Goal: Task Accomplishment & Management: Complete application form

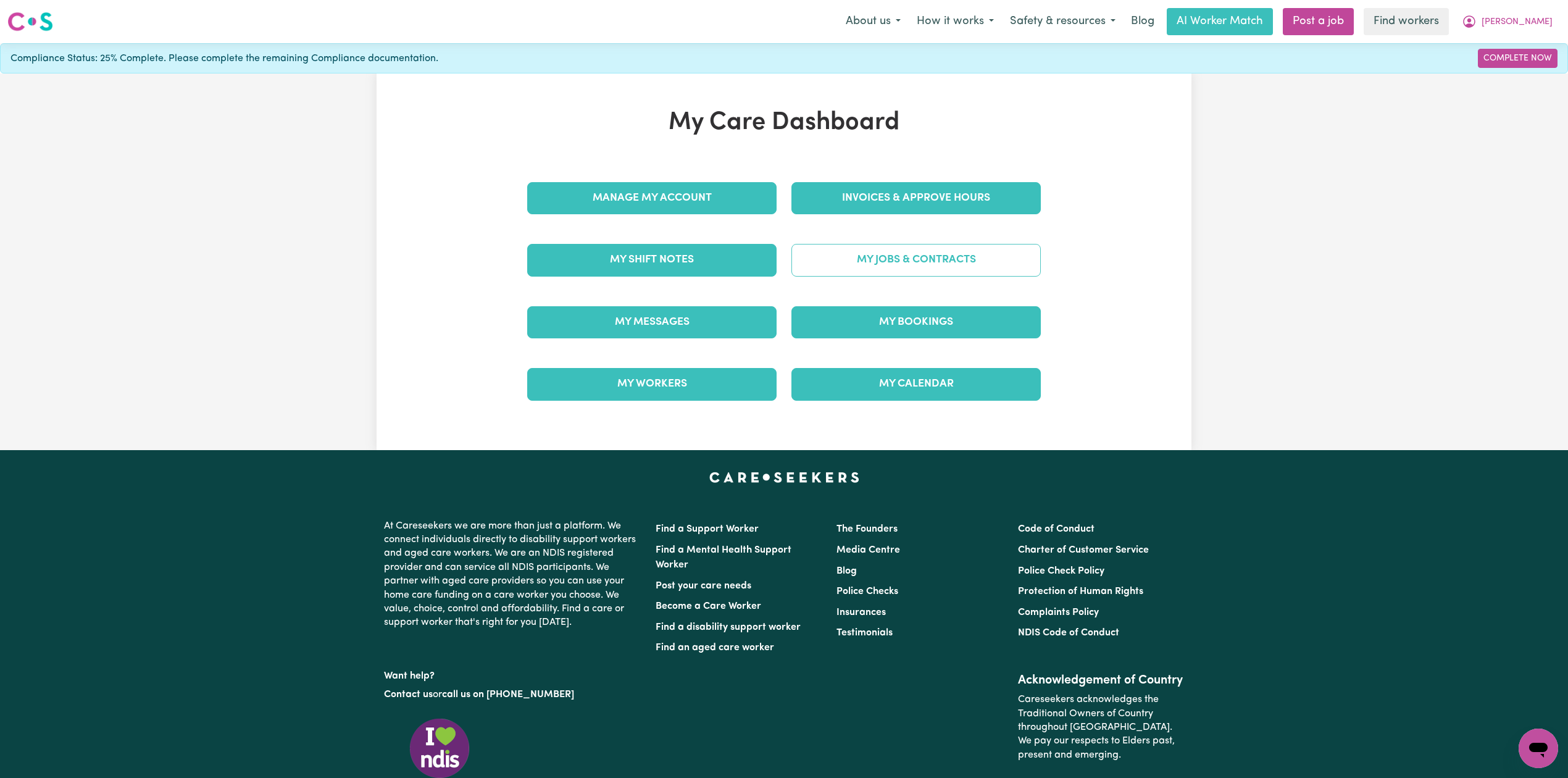
click at [862, 250] on link "My Jobs & Contracts" at bounding box center [915, 260] width 250 height 33
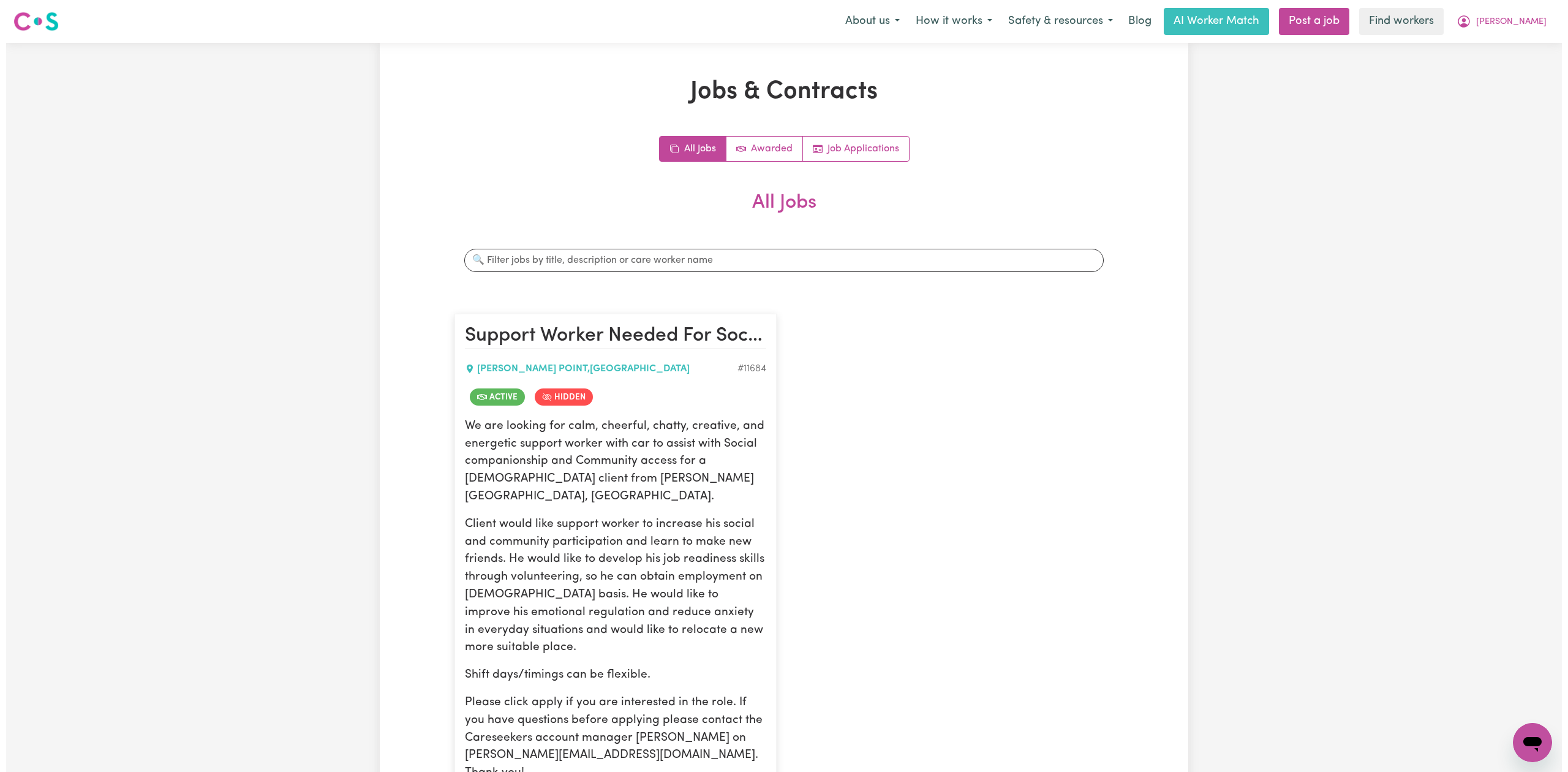
scroll to position [163, 0]
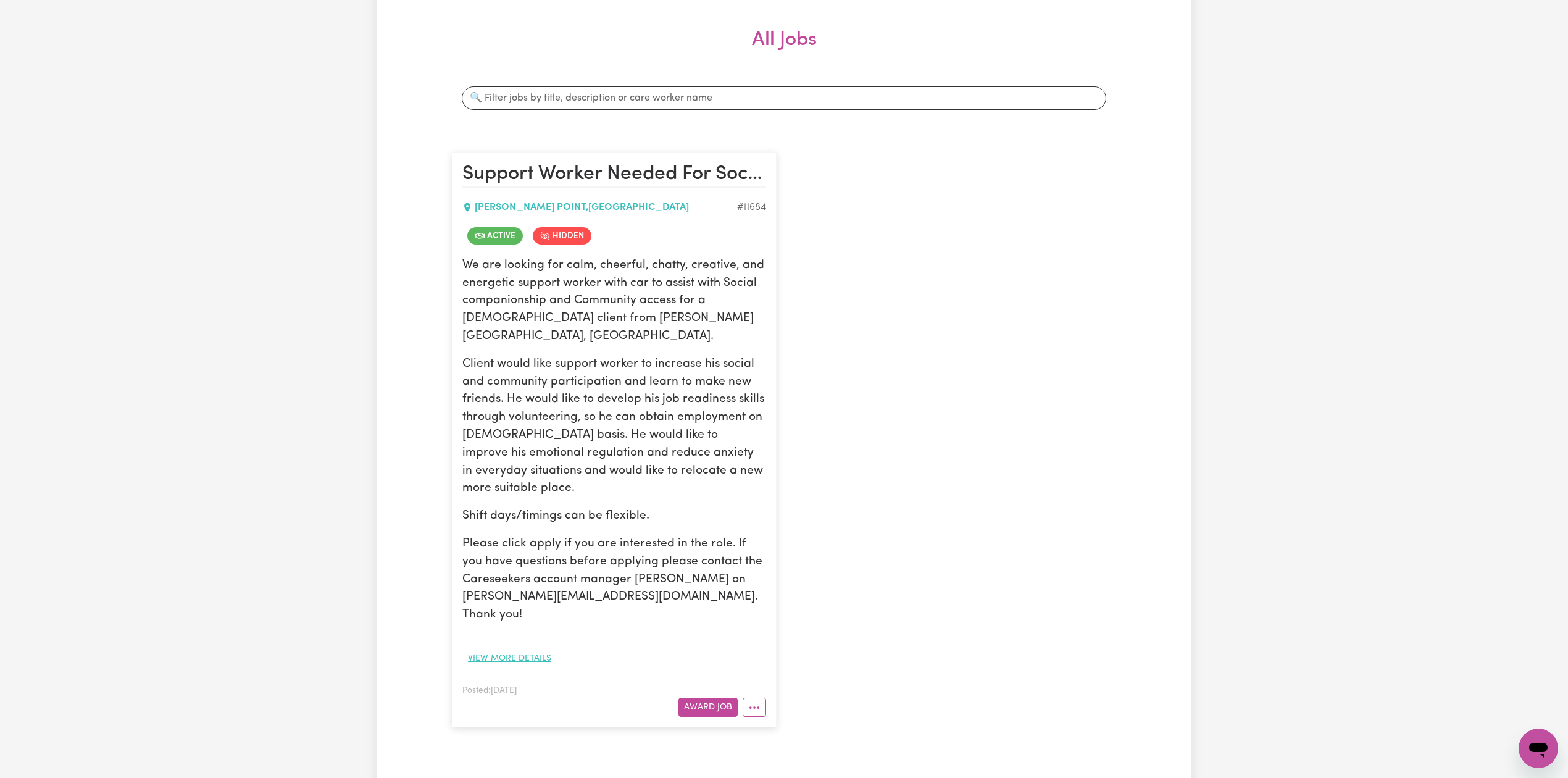
click at [514, 649] on button "View more details" at bounding box center [510, 658] width 95 height 19
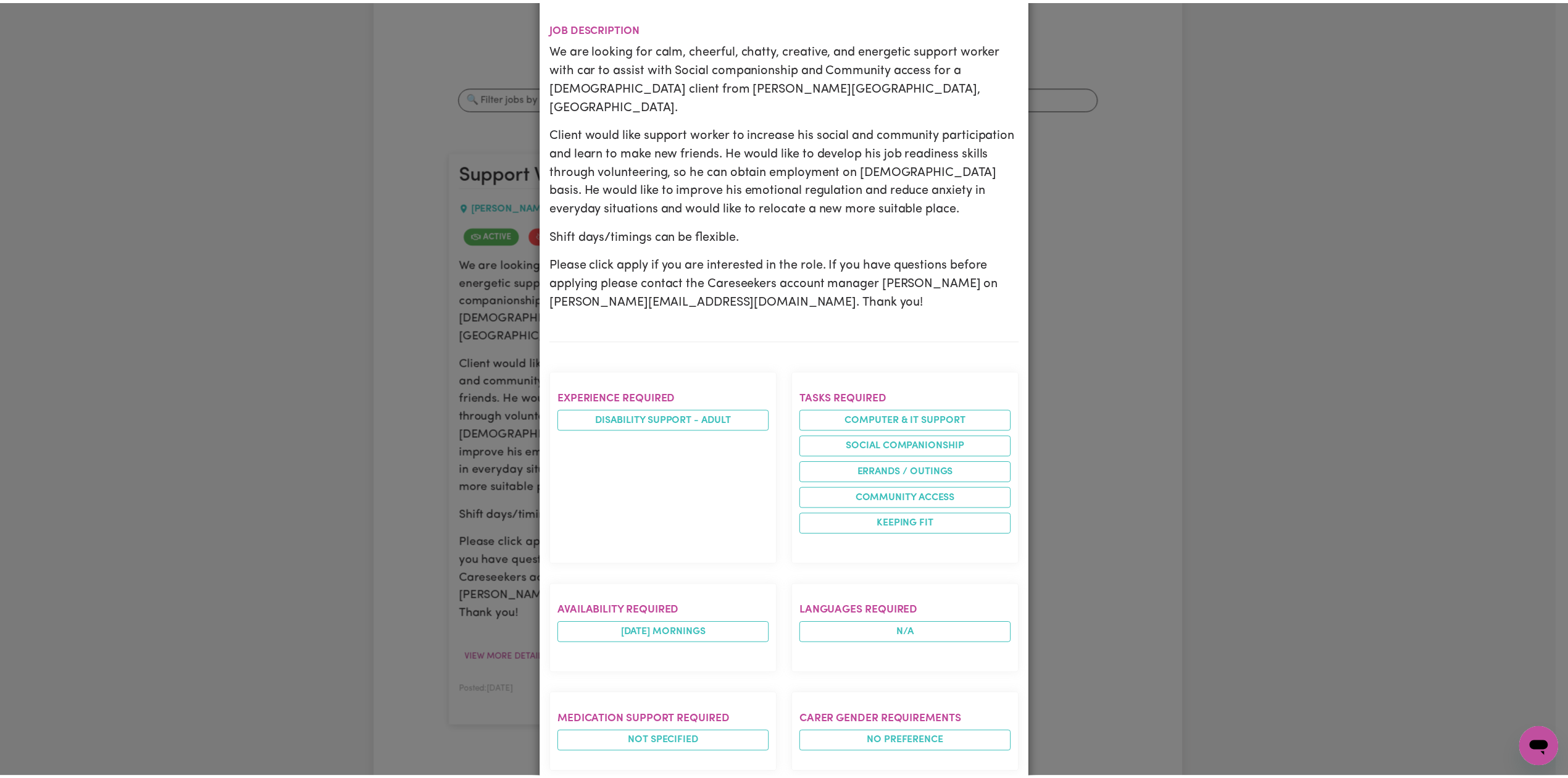
scroll to position [0, 0]
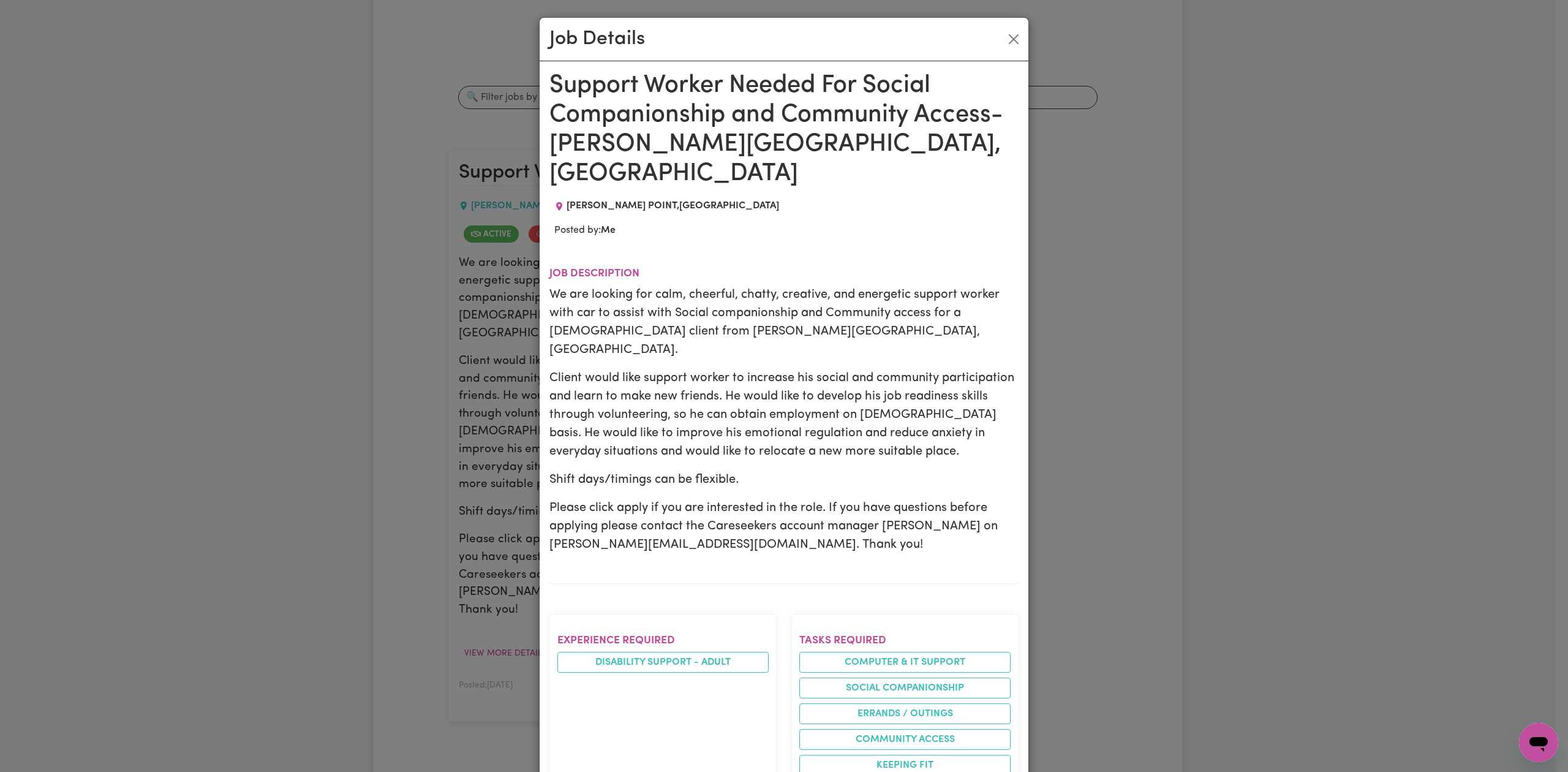
click at [997, 49] on div "Job Details" at bounding box center [784, 39] width 489 height 43
click at [1004, 40] on button "Close" at bounding box center [1014, 39] width 20 height 20
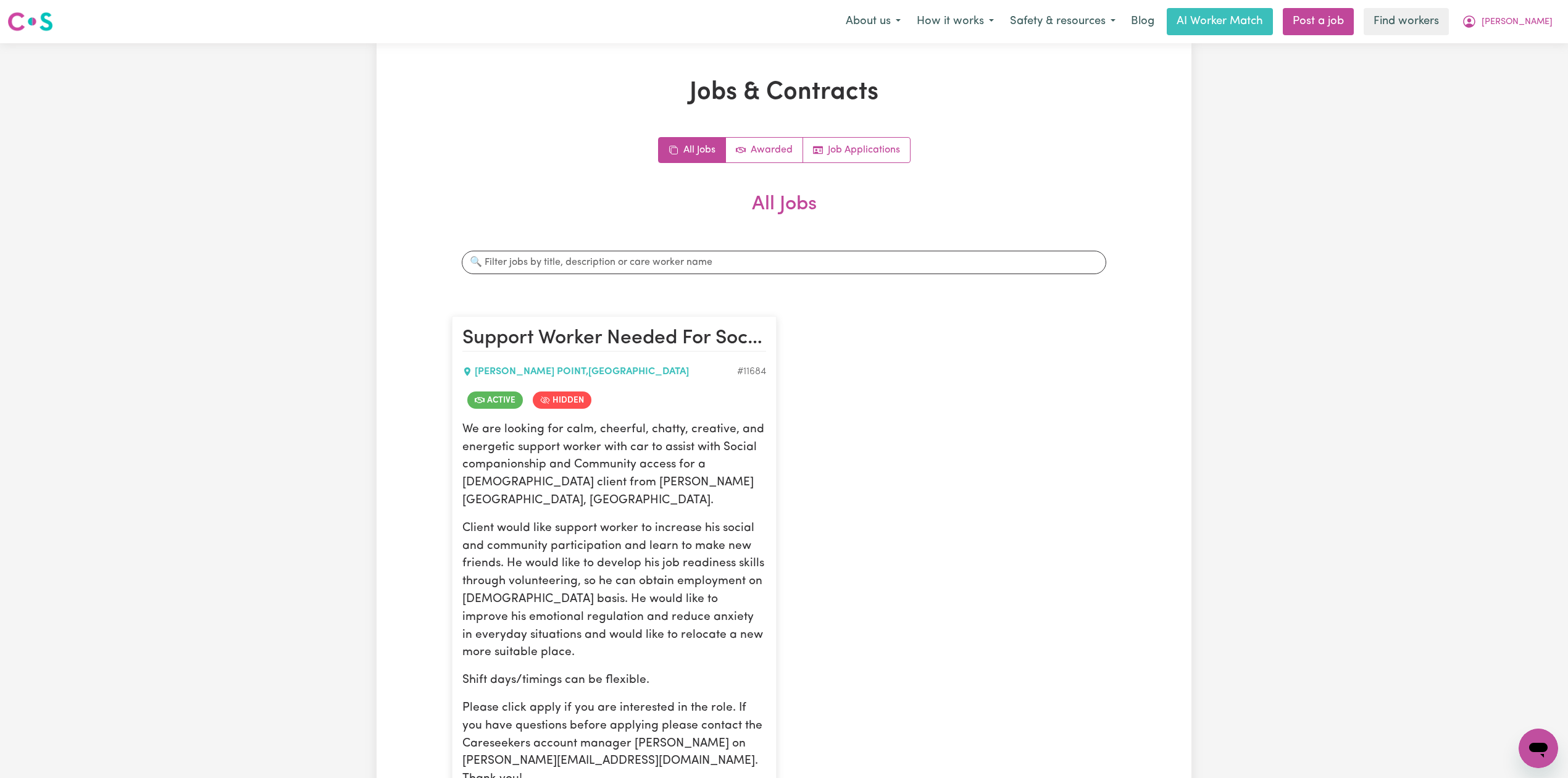
click at [1363, 4] on nav "Menu About us How it works Safety & resources Blog AI Worker Match Post a job F…" at bounding box center [784, 22] width 1568 height 43
click at [1354, 11] on link "Post a job" at bounding box center [1318, 22] width 71 height 28
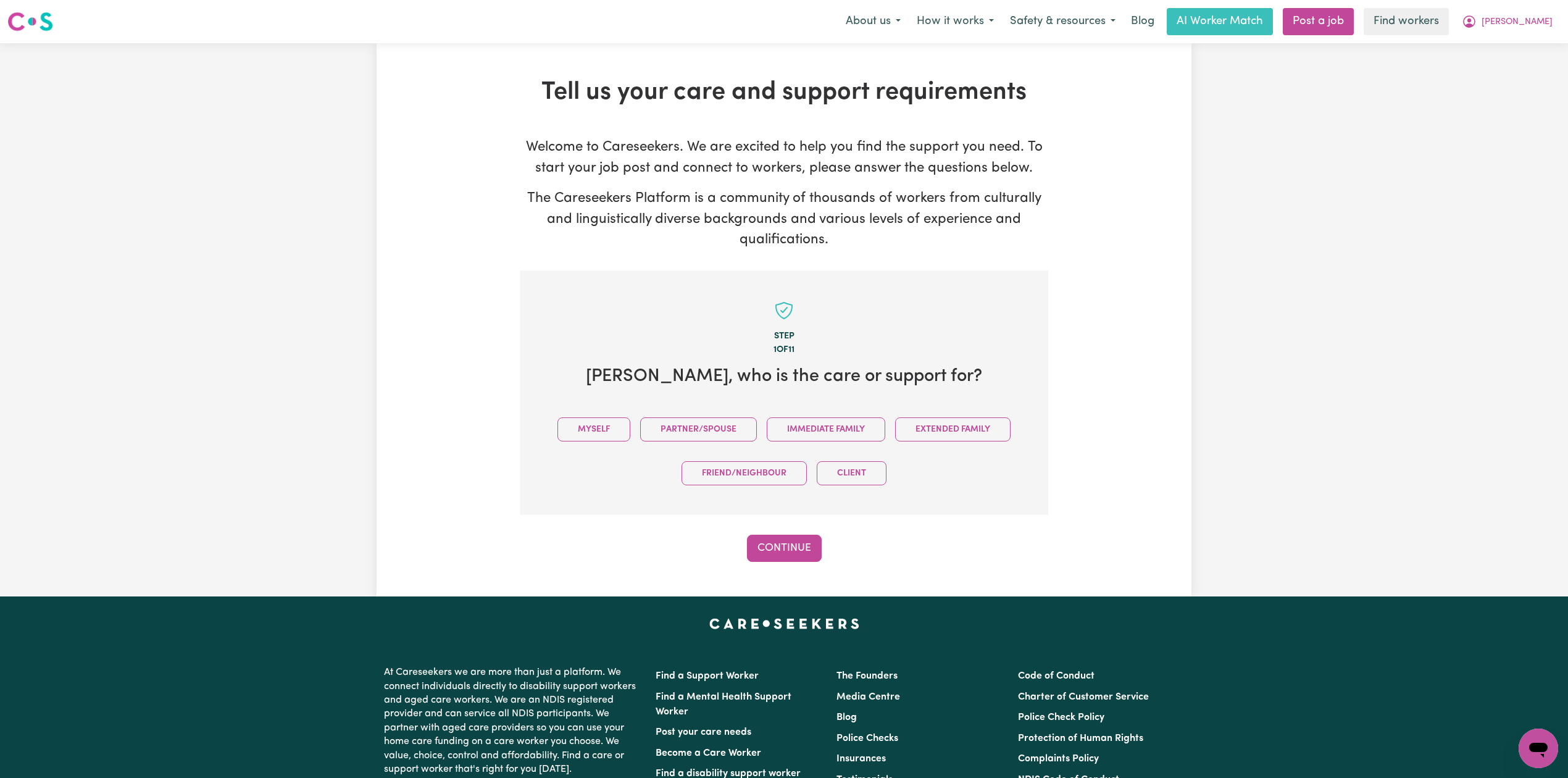
scroll to position [270, 0]
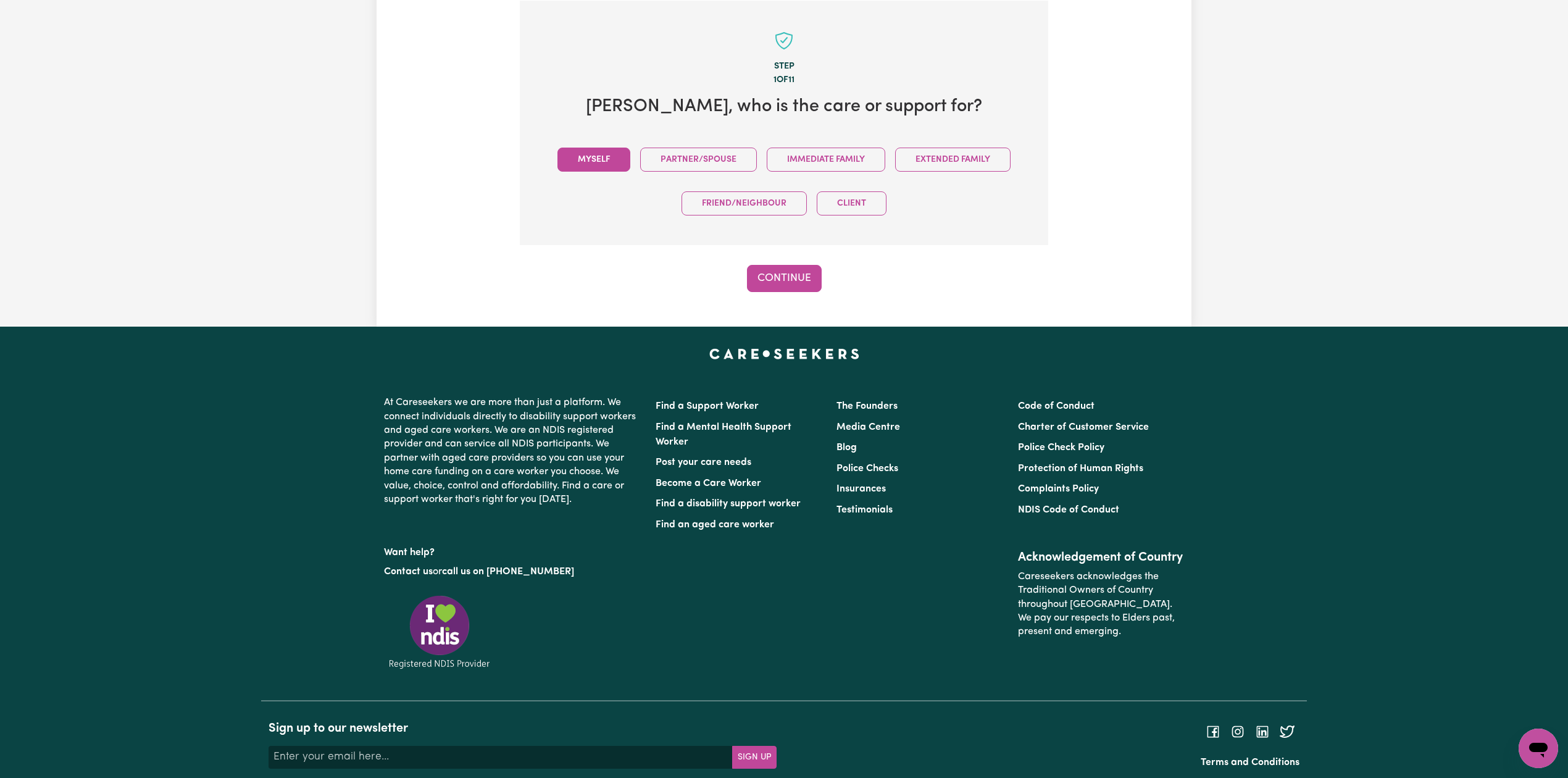
click at [598, 161] on button "Myself" at bounding box center [594, 159] width 73 height 24
click at [763, 280] on button "Continue" at bounding box center [784, 278] width 75 height 28
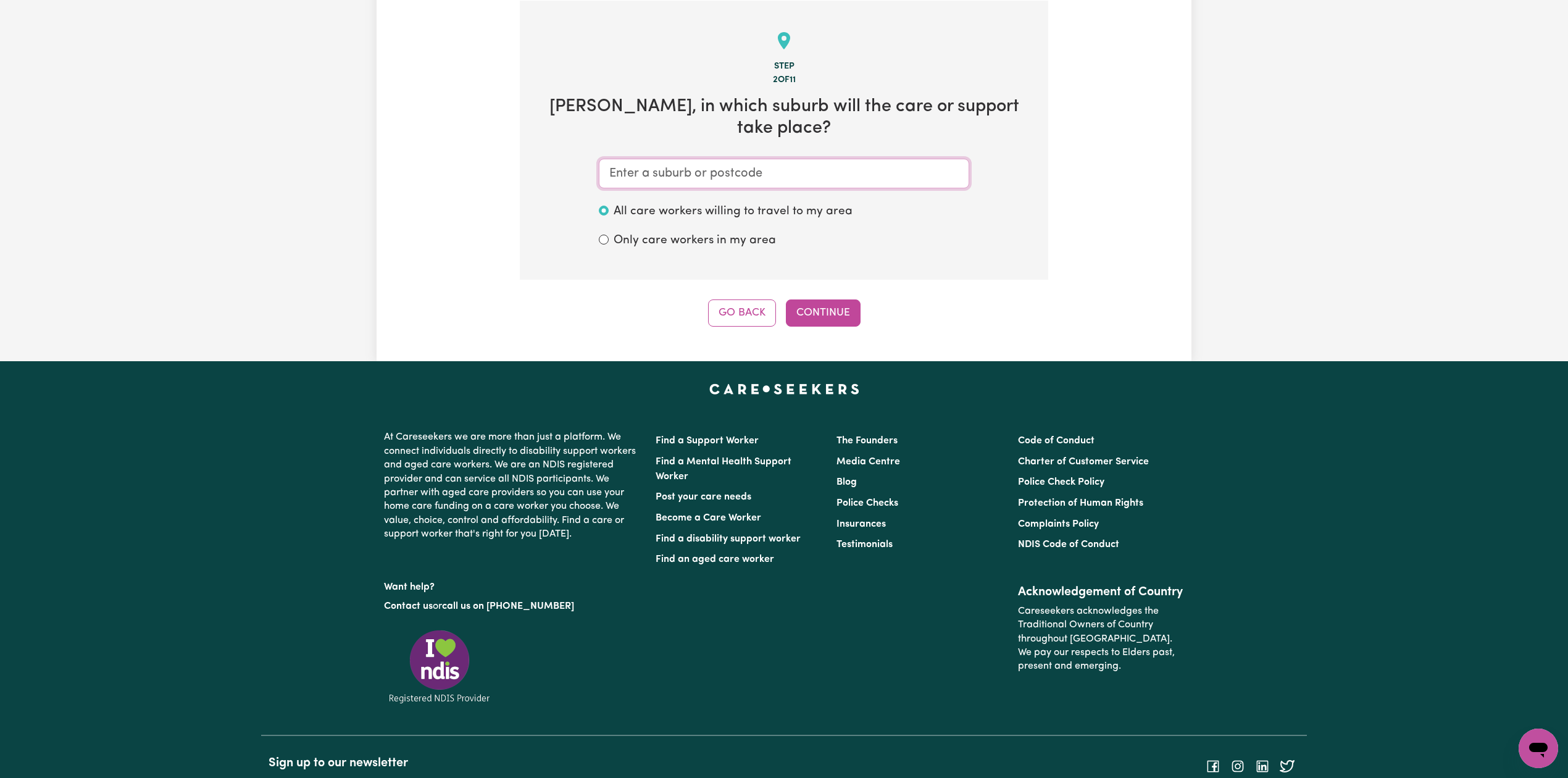
click at [670, 159] on input "text" at bounding box center [783, 174] width 370 height 30
paste input "Potts"
type input "Potts"
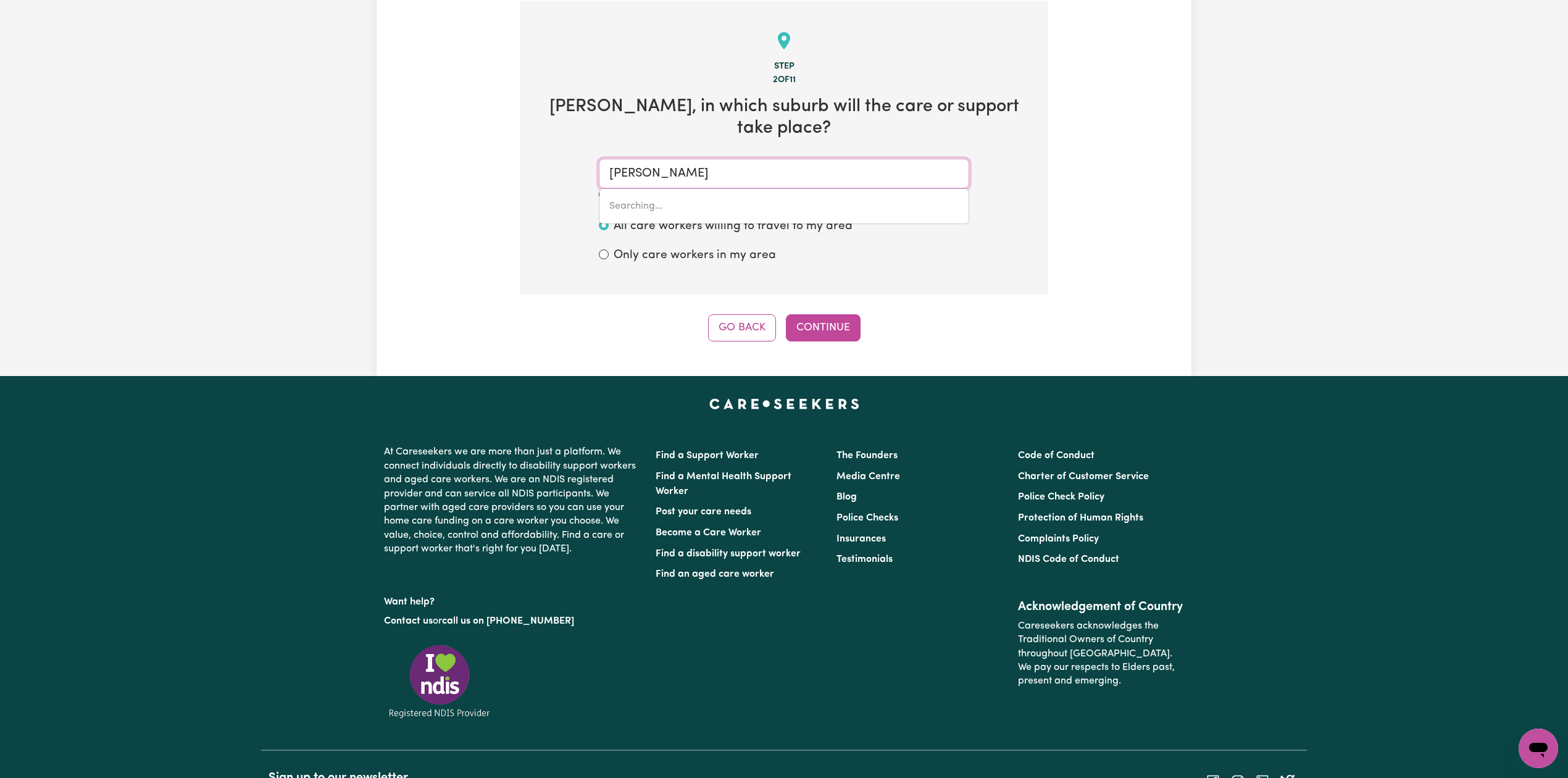
type input "Potts HILL, New South Wales, 2143"
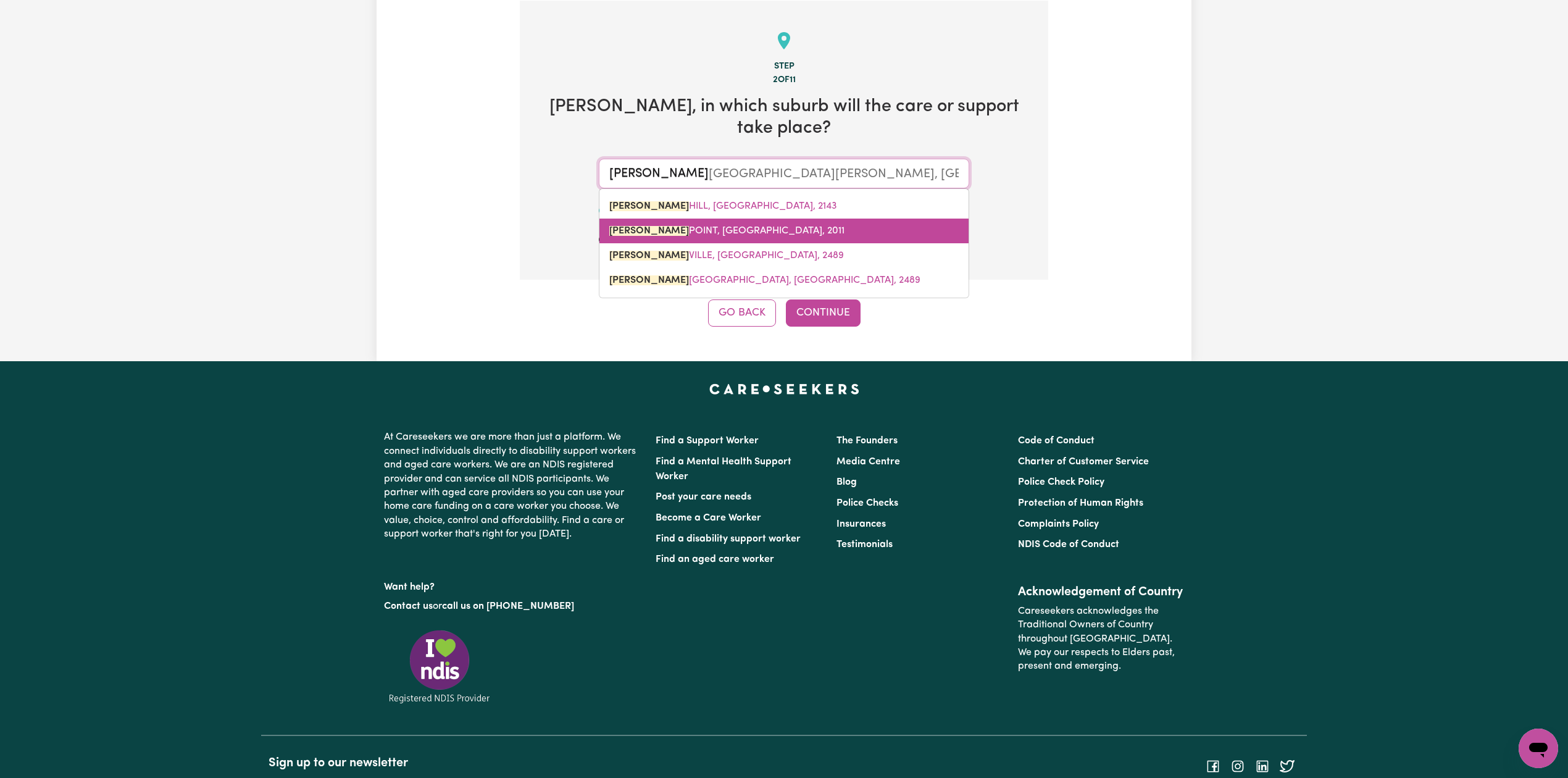
click at [666, 226] on span "POTTS POINT, New South Wales, 2011" at bounding box center [727, 231] width 235 height 10
type input "POTTS POINT, New South Wales, 2011"
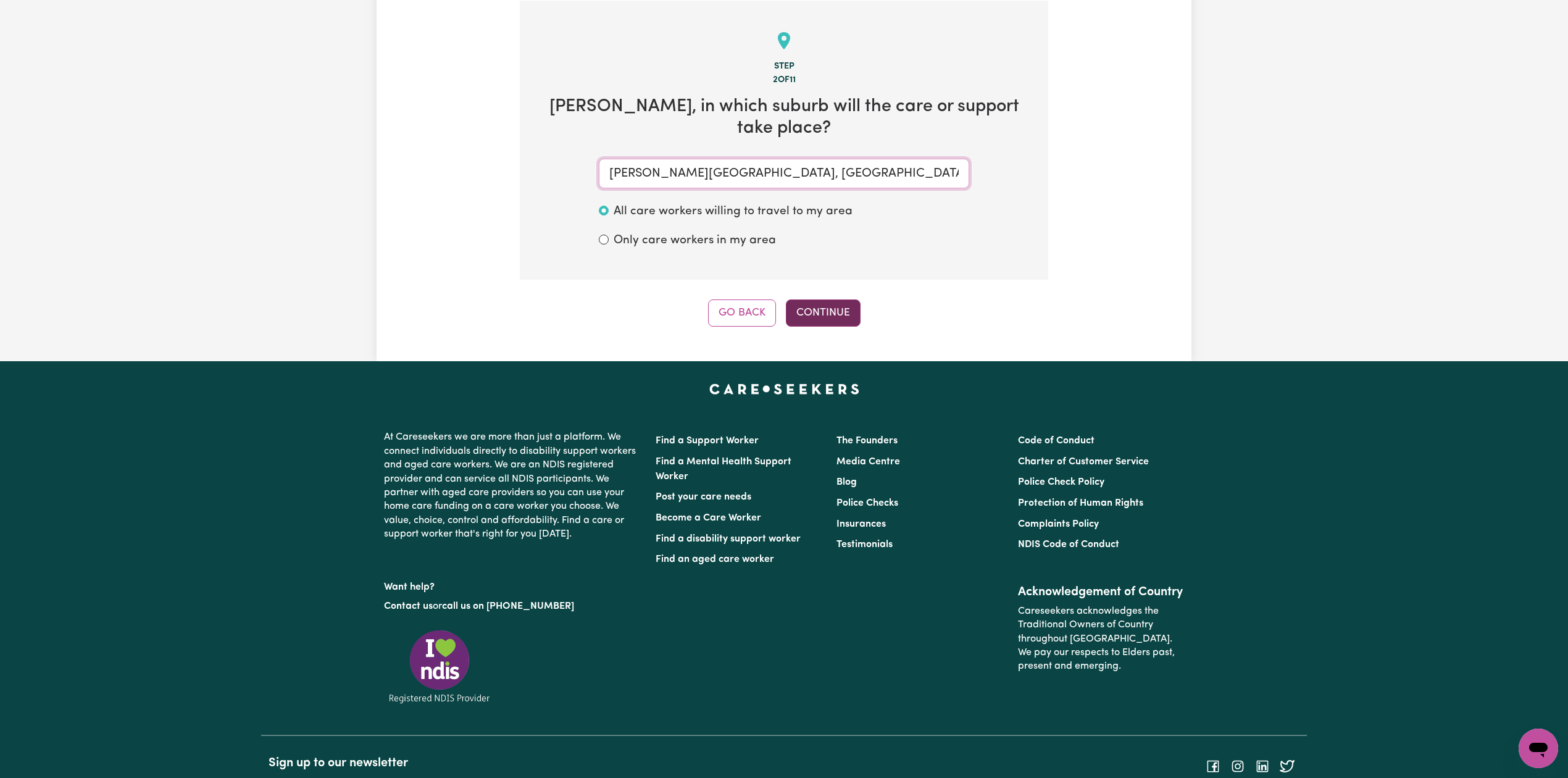
type input "POTTS POINT, New South Wales, 2011"
click at [826, 300] on button "Continue" at bounding box center [823, 313] width 75 height 28
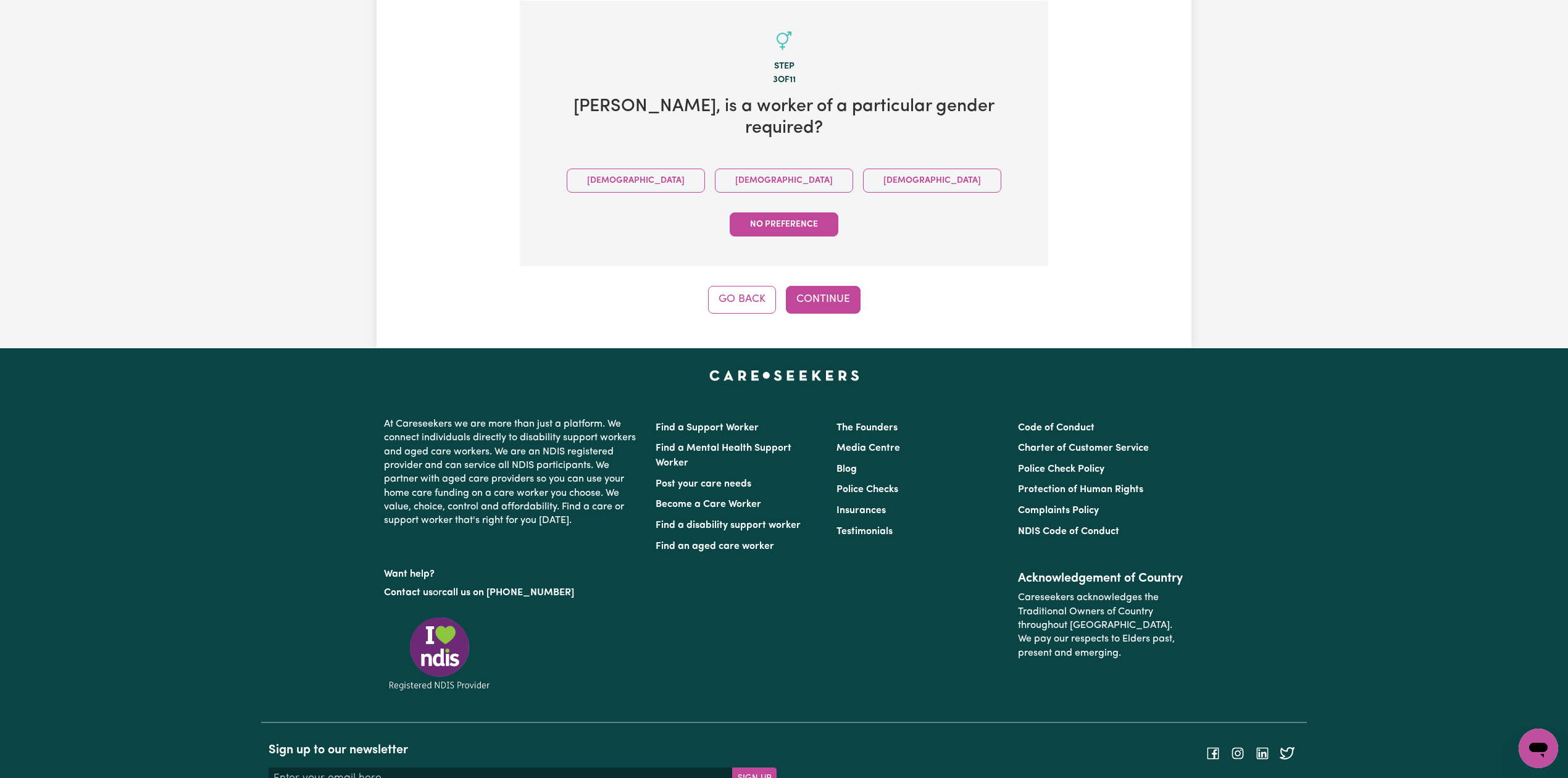
scroll to position [268, 0]
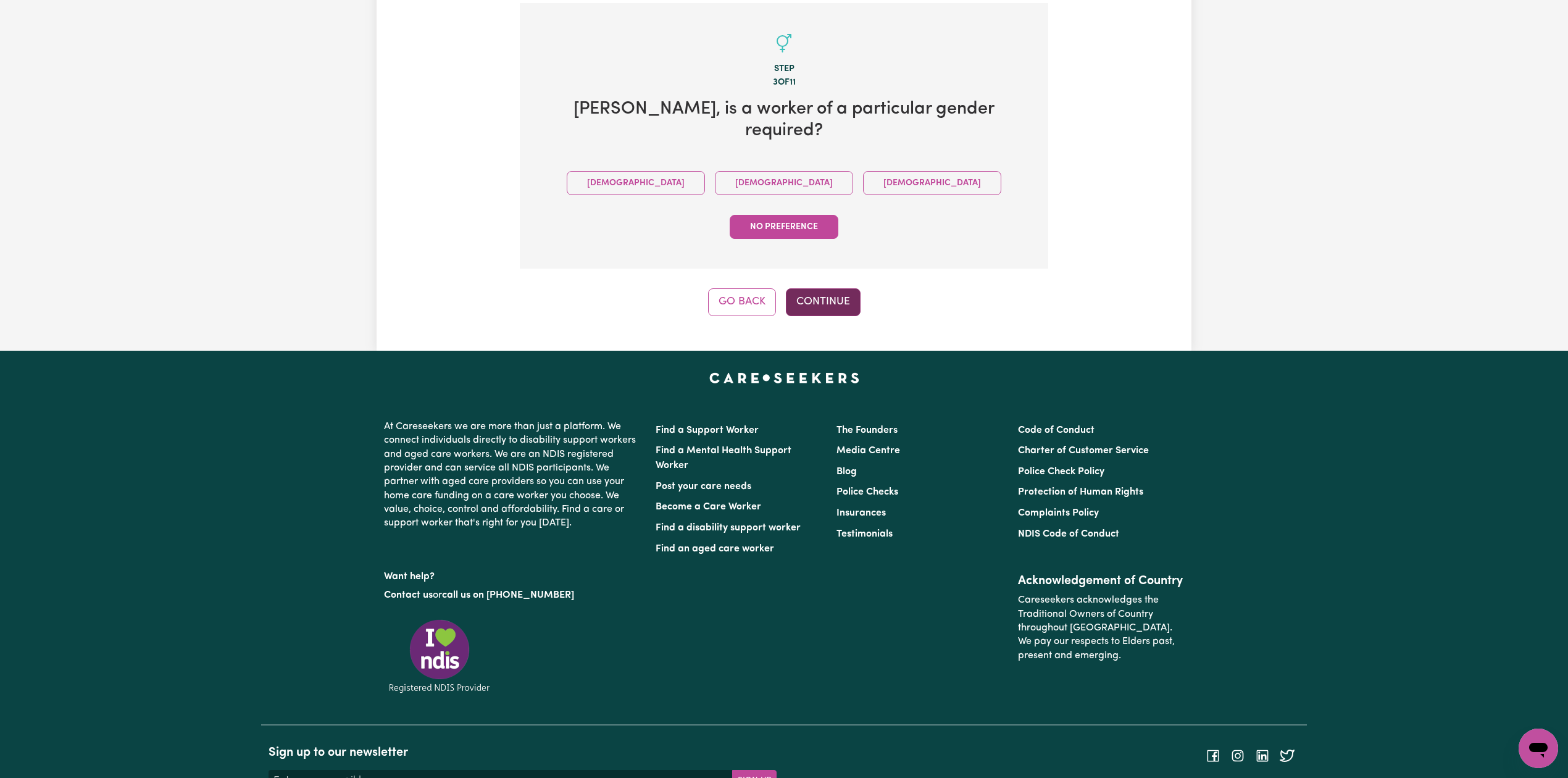
click at [852, 288] on button "Continue" at bounding box center [823, 302] width 75 height 28
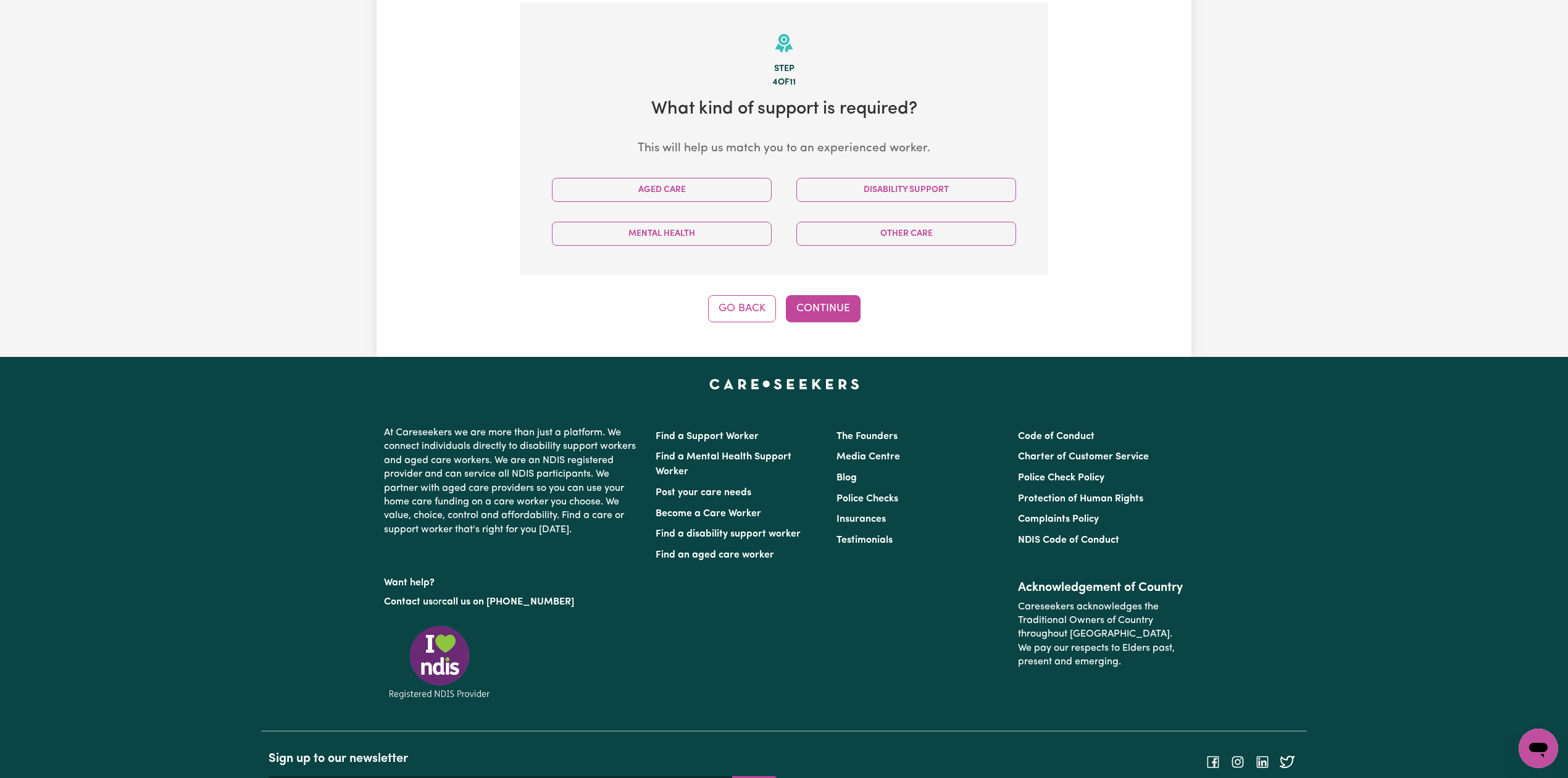
scroll to position [270, 0]
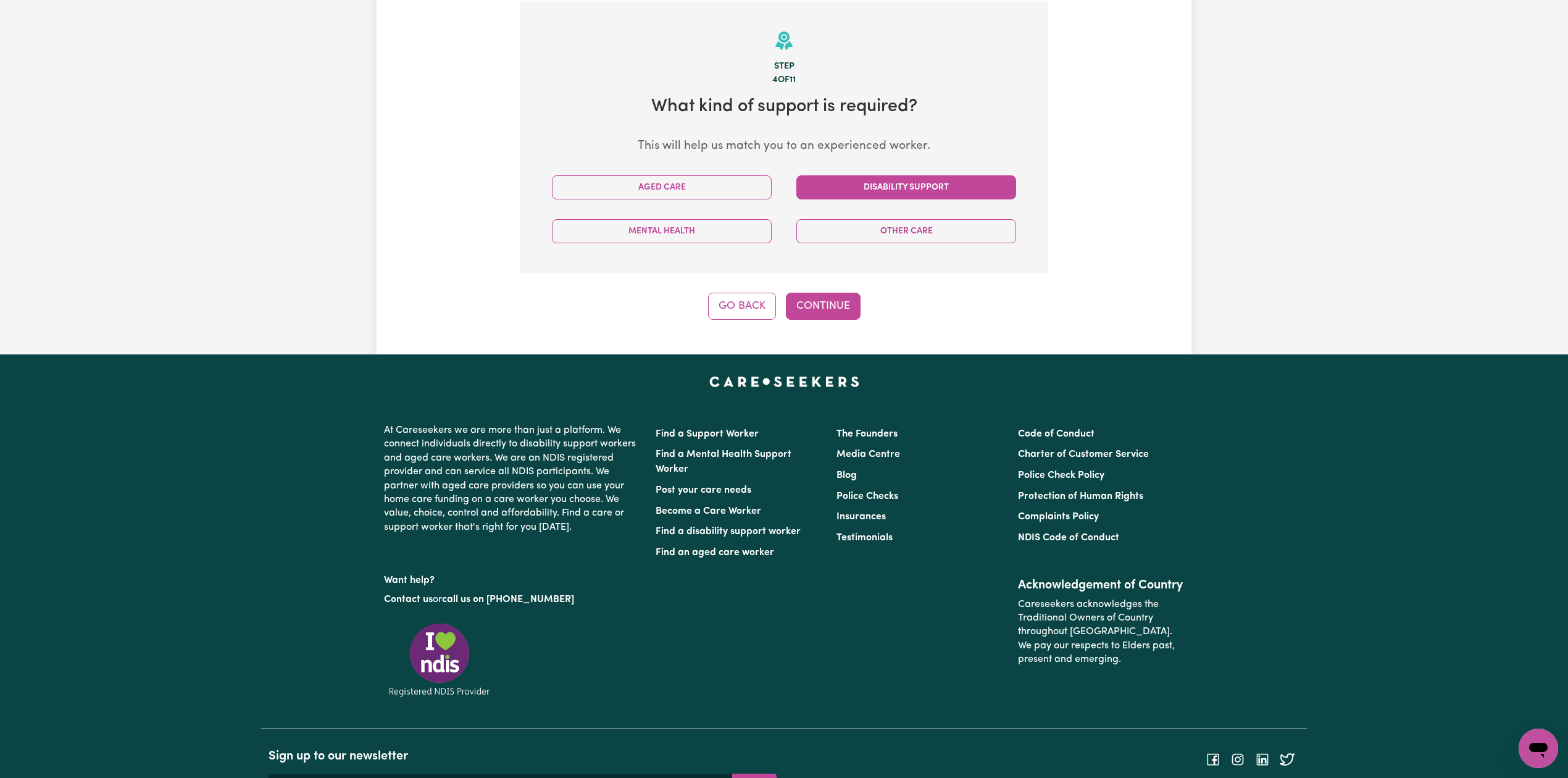
click at [865, 191] on button "Disability Support" at bounding box center [905, 188] width 220 height 24
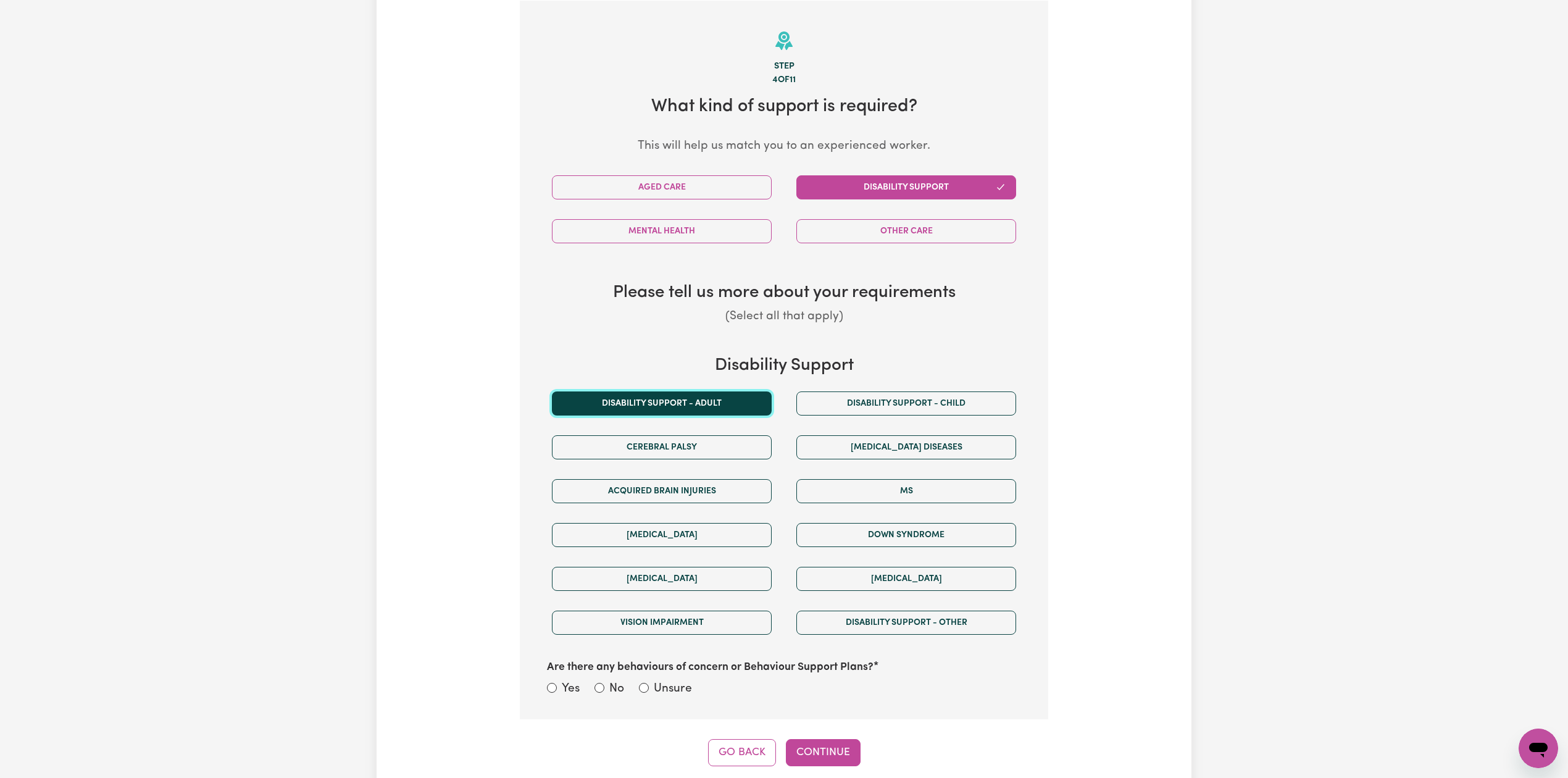
click at [704, 406] on button "Disability support - Adult" at bounding box center [662, 403] width 220 height 24
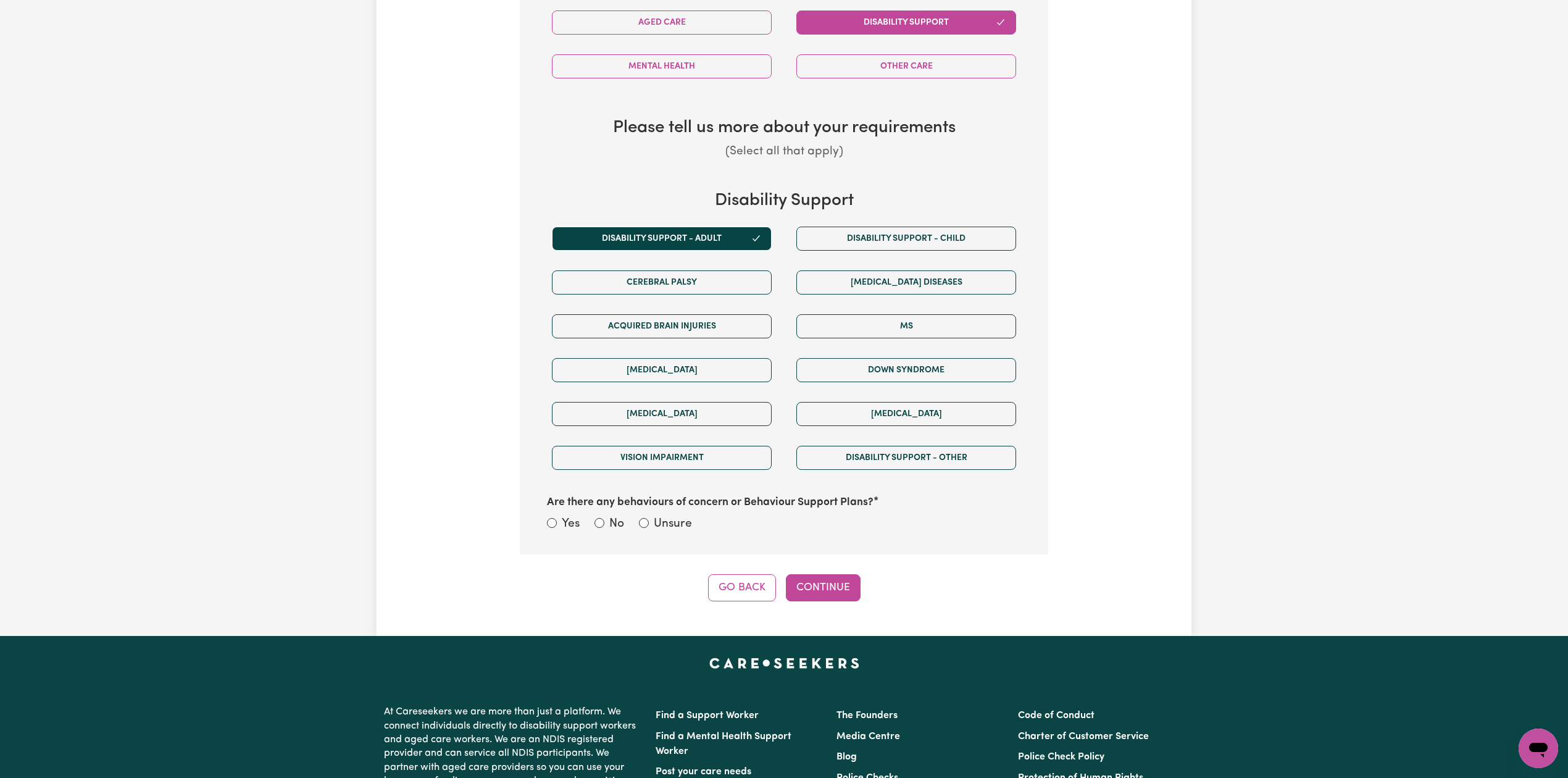
click at [679, 541] on section "Step 4 of 11 What kind of support is required? This will help us match you to a…" at bounding box center [783, 195] width 528 height 719
click at [669, 529] on label "Unsure" at bounding box center [672, 524] width 39 height 18
click at [649, 528] on input "Unsure" at bounding box center [644, 523] width 10 height 10
radio input "true"
click at [808, 595] on button "Continue" at bounding box center [823, 587] width 75 height 28
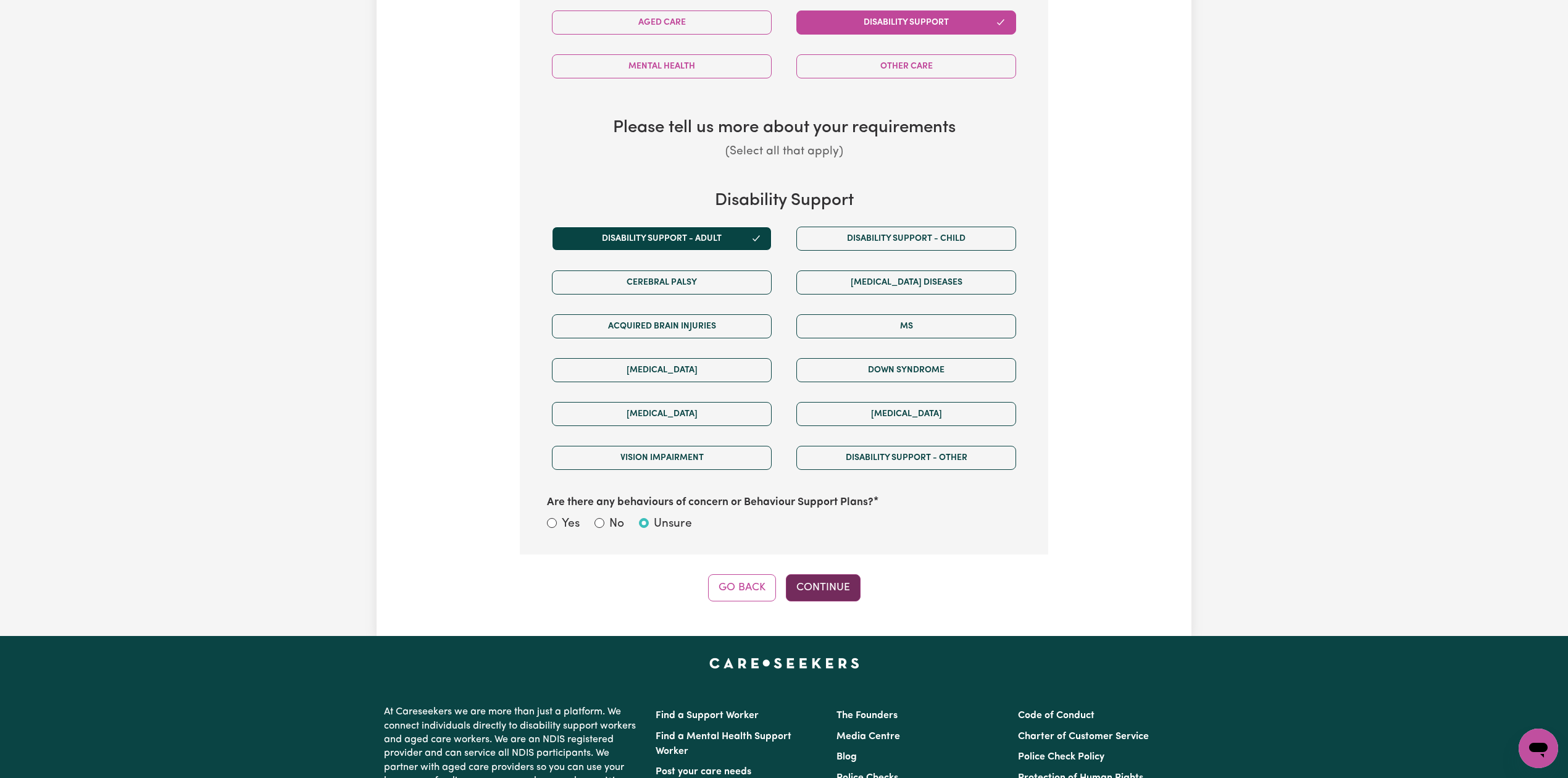
scroll to position [270, 0]
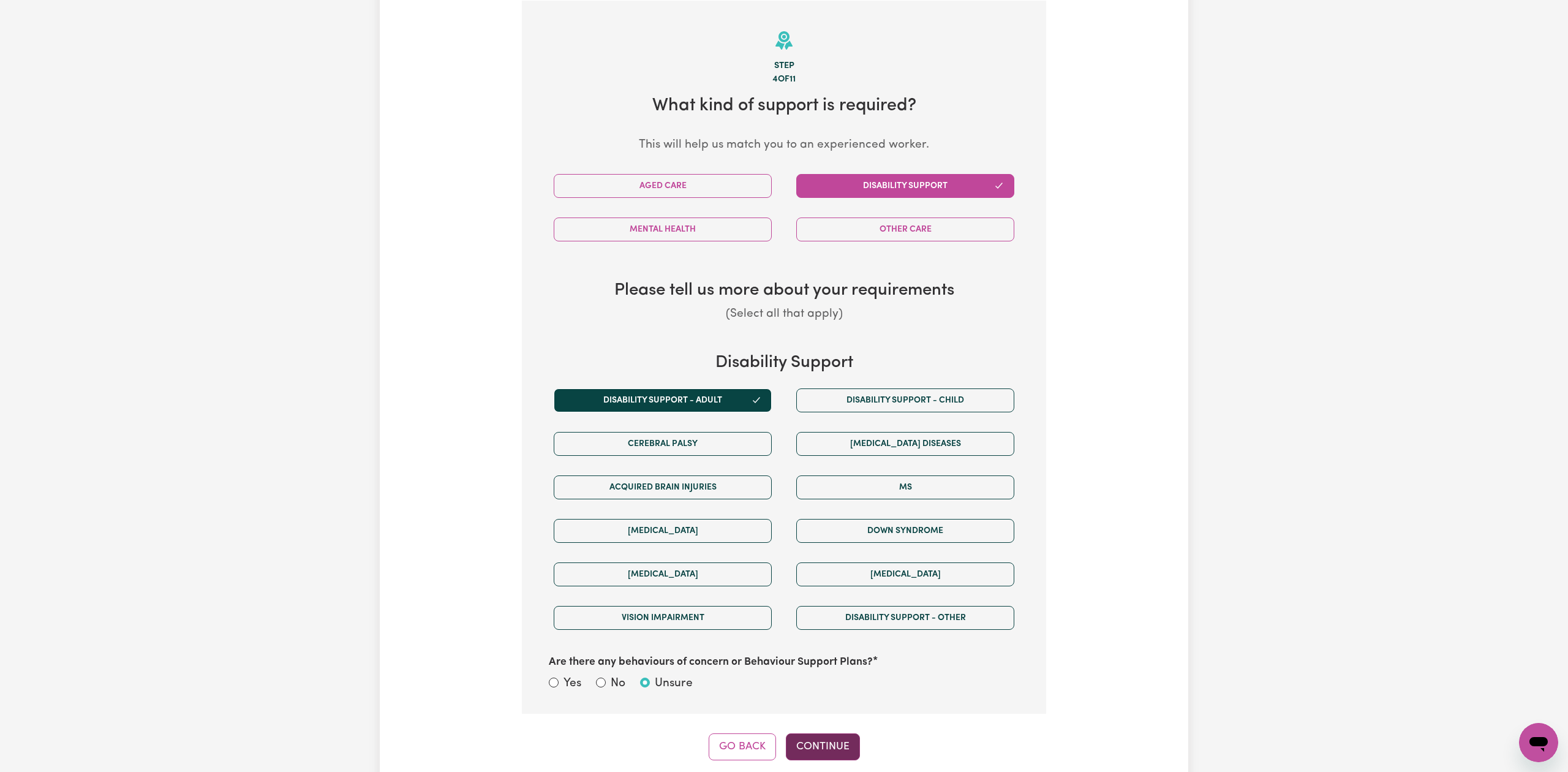
select select "NDIS_FUNDING_PLAN_MANAGED"
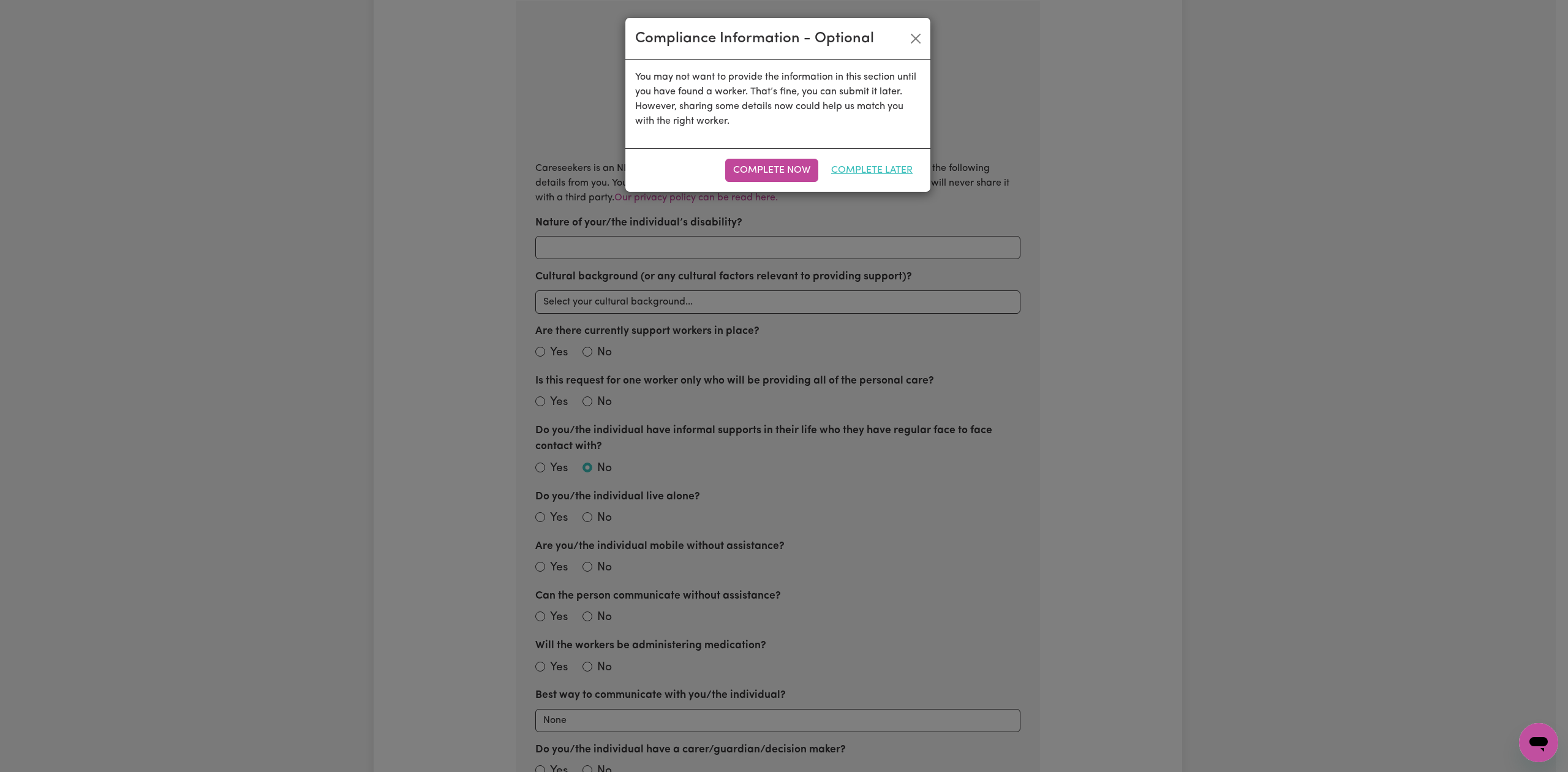
click at [895, 165] on button "Complete Later" at bounding box center [871, 170] width 97 height 24
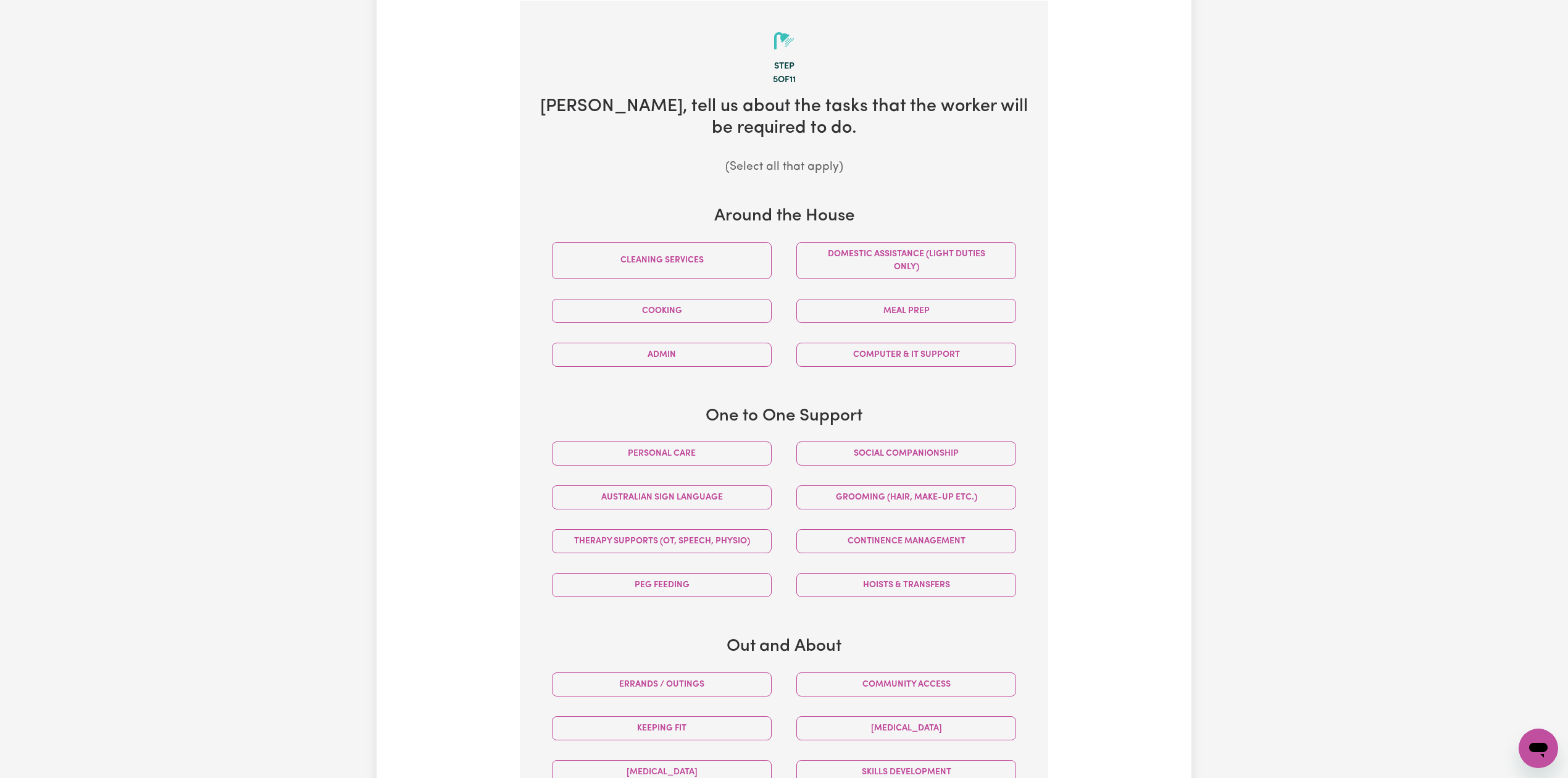
scroll to position [351, 0]
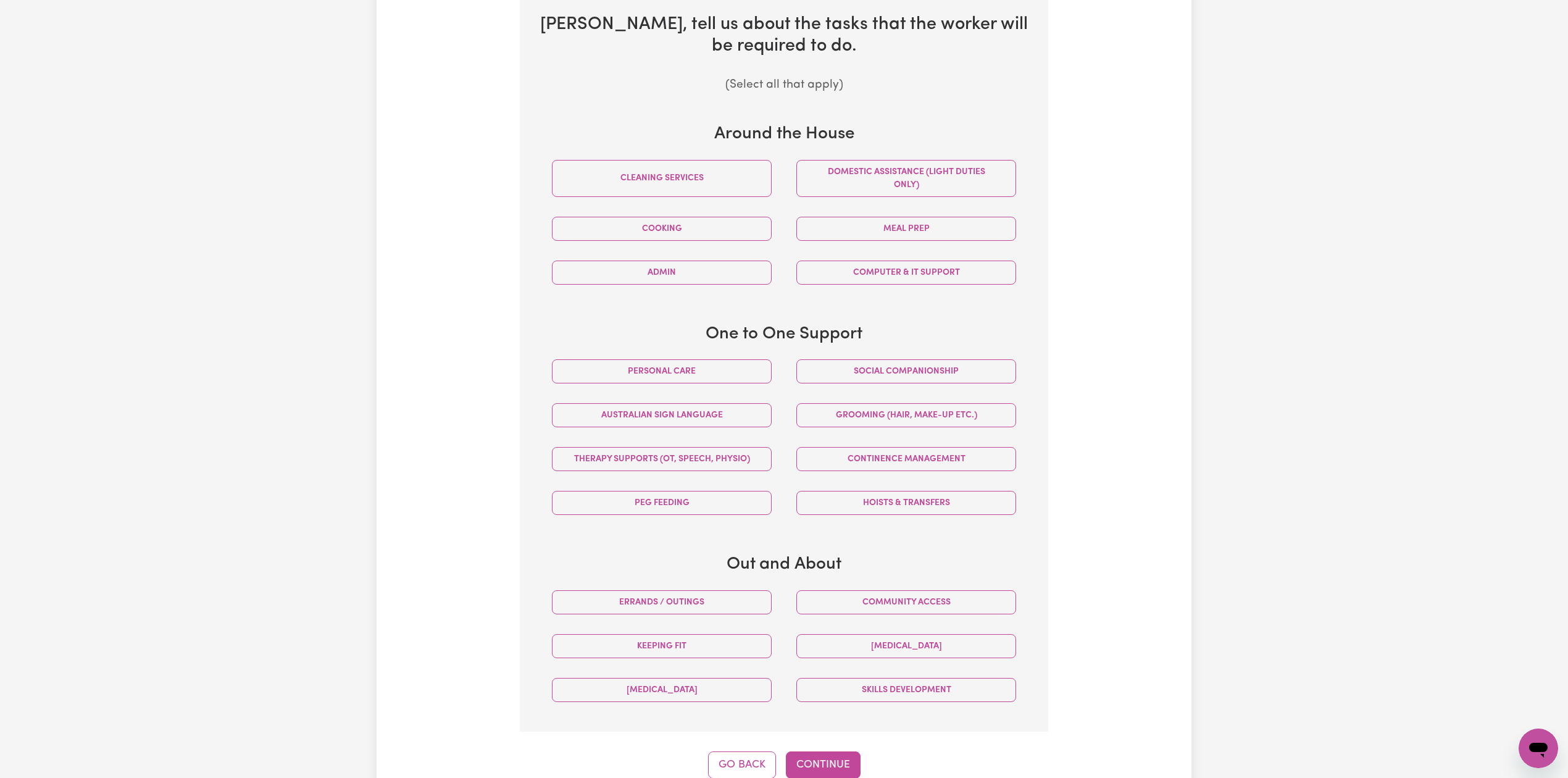
click at [1243, 177] on div "Tell us your care and support requirements Welcome to Careseekers. We are excit…" at bounding box center [784, 252] width 1568 height 1122
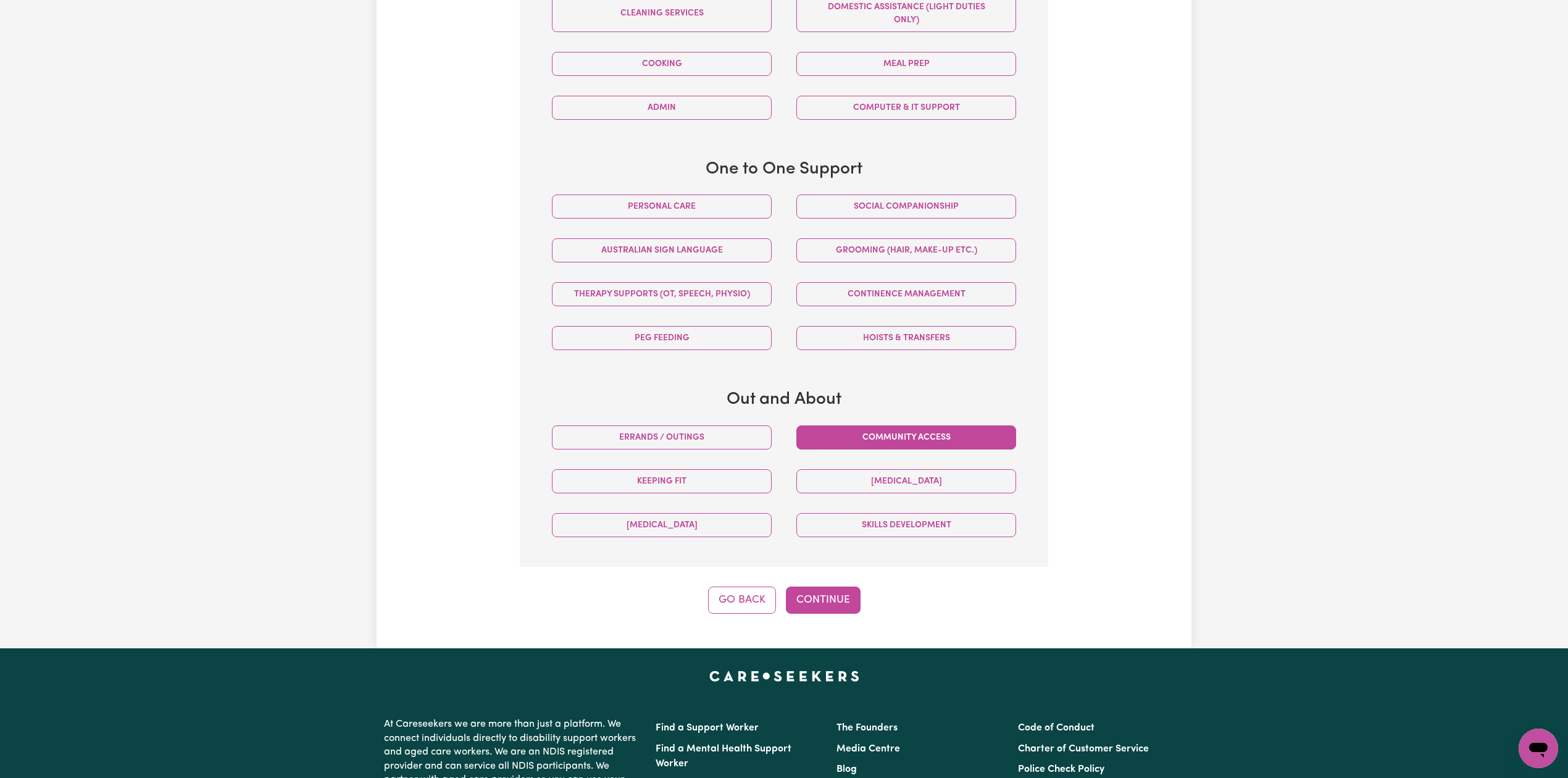
drag, startPoint x: 966, startPoint y: 439, endPoint x: 957, endPoint y: 430, distance: 12.7
click at [966, 439] on button "Community access" at bounding box center [905, 437] width 220 height 24
click at [935, 203] on button "Social companionship" at bounding box center [905, 206] width 220 height 24
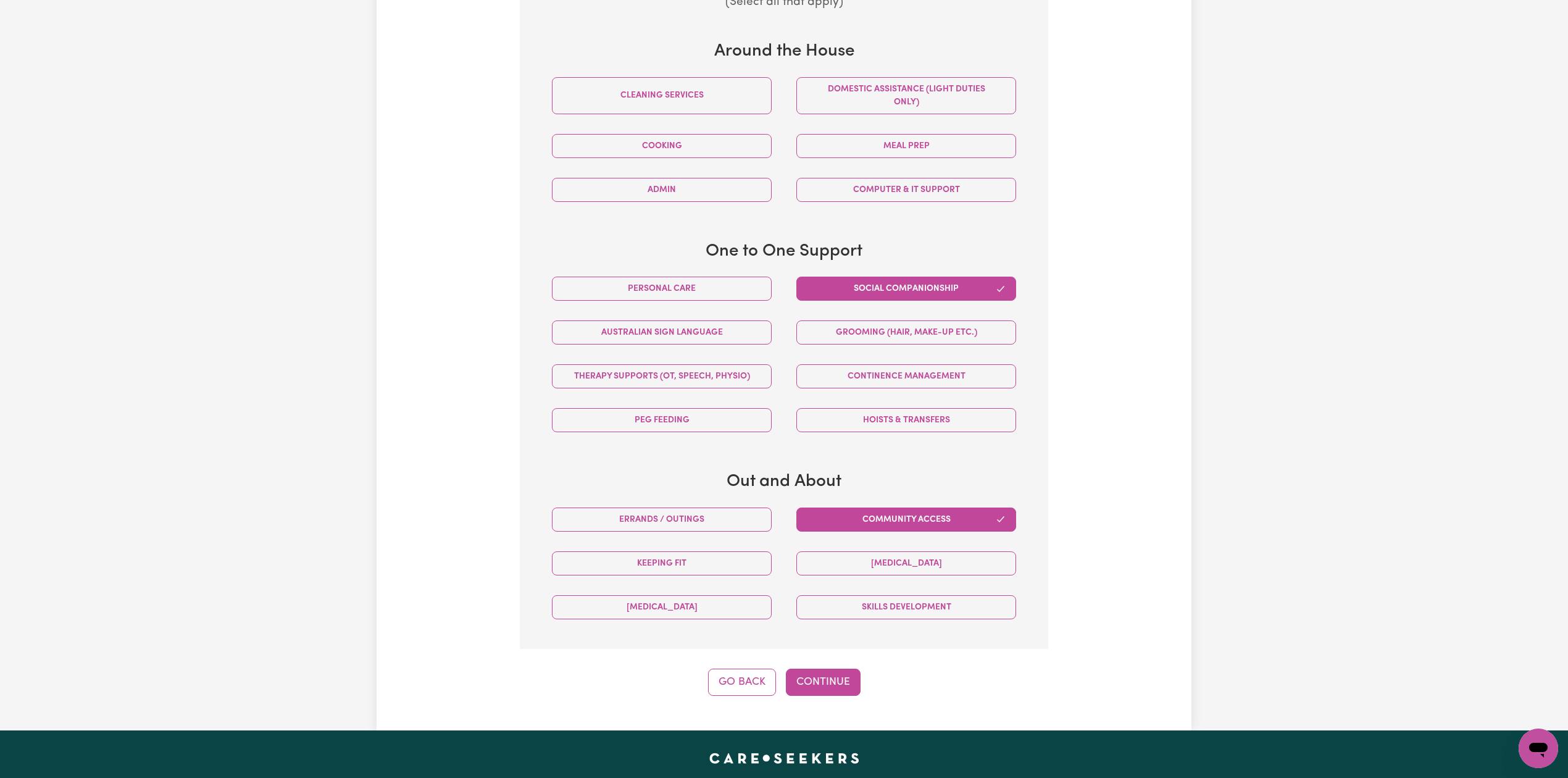
scroll to position [351, 0]
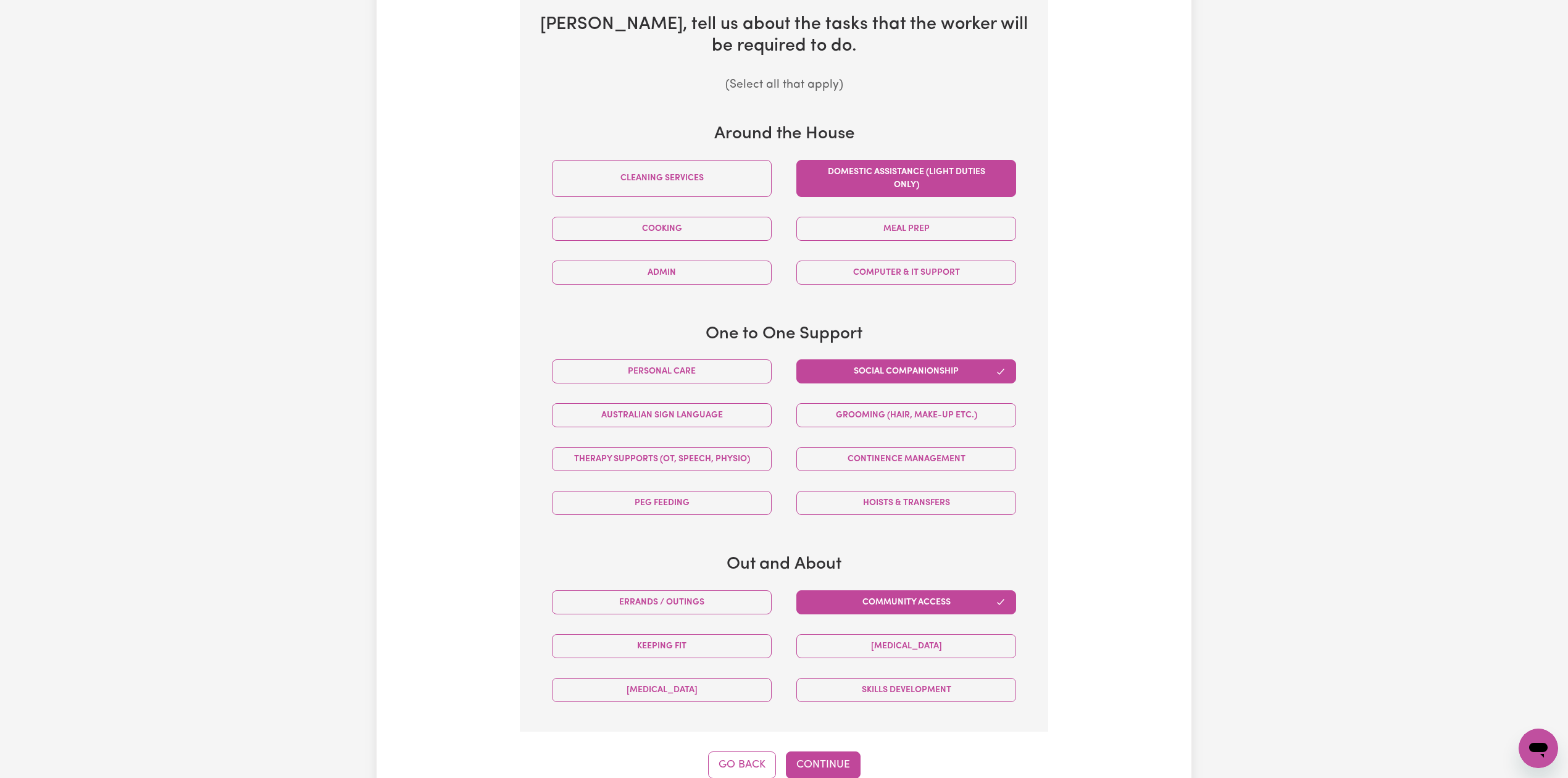
click at [876, 179] on button "Domestic assistance (light duties only)" at bounding box center [905, 179] width 220 height 38
click at [304, 473] on div "Tell us your care and support requirements Welcome to Careseekers. We are excit…" at bounding box center [784, 252] width 1568 height 1122
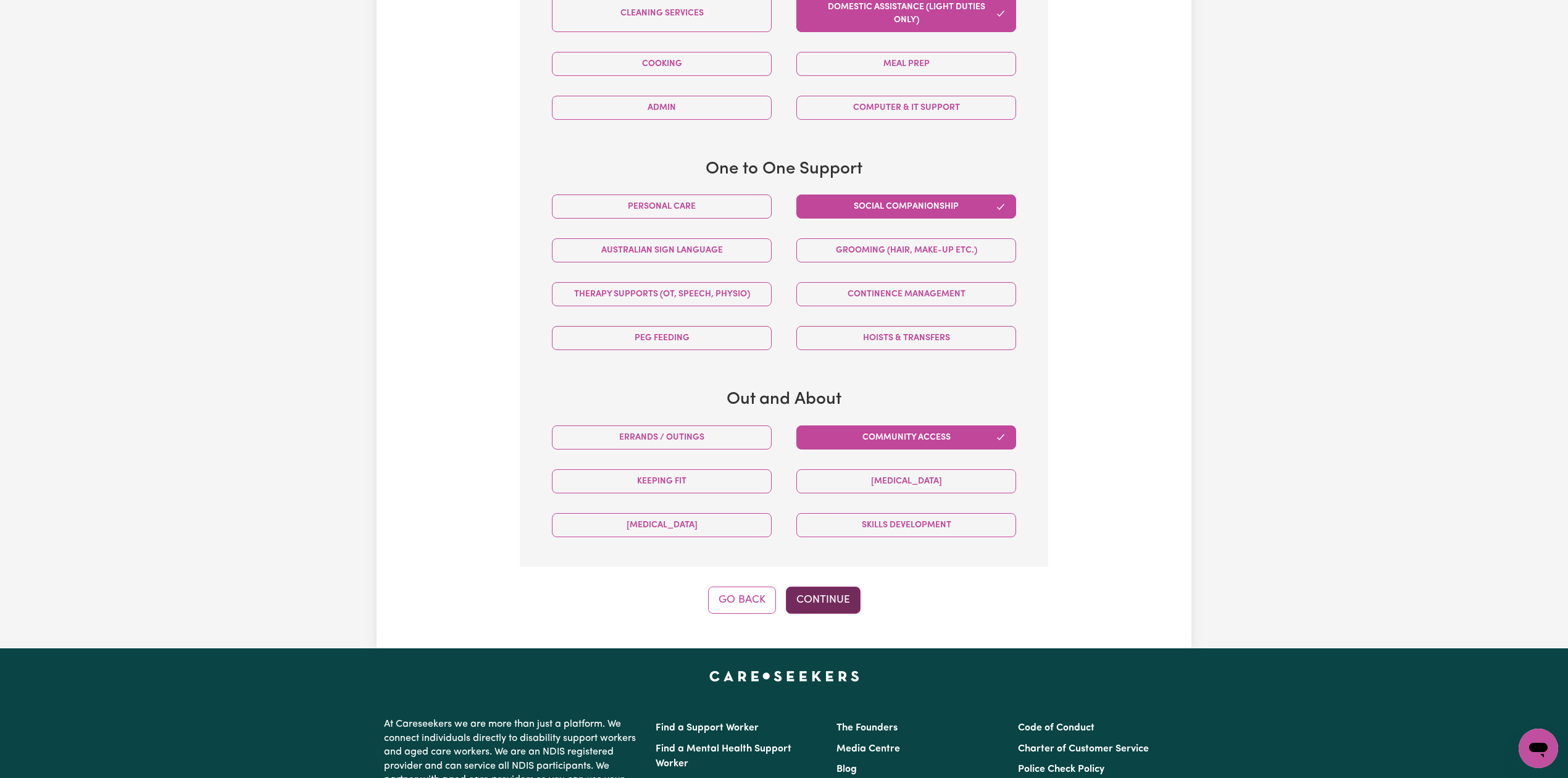
click at [818, 603] on button "Continue" at bounding box center [823, 600] width 75 height 28
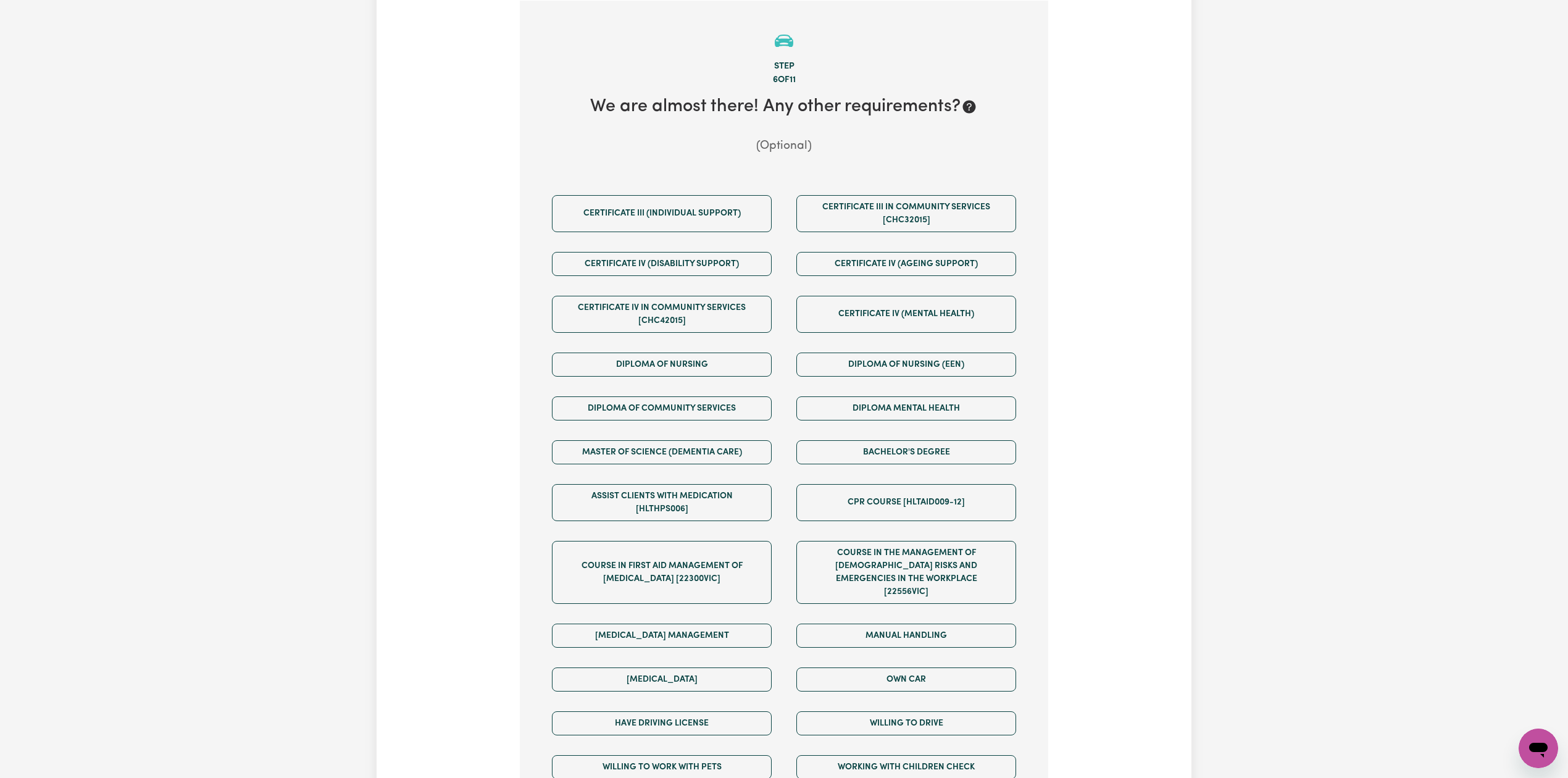
scroll to position [434, 0]
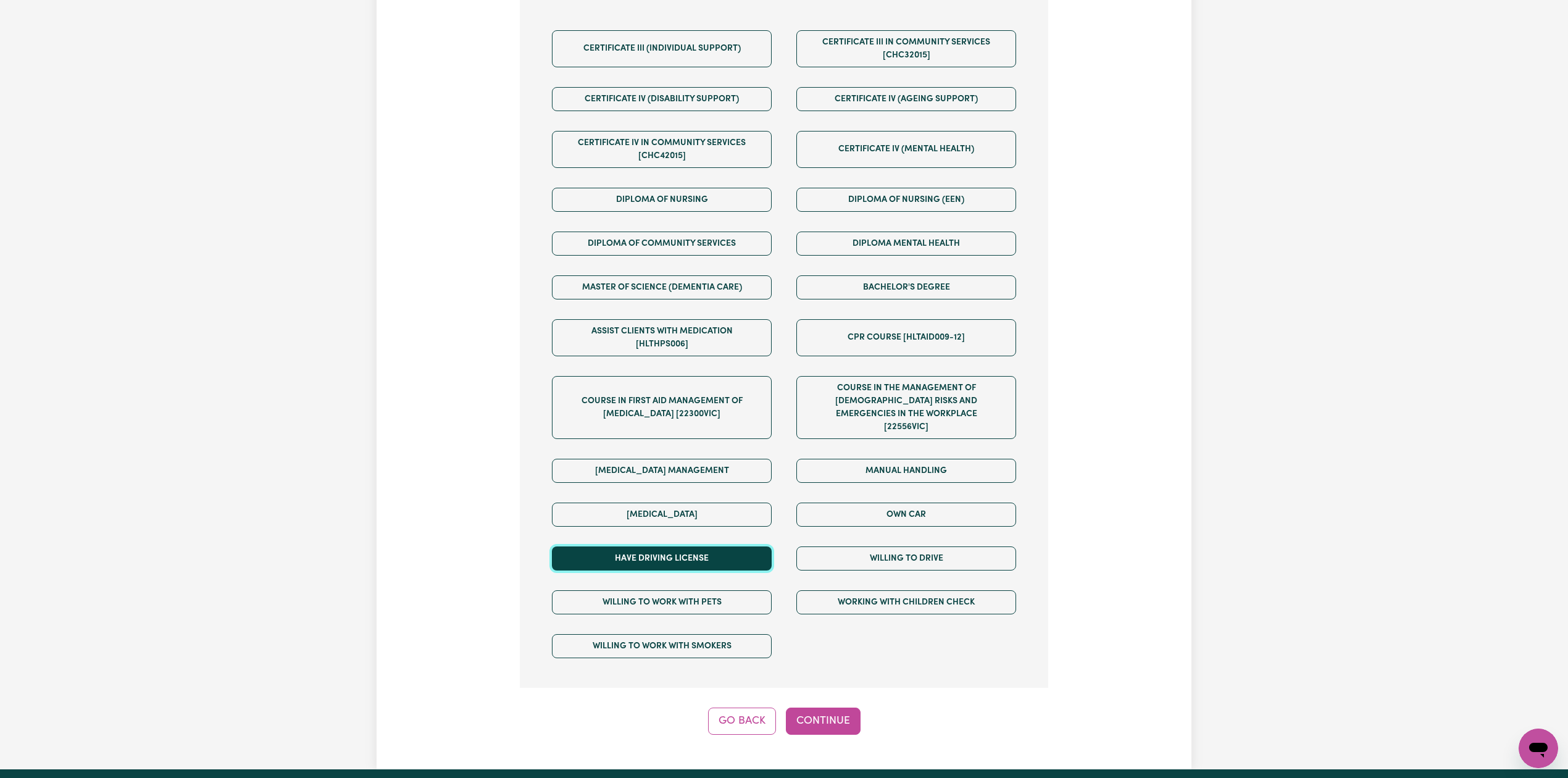
drag, startPoint x: 681, startPoint y: 541, endPoint x: 722, endPoint y: 537, distance: 41.2
click at [682, 546] on button "Have driving license" at bounding box center [662, 558] width 220 height 24
click at [894, 536] on div "Willing to drive" at bounding box center [906, 558] width 245 height 43
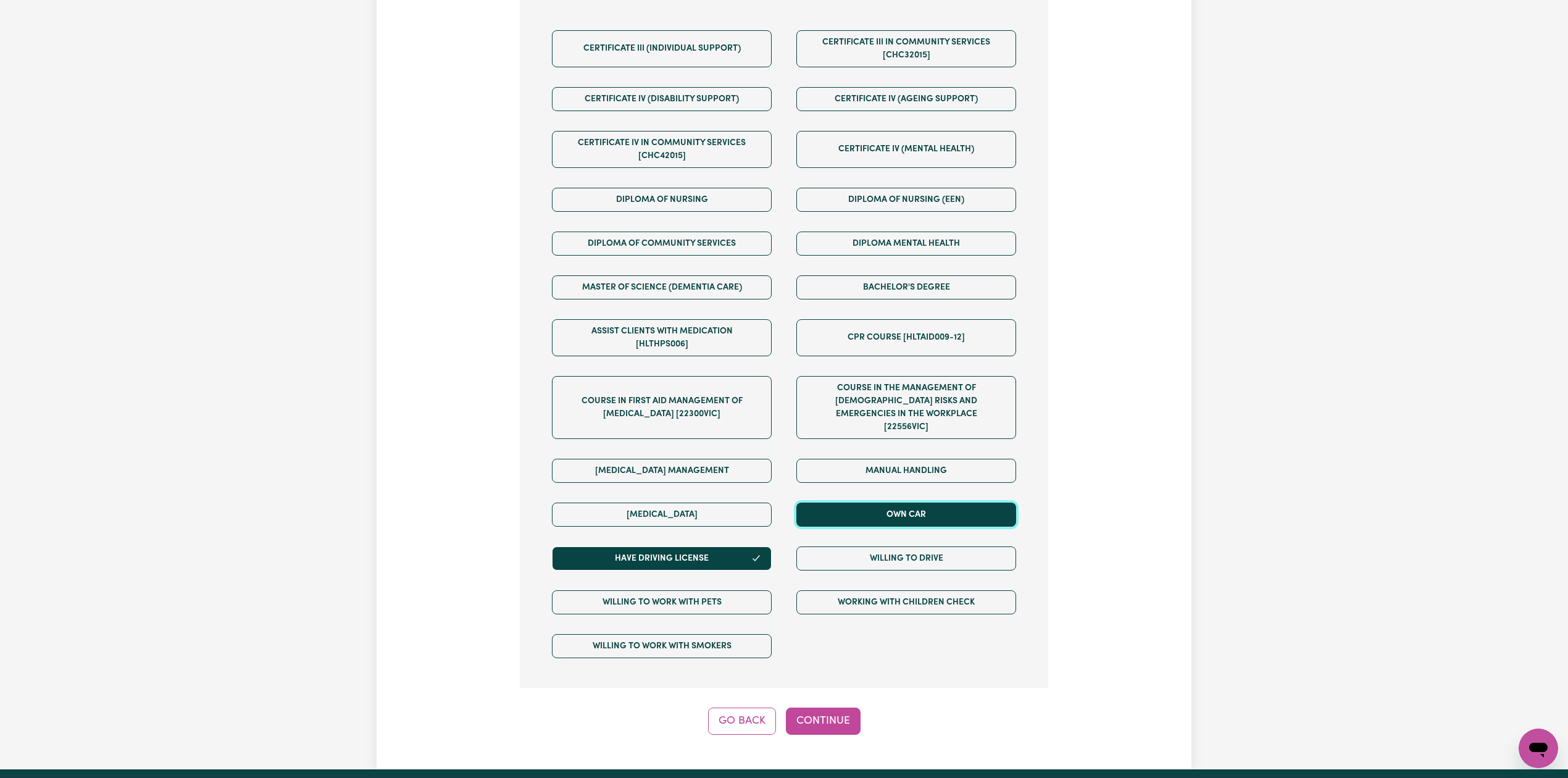
click at [895, 503] on button "Own Car" at bounding box center [905, 514] width 220 height 24
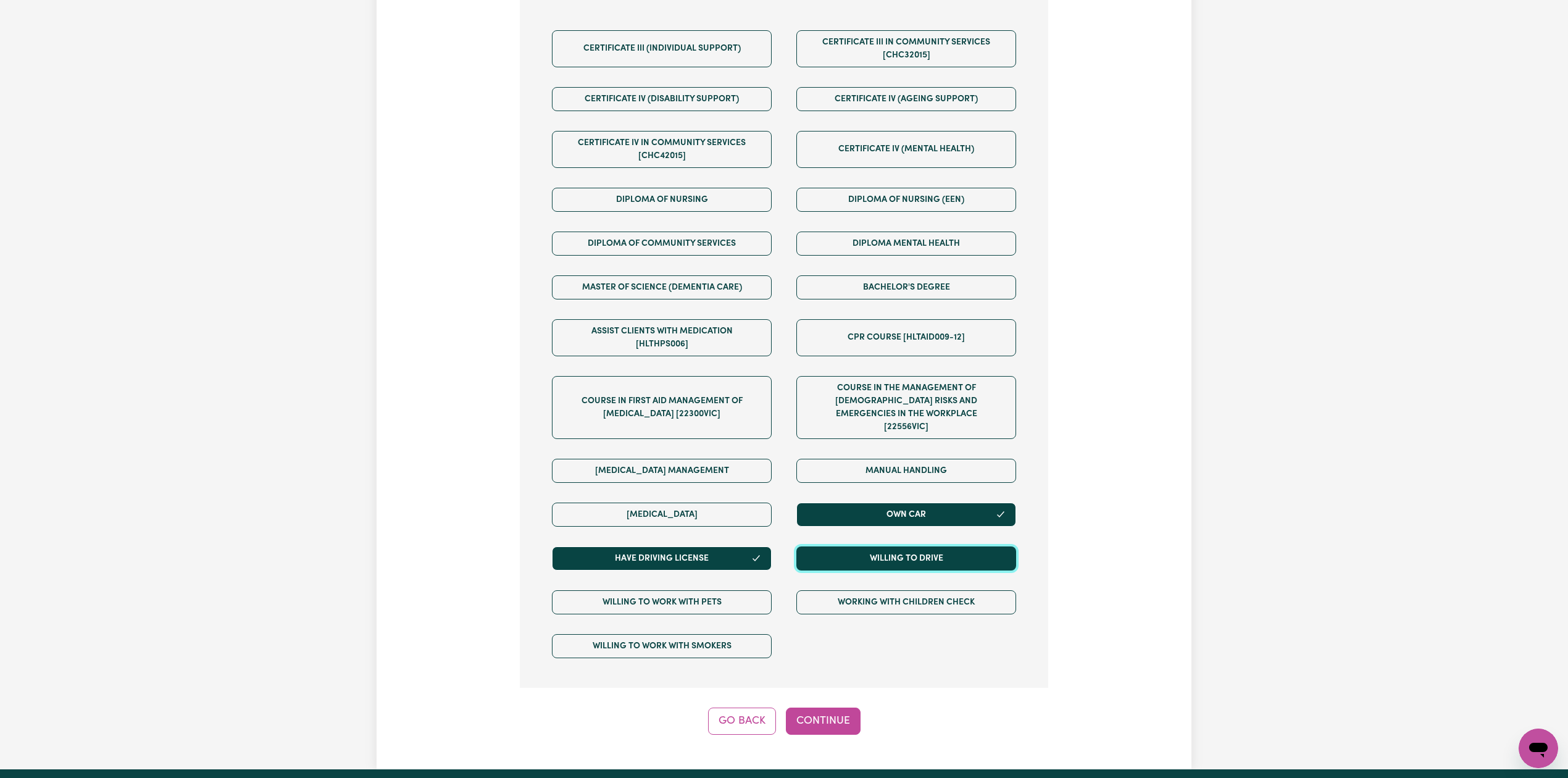
click at [892, 551] on button "Willing to drive" at bounding box center [905, 558] width 220 height 24
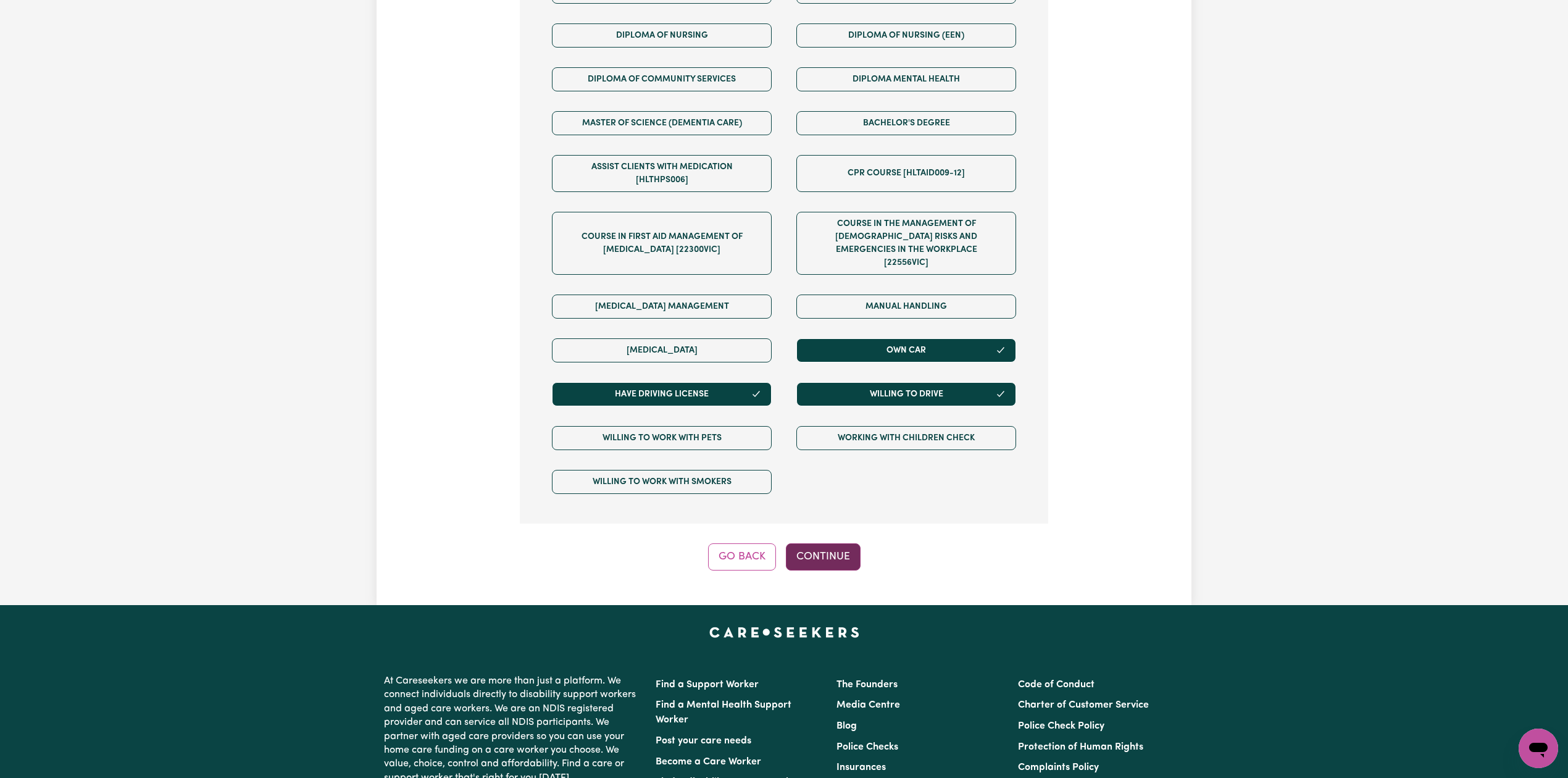
click at [828, 549] on button "Continue" at bounding box center [823, 557] width 75 height 28
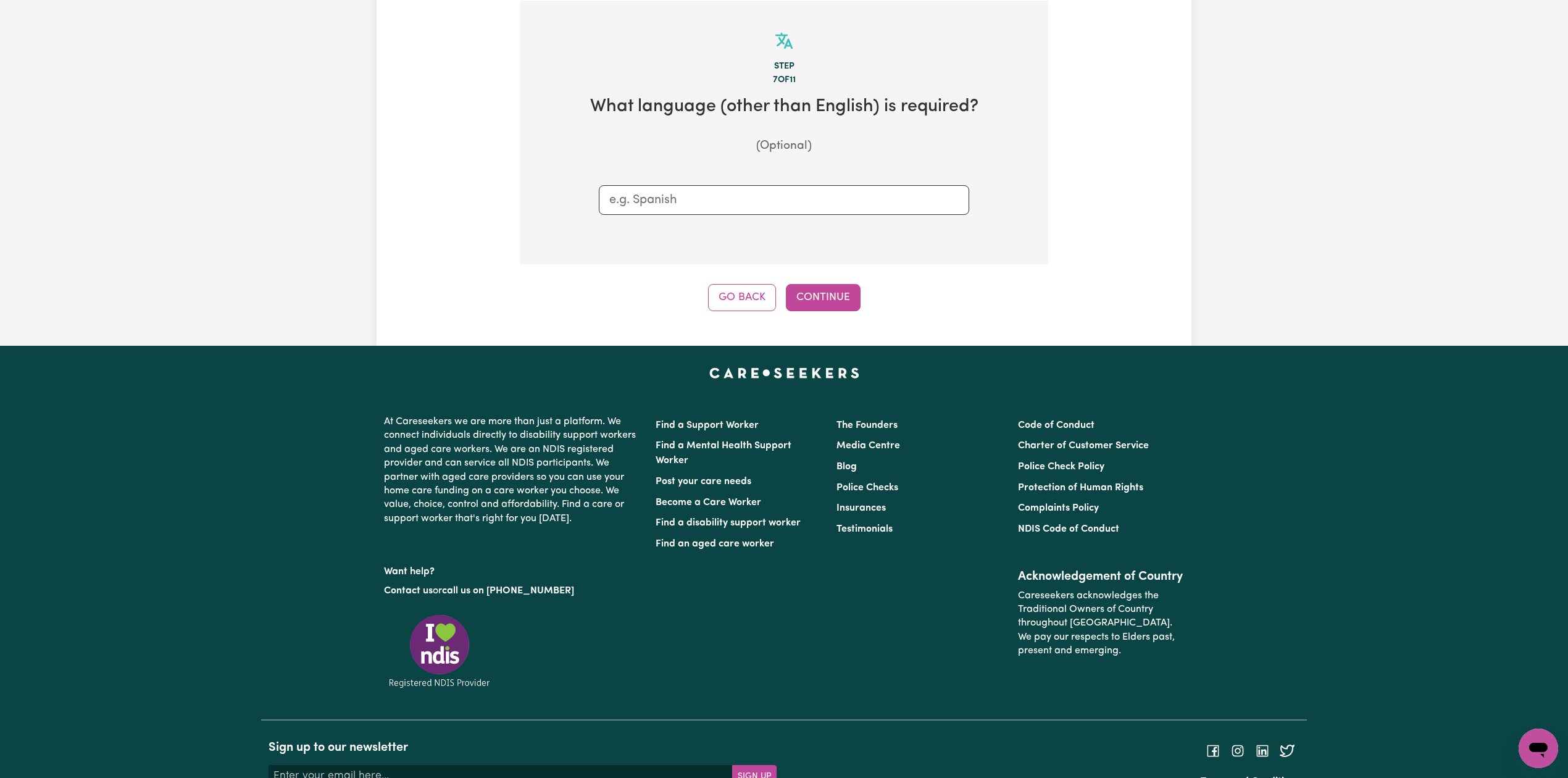
click at [802, 279] on div "Step 7 of 11 What language (other than English) is required? (Optional) Go Back…" at bounding box center [783, 156] width 528 height 310
click at [809, 287] on button "Continue" at bounding box center [823, 298] width 75 height 28
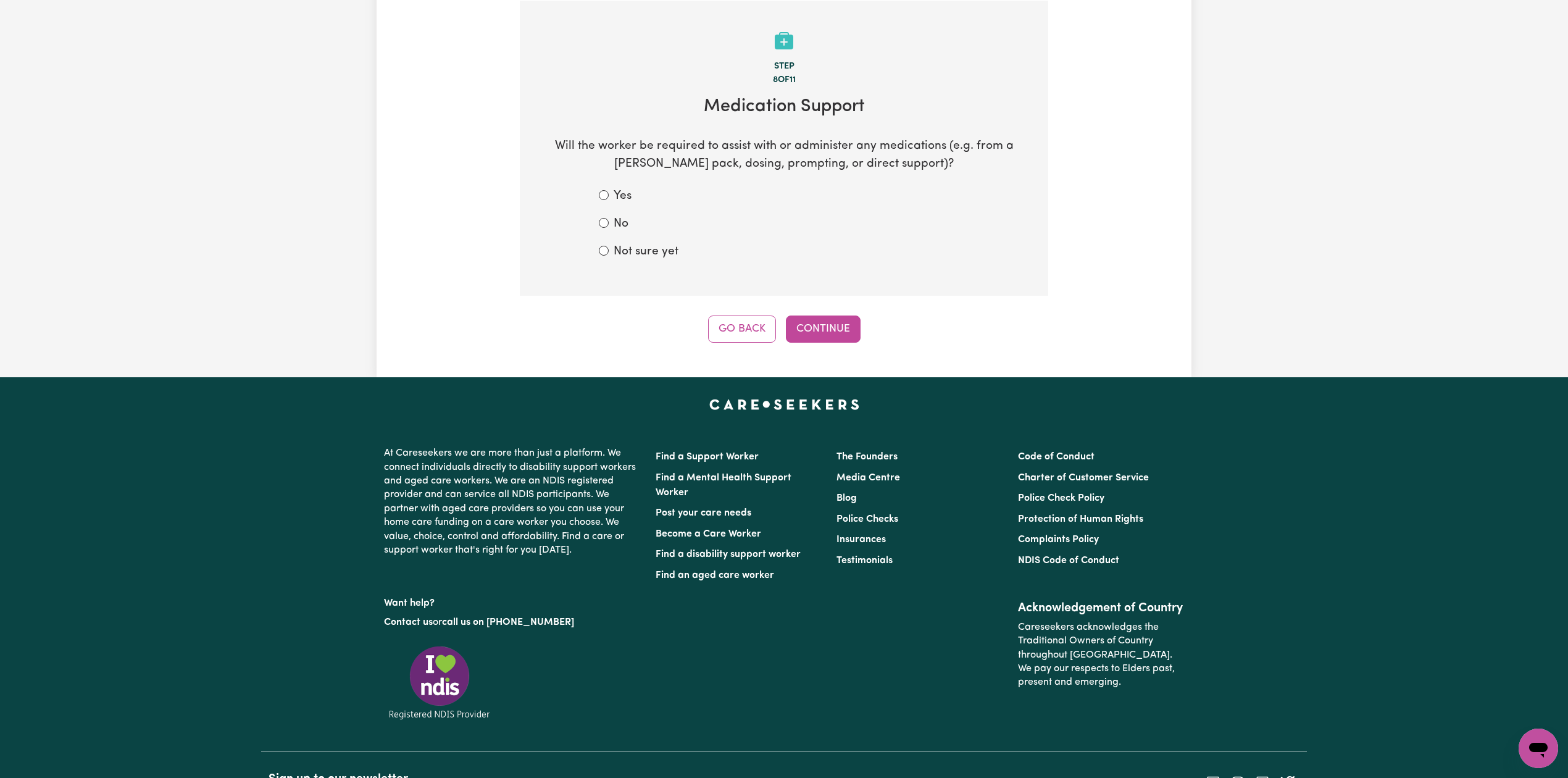
click at [655, 252] on label "Not sure yet" at bounding box center [646, 252] width 65 height 18
click at [608, 252] on input "Not sure yet" at bounding box center [603, 251] width 10 height 10
radio input "true"
click at [852, 336] on button "Continue" at bounding box center [823, 329] width 75 height 28
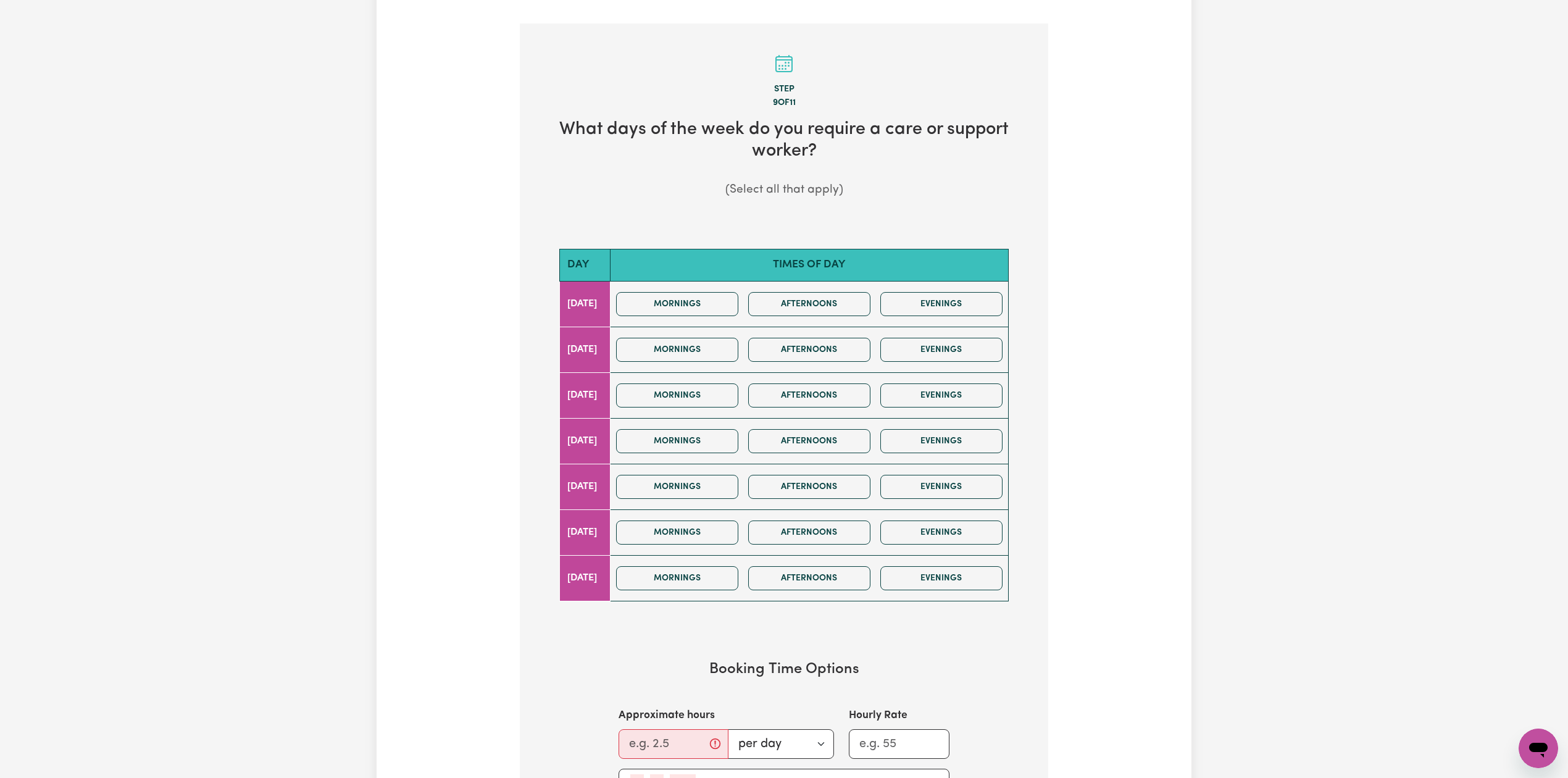
scroll to position [411, 0]
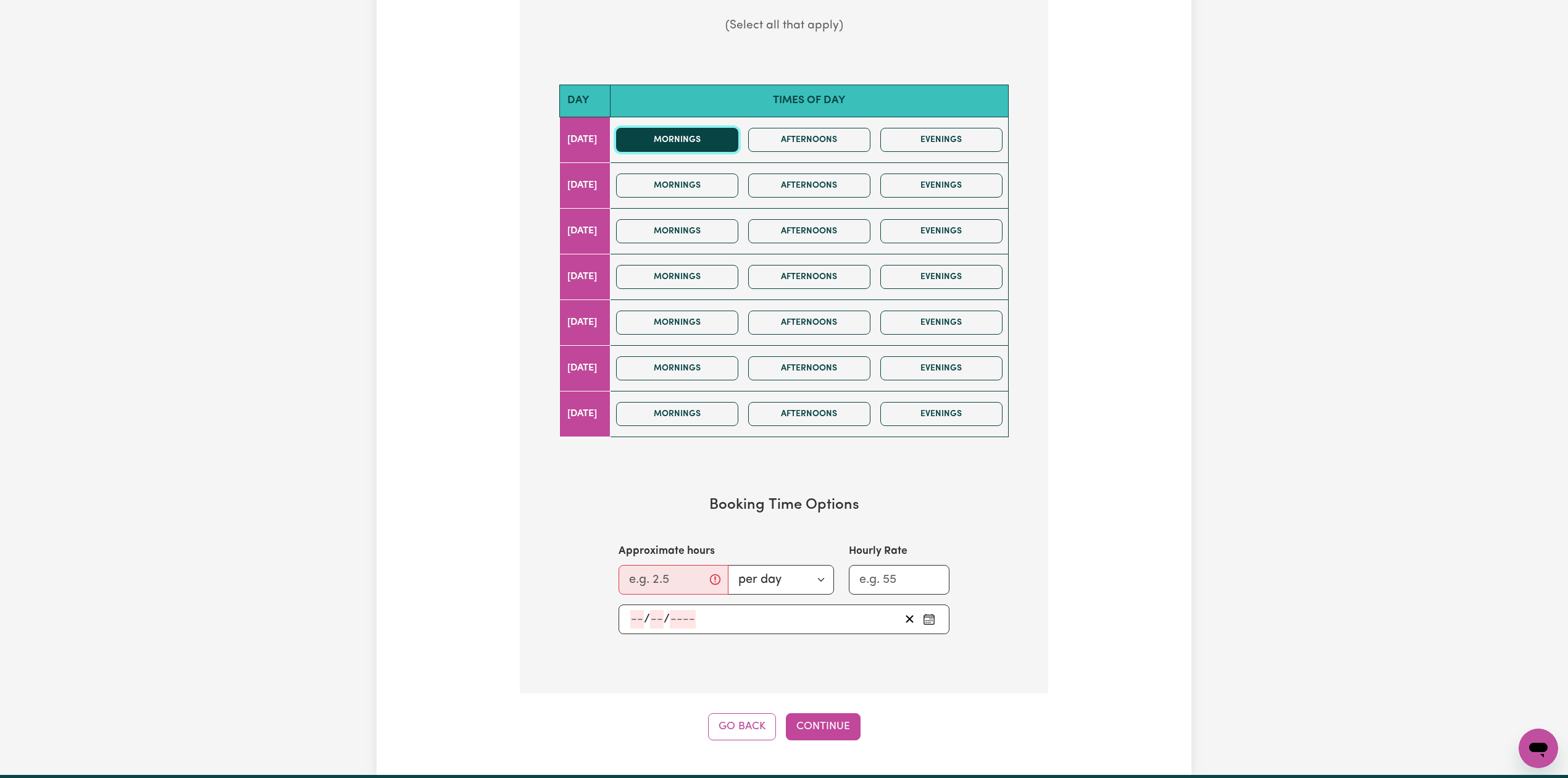
click at [722, 146] on button "Mornings" at bounding box center [677, 139] width 122 height 24
click at [719, 179] on button "Mornings" at bounding box center [677, 186] width 122 height 24
click at [707, 215] on div "Mornings Afternoons Evenings" at bounding box center [809, 231] width 396 height 43
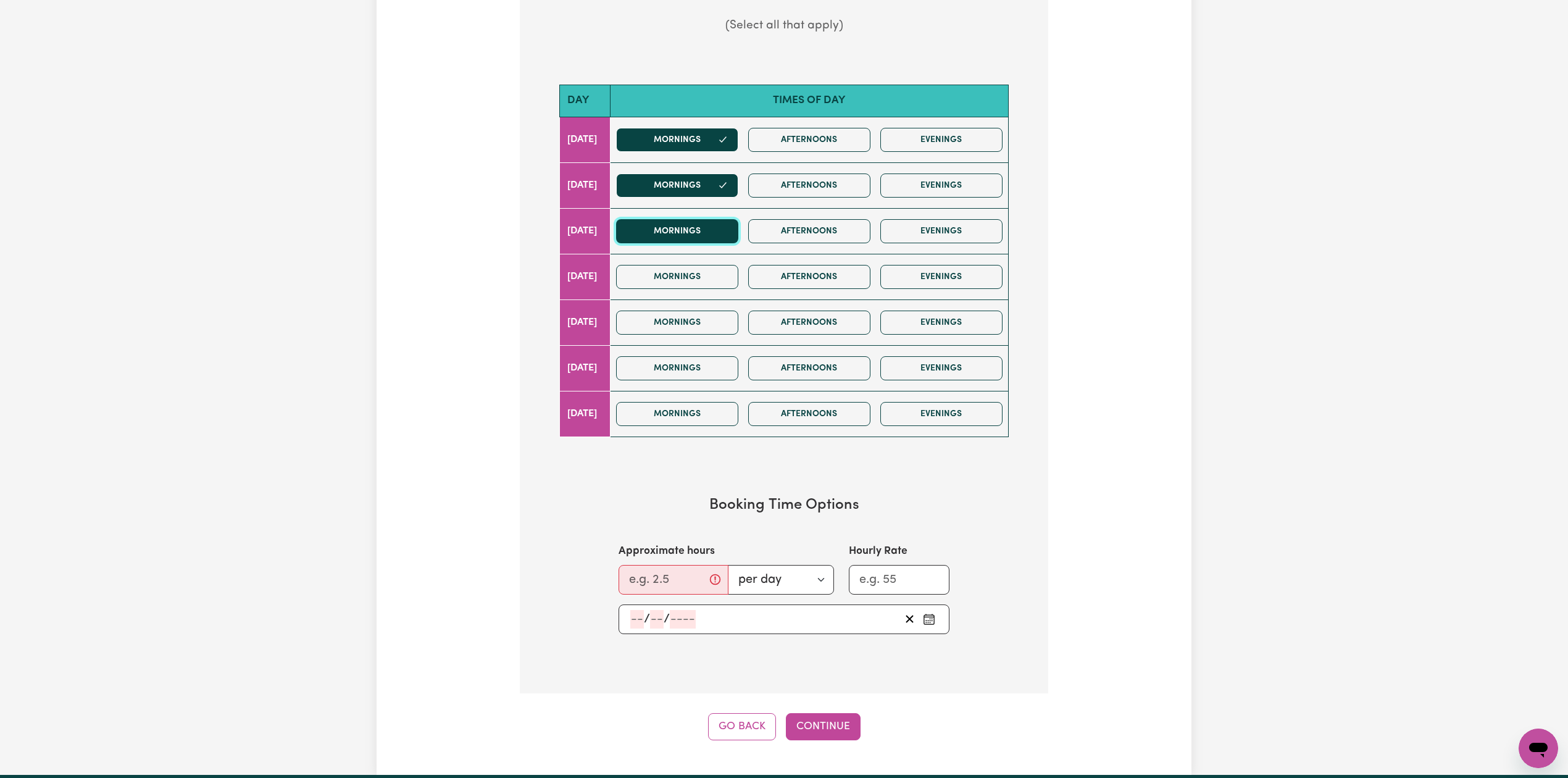
click at [716, 238] on button "Mornings" at bounding box center [677, 231] width 122 height 24
click at [645, 579] on input "Approximate hours" at bounding box center [672, 580] width 110 height 30
type input "2"
click at [635, 627] on input "number" at bounding box center [637, 619] width 14 height 19
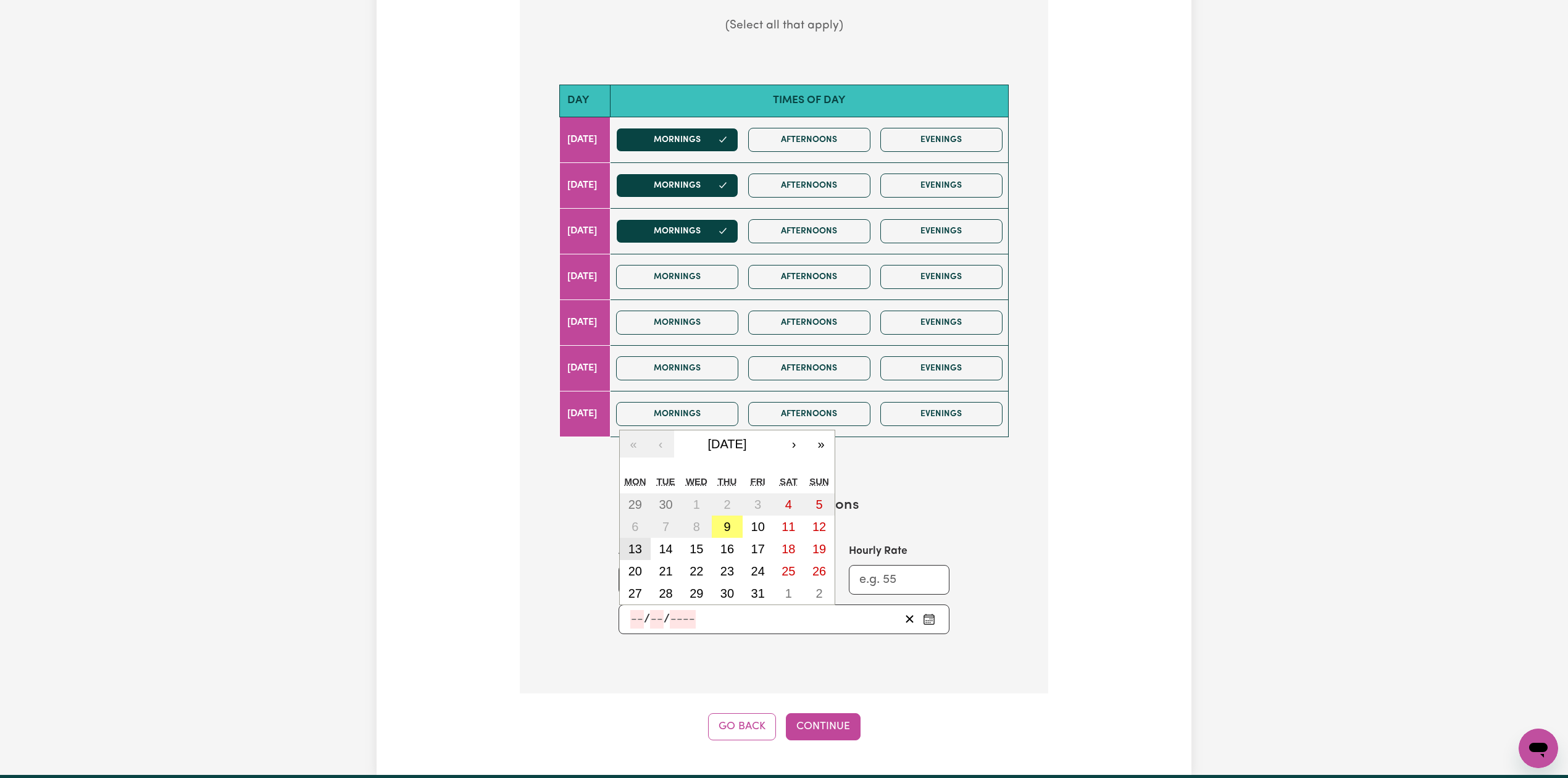
click at [637, 551] on abbr "13" at bounding box center [635, 549] width 14 height 14
type input "2025-10-13"
type input "13"
type input "10"
type input "2025"
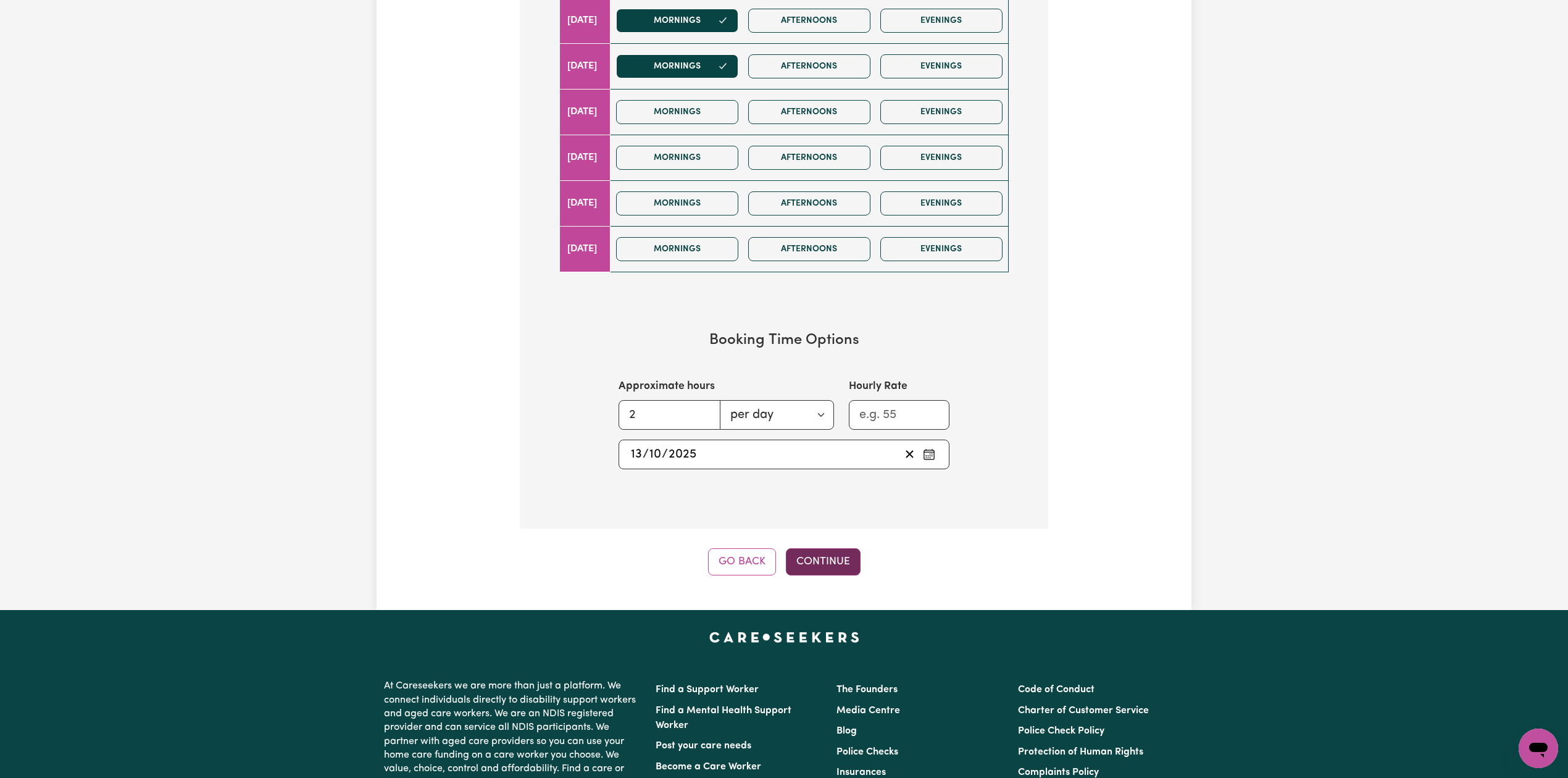
click at [838, 556] on button "Continue" at bounding box center [823, 562] width 75 height 28
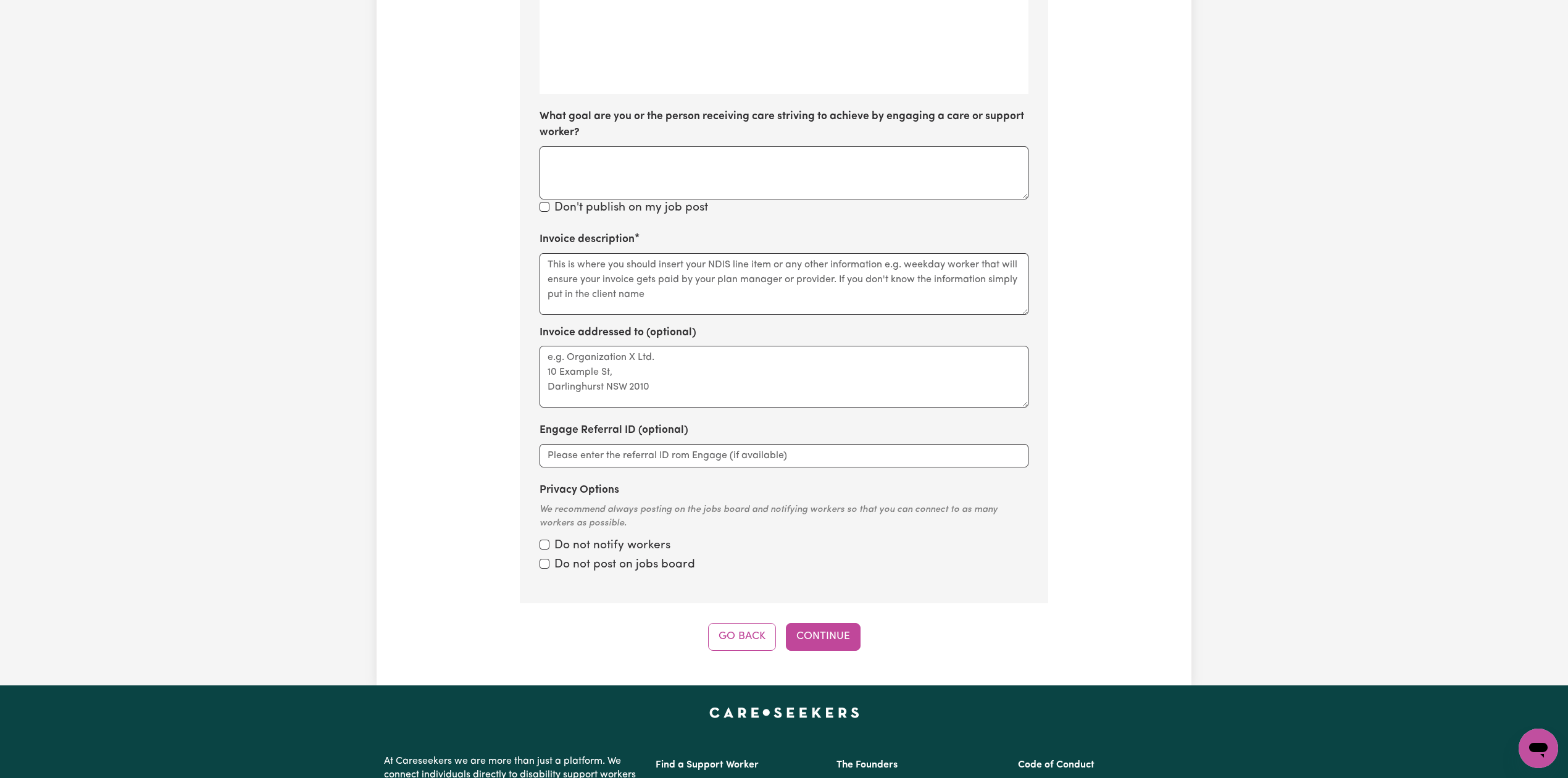
scroll to position [270, 0]
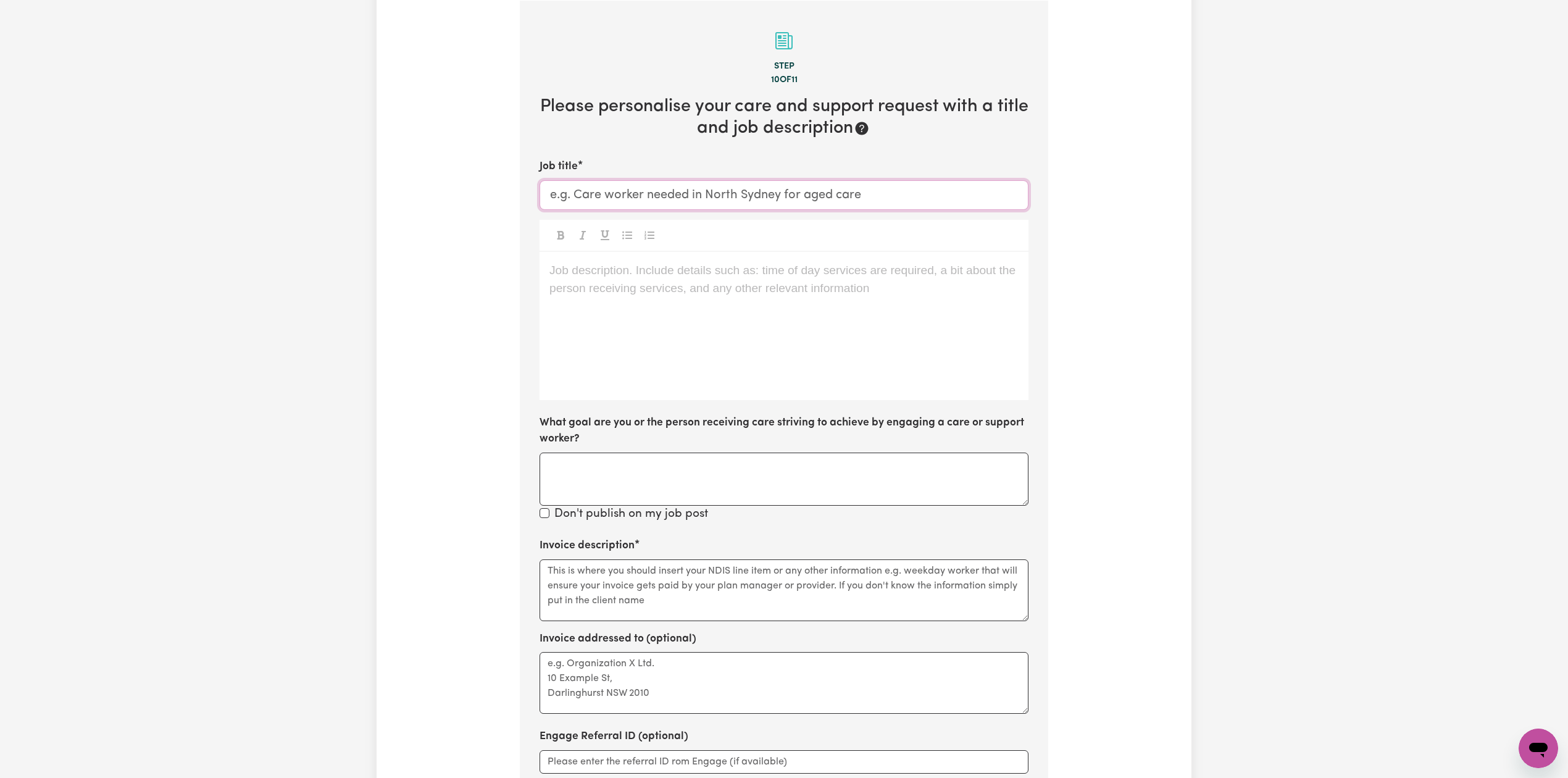
click at [615, 191] on input "Job title" at bounding box center [783, 195] width 489 height 30
click at [695, 347] on div "Job description. Include details such as: time of day services are required, a …" at bounding box center [783, 326] width 489 height 148
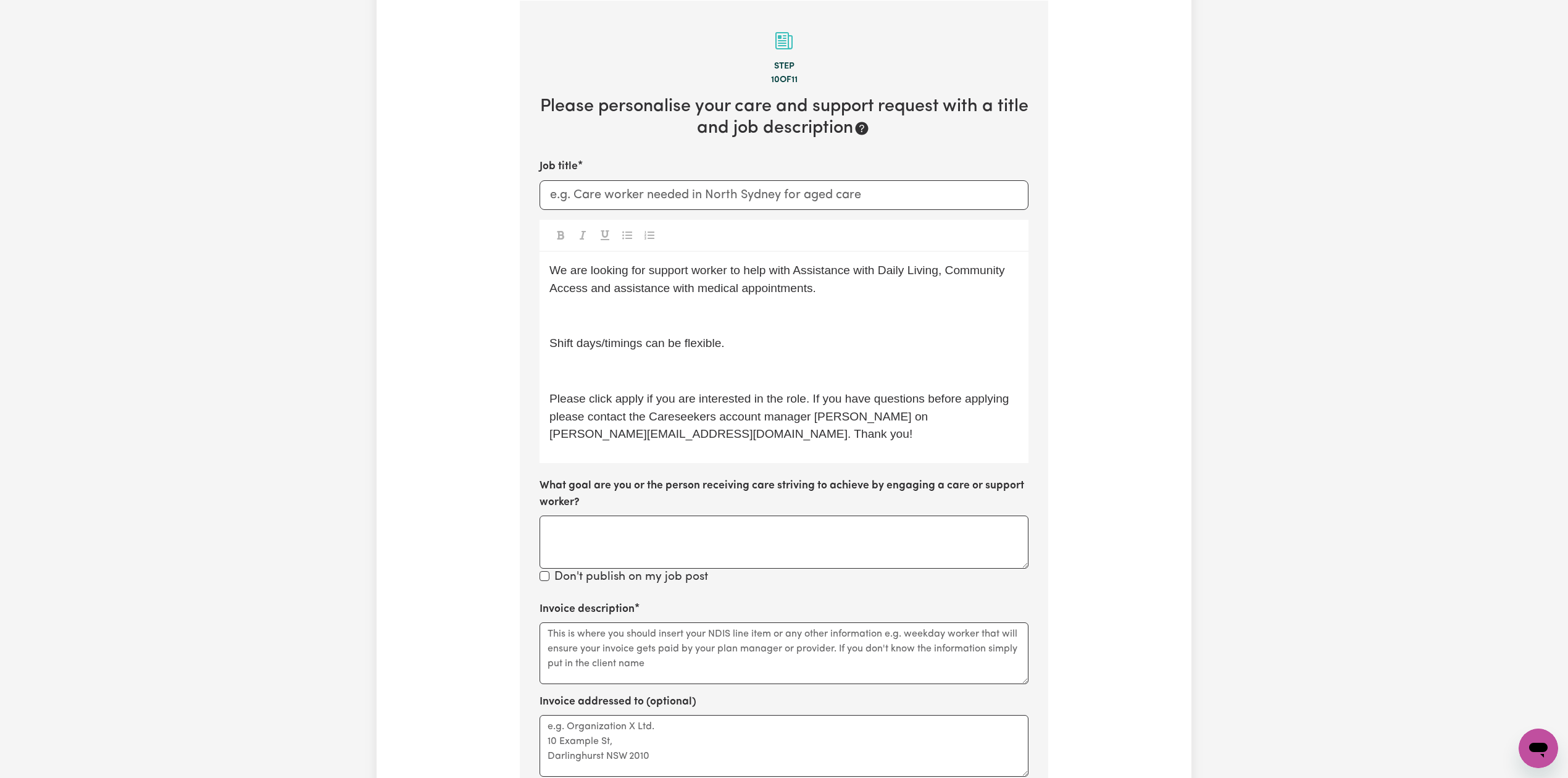
drag, startPoint x: 618, startPoint y: 349, endPoint x: 605, endPoint y: 355, distance: 14.3
click at [618, 349] on span "Shift days/timings can be flexible." at bounding box center [637, 343] width 176 height 13
click at [598, 368] on p "﻿" at bounding box center [783, 371] width 469 height 18
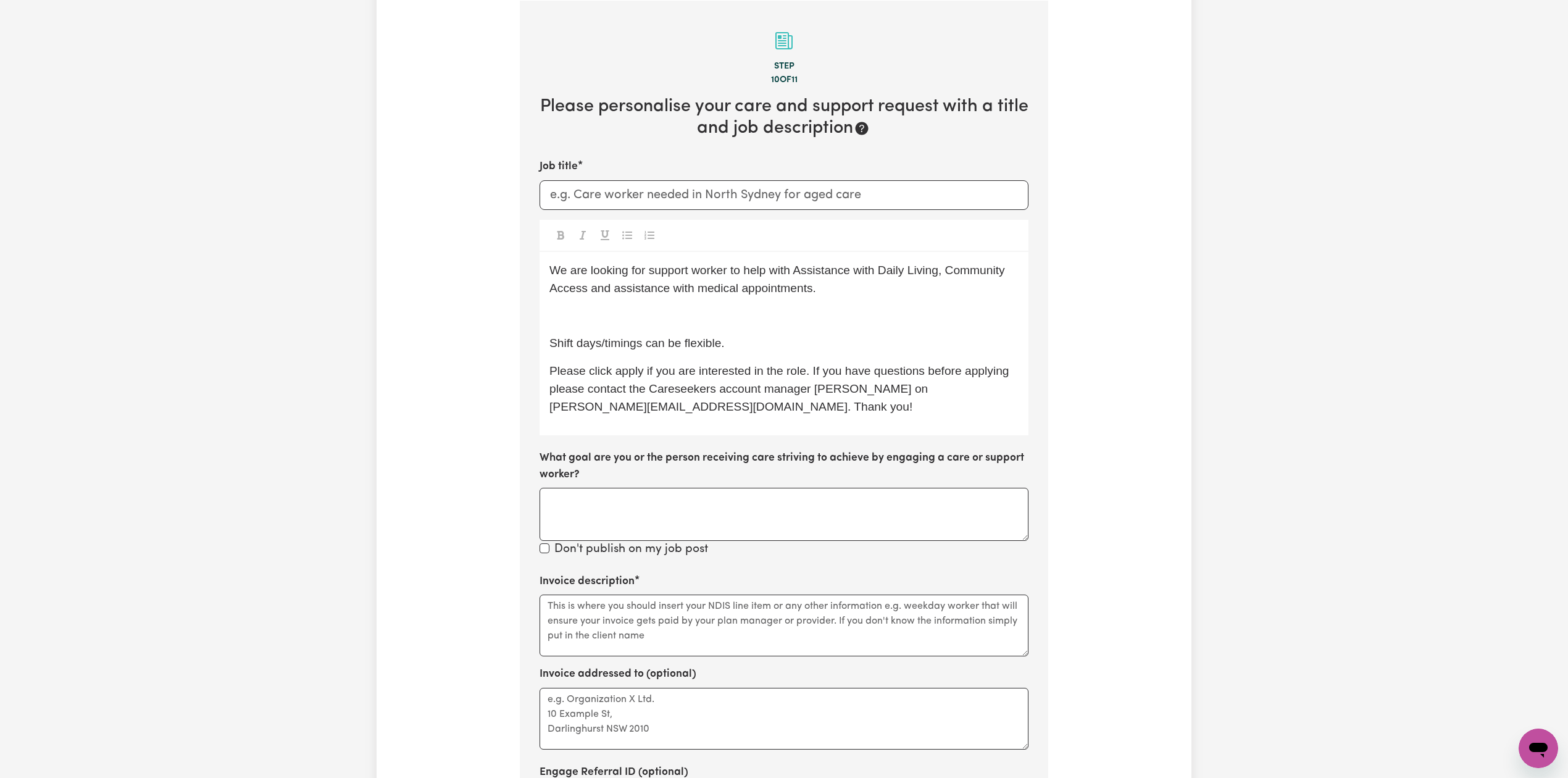
click at [632, 315] on p "﻿" at bounding box center [783, 316] width 469 height 18
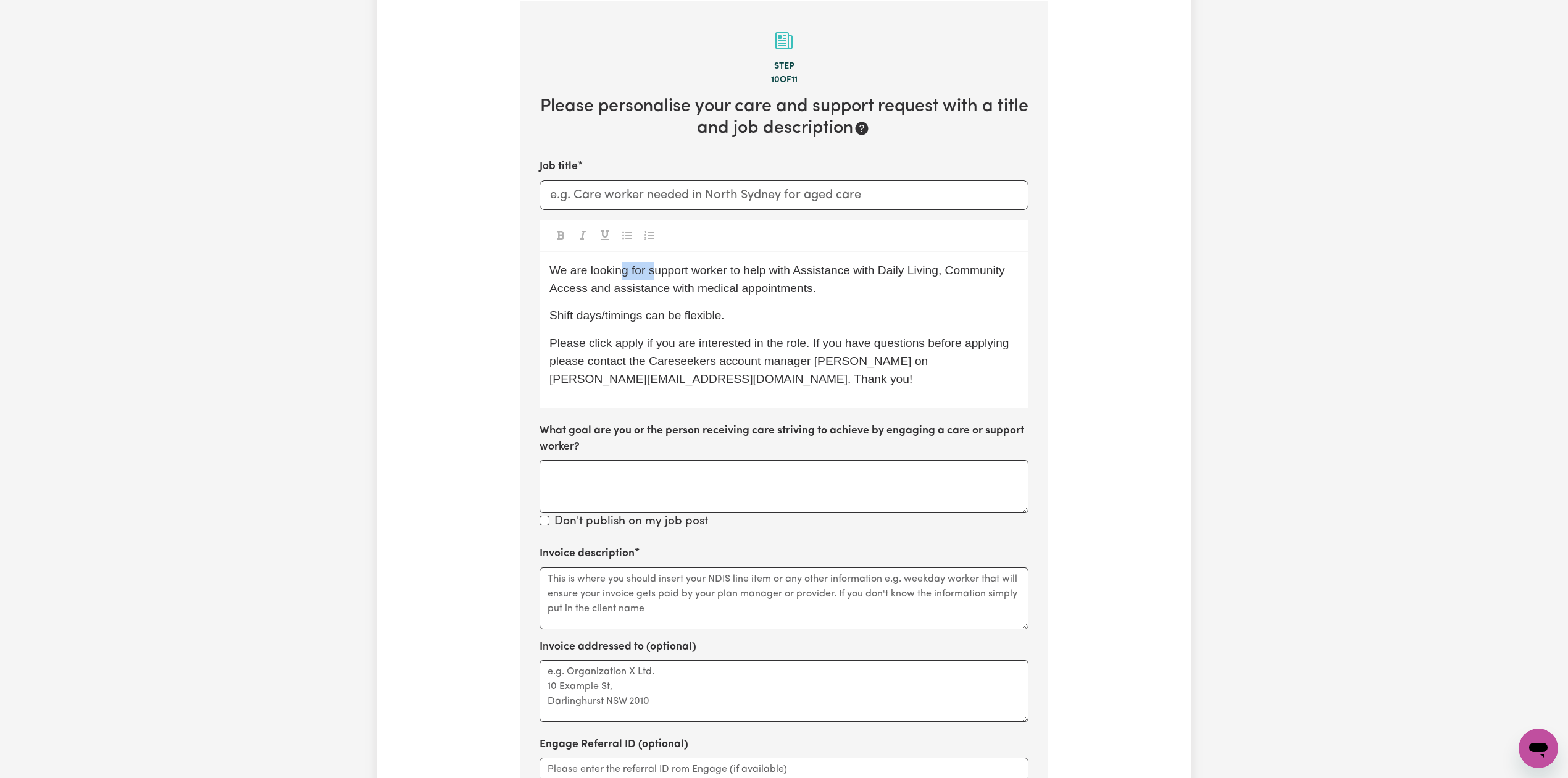
drag, startPoint x: 618, startPoint y: 272, endPoint x: 653, endPoint y: 272, distance: 35.0
click at [653, 272] on span "We are looking for support worker to help with Assistance with Daily Living, Co…" at bounding box center [778, 278] width 458 height 31
click at [695, 279] on p "We are looking for support worker to help with Assistance with Daily Living, Co…" at bounding box center [783, 279] width 469 height 36
drag, startPoint x: 745, startPoint y: 268, endPoint x: 835, endPoint y: 275, distance: 90.3
click at [829, 272] on span "We are looking for a support worker to help with Assistance with Daily Living, …" at bounding box center [783, 278] width 468 height 31
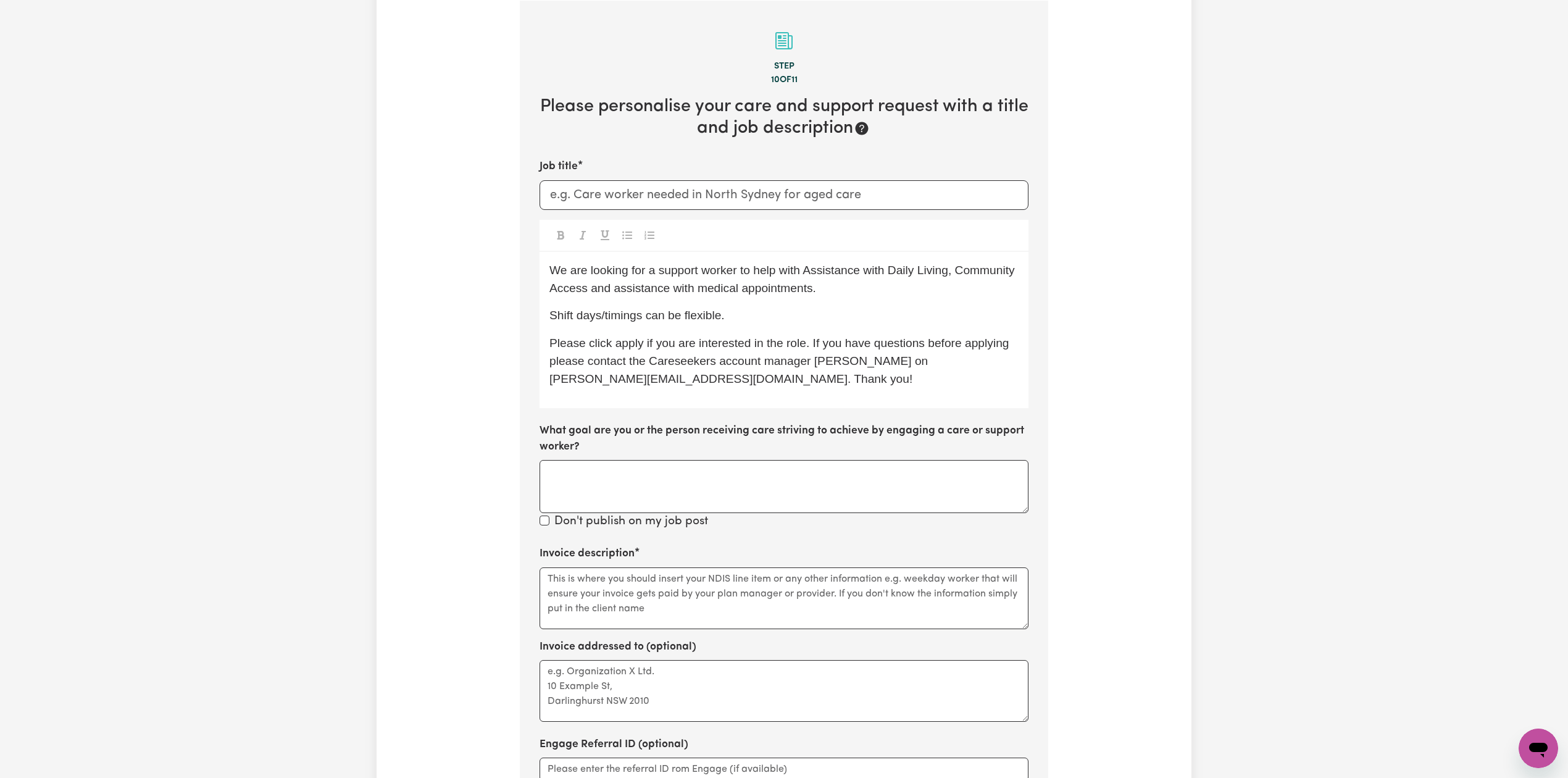
click at [872, 304] on div "We are looking for a support worker to help with Assistance with Daily Living, …" at bounding box center [783, 330] width 489 height 156
click at [868, 302] on div "We are looking for a support worker to help with Assistance with Daily Living, …" at bounding box center [783, 330] width 489 height 156
click at [581, 347] on span "Please click apply if you are interested in the role. If you have questions bef…" at bounding box center [780, 360] width 463 height 48
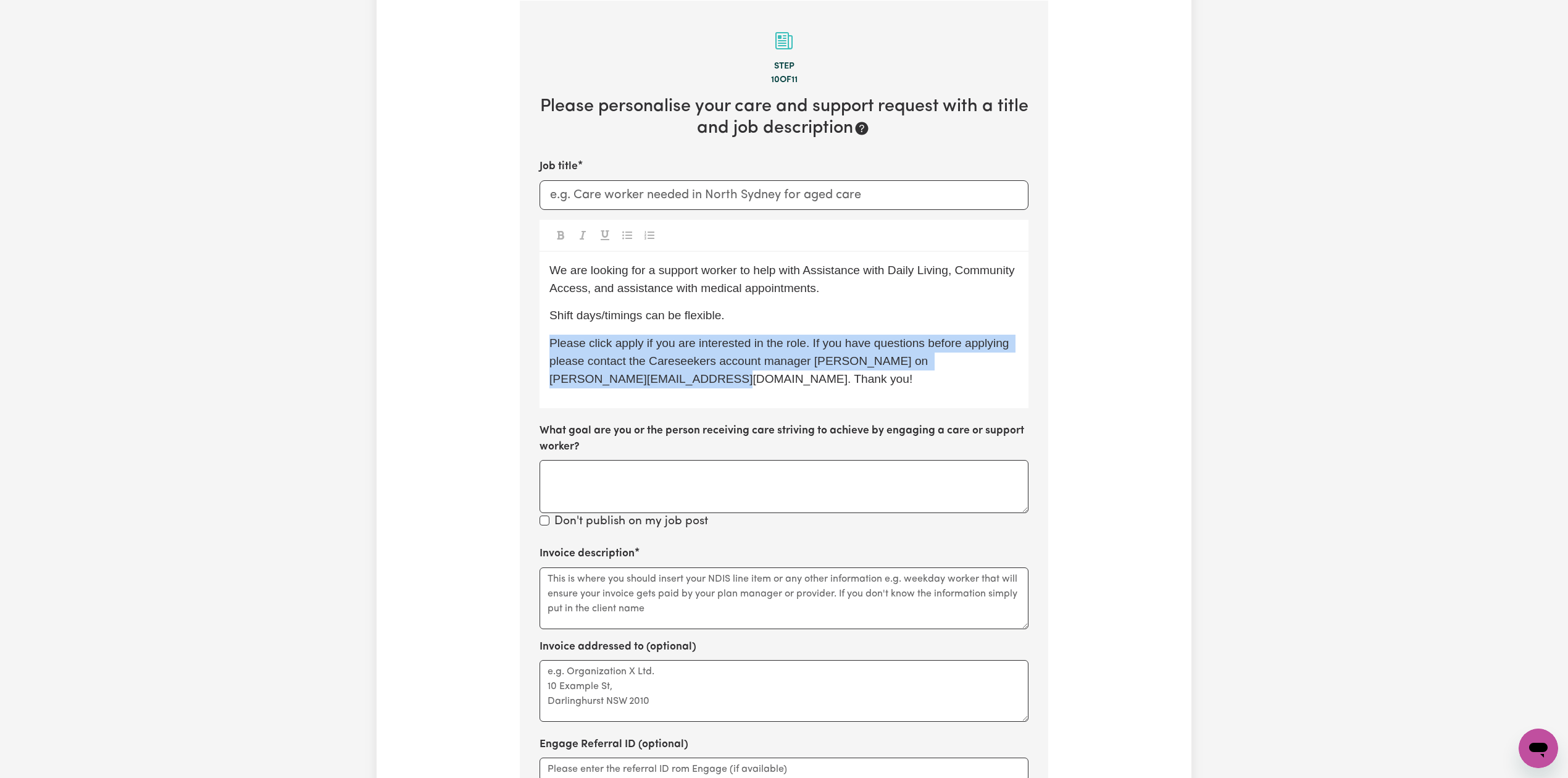
drag, startPoint x: 615, startPoint y: 378, endPoint x: 541, endPoint y: 346, distance: 80.6
click at [541, 346] on div "We are looking for a support worker to help with Assistance with Daily Living, …" at bounding box center [783, 330] width 489 height 156
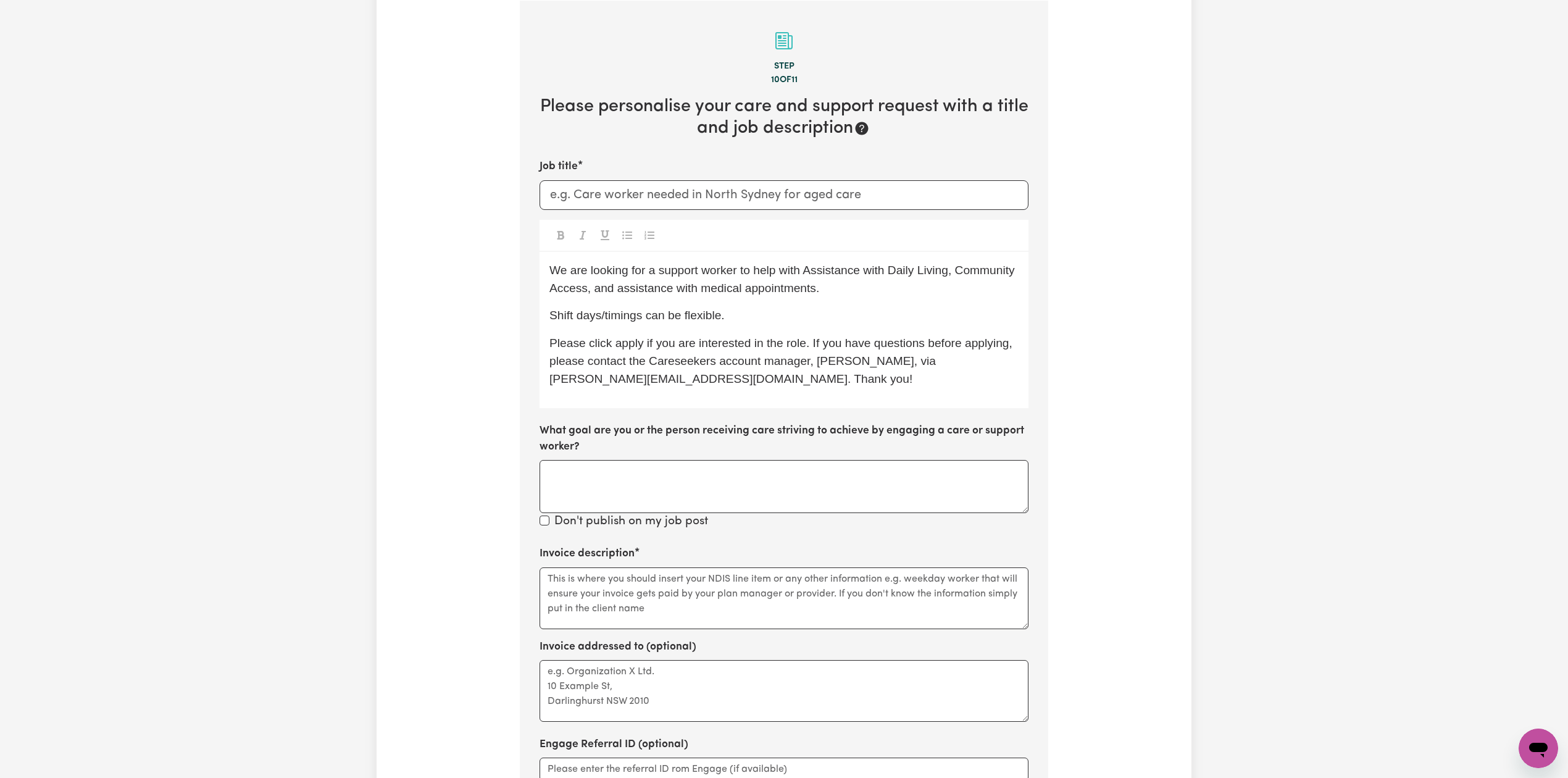
click at [819, 361] on span "Please click apply if you are interested in the role. If you have questions bef…" at bounding box center [782, 360] width 466 height 48
click at [872, 359] on span "Please click apply if you are interested in the role. If you have questions bef…" at bounding box center [782, 360] width 466 height 48
click at [724, 379] on p "Please click apply if you are interested in the role. If you have questions bef…" at bounding box center [783, 361] width 469 height 53
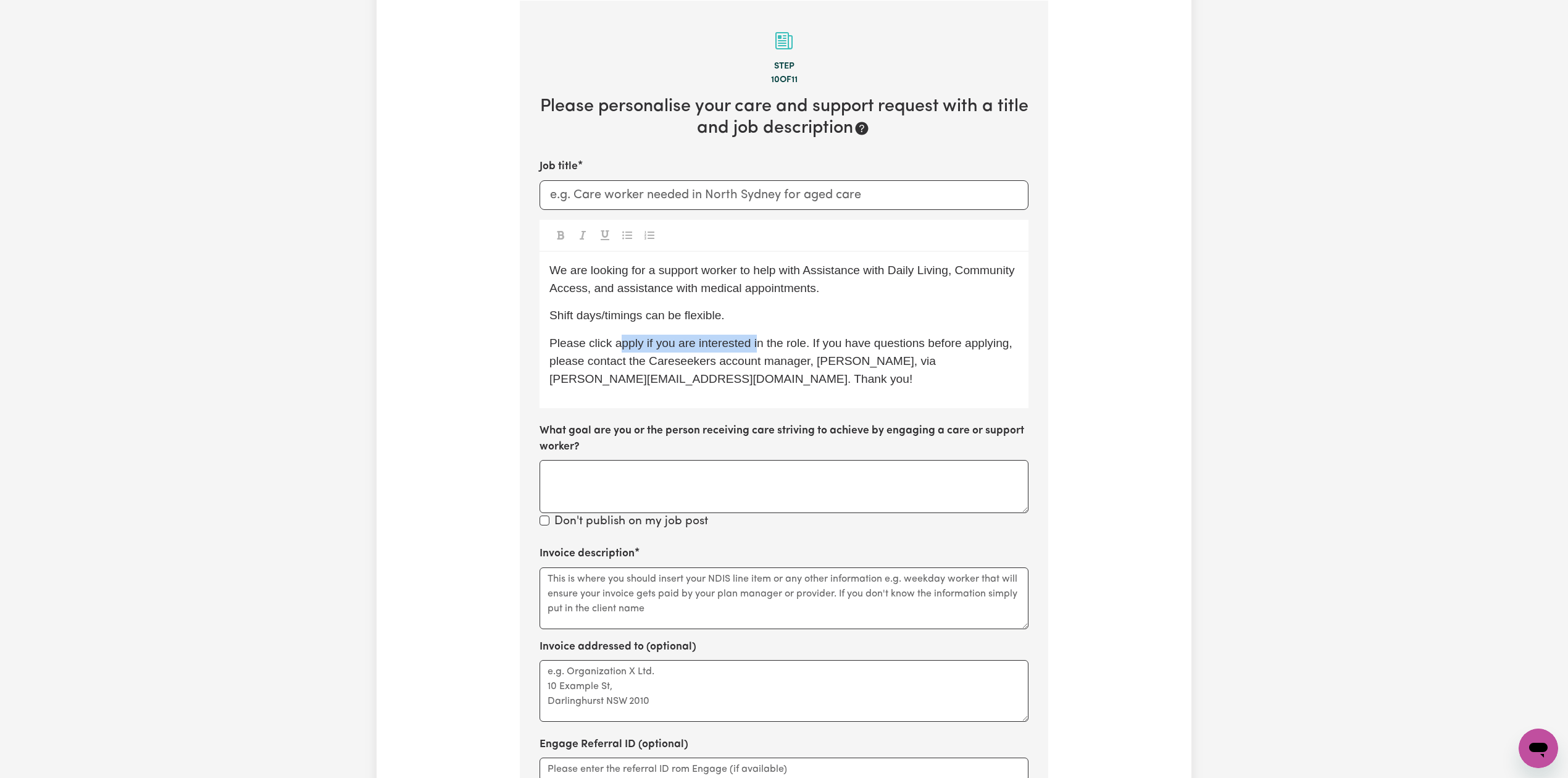
drag, startPoint x: 620, startPoint y: 346, endPoint x: 755, endPoint y: 344, distance: 135.0
click at [755, 344] on span "Please click apply if you are interested in the role. If you have questions bef…" at bounding box center [782, 360] width 466 height 48
click at [763, 386] on p "Please click apply if you are interested in the role. If you have questions bef…" at bounding box center [783, 361] width 469 height 53
click at [613, 600] on textarea "Invoice description" at bounding box center [783, 598] width 489 height 62
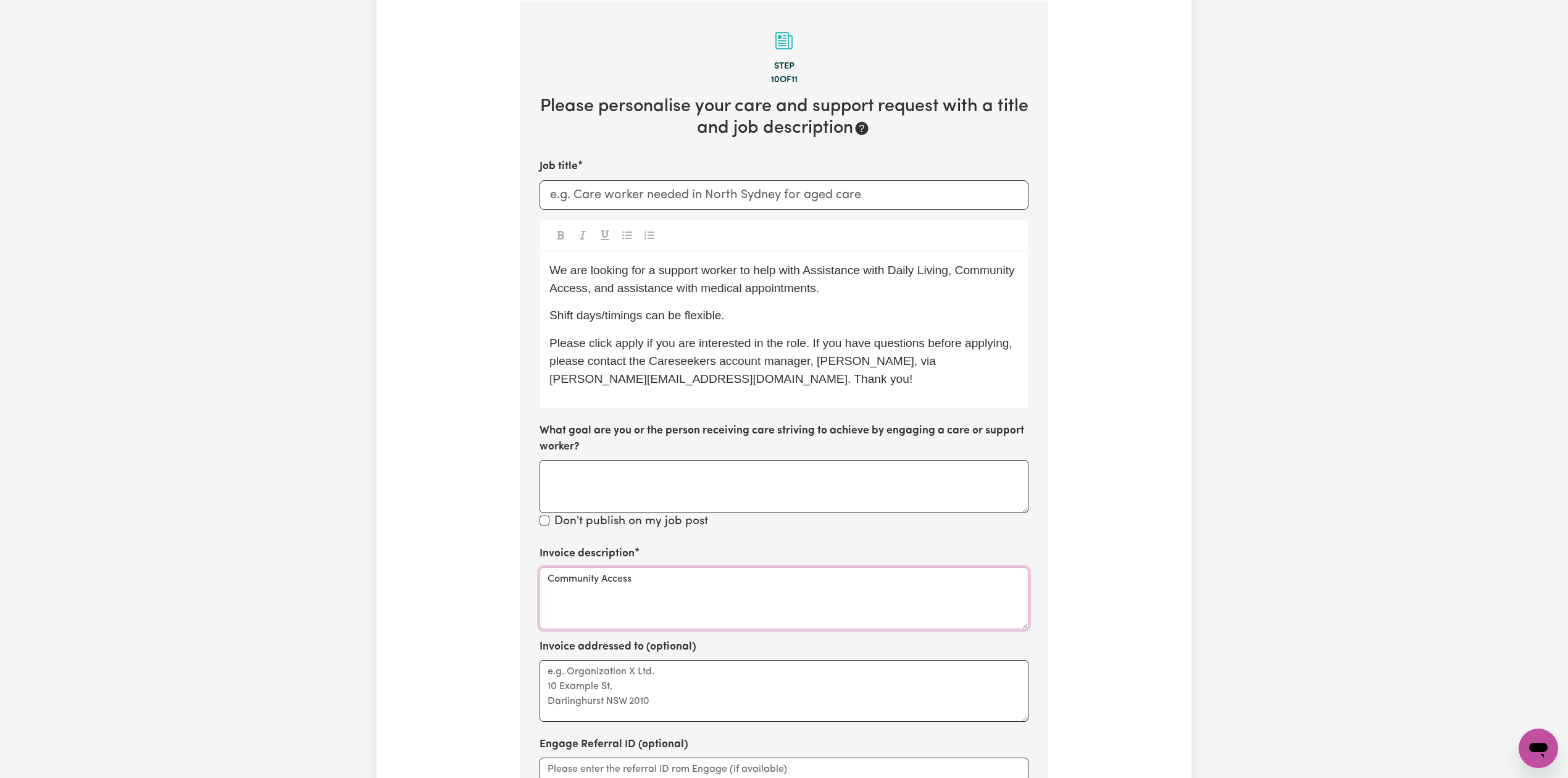
type textarea "Community Access"
click at [447, 553] on div "Tell us your care and support requirements Welcome to Careseekers. We are excit…" at bounding box center [783, 387] width 815 height 1157
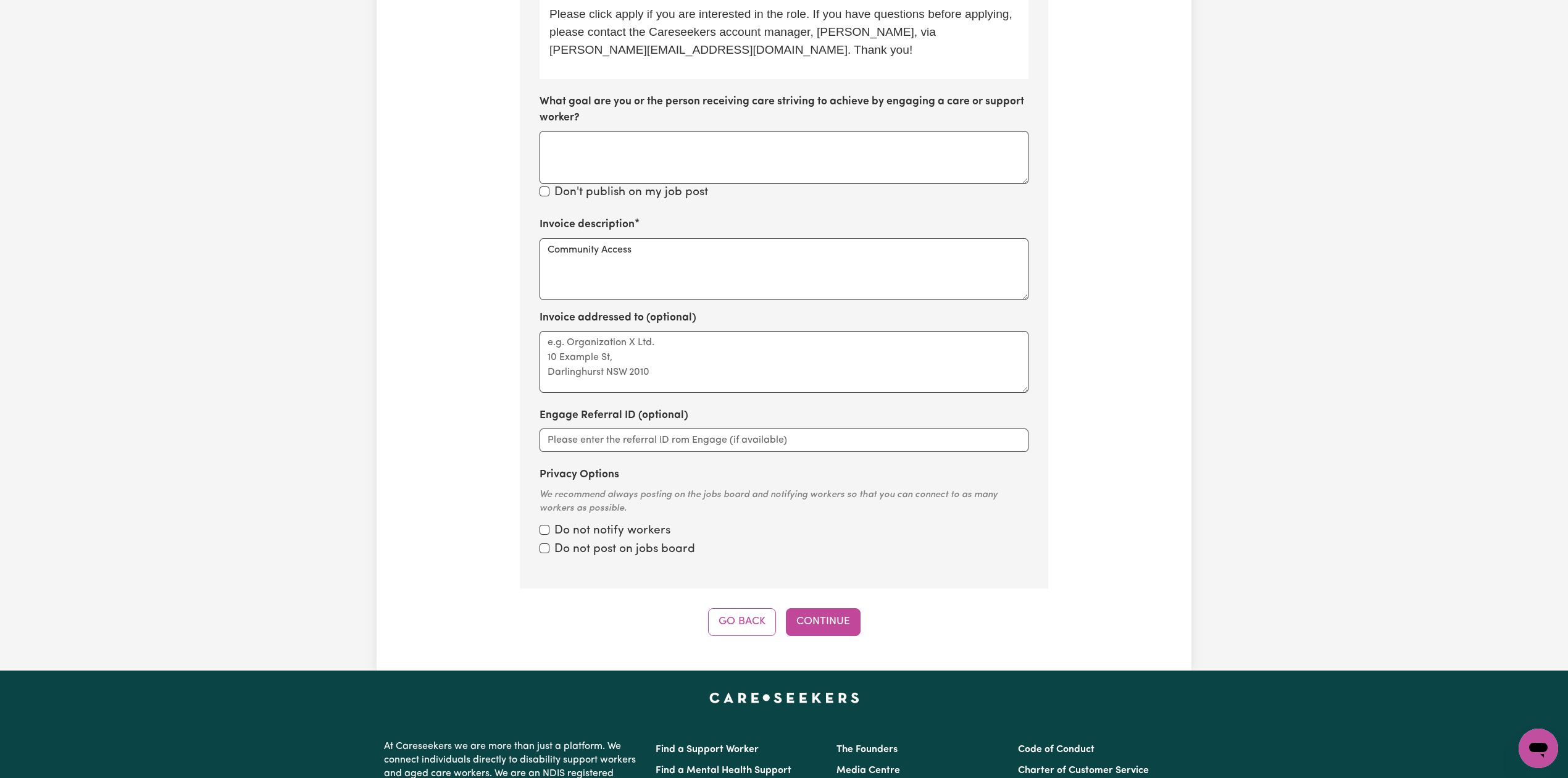
scroll to position [681, 0]
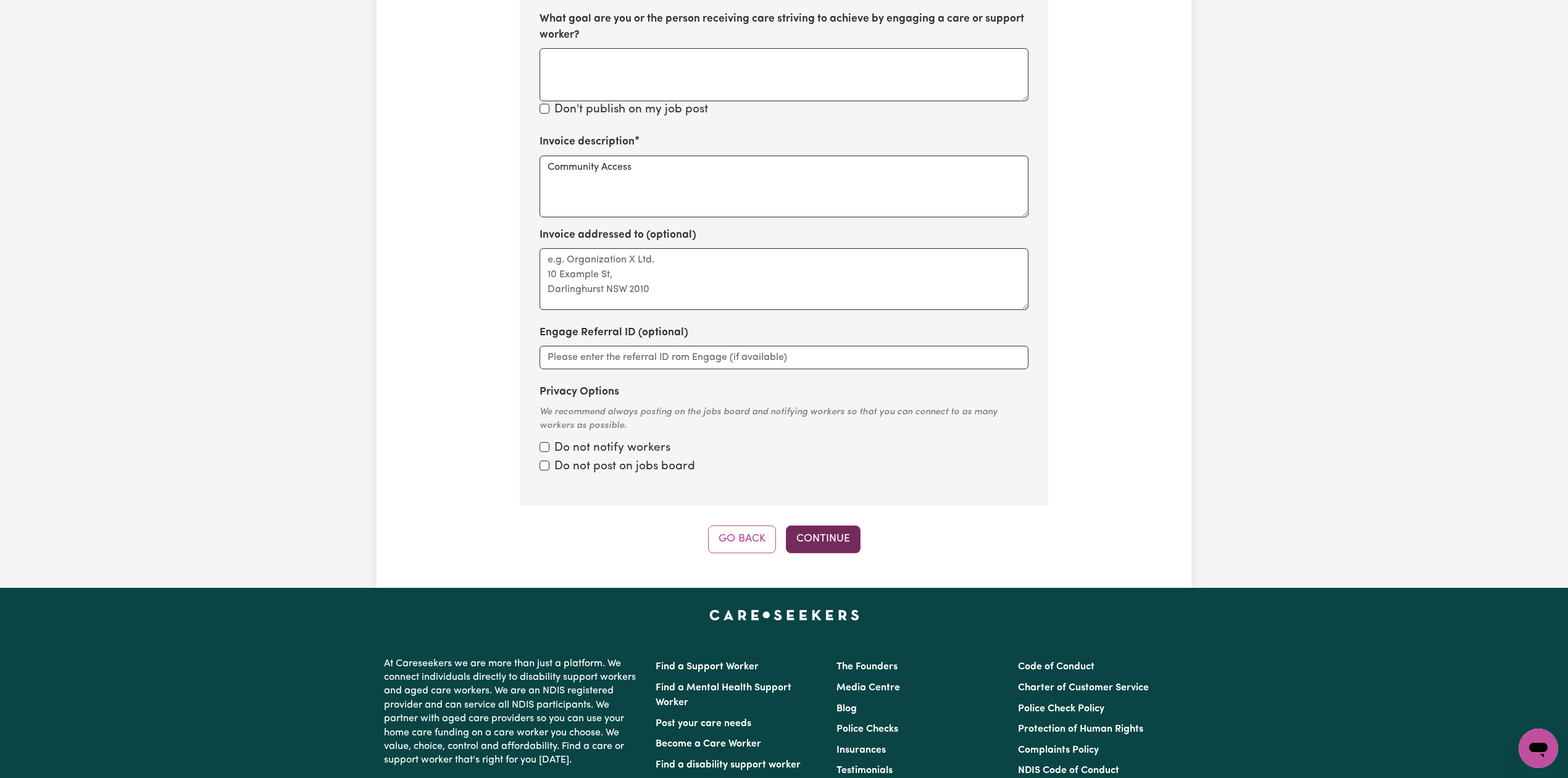
drag, startPoint x: 812, startPoint y: 522, endPoint x: 811, endPoint y: 536, distance: 14.0
click at [811, 532] on div "Step 10 of 11 Please personalise your care and support request with a title and…" at bounding box center [783, 71] width 528 height 965
click at [811, 537] on button "Continue" at bounding box center [823, 539] width 75 height 28
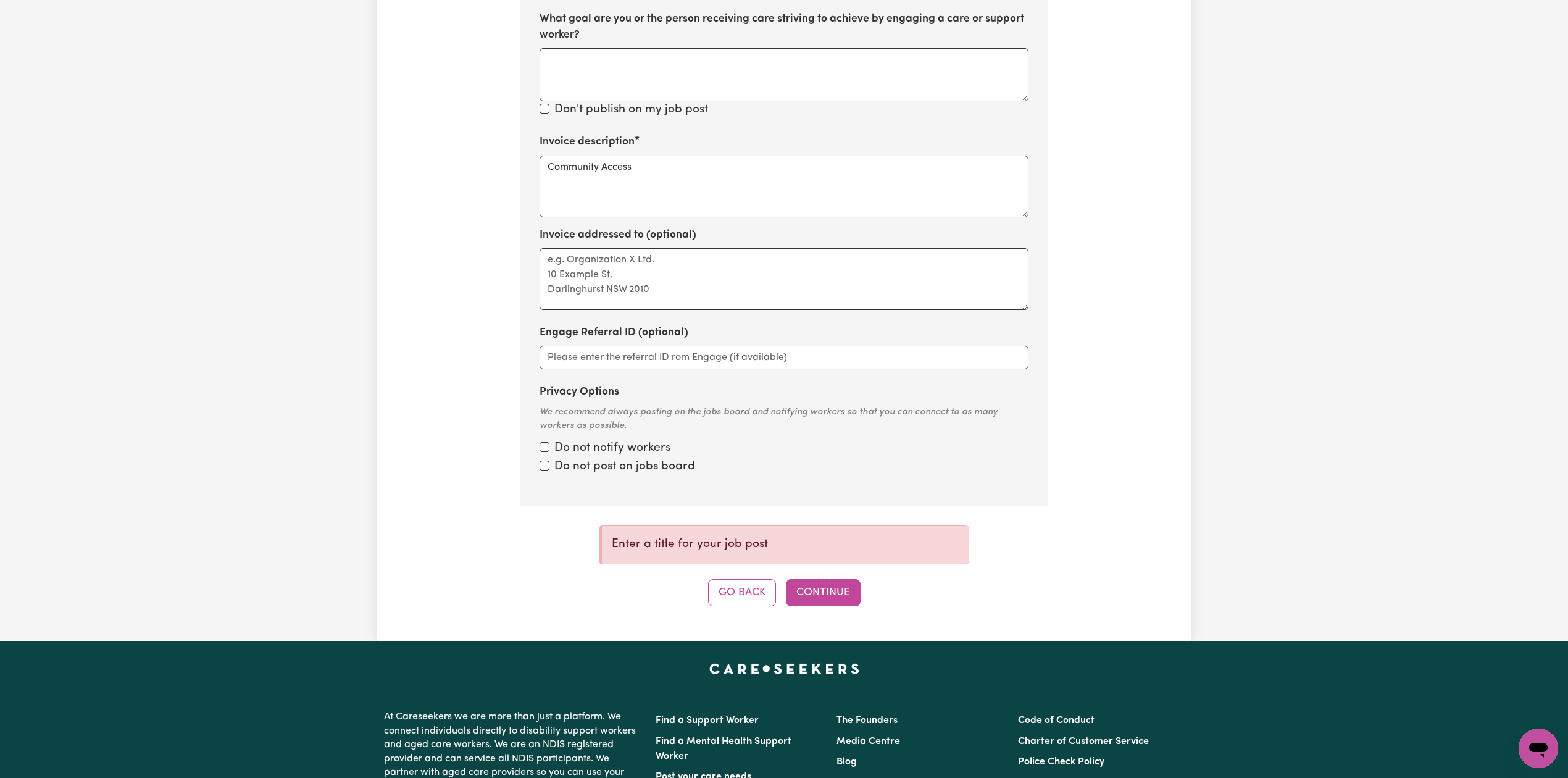
scroll to position [351, 0]
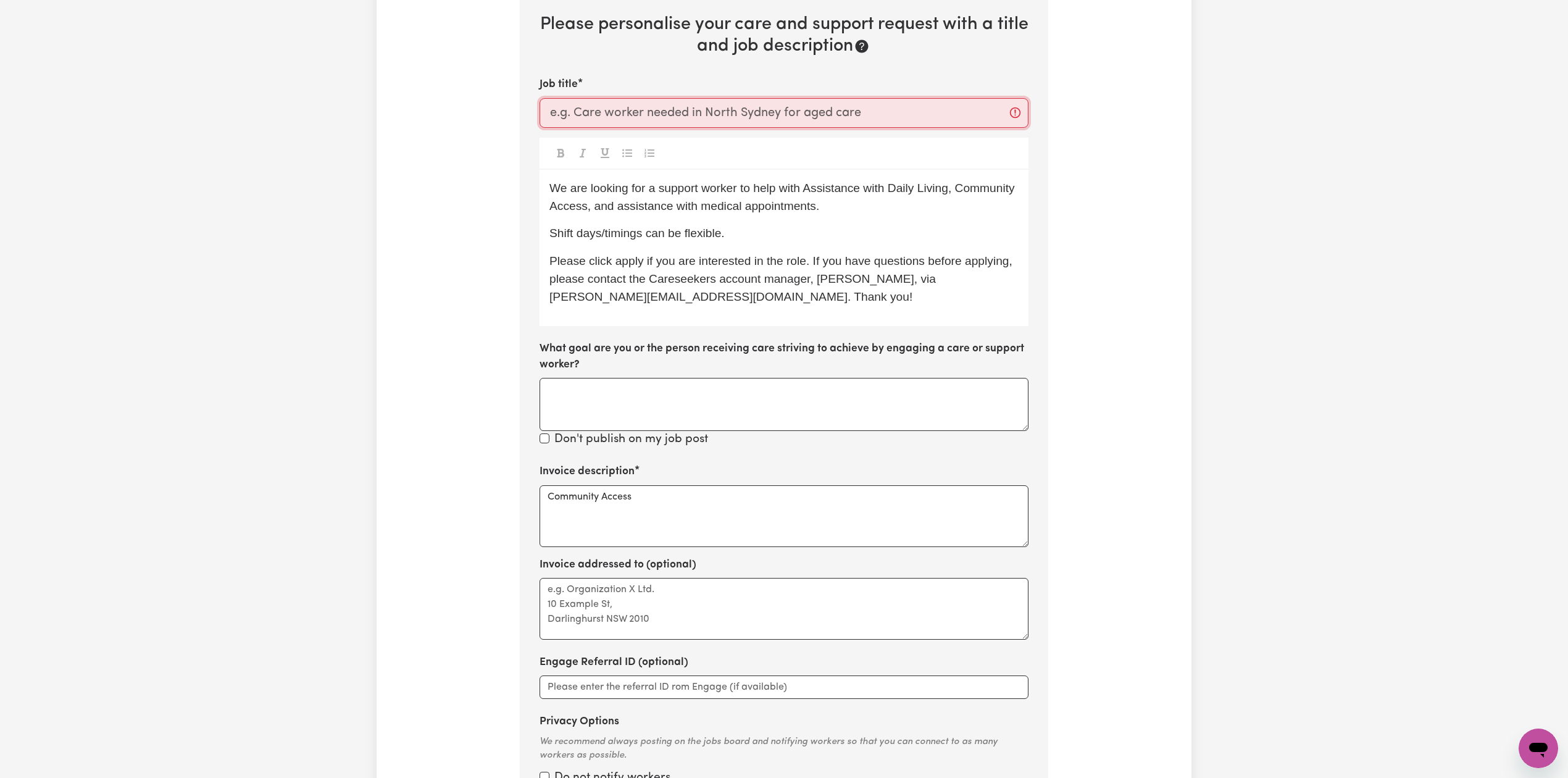
click at [617, 115] on input "Job title" at bounding box center [783, 113] width 489 height 30
type input "W"
drag, startPoint x: 690, startPoint y: 113, endPoint x: 835, endPoint y: 113, distance: 145.0
click at [835, 113] on input "Support Worker Needed to help" at bounding box center [783, 113] width 489 height 30
paste input "Potts Point, NSW"
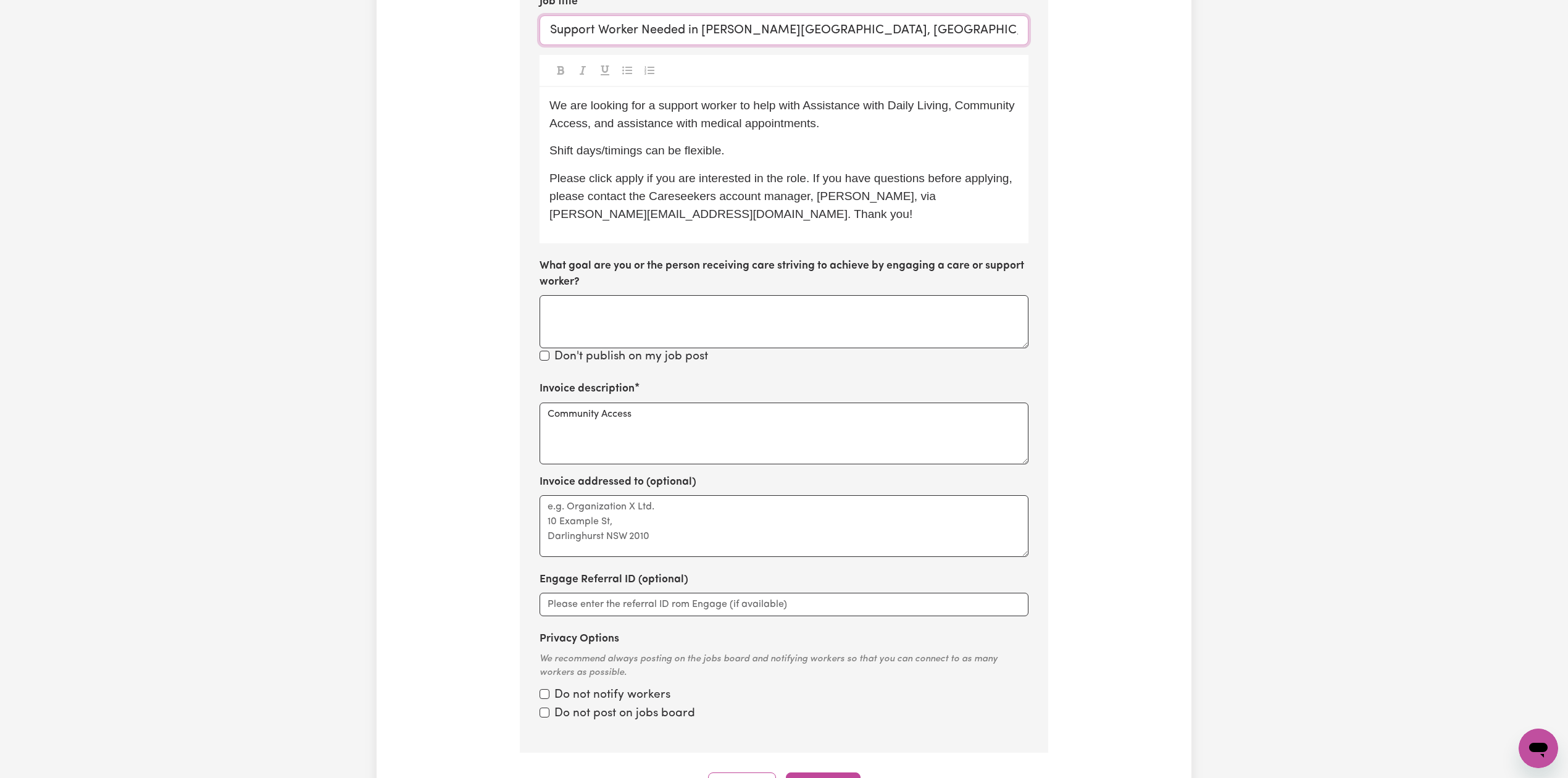
scroll to position [516, 0]
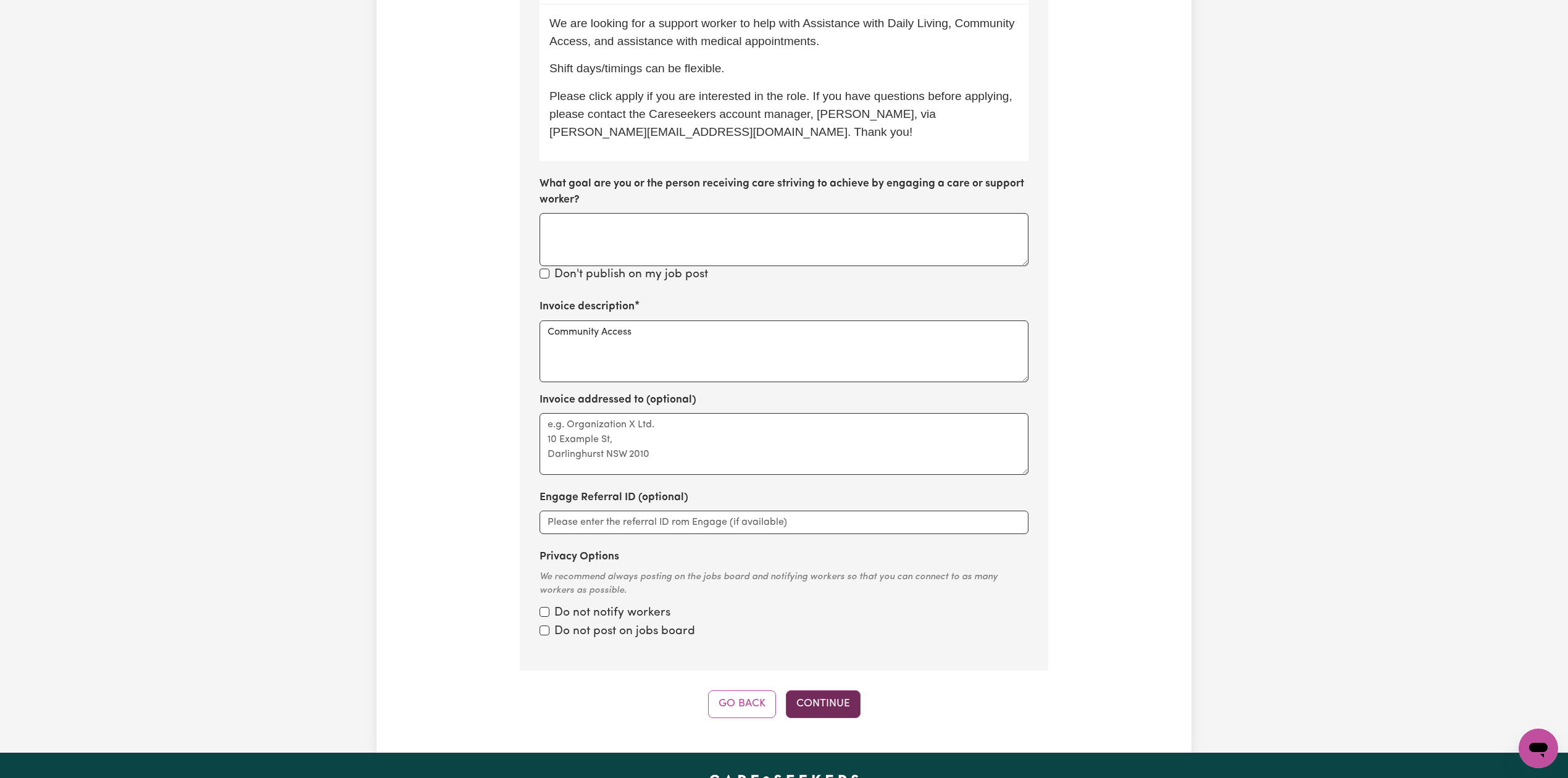
type input "Support Worker Needed in Potts Point, NSW."
click at [832, 707] on button "Continue" at bounding box center [823, 704] width 75 height 28
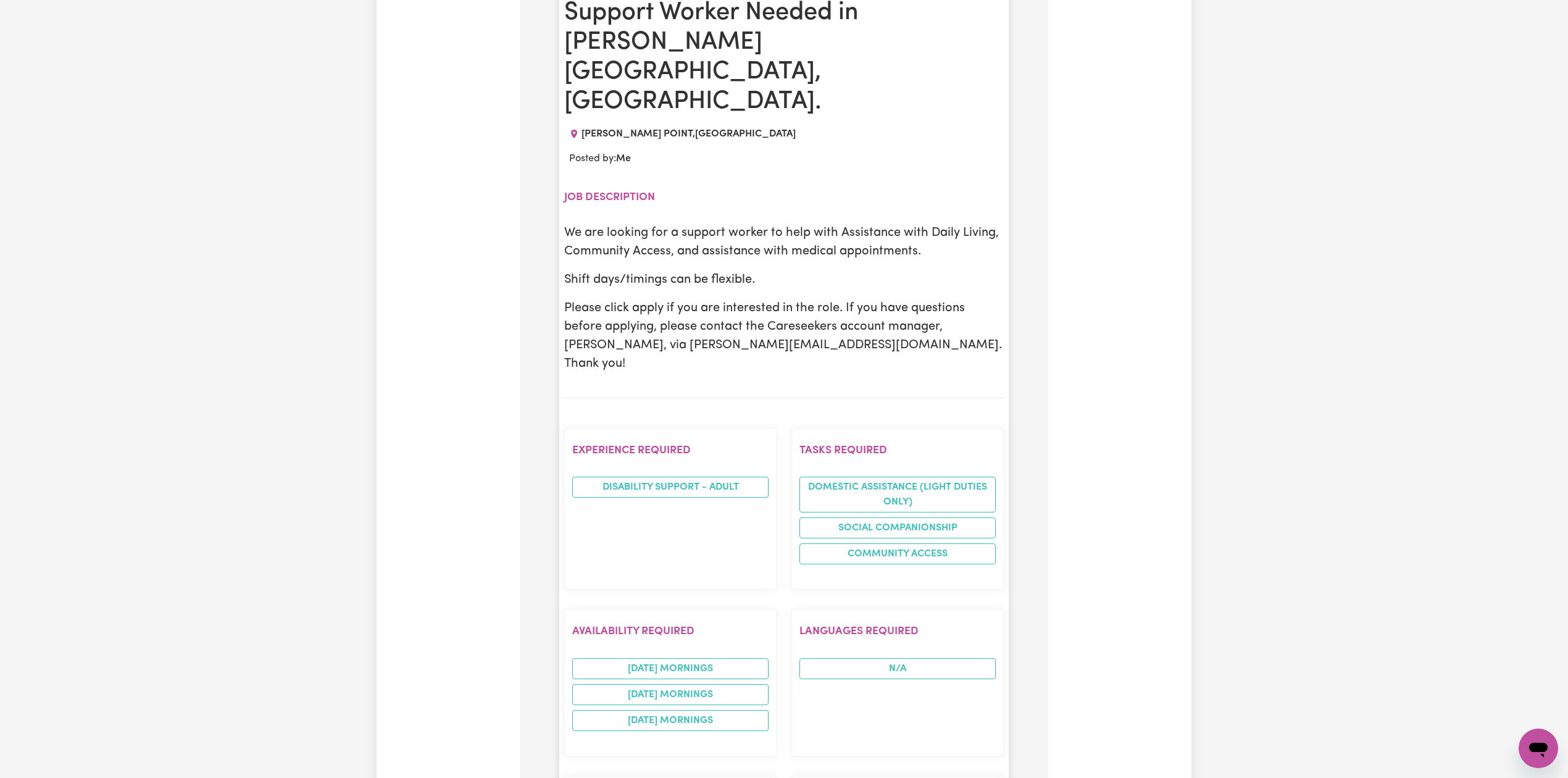
scroll to position [270, 0]
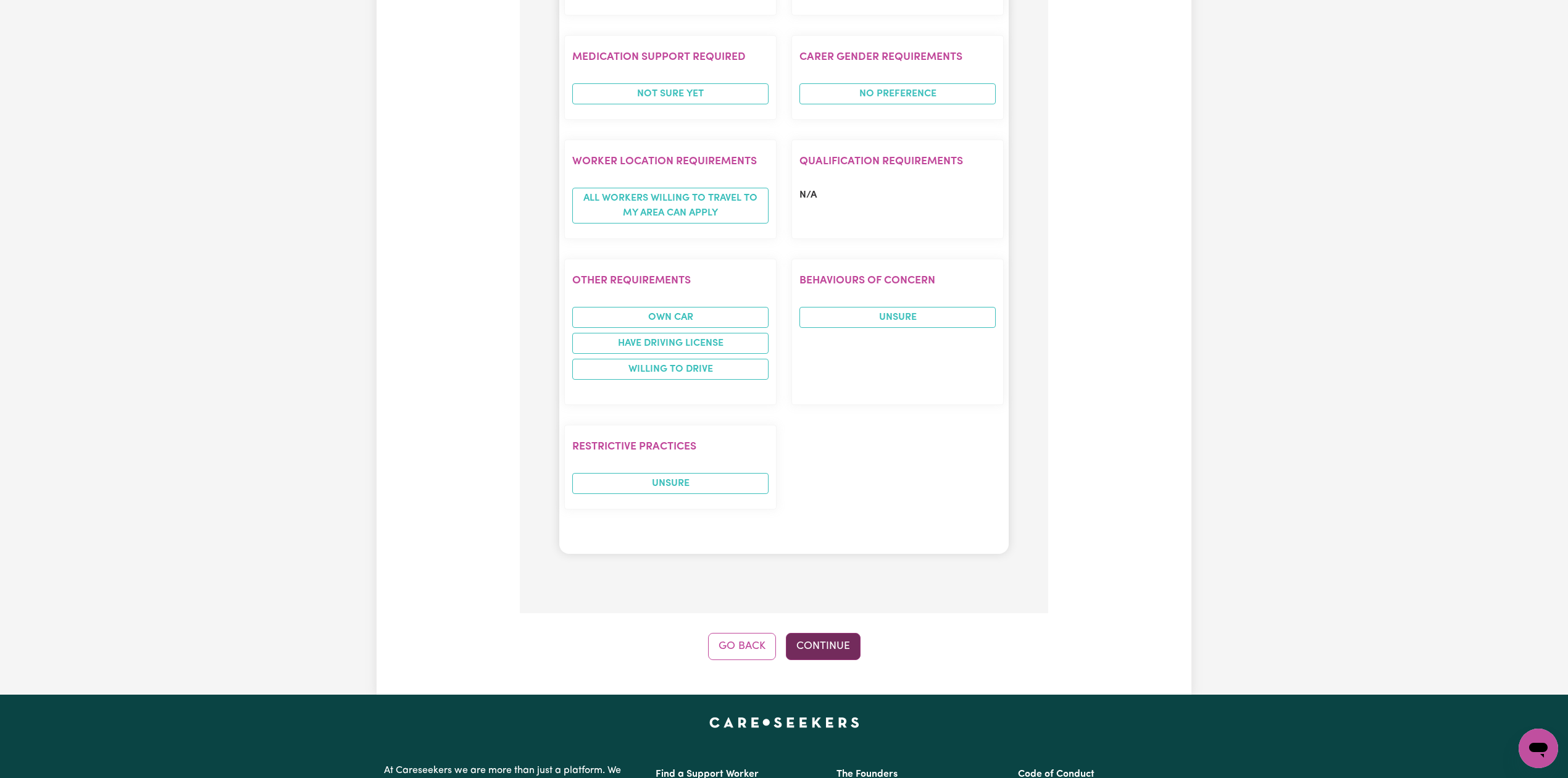
click at [842, 633] on button "Continue" at bounding box center [823, 647] width 75 height 28
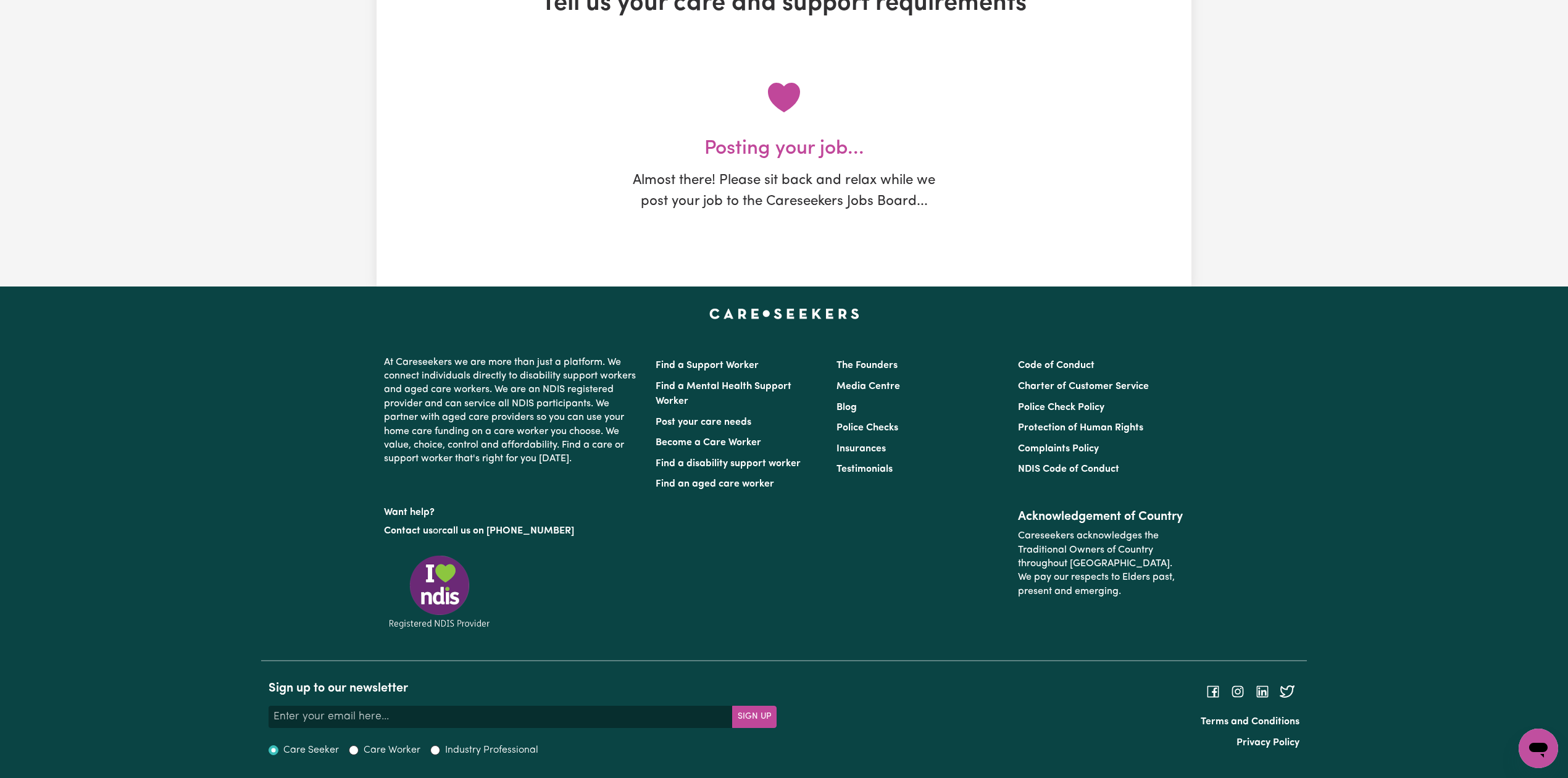
scroll to position [0, 0]
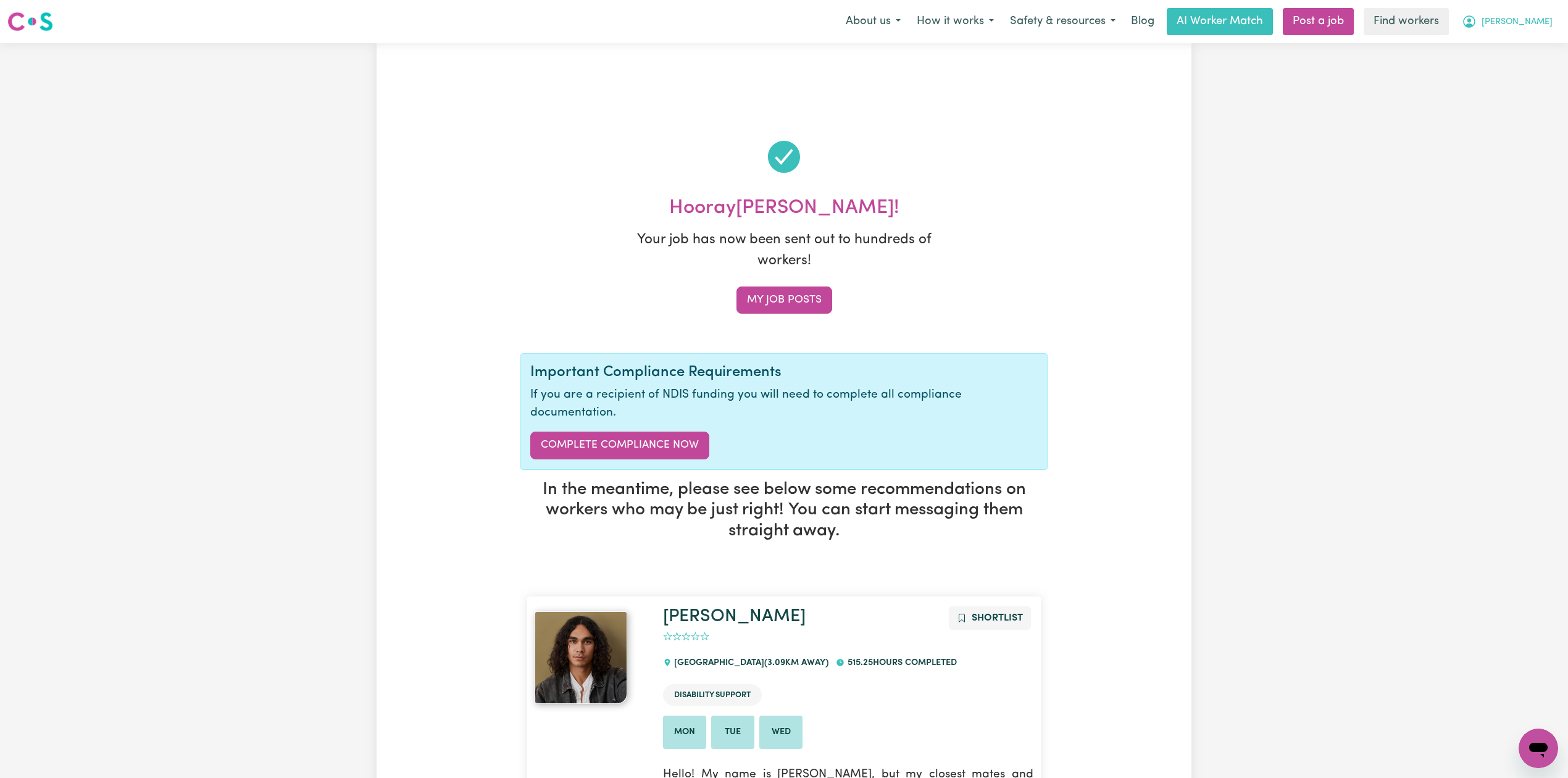
drag, startPoint x: 1513, startPoint y: 21, endPoint x: 1509, endPoint y: 30, distance: 9.8
click at [1476, 21] on icon "My Account" at bounding box center [1468, 21] width 15 height 15
click at [1500, 52] on link "My Dashboard" at bounding box center [1511, 48] width 98 height 24
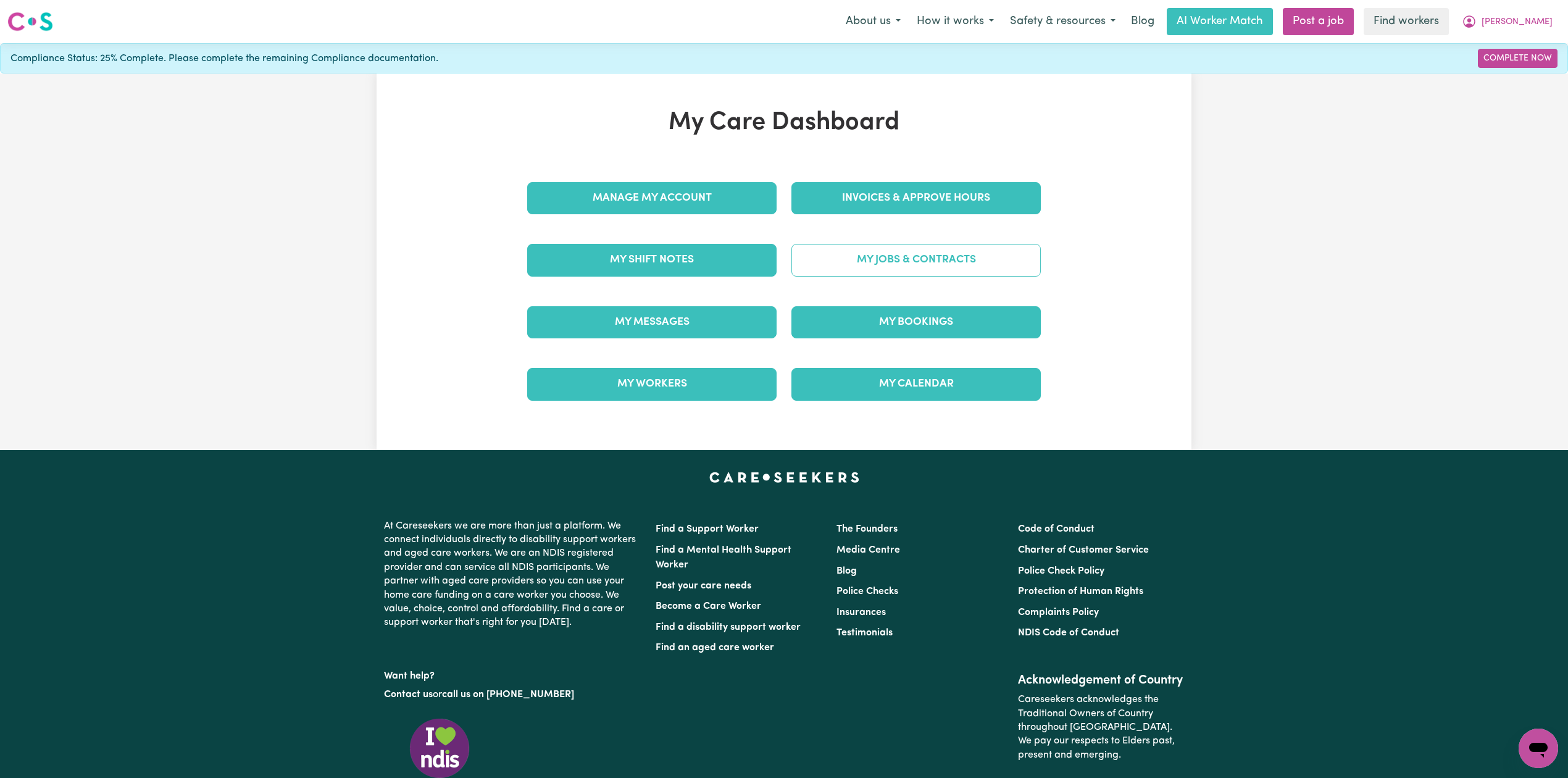
click at [873, 274] on link "My Jobs & Contracts" at bounding box center [915, 260] width 250 height 33
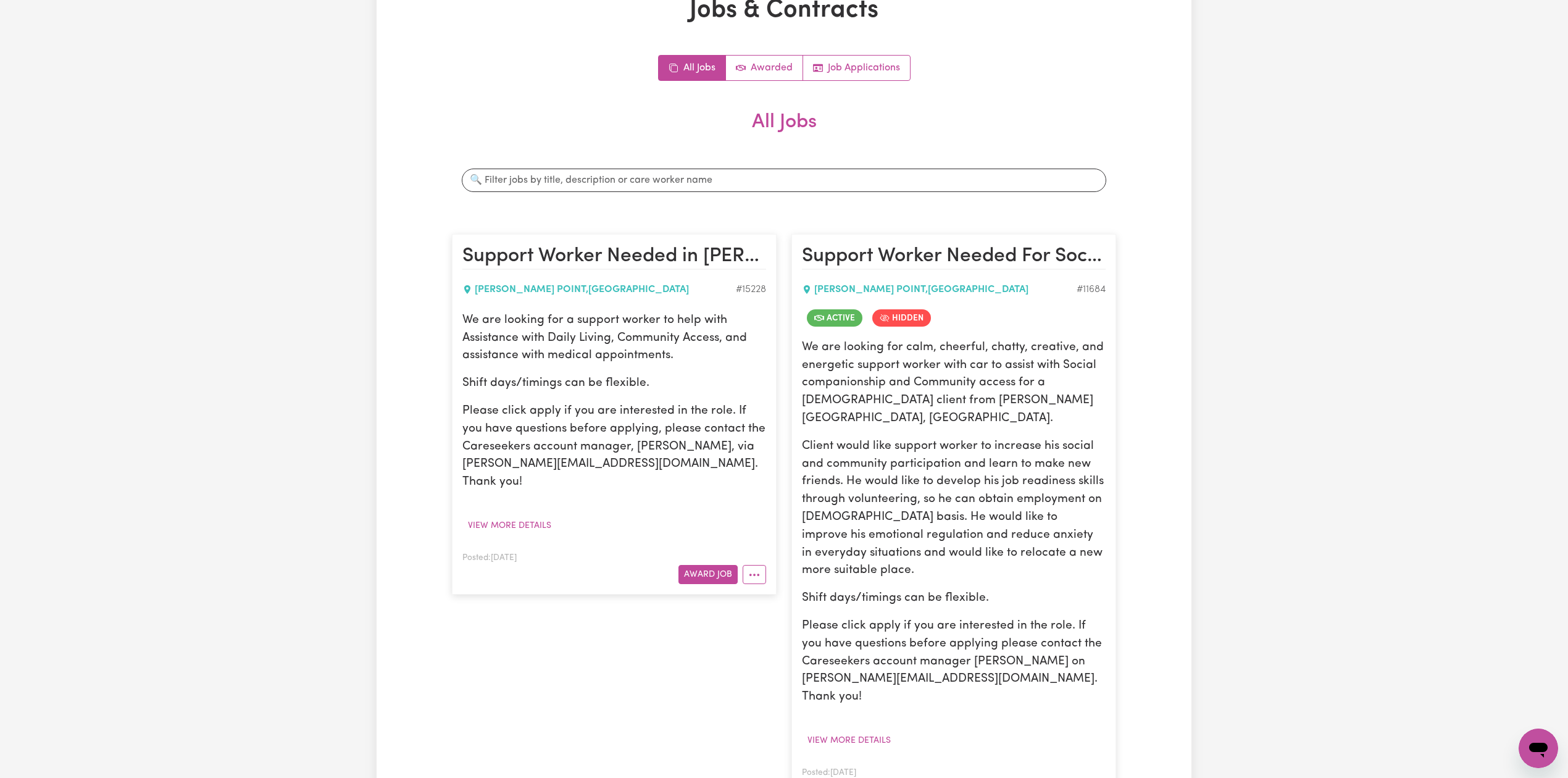
scroll to position [164, 0]
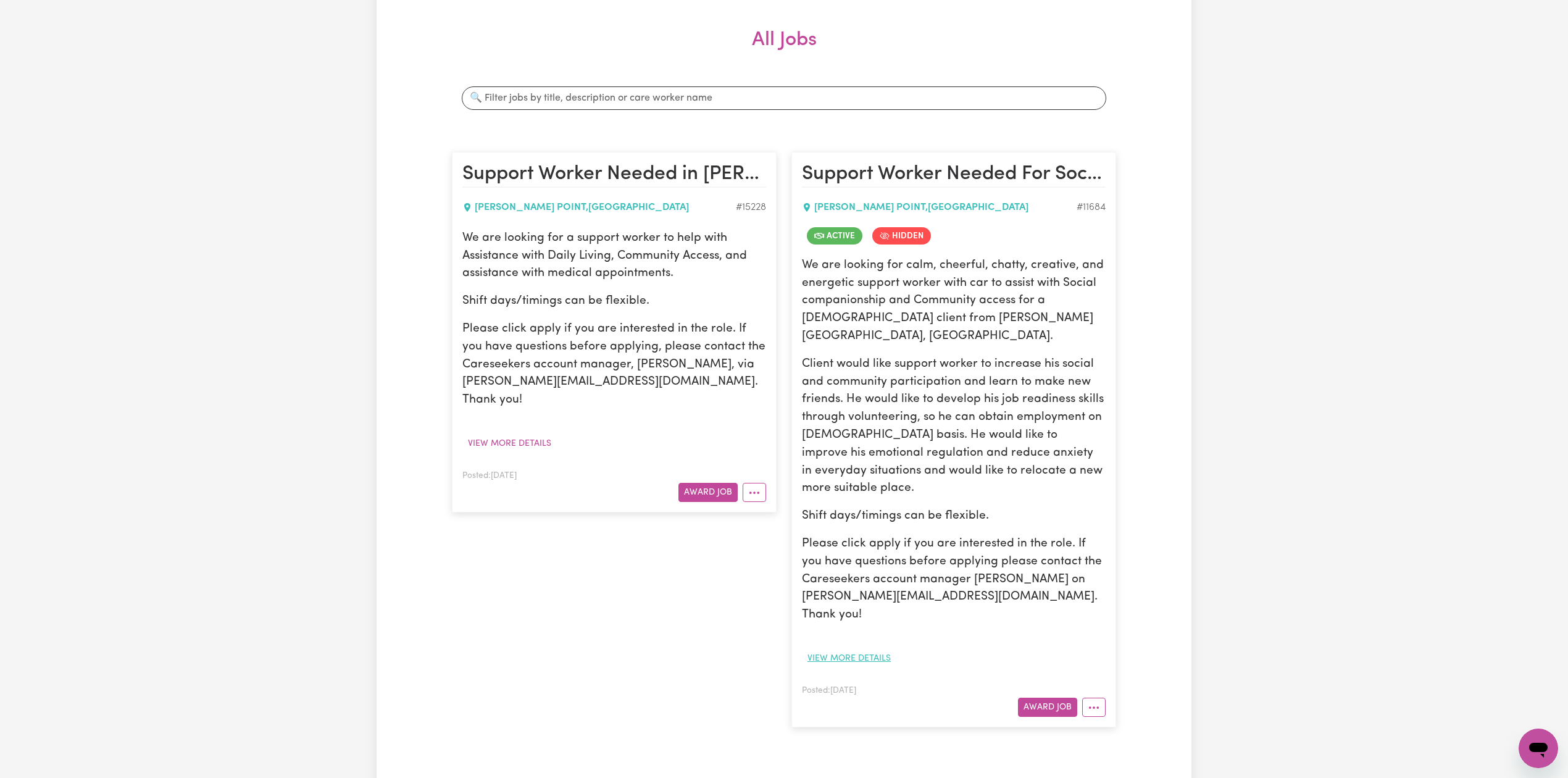
click at [867, 649] on button "View more details" at bounding box center [849, 658] width 95 height 19
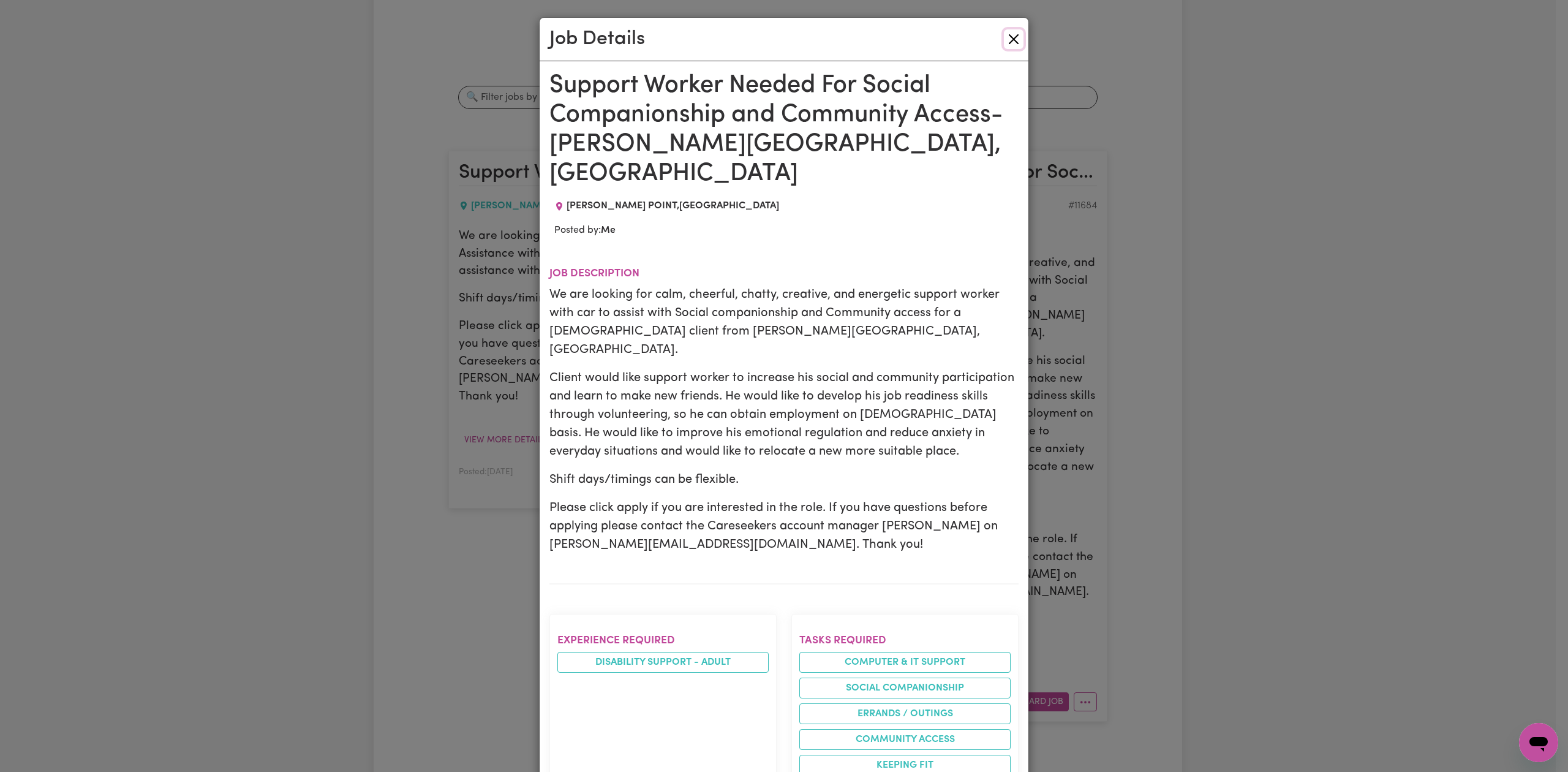
click at [1011, 39] on button "Close" at bounding box center [1014, 39] width 20 height 20
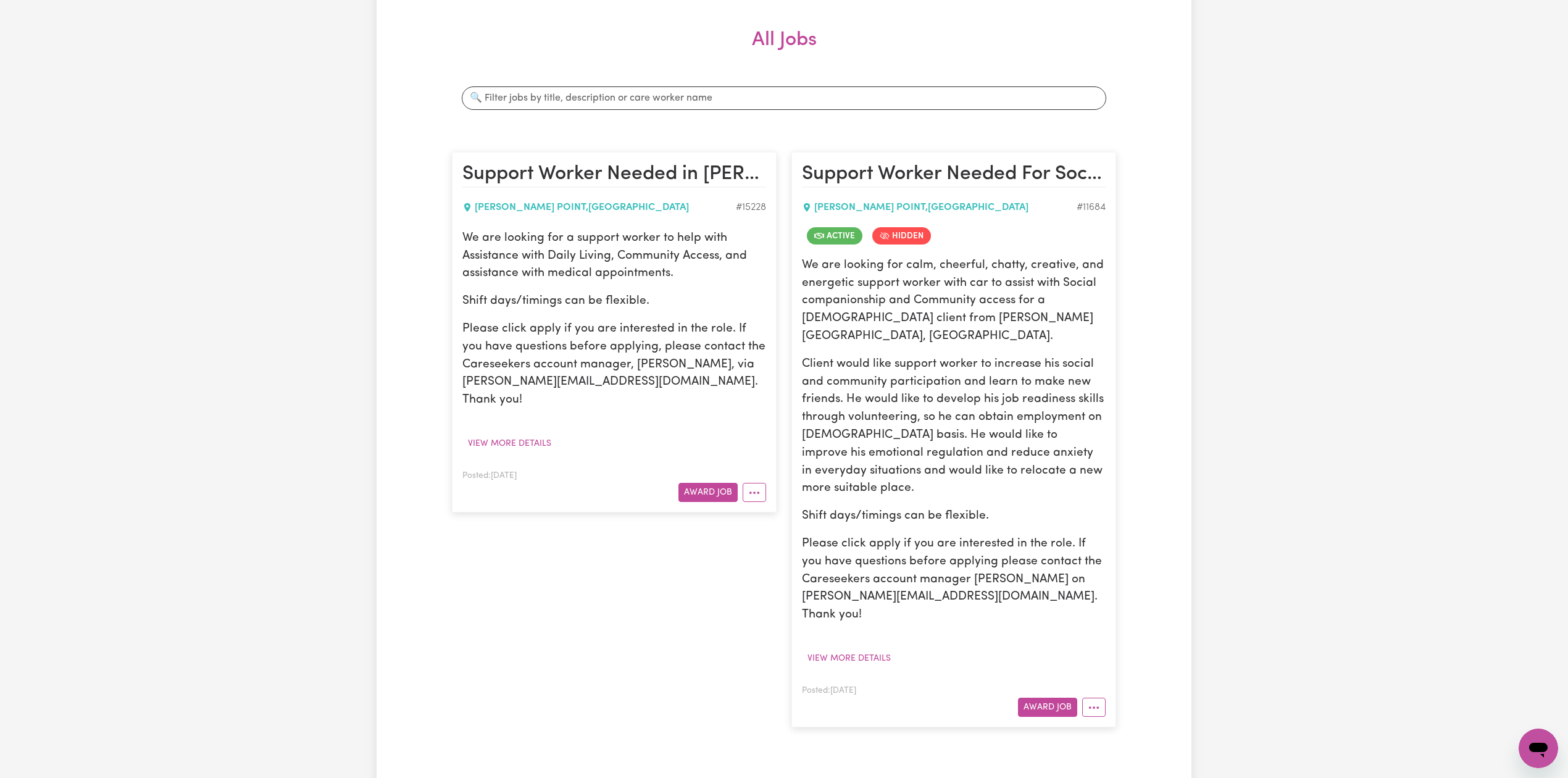
drag, startPoint x: 1423, startPoint y: 353, endPoint x: 1399, endPoint y: 389, distance: 43.3
click at [1419, 370] on div "Jobs & Contracts All Jobs Awarded Job Applications All Jobs Search jobs Support…" at bounding box center [784, 341] width 1568 height 925
click at [1190, 414] on div "Jobs & Contracts All Jobs Awarded Job Applications All Jobs Search jobs Support…" at bounding box center [783, 341] width 815 height 856
drag, startPoint x: 474, startPoint y: 205, endPoint x: 533, endPoint y: 205, distance: 59.0
click at [533, 205] on div "POTTS POINT , New South Wales" at bounding box center [598, 207] width 274 height 15
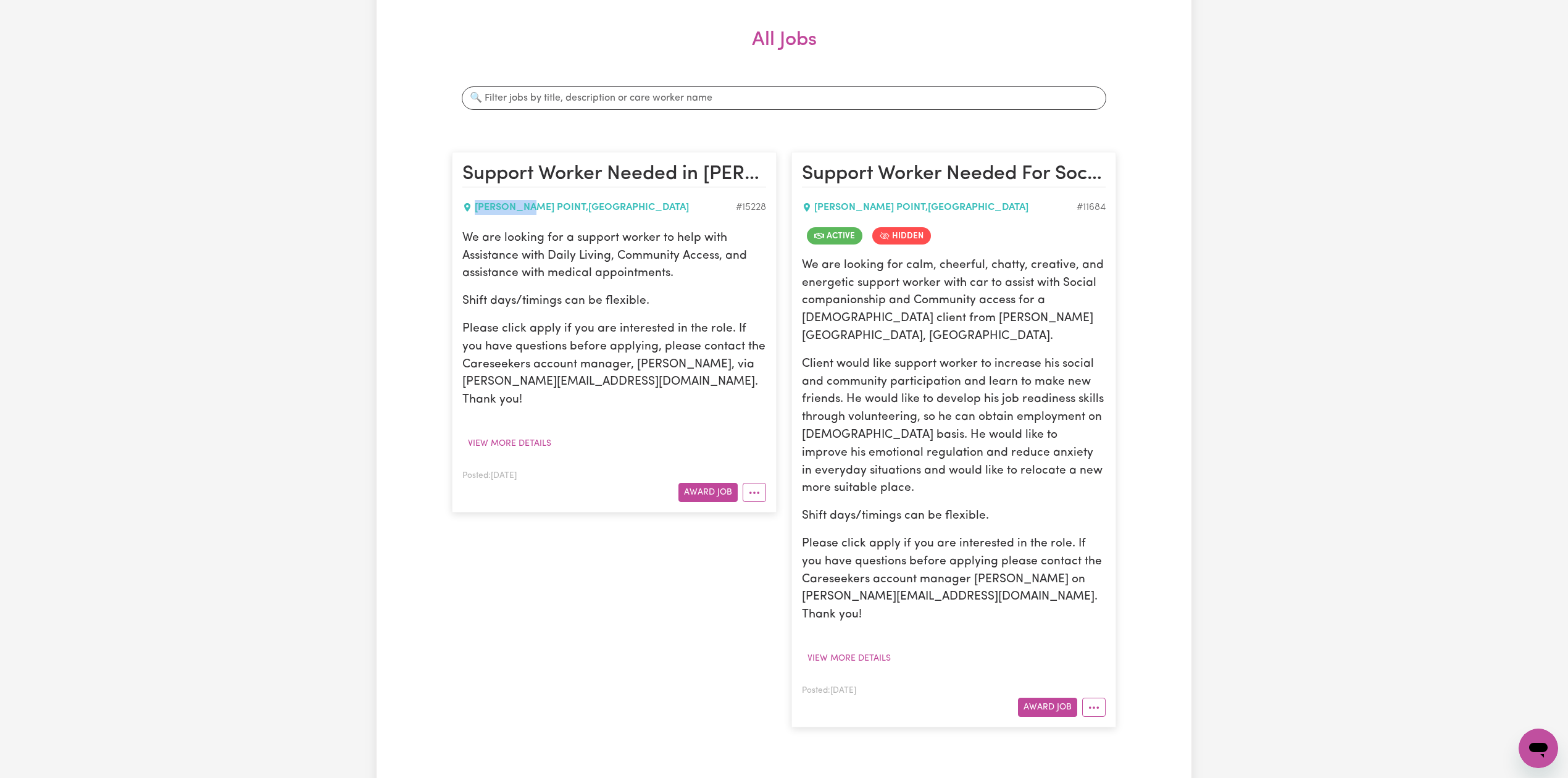
copy div "POTTS POIN"
click at [513, 434] on button "View more details" at bounding box center [510, 443] width 95 height 19
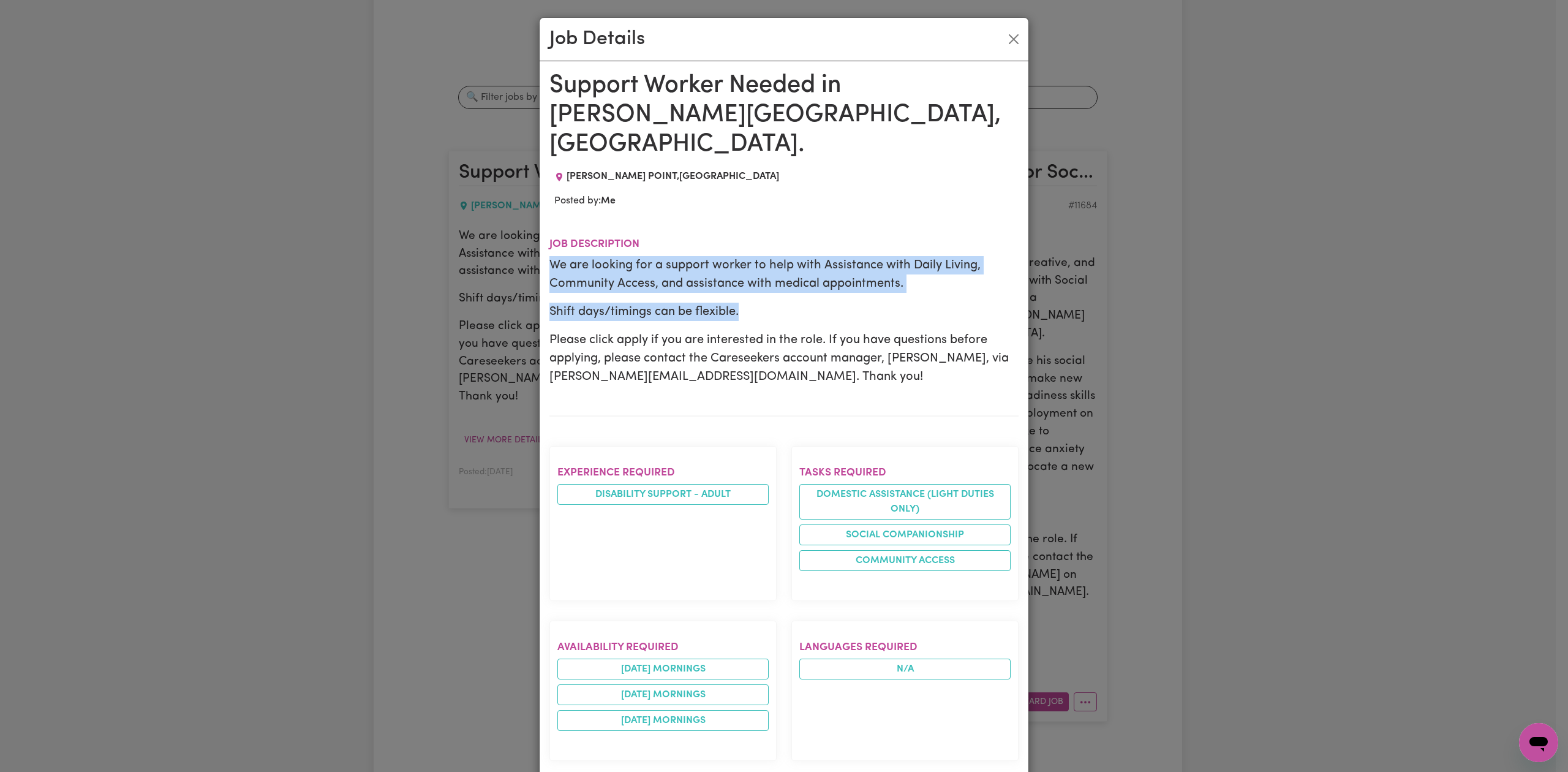
drag, startPoint x: 543, startPoint y: 233, endPoint x: 741, endPoint y: 290, distance: 206.0
click at [741, 290] on div "We are looking for a support worker to help with Assistance with Daily Living, …" at bounding box center [784, 320] width 469 height 130
copy div "We are looking for a support worker to help with Assistance with Daily Living, …"
click at [1004, 35] on button "Close" at bounding box center [1014, 39] width 20 height 20
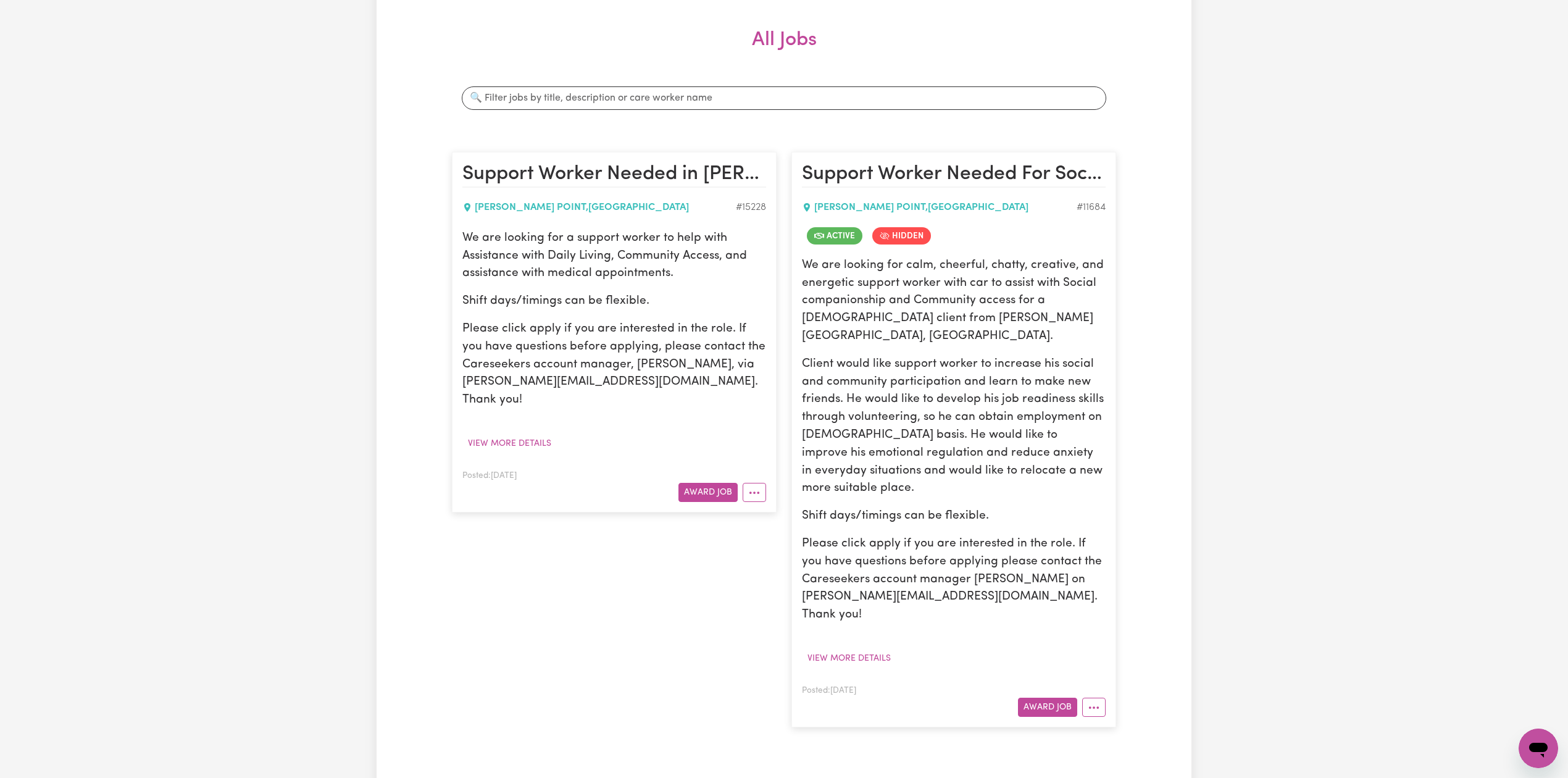
scroll to position [0, 0]
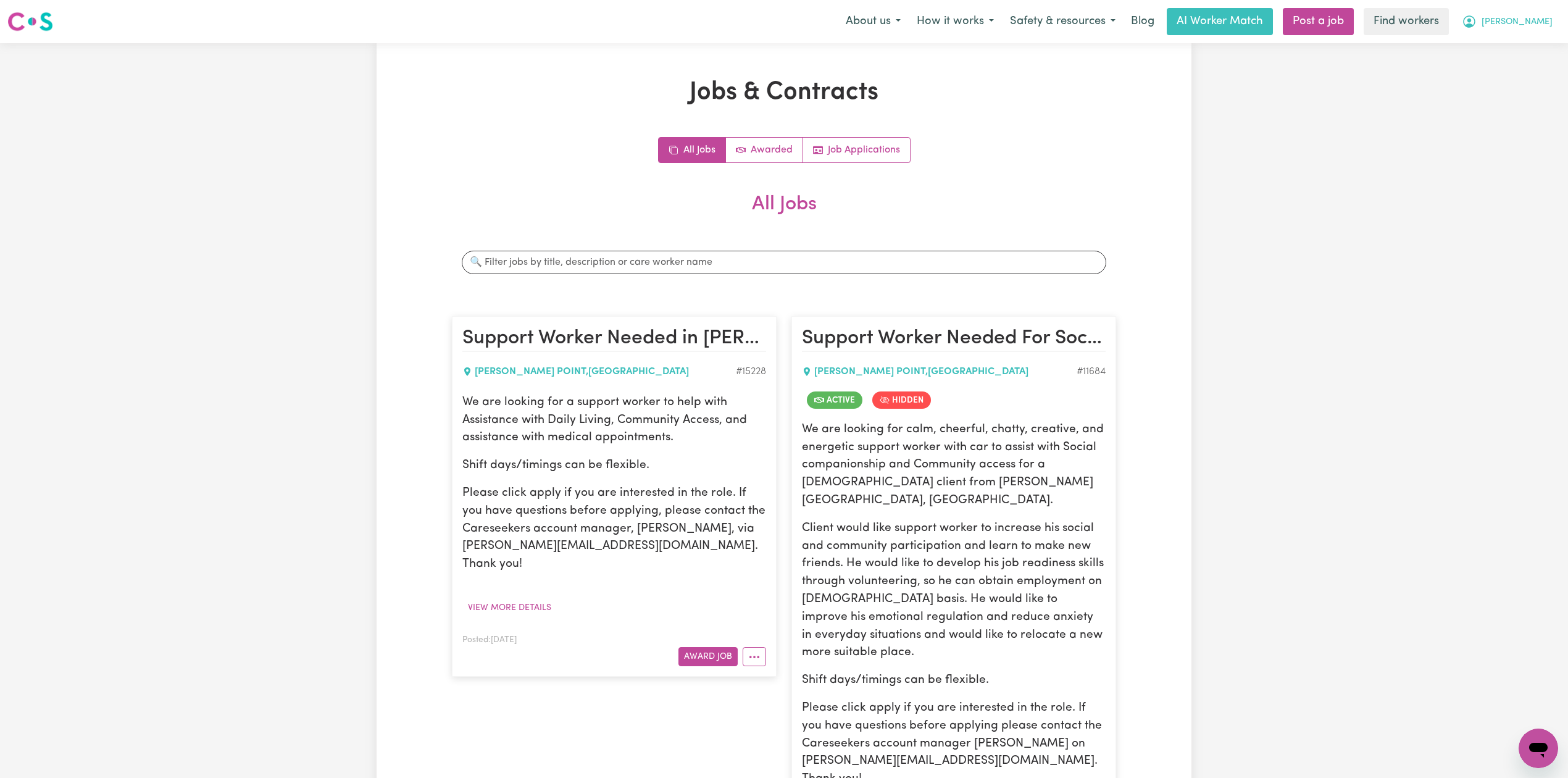
click at [1475, 21] on icon "My Account" at bounding box center [1469, 22] width 13 height 13
click at [1505, 67] on link "Logout" at bounding box center [1511, 71] width 98 height 24
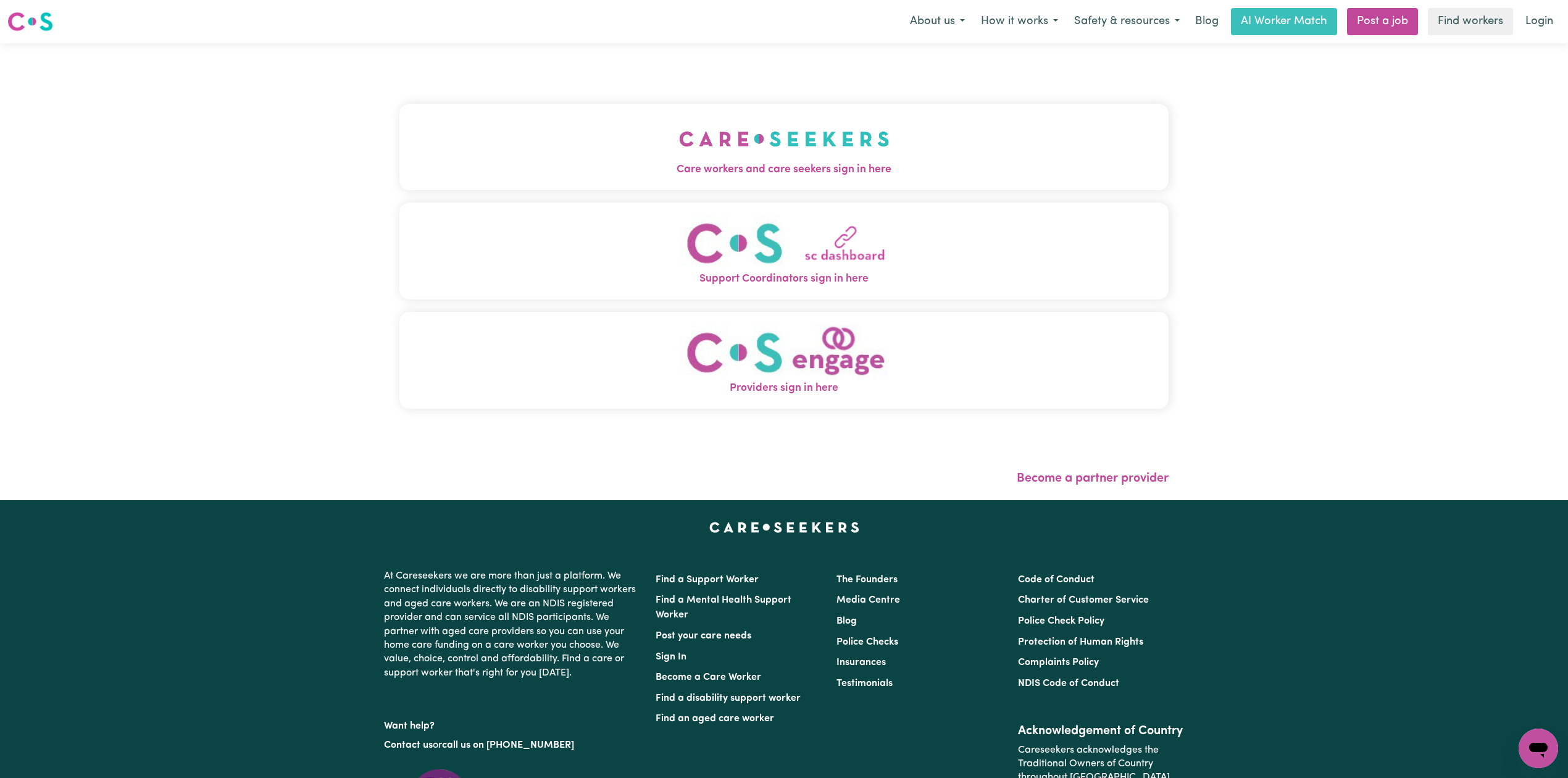
drag, startPoint x: 620, startPoint y: 128, endPoint x: 607, endPoint y: 129, distance: 13.0
click at [620, 128] on button "Care workers and care seekers sign in here" at bounding box center [783, 147] width 769 height 87
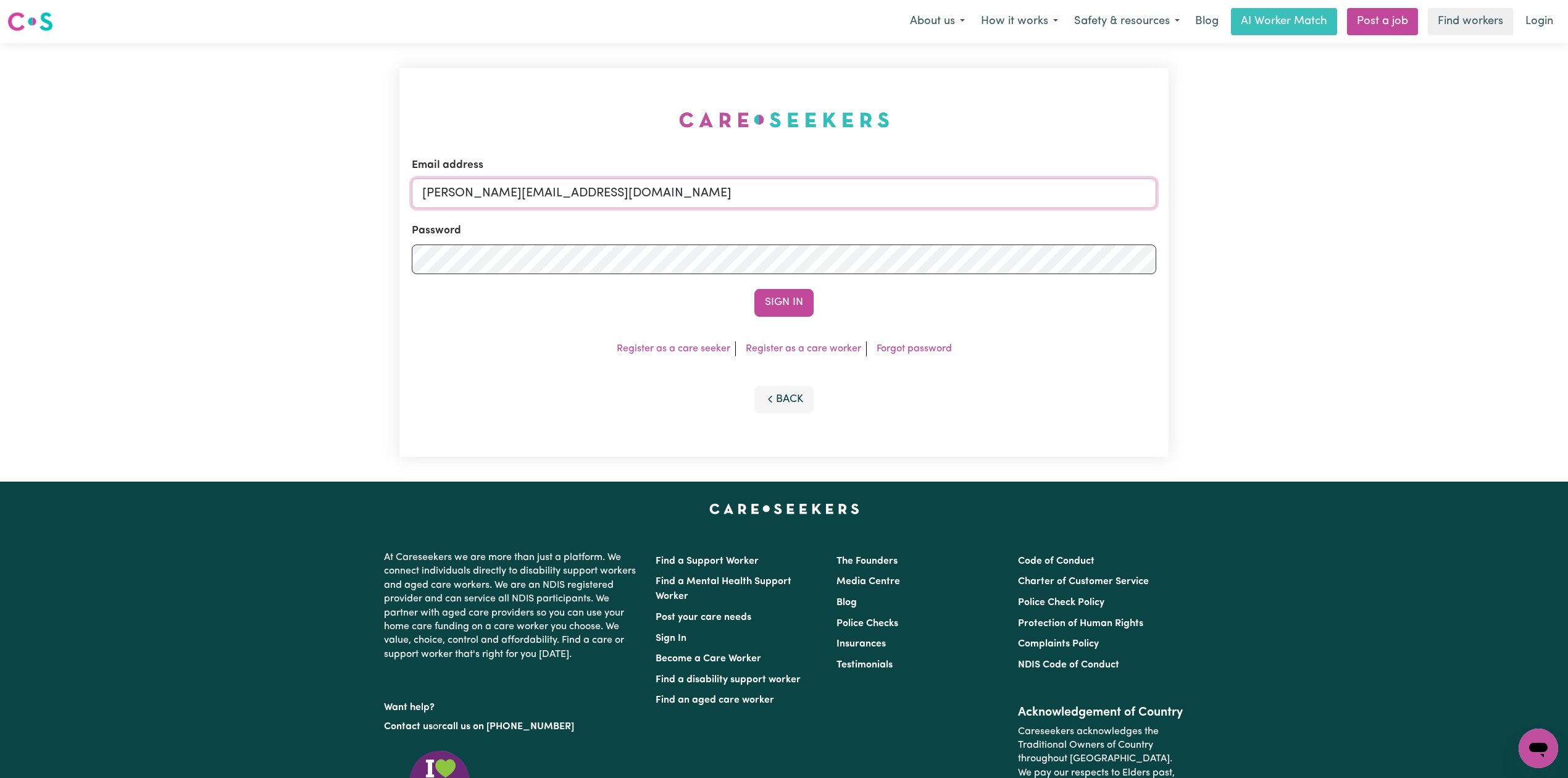
drag, startPoint x: 472, startPoint y: 189, endPoint x: 459, endPoint y: 195, distance: 14.3
click at [470, 189] on input "toni@careseekers.com.au" at bounding box center [784, 194] width 745 height 30
drag, startPoint x: 484, startPoint y: 191, endPoint x: 842, endPoint y: 279, distance: 368.7
click at [917, 235] on form "Email address Superuser~jakedworkin@hotmail.com Password Sign In" at bounding box center [784, 236] width 745 height 159
type input "Superuser~senaseru@yahoo.com"
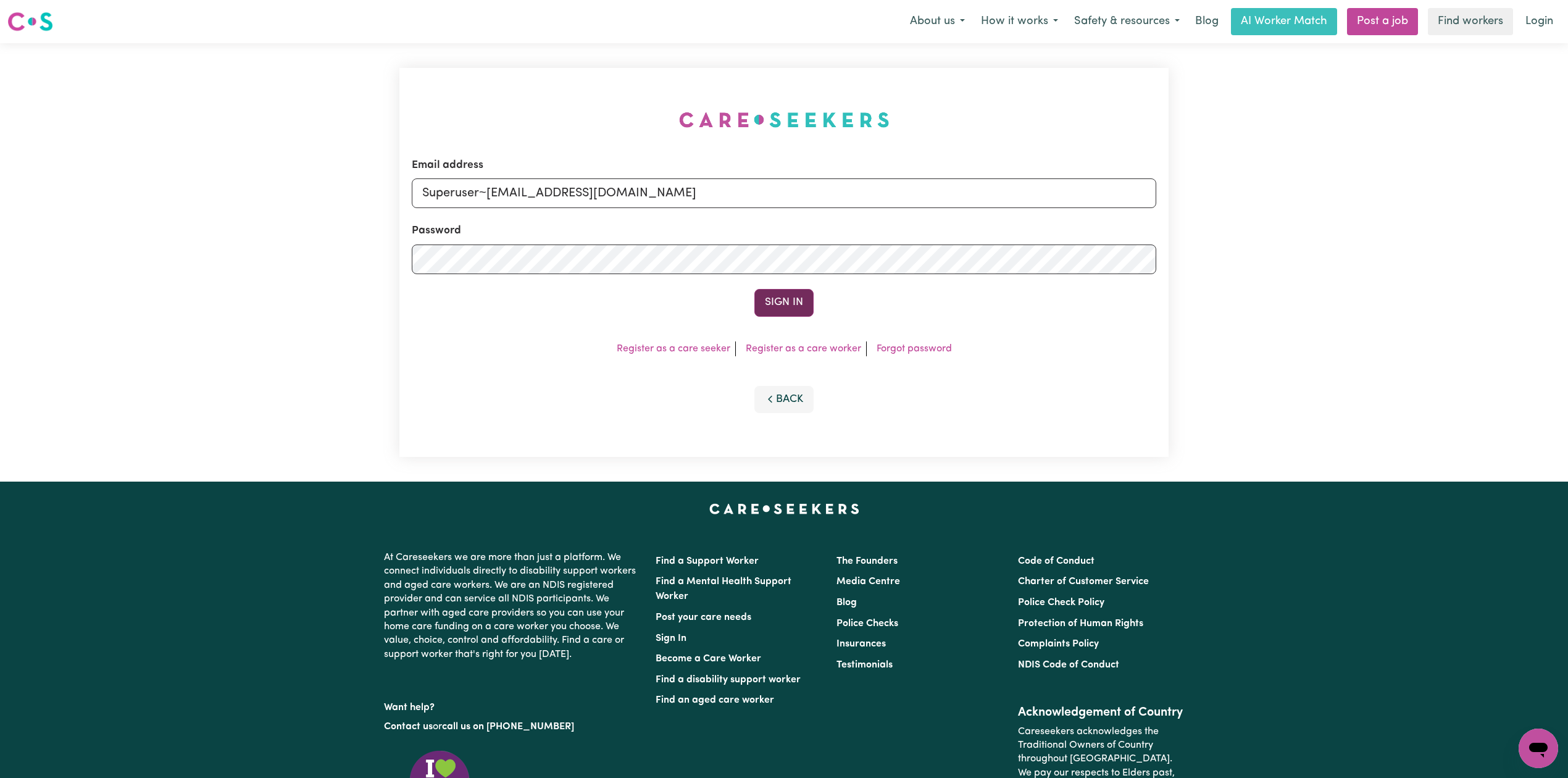
click at [763, 291] on button "Sign In" at bounding box center [784, 303] width 59 height 28
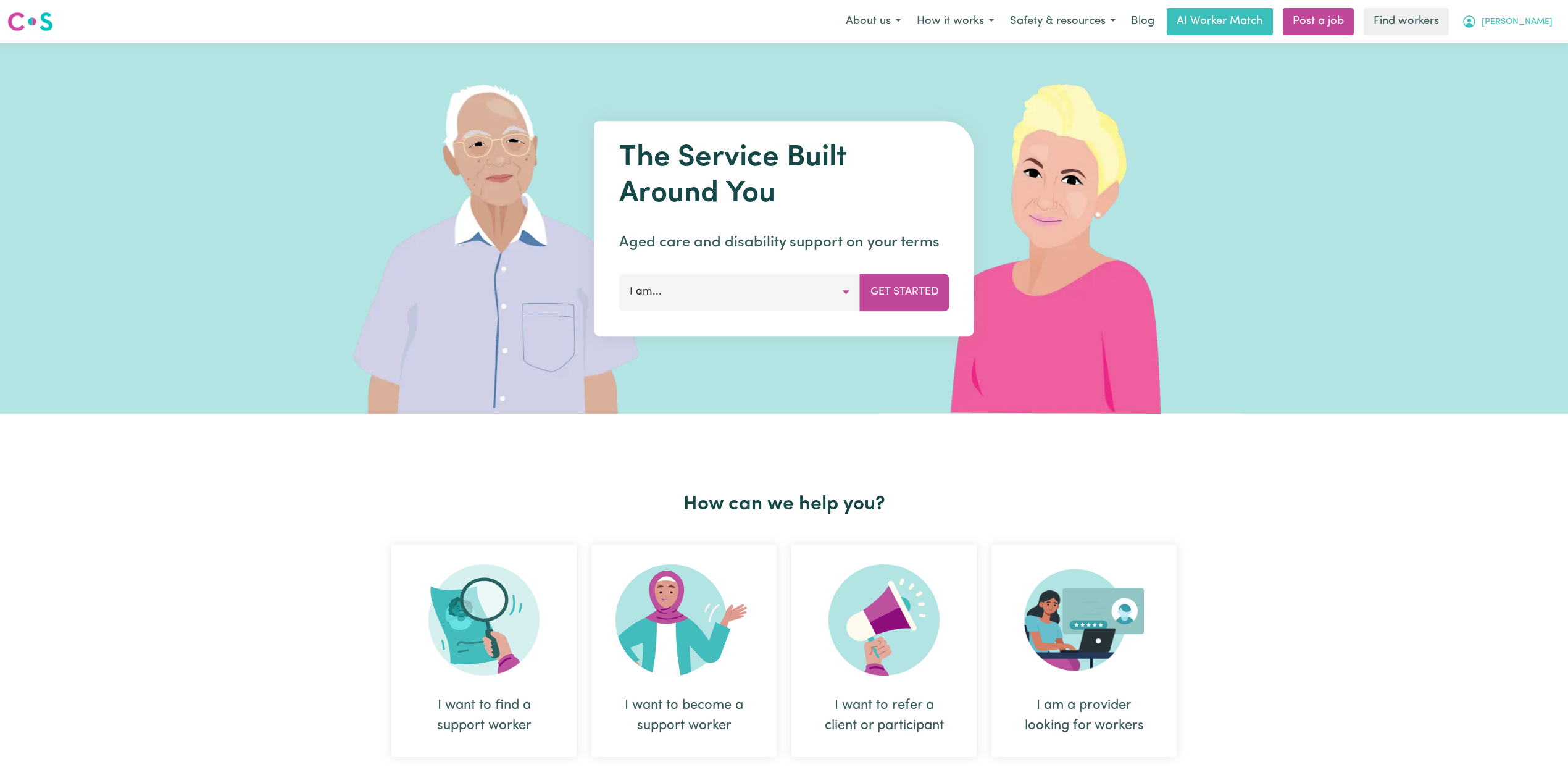
click at [1521, 26] on button "[PERSON_NAME]" at bounding box center [1507, 22] width 107 height 26
click at [1513, 48] on link "My Dashboard" at bounding box center [1511, 48] width 98 height 24
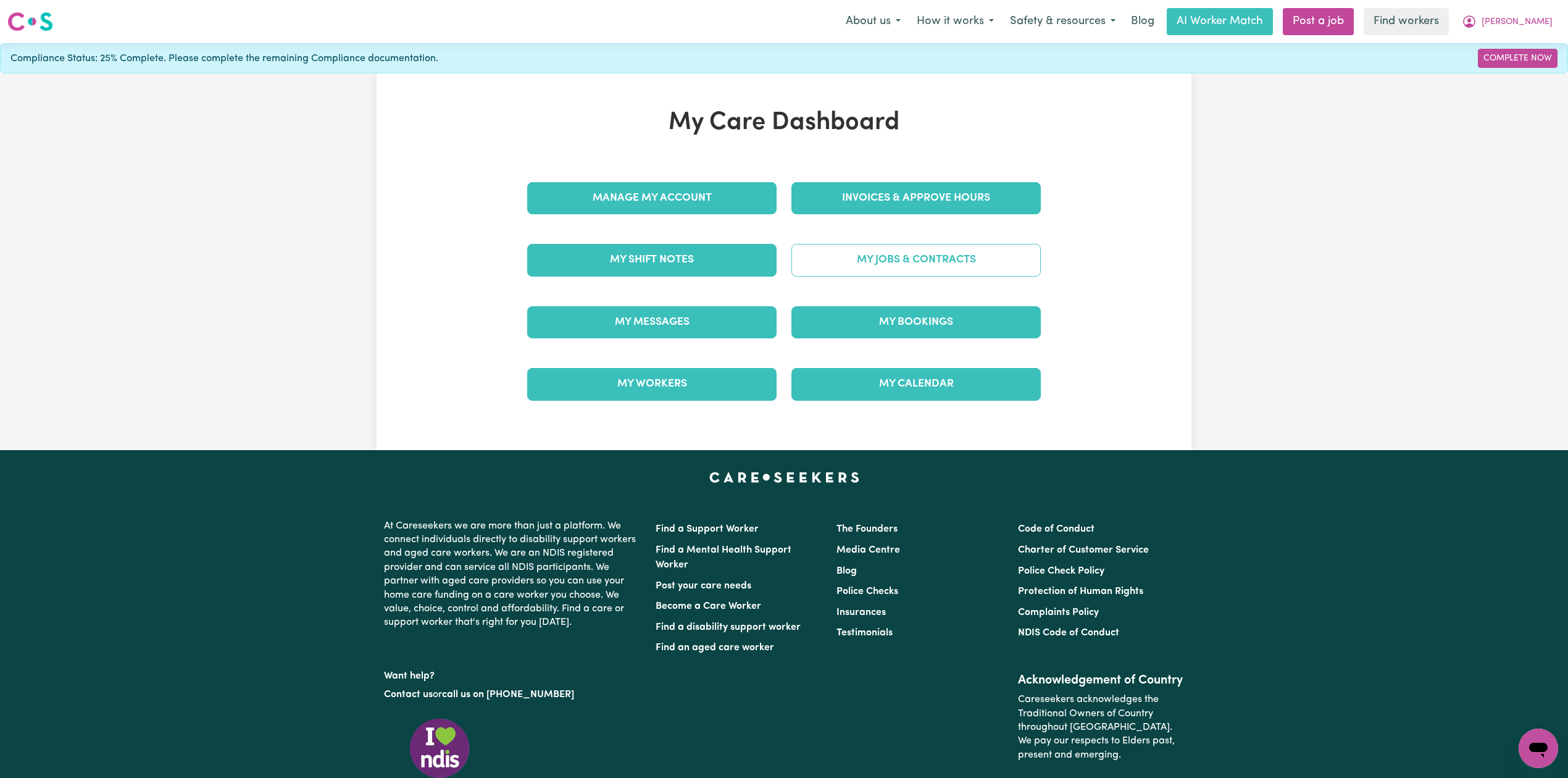
click at [882, 268] on link "My Jobs & Contracts" at bounding box center [915, 260] width 250 height 33
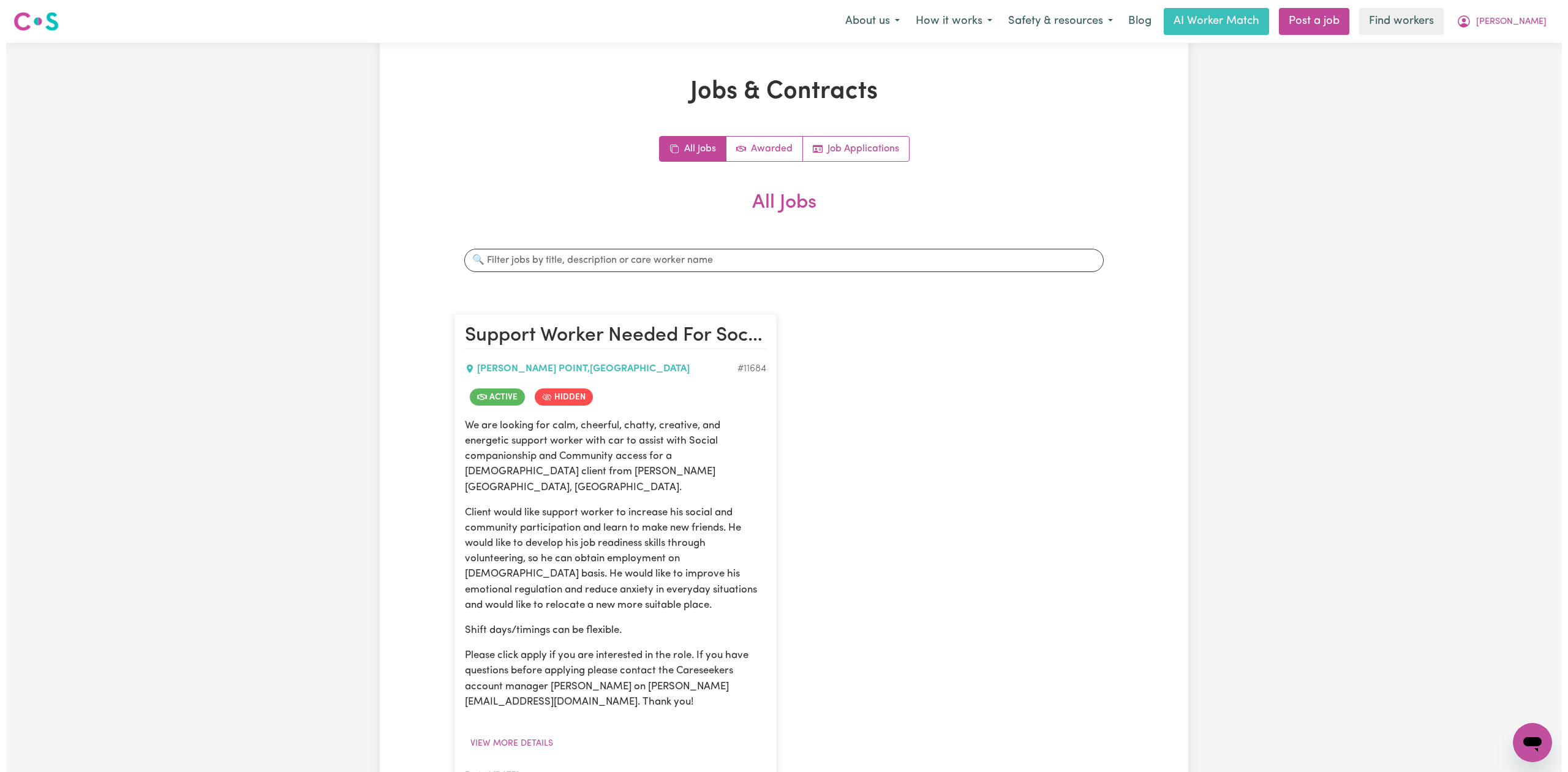
scroll to position [81, 0]
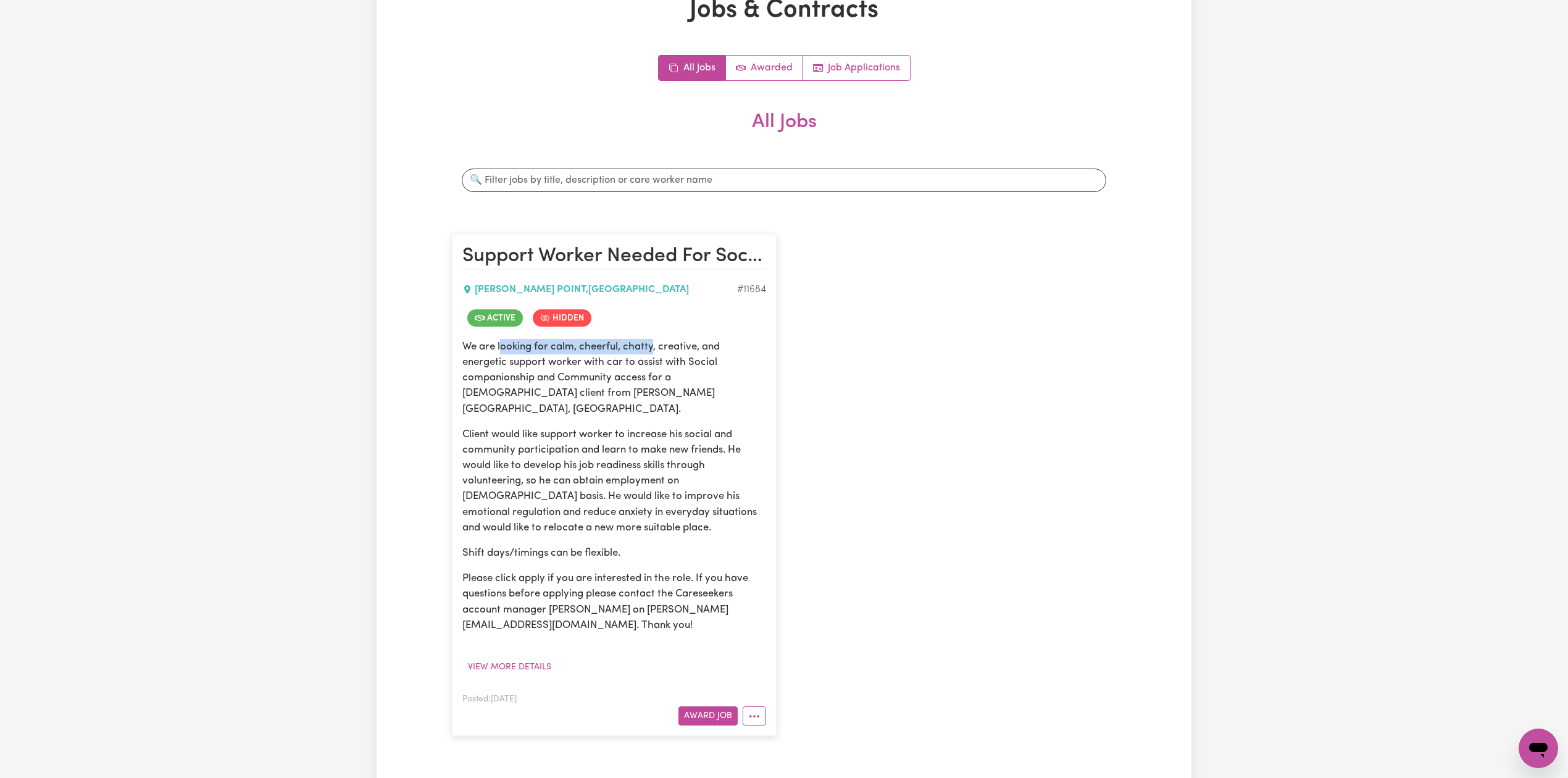
drag, startPoint x: 500, startPoint y: 344, endPoint x: 648, endPoint y: 344, distance: 148.0
click at [648, 344] on p "We are looking for calm, cheerful, chatty, creative, and energetic support work…" at bounding box center [614, 377] width 304 height 78
click at [522, 658] on button "View more details" at bounding box center [510, 666] width 95 height 19
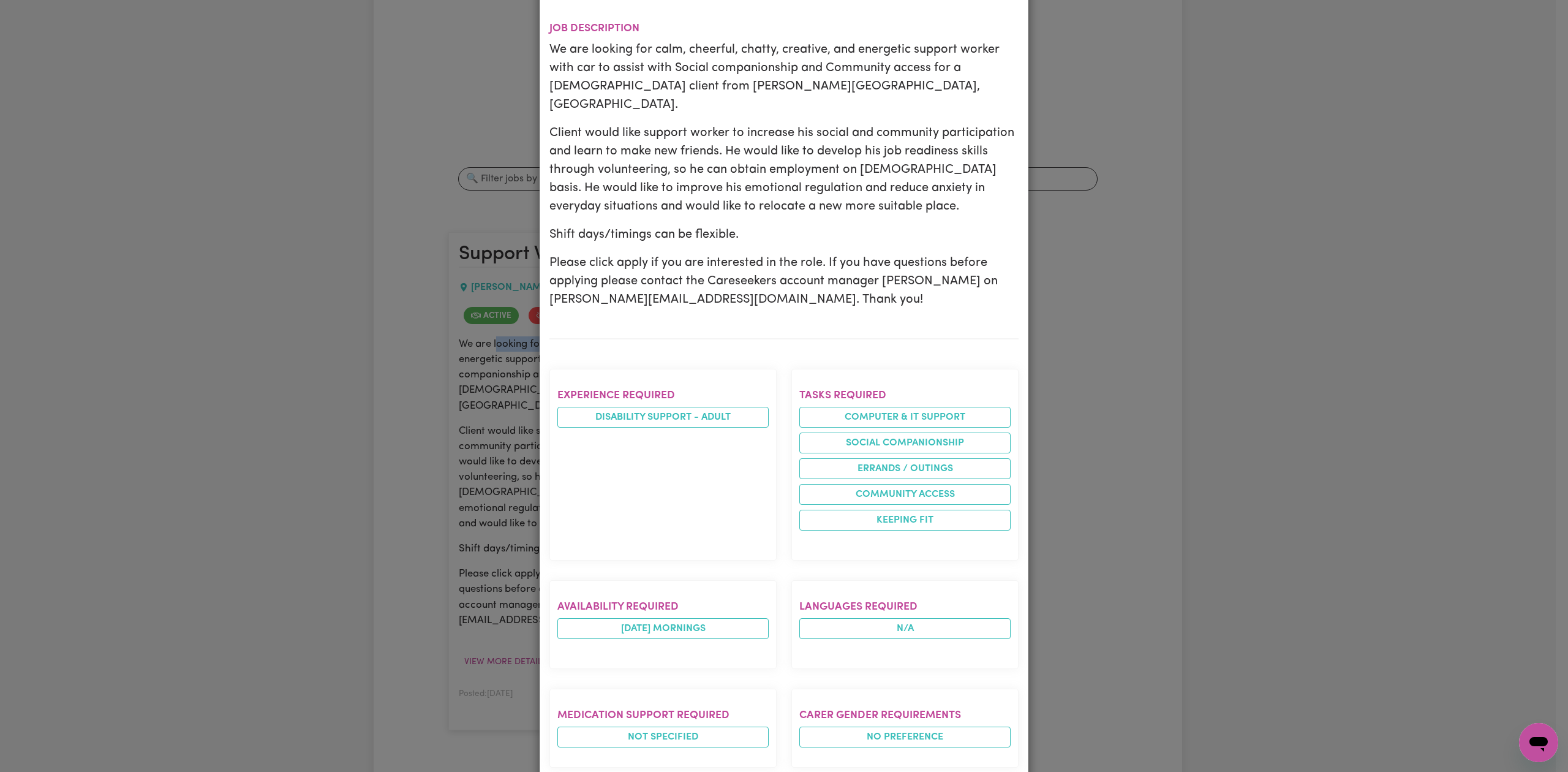
scroll to position [408, 0]
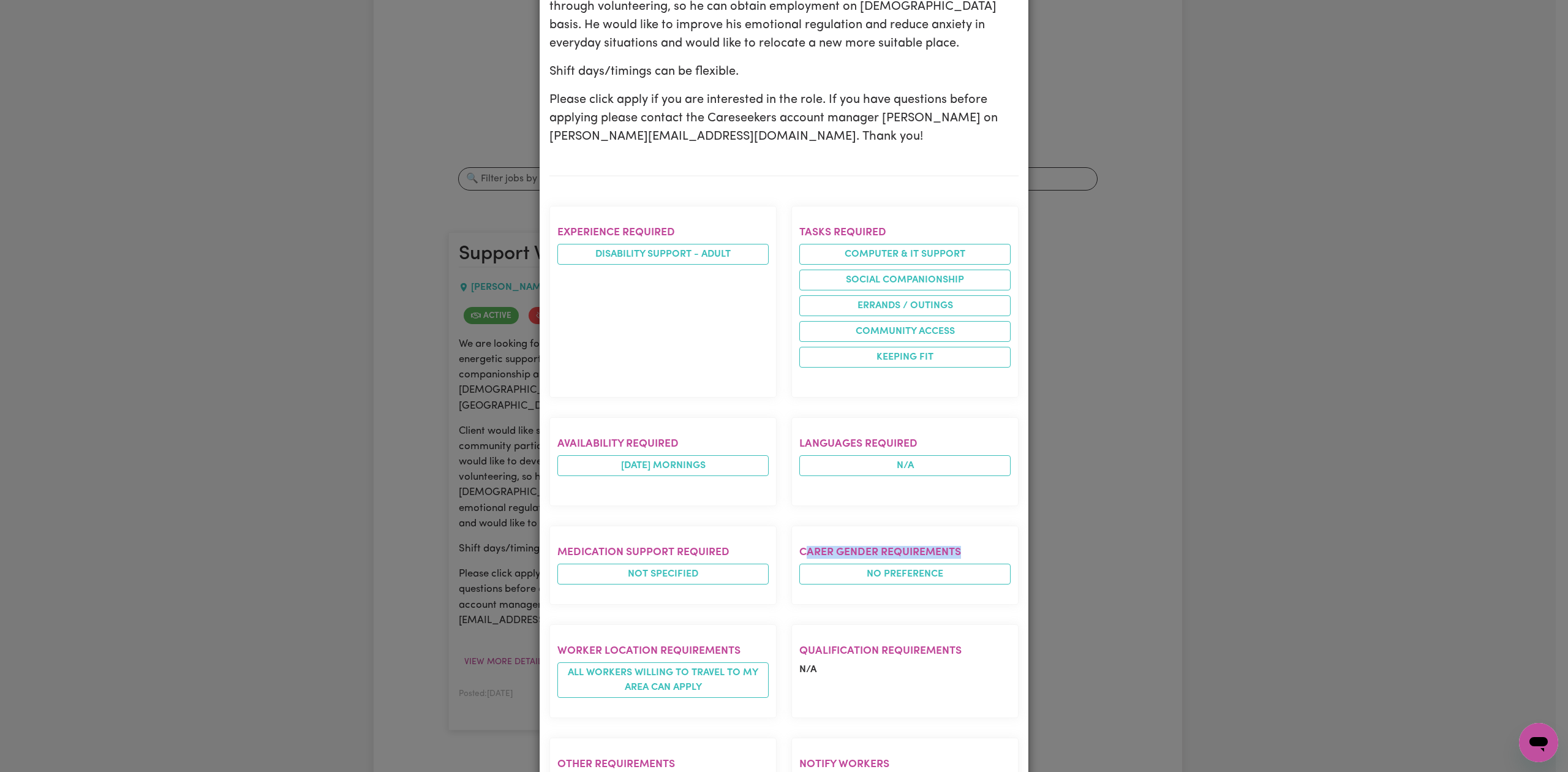
drag, startPoint x: 801, startPoint y: 508, endPoint x: 965, endPoint y: 508, distance: 164.0
click at [965, 546] on h2 "Carer gender requirements" at bounding box center [906, 552] width 212 height 13
drag, startPoint x: 638, startPoint y: 206, endPoint x: 754, endPoint y: 221, distance: 117.0
click at [754, 221] on section "Experience required Disability support - Adult" at bounding box center [663, 302] width 227 height 192
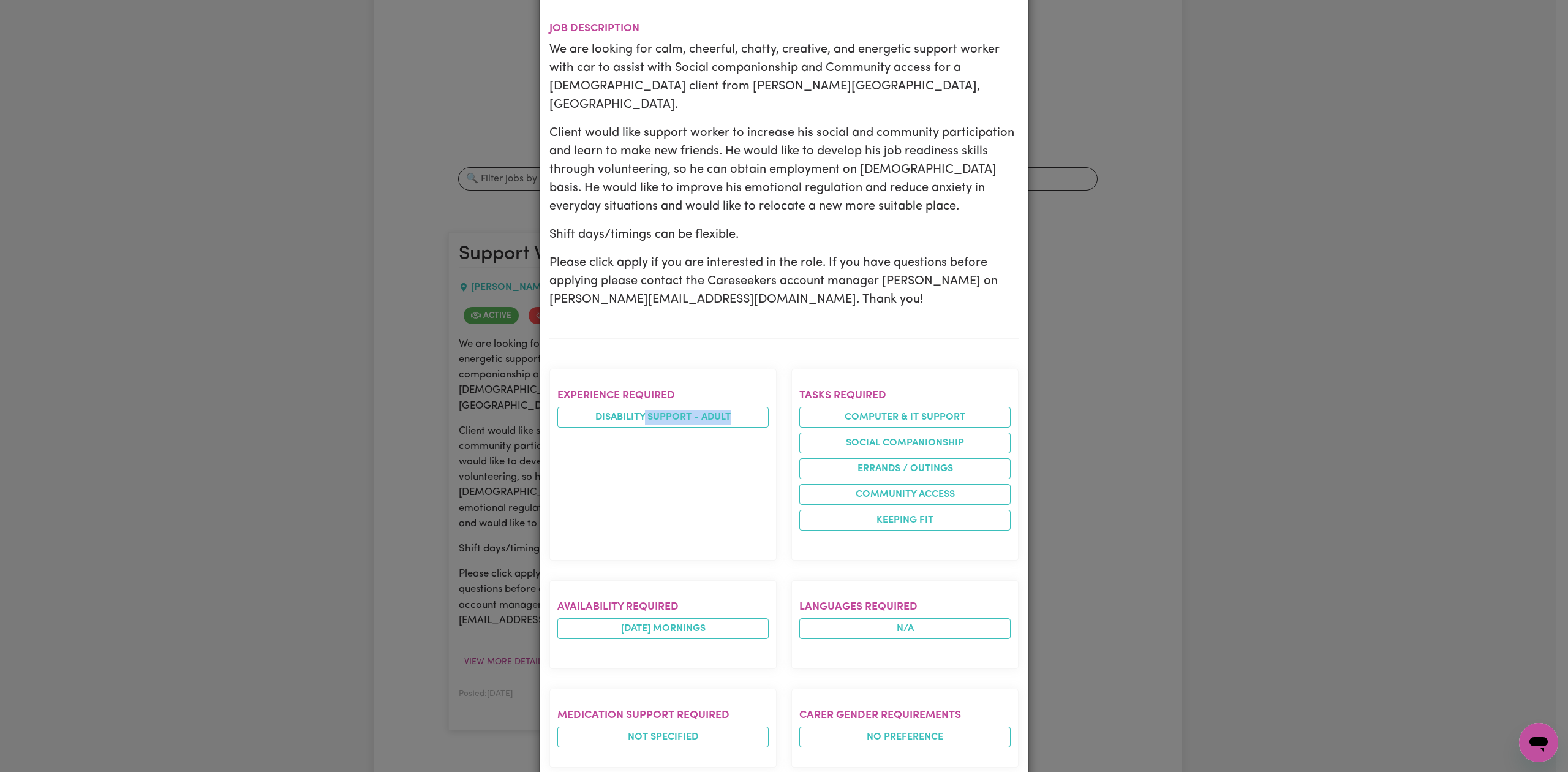
scroll to position [81, 0]
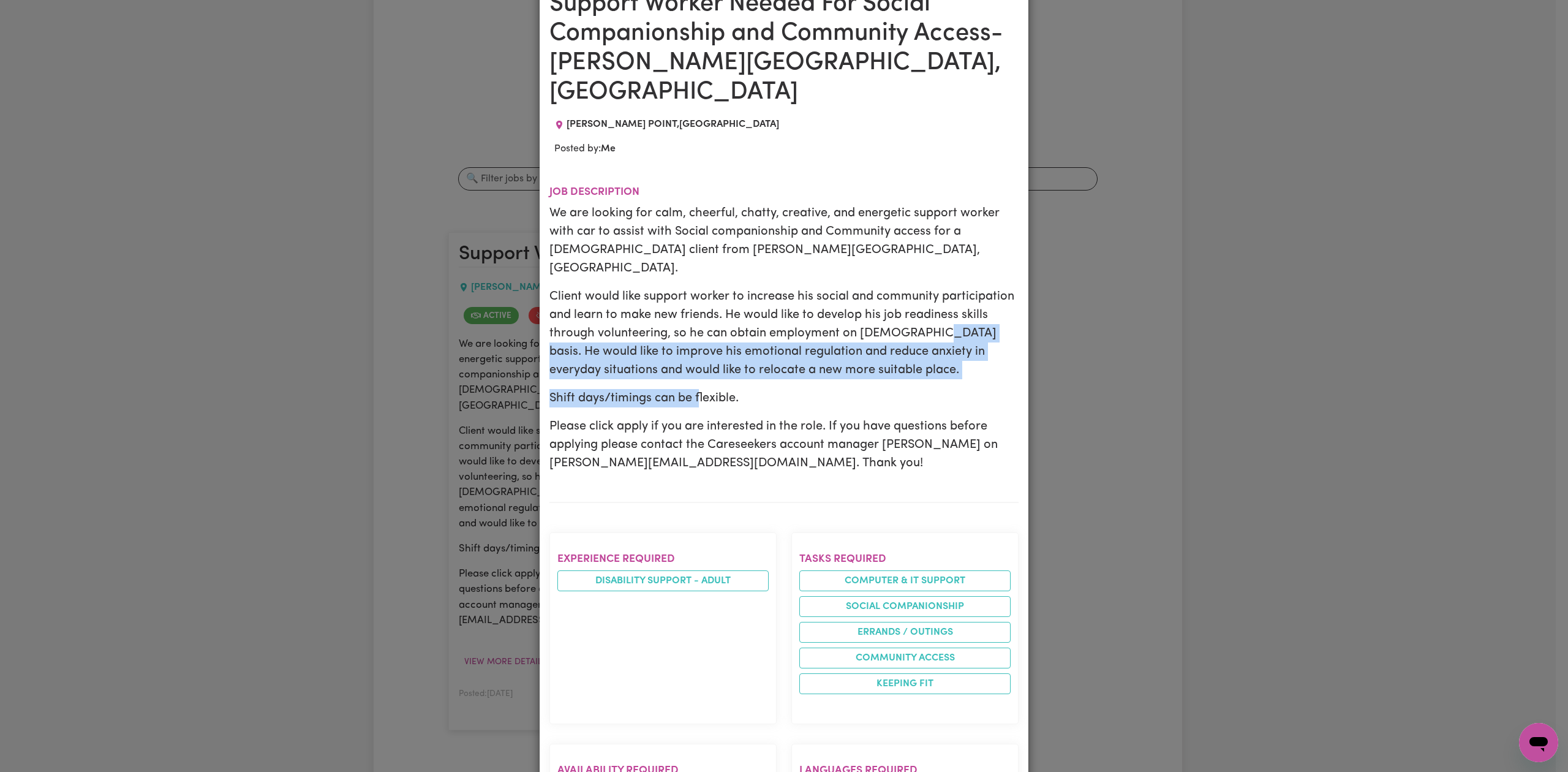
drag, startPoint x: 560, startPoint y: 297, endPoint x: 715, endPoint y: 342, distance: 161.4
click at [709, 342] on div "We are looking for calm, cheerful, chatty, creative, and energetic support work…" at bounding box center [784, 338] width 469 height 268
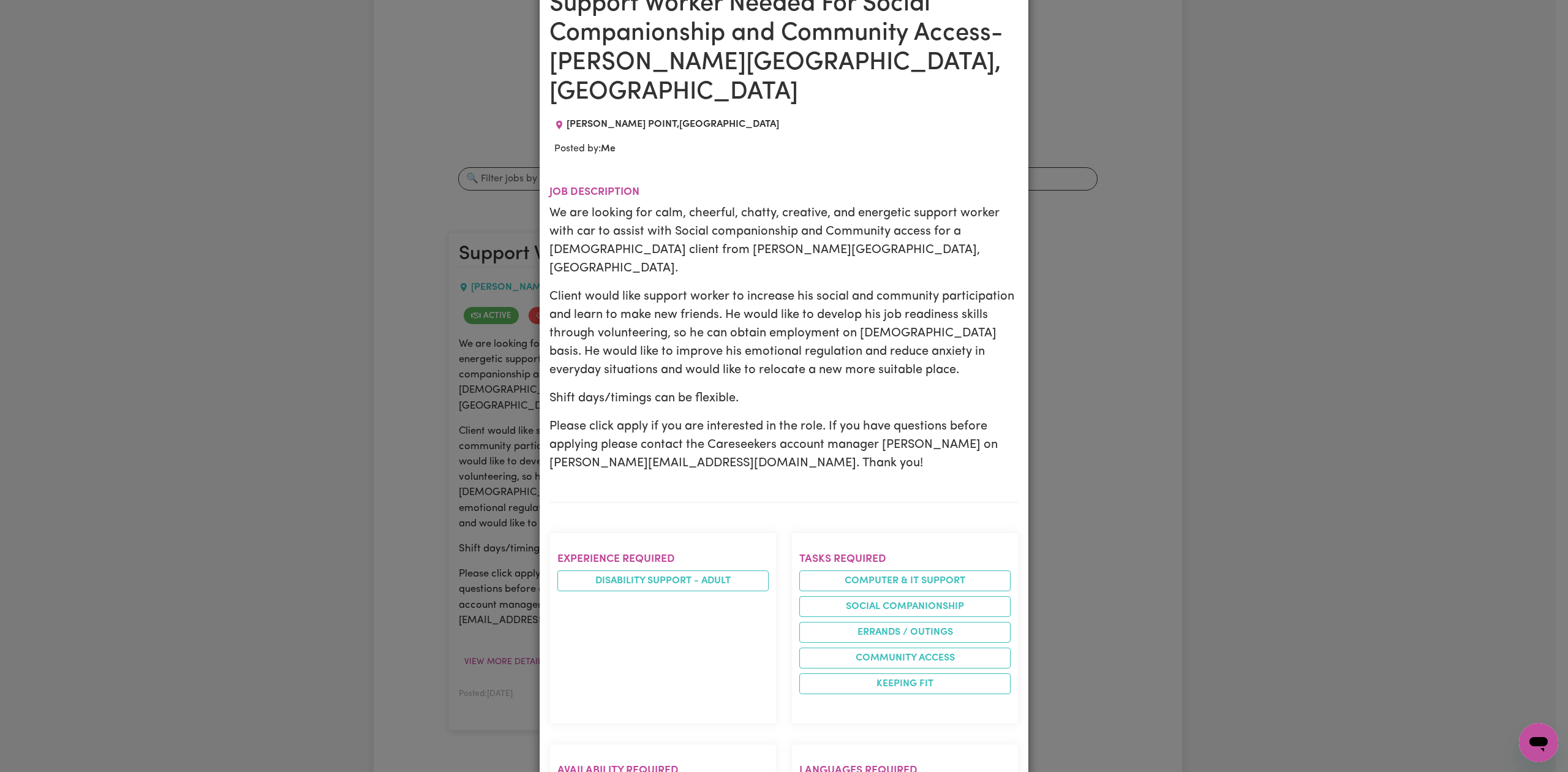
click at [793, 389] on p "Shift days/timings can be flexible." at bounding box center [784, 398] width 469 height 19
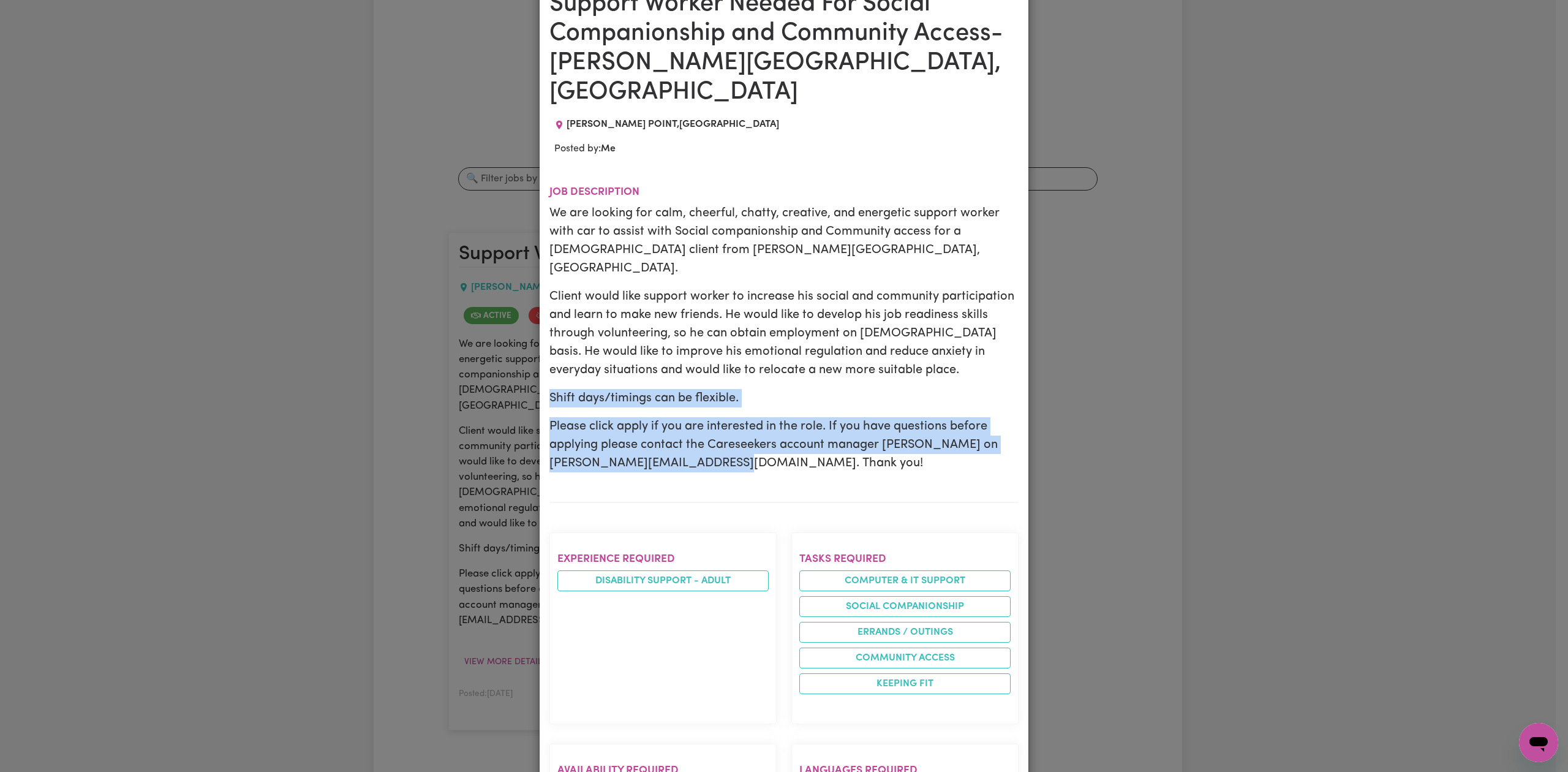
drag, startPoint x: 539, startPoint y: 349, endPoint x: 813, endPoint y: 416, distance: 282.1
click at [813, 416] on div "Support Worker Needed For Social Companionship and Community Access- Potts Poin…" at bounding box center [784, 662] width 489 height 1366
copy div "Shift days/timings can be flexible. Please click apply if you are interested in…"
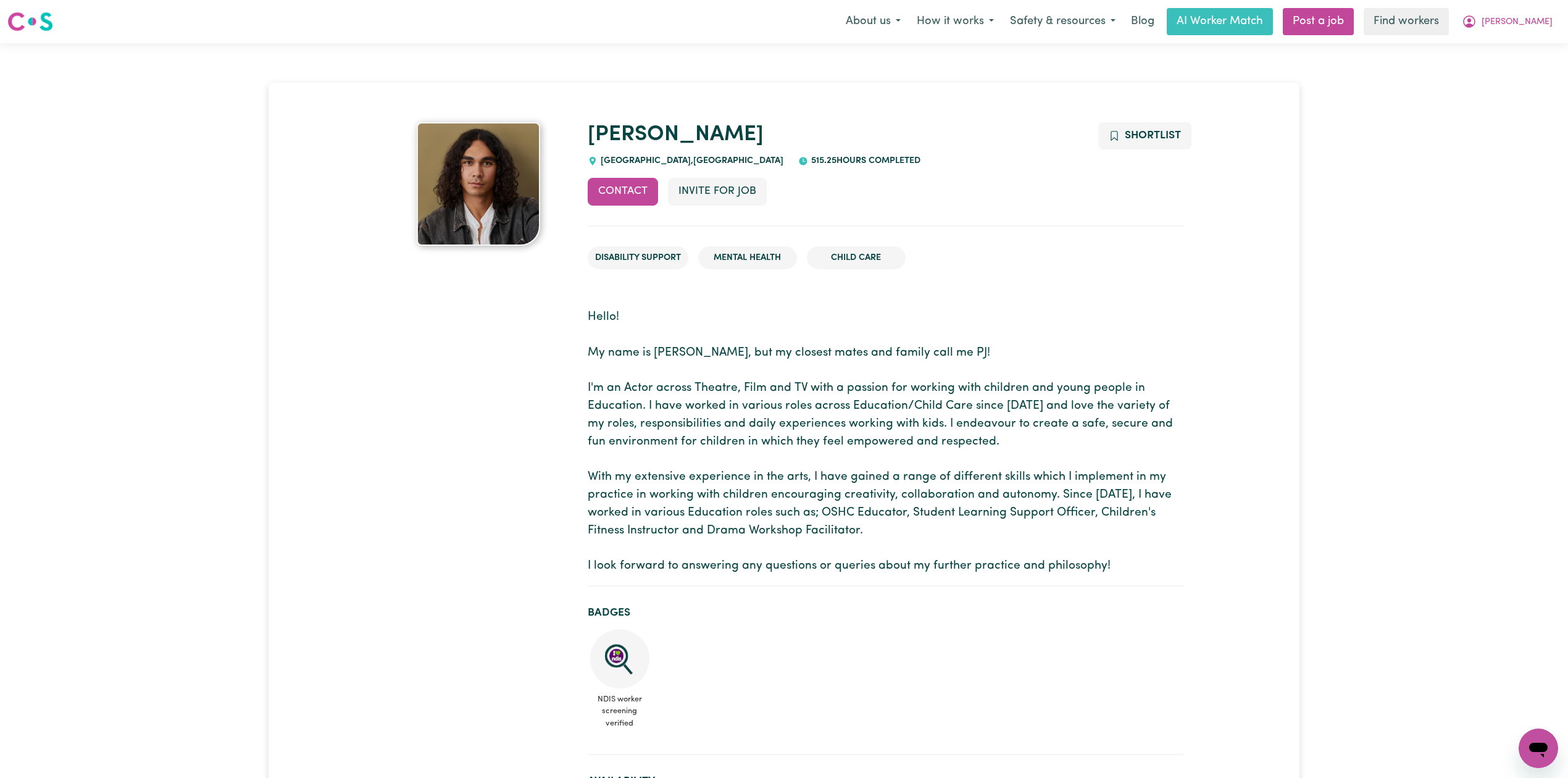
drag, startPoint x: 1515, startPoint y: 148, endPoint x: 1534, endPoint y: 134, distance: 23.6
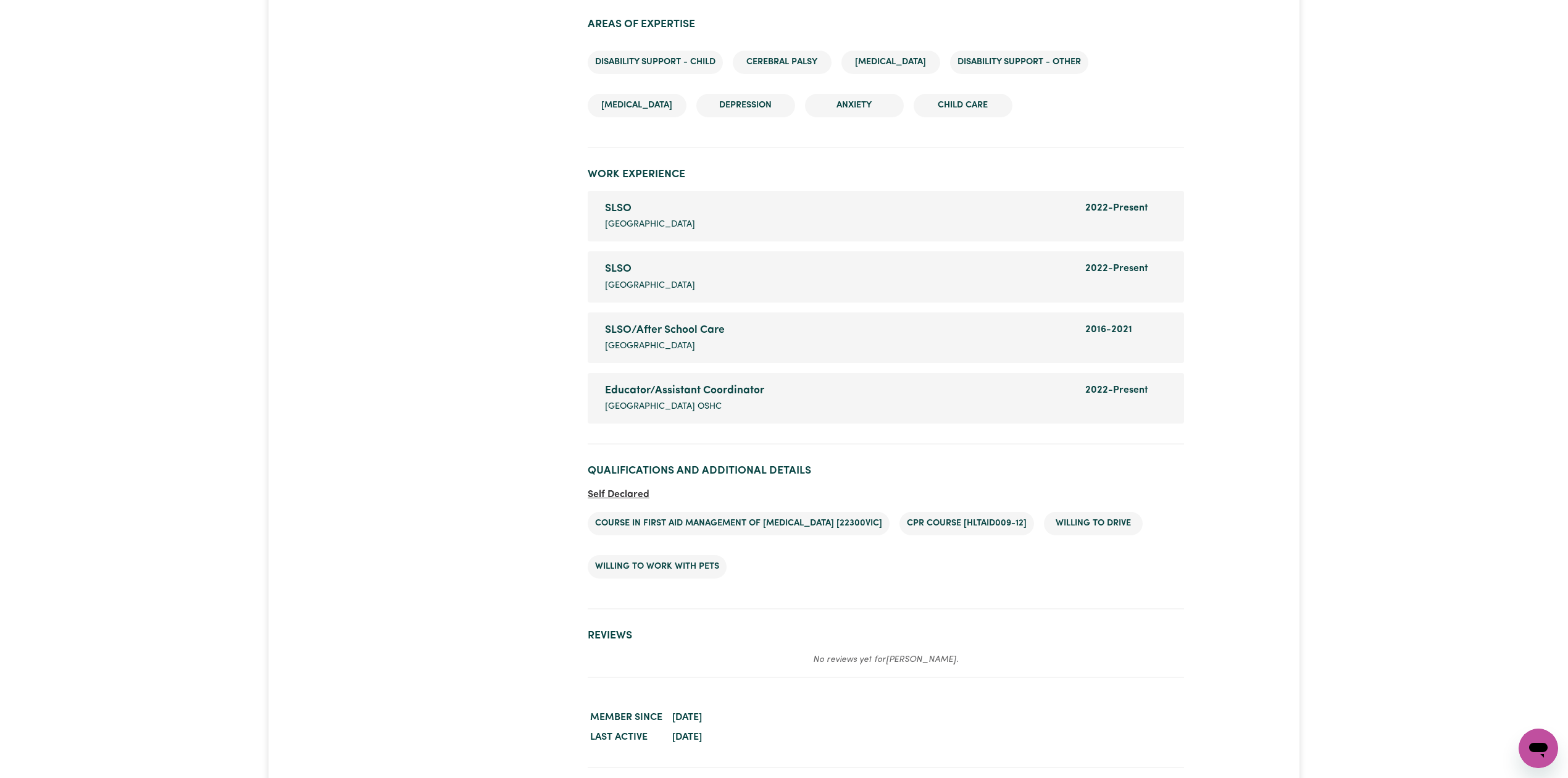
scroll to position [1857, 0]
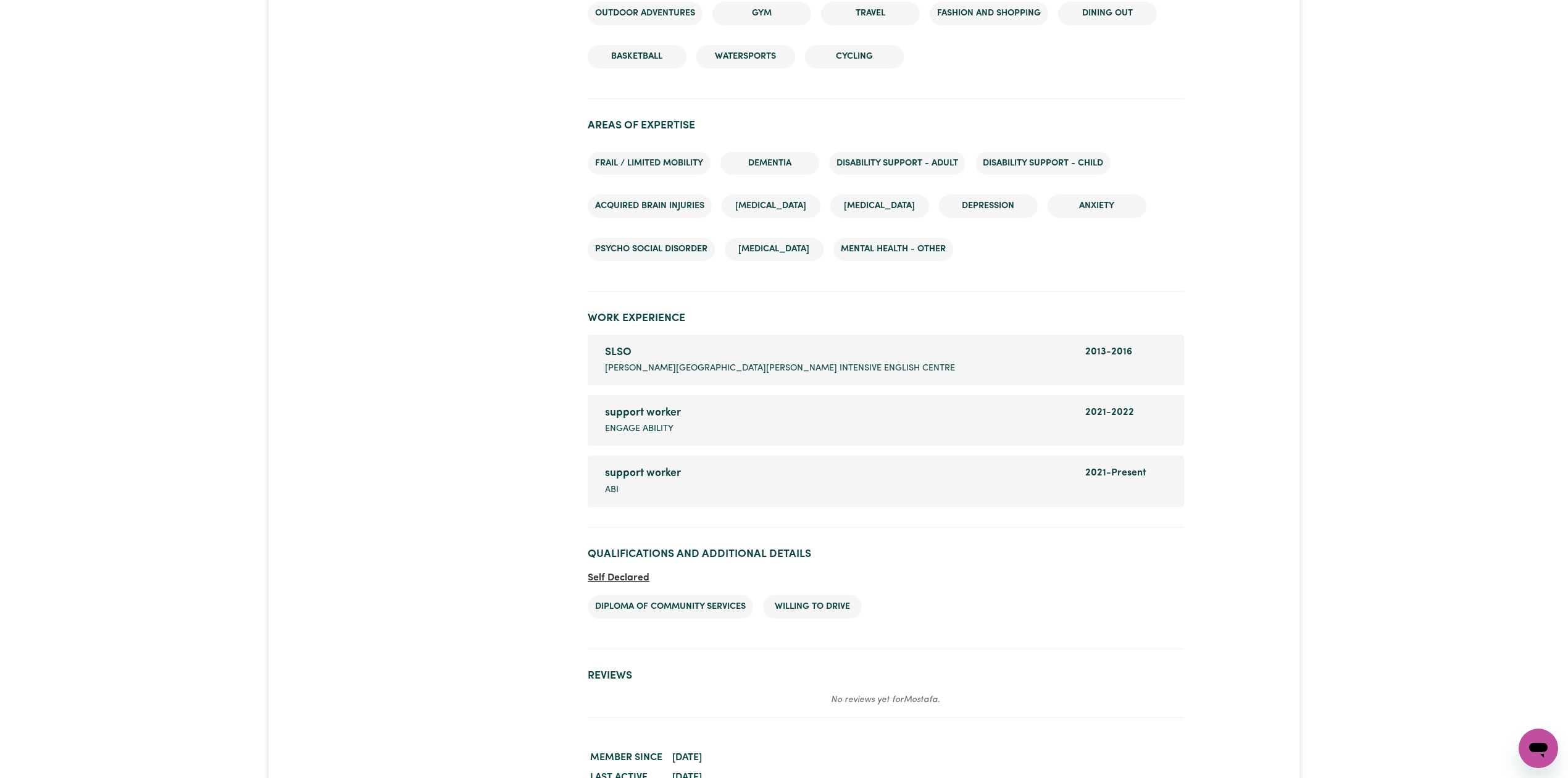
scroll to position [1852, 0]
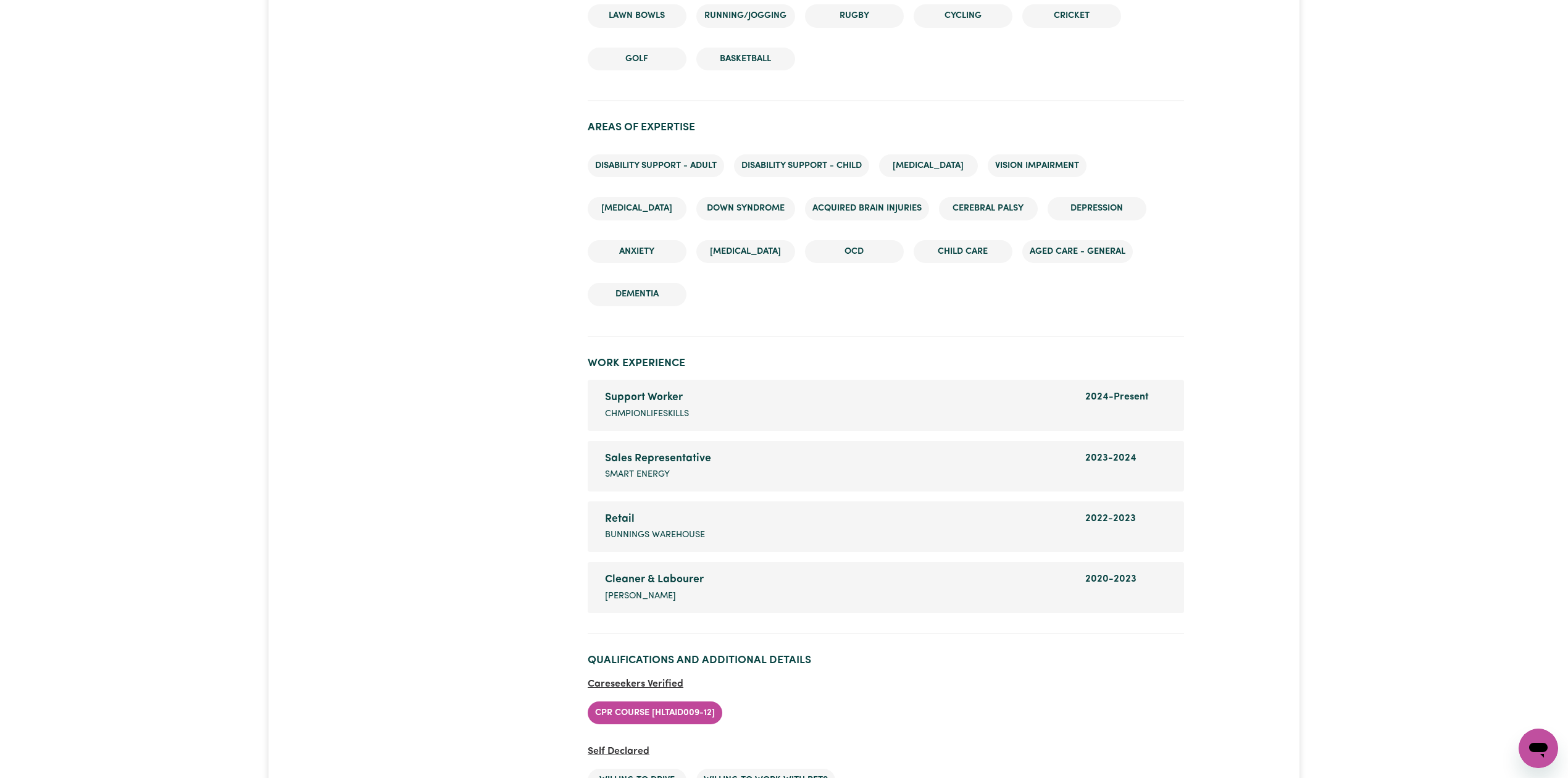
scroll to position [1832, 0]
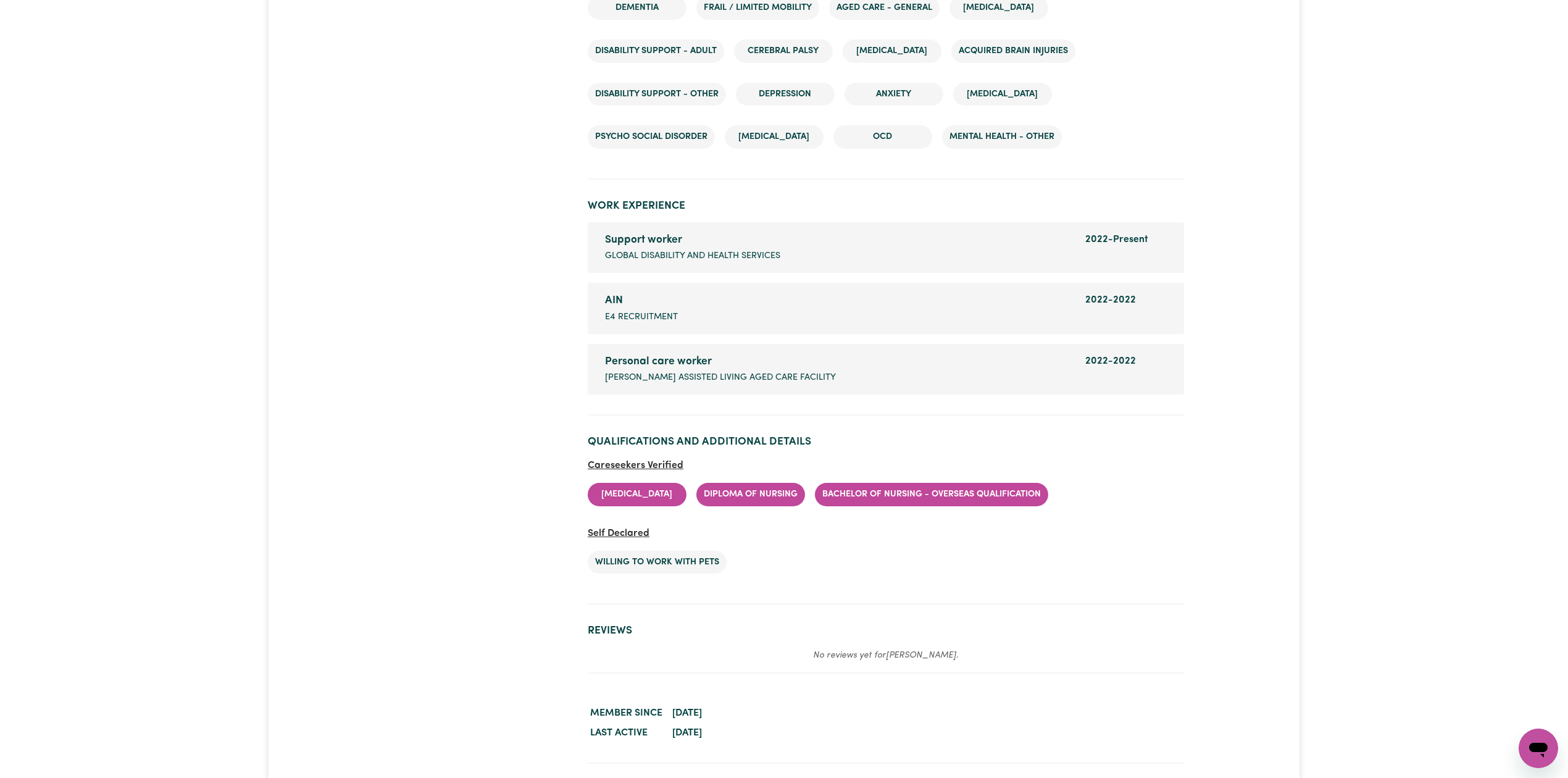
scroll to position [1837, 0]
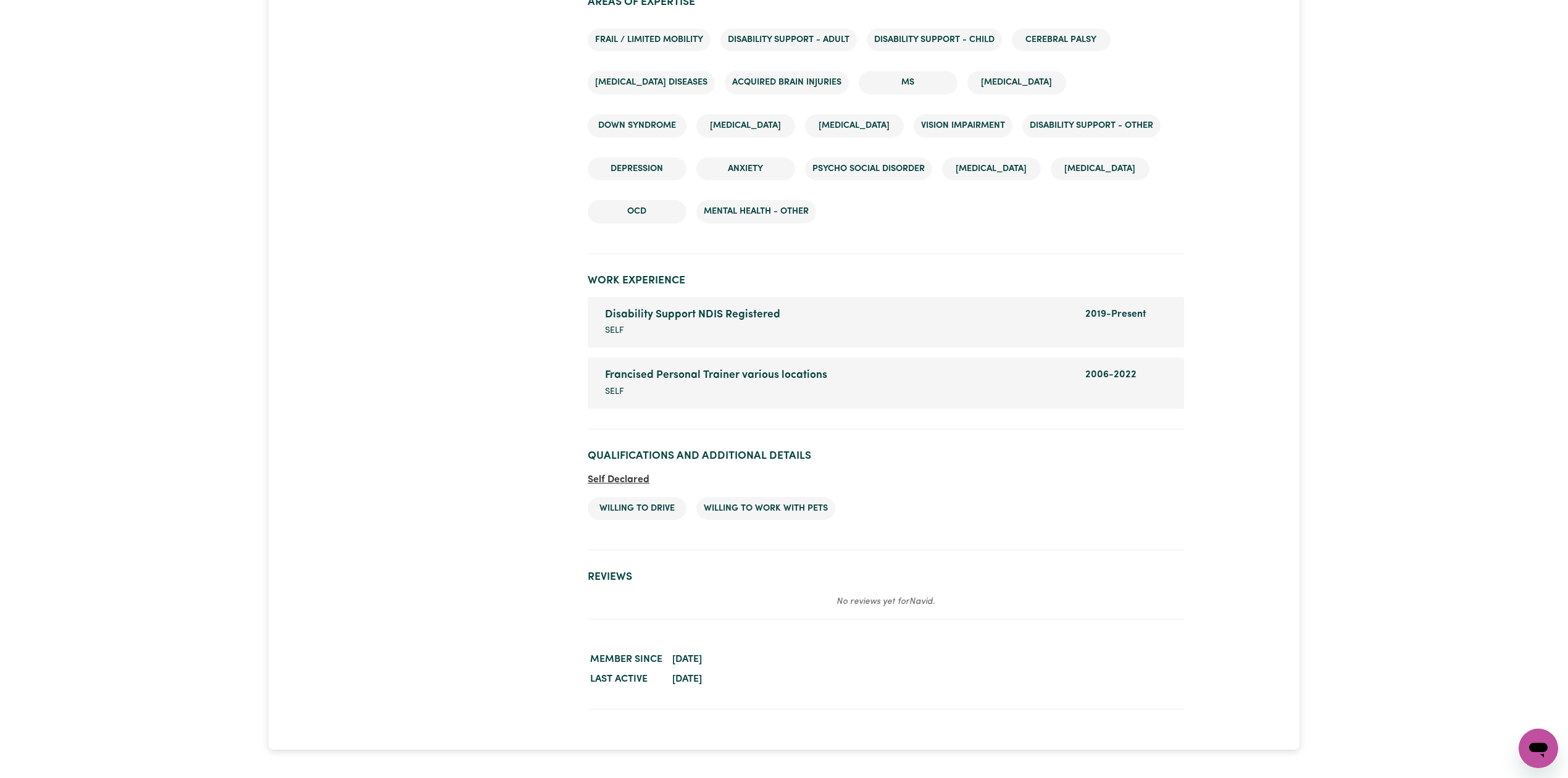
scroll to position [1433, 0]
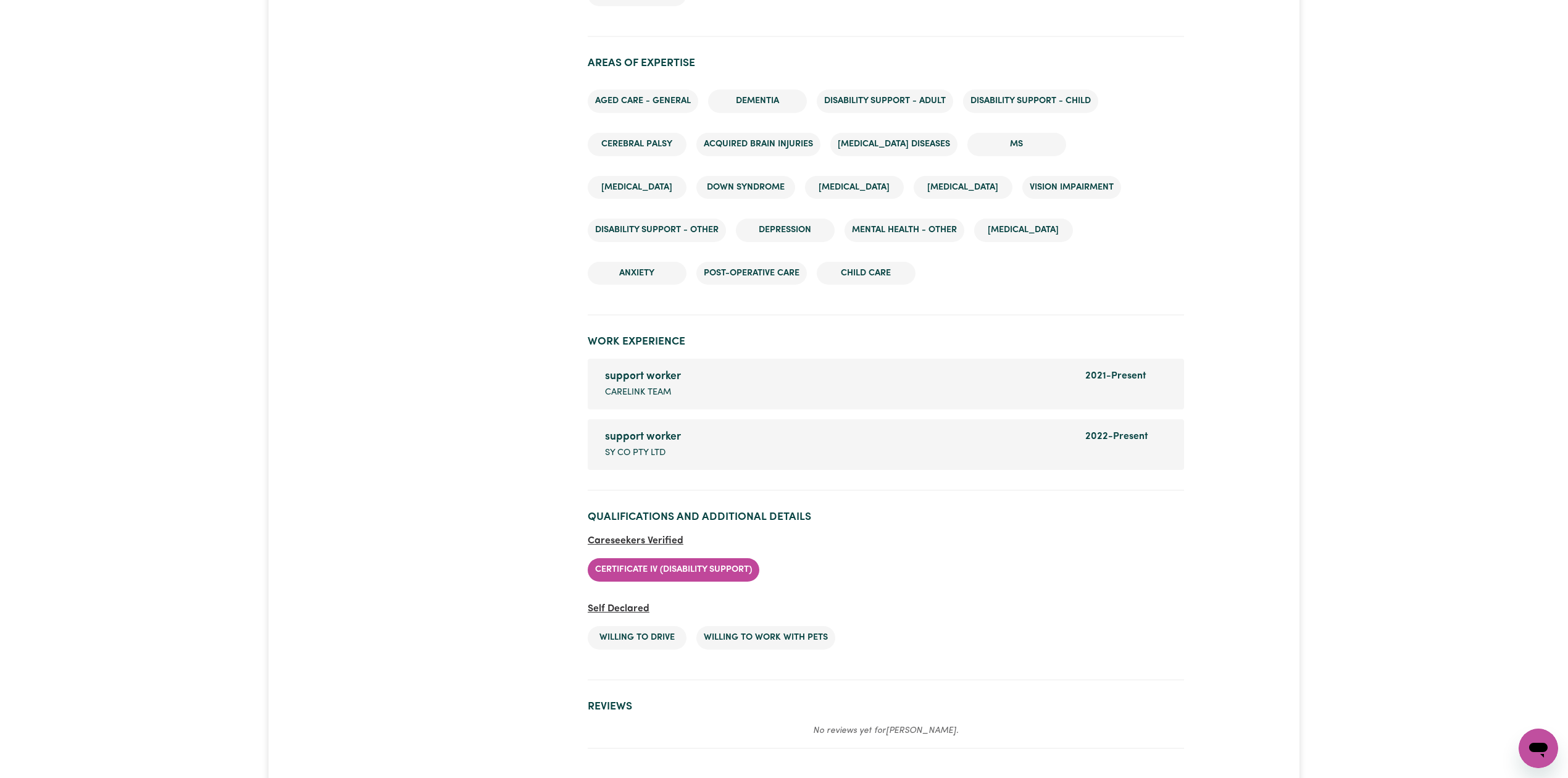
scroll to position [1666, 0]
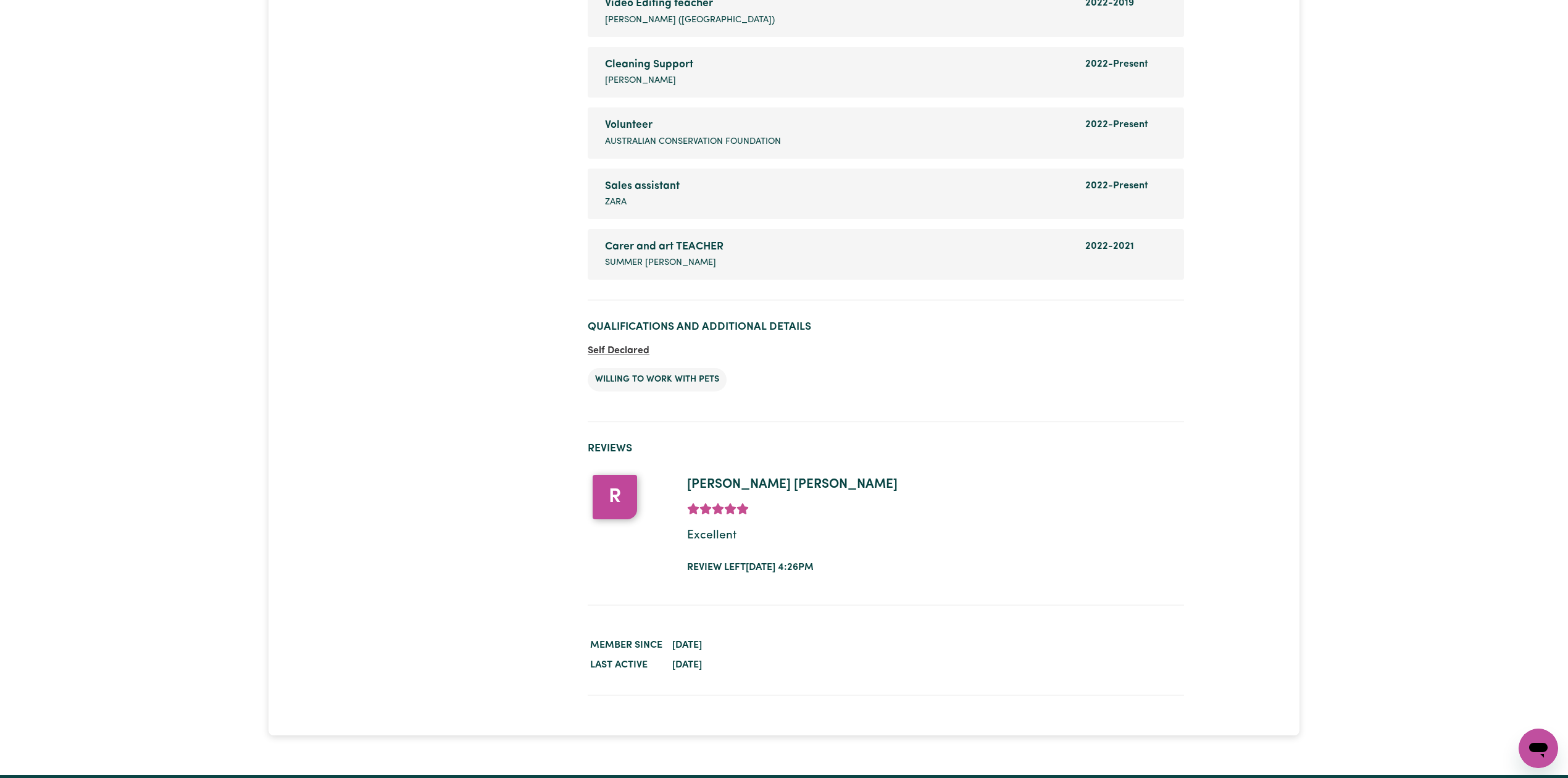
scroll to position [1984, 0]
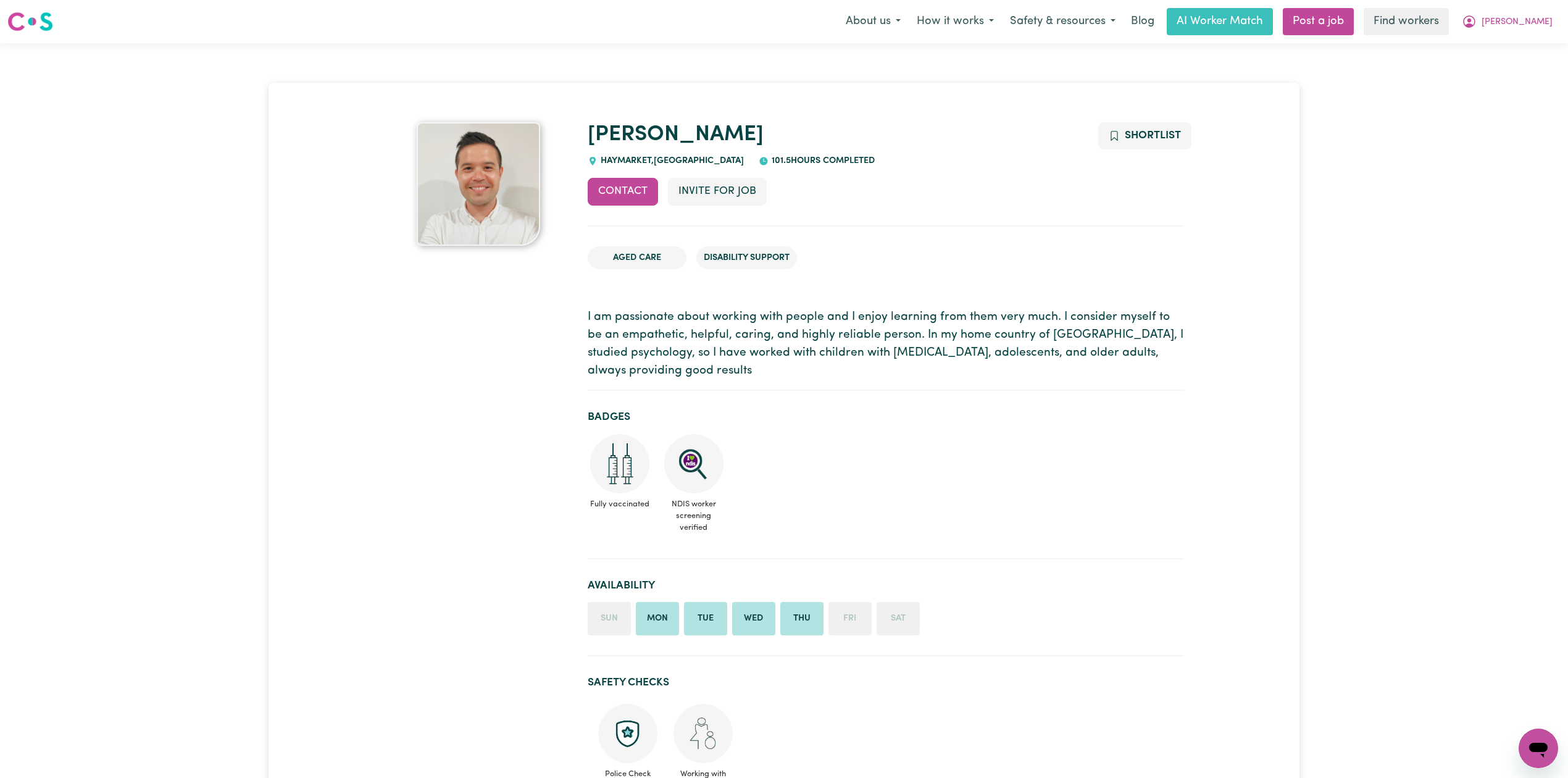
drag, startPoint x: 1525, startPoint y: 179, endPoint x: 1550, endPoint y: 139, distance: 47.2
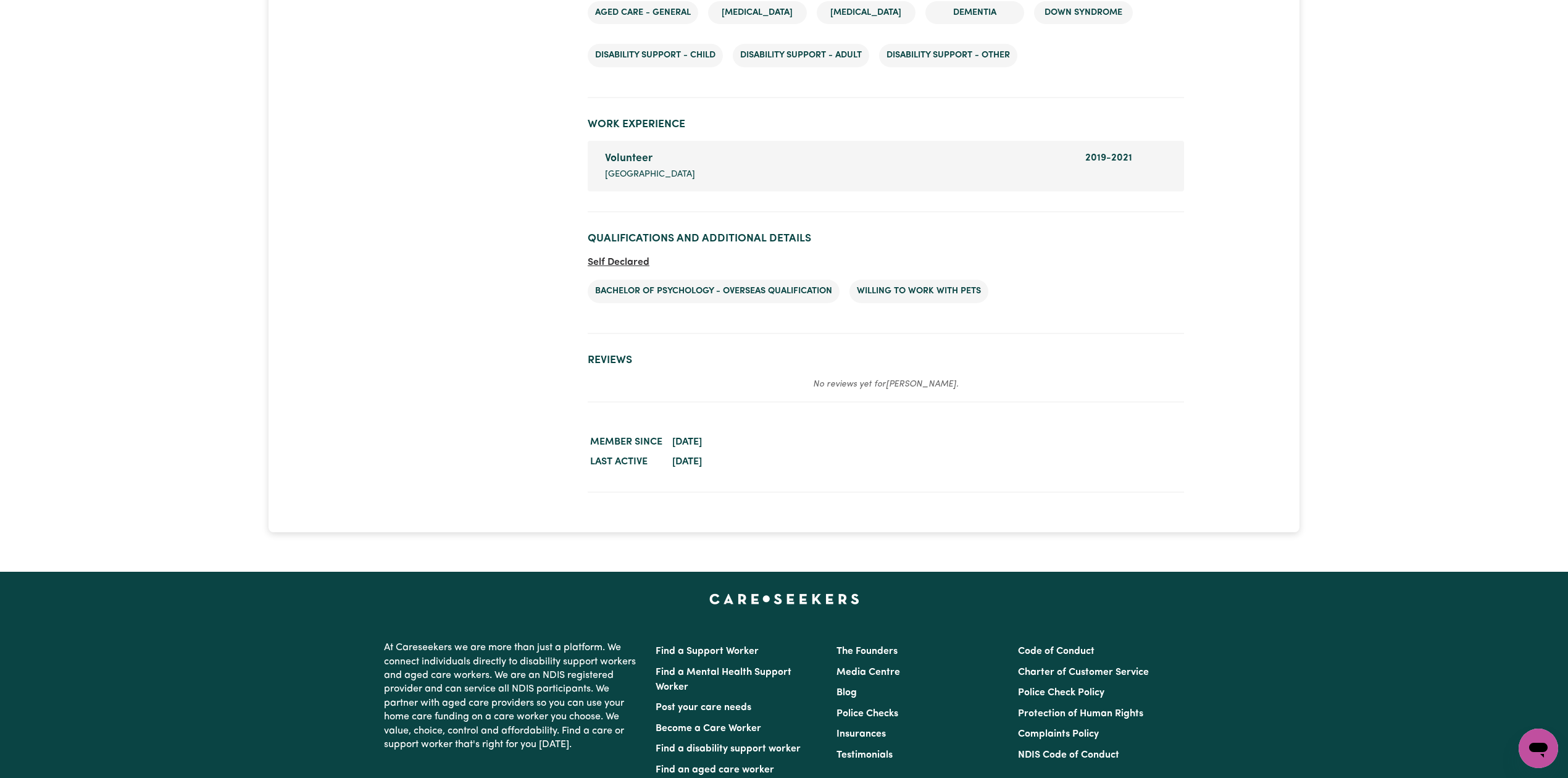
scroll to position [1569, 0]
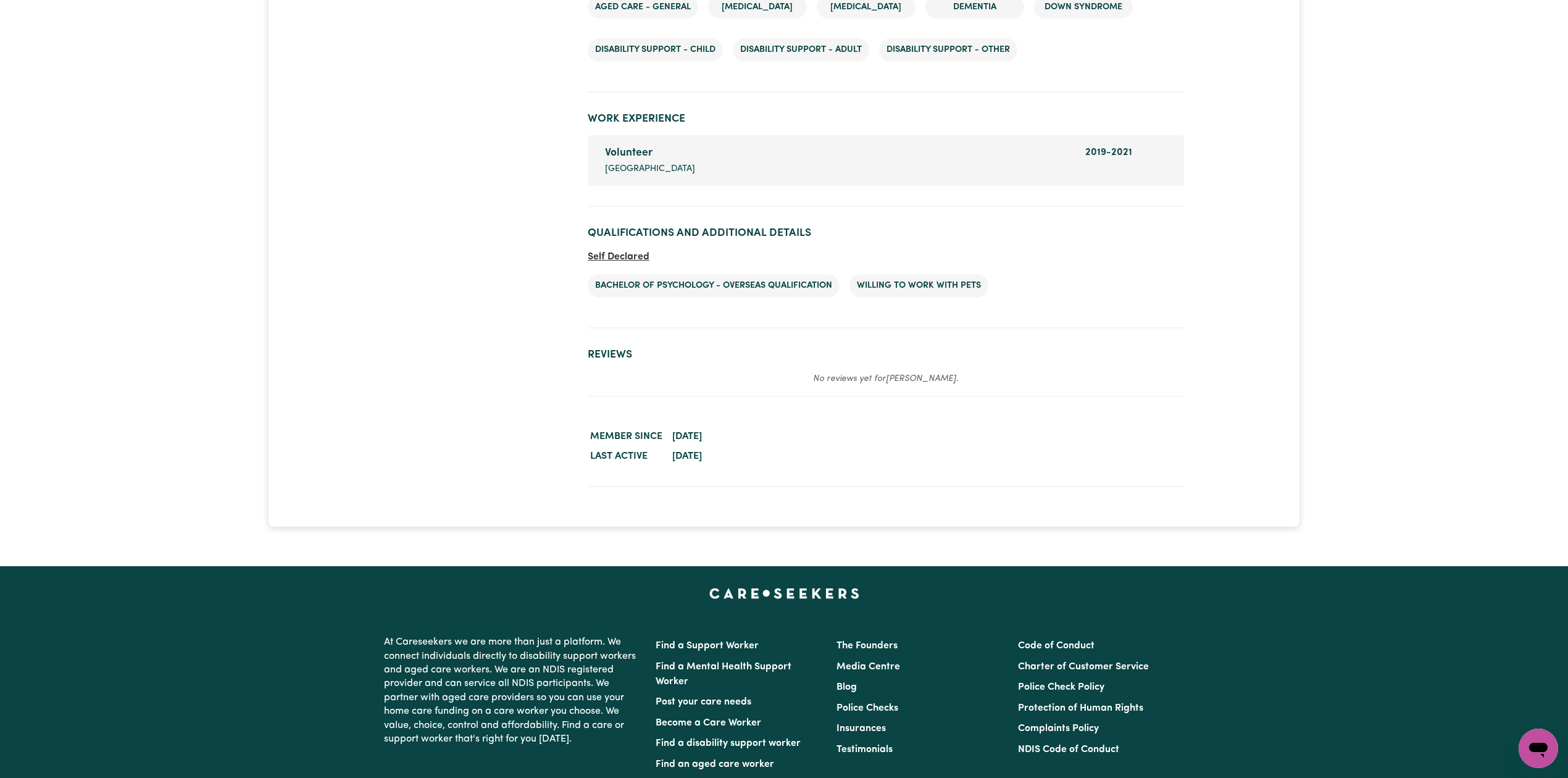
click at [1088, 437] on dd "[DATE]" at bounding box center [926, 436] width 514 height 20
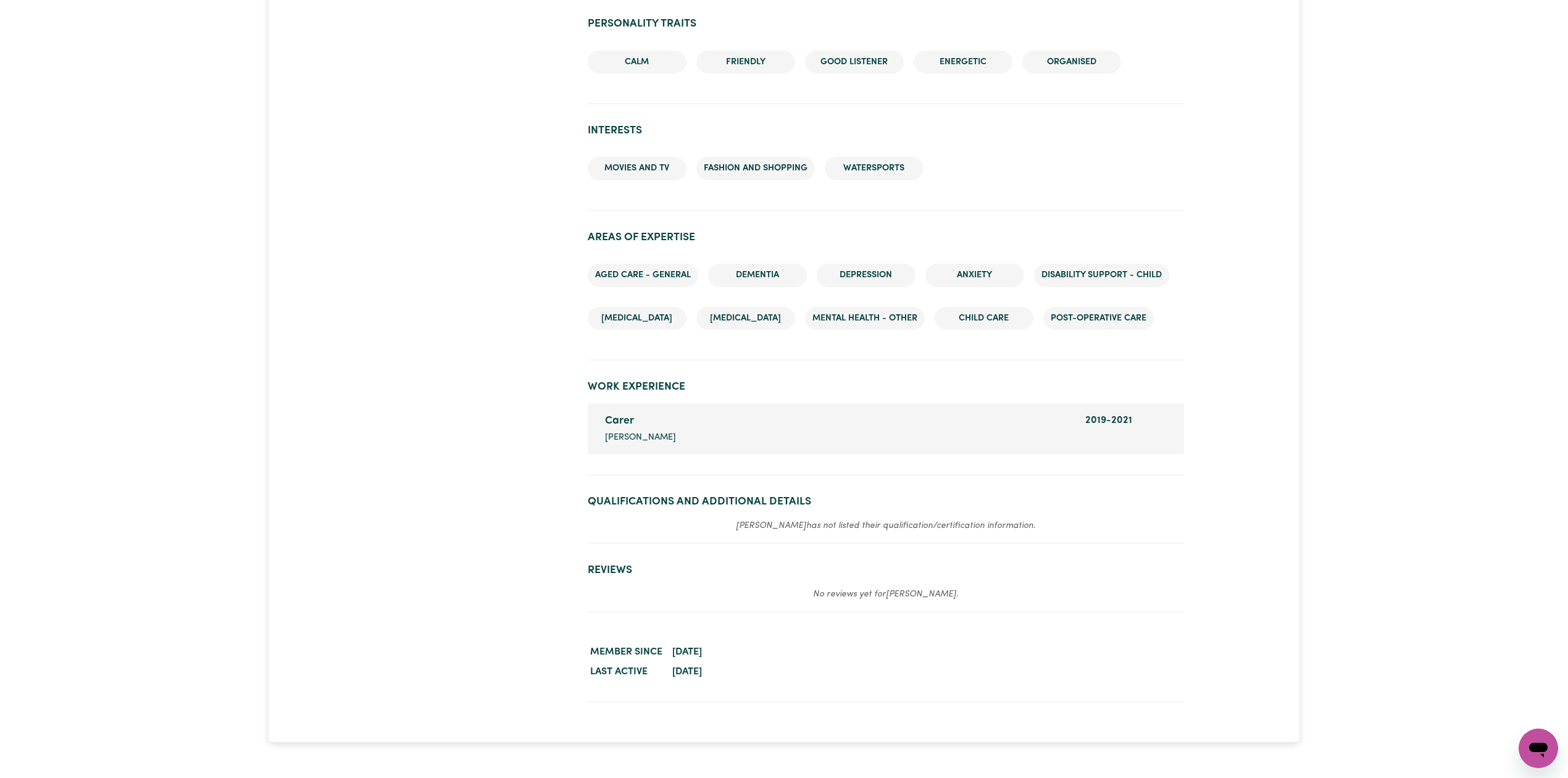
scroll to position [1302, 0]
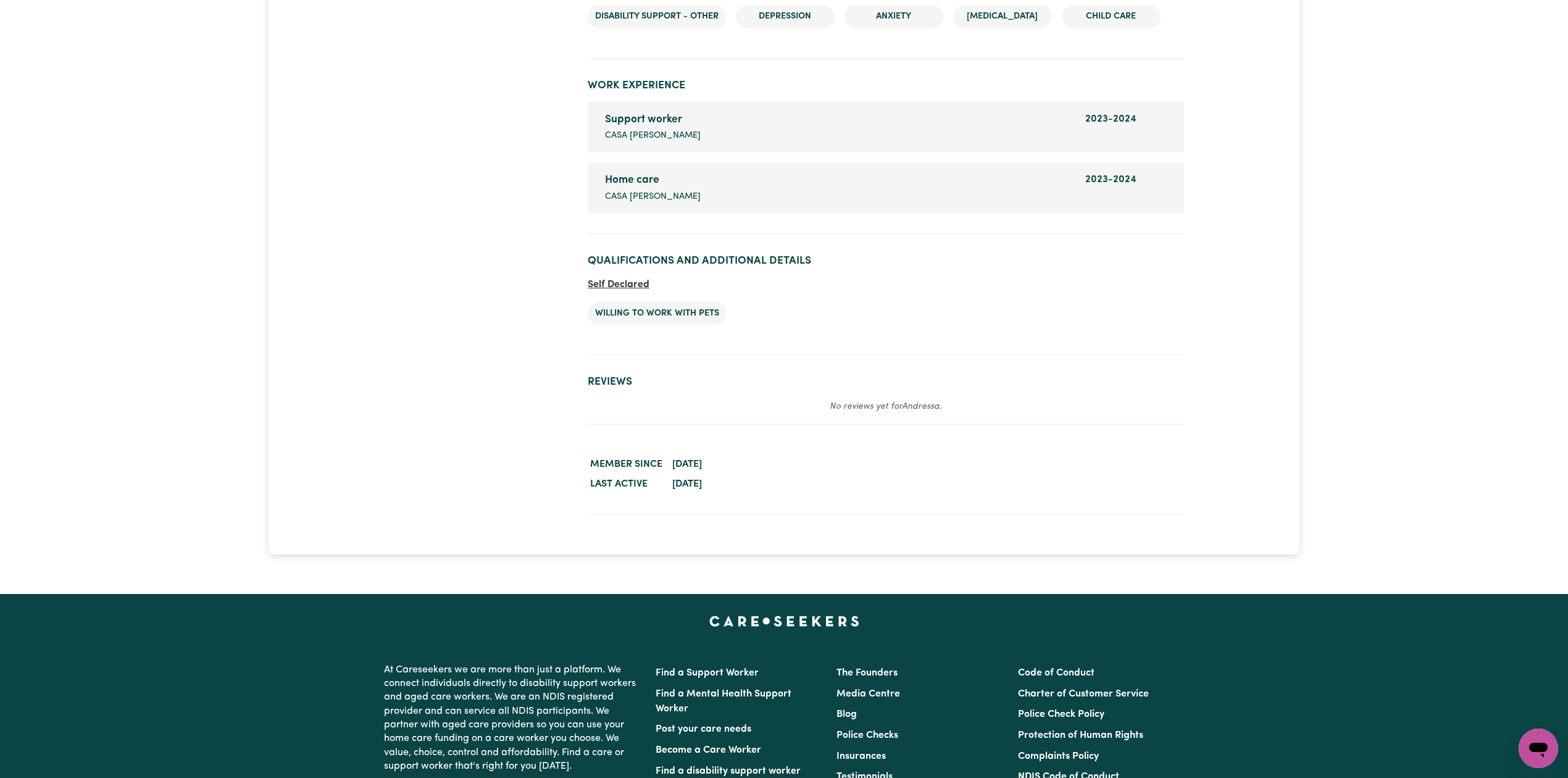
scroll to position [1789, 0]
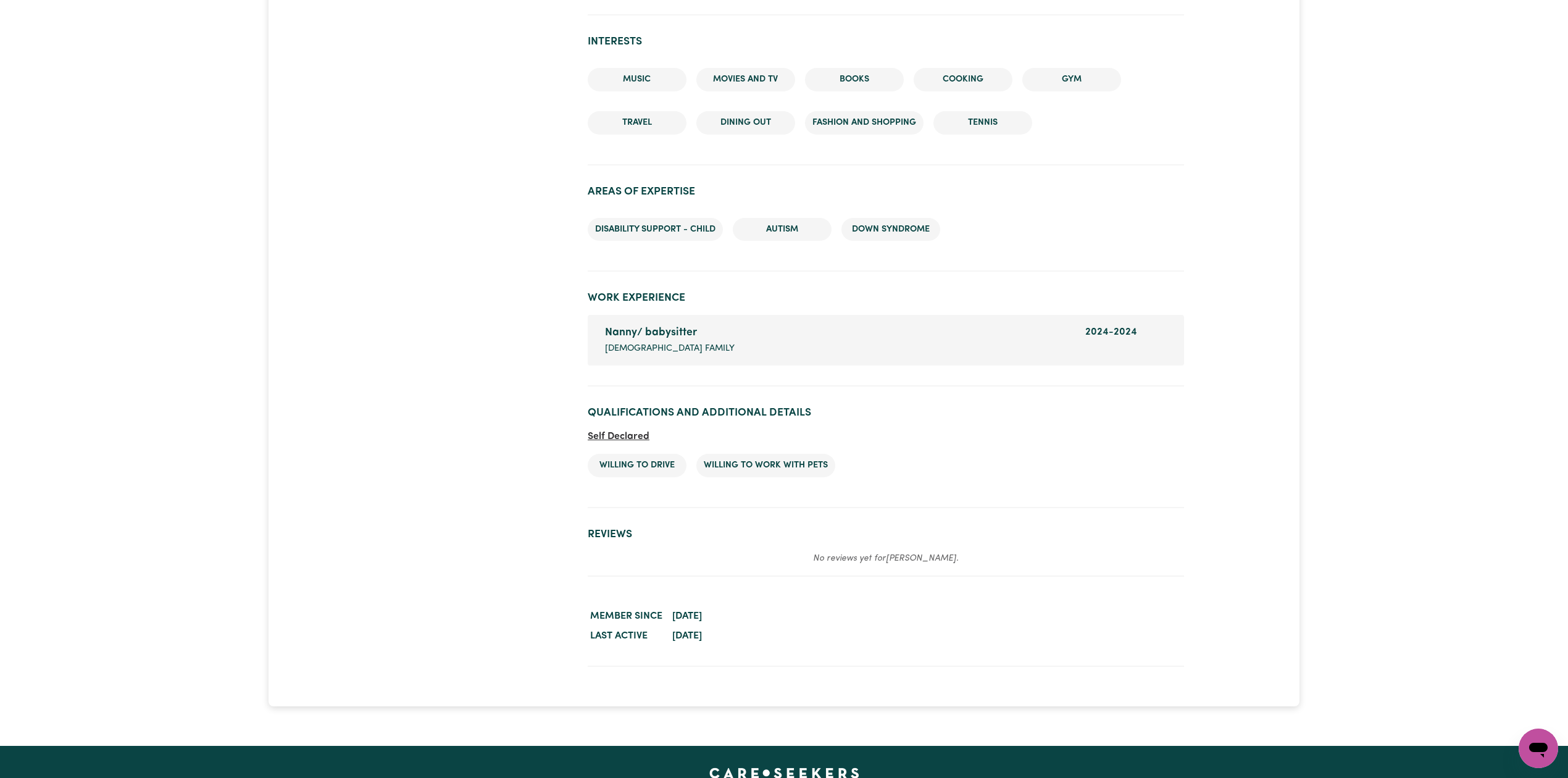
scroll to position [1348, 0]
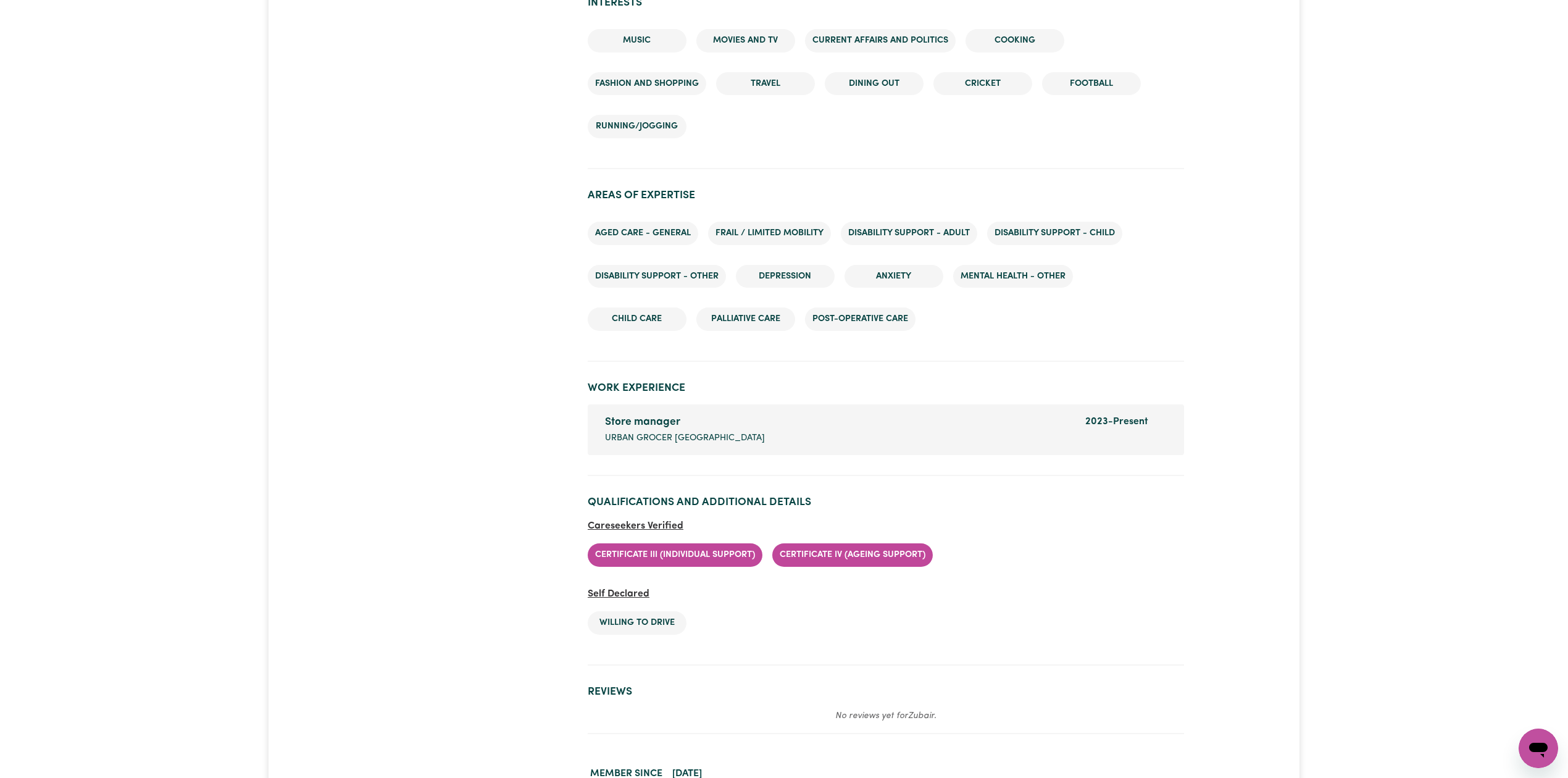
scroll to position [1581, 0]
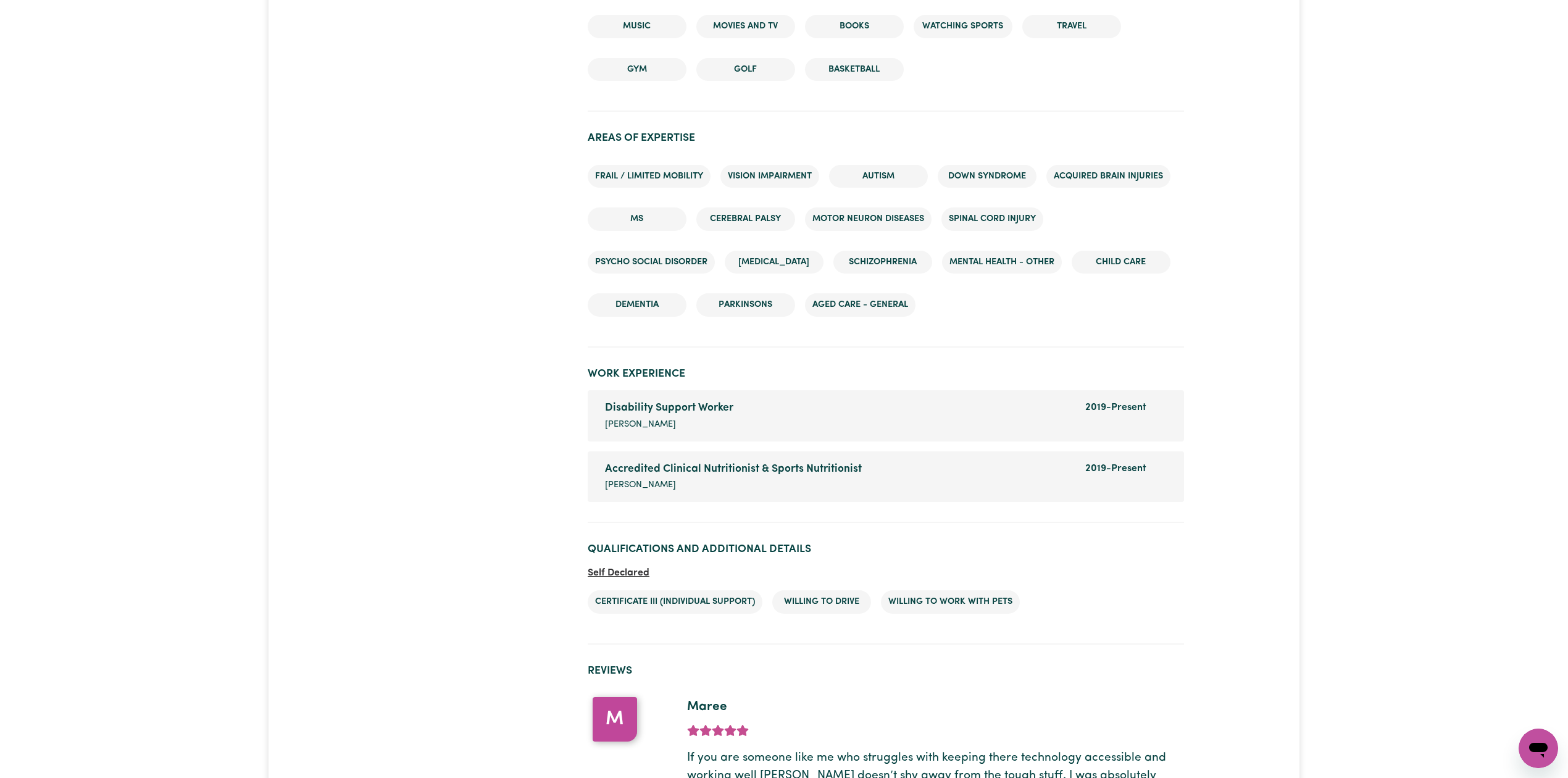
scroll to position [1501, 0]
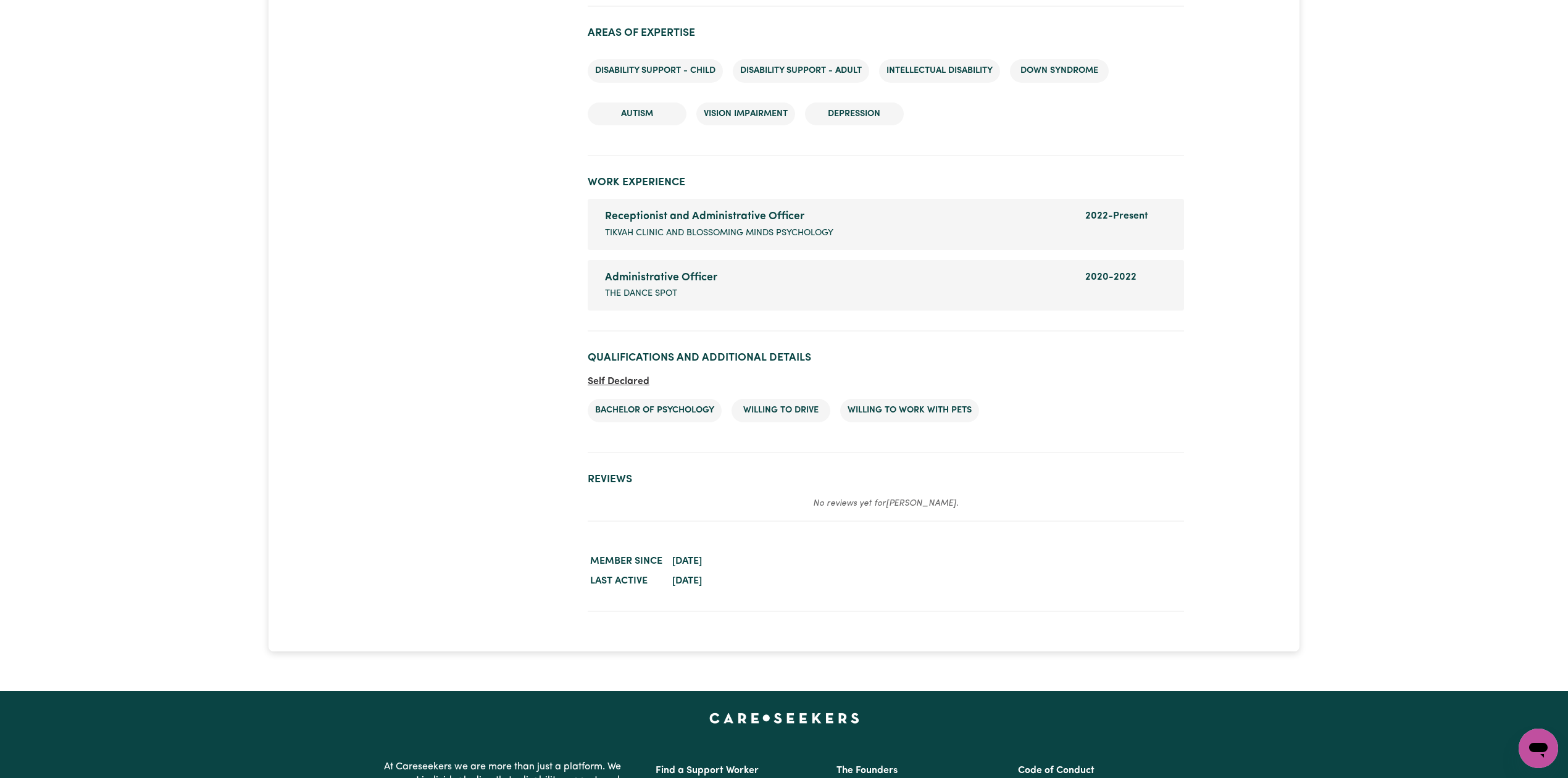
scroll to position [1613, 0]
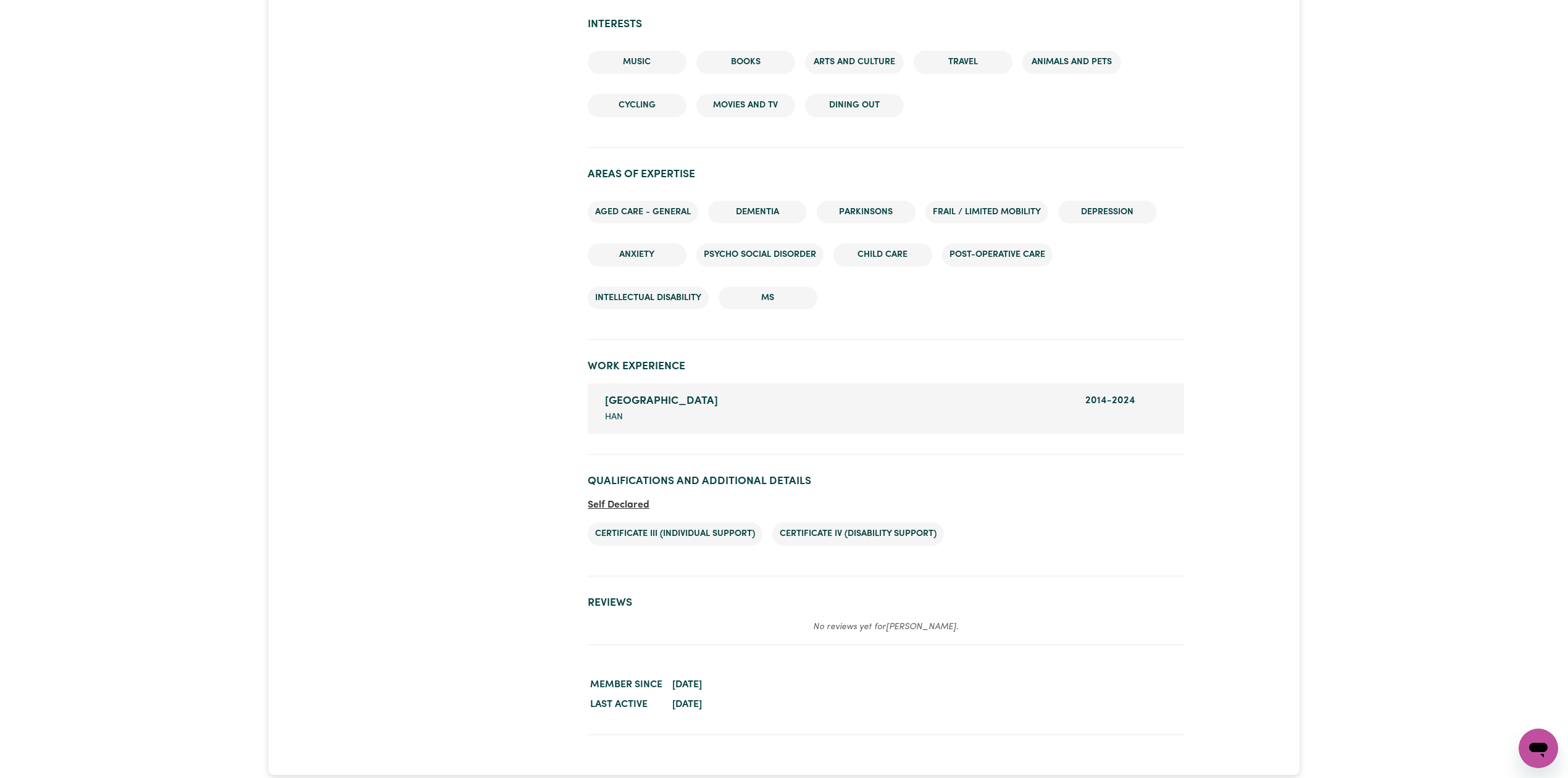
scroll to position [1343, 0]
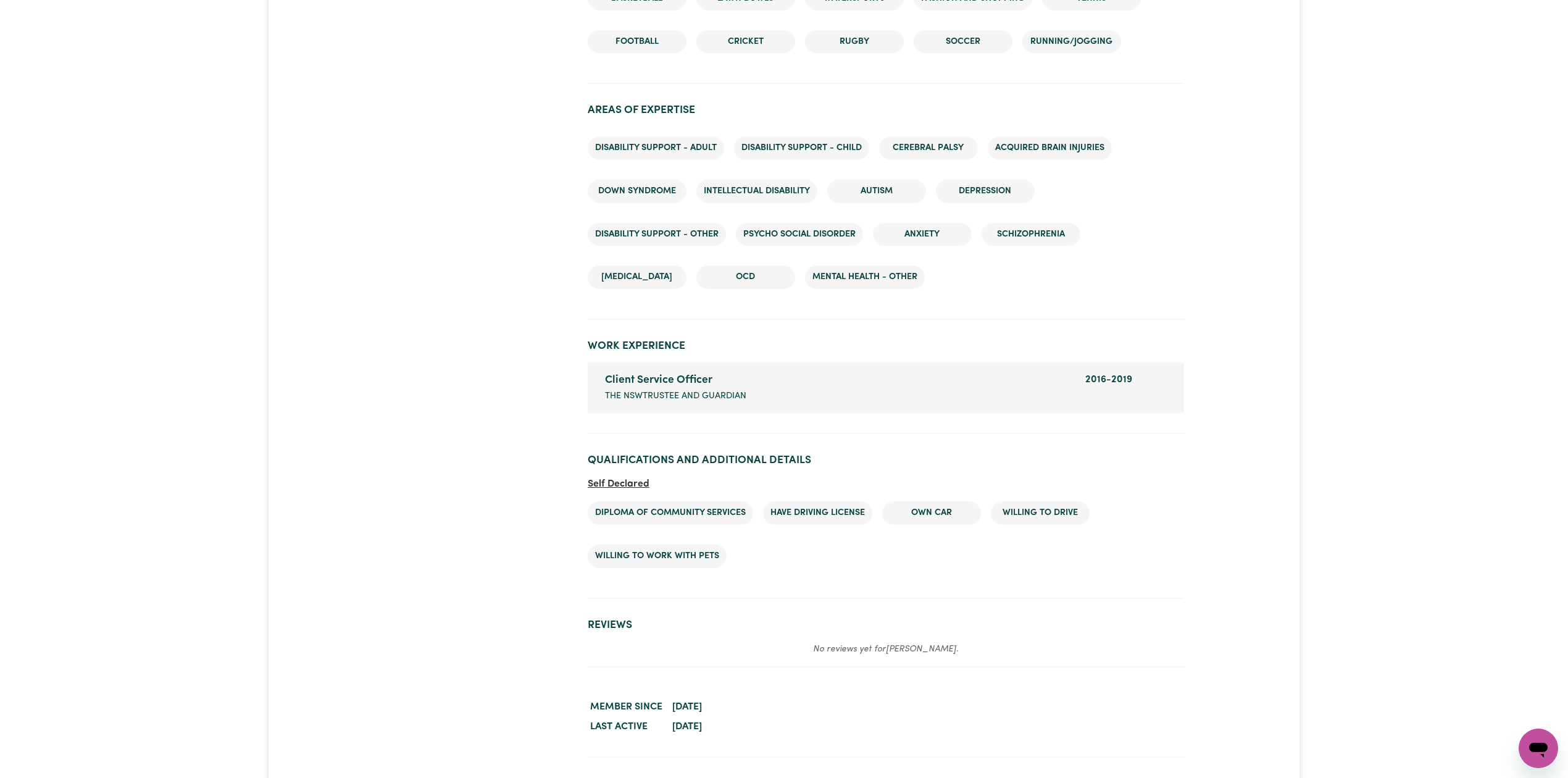
scroll to position [1784, 0]
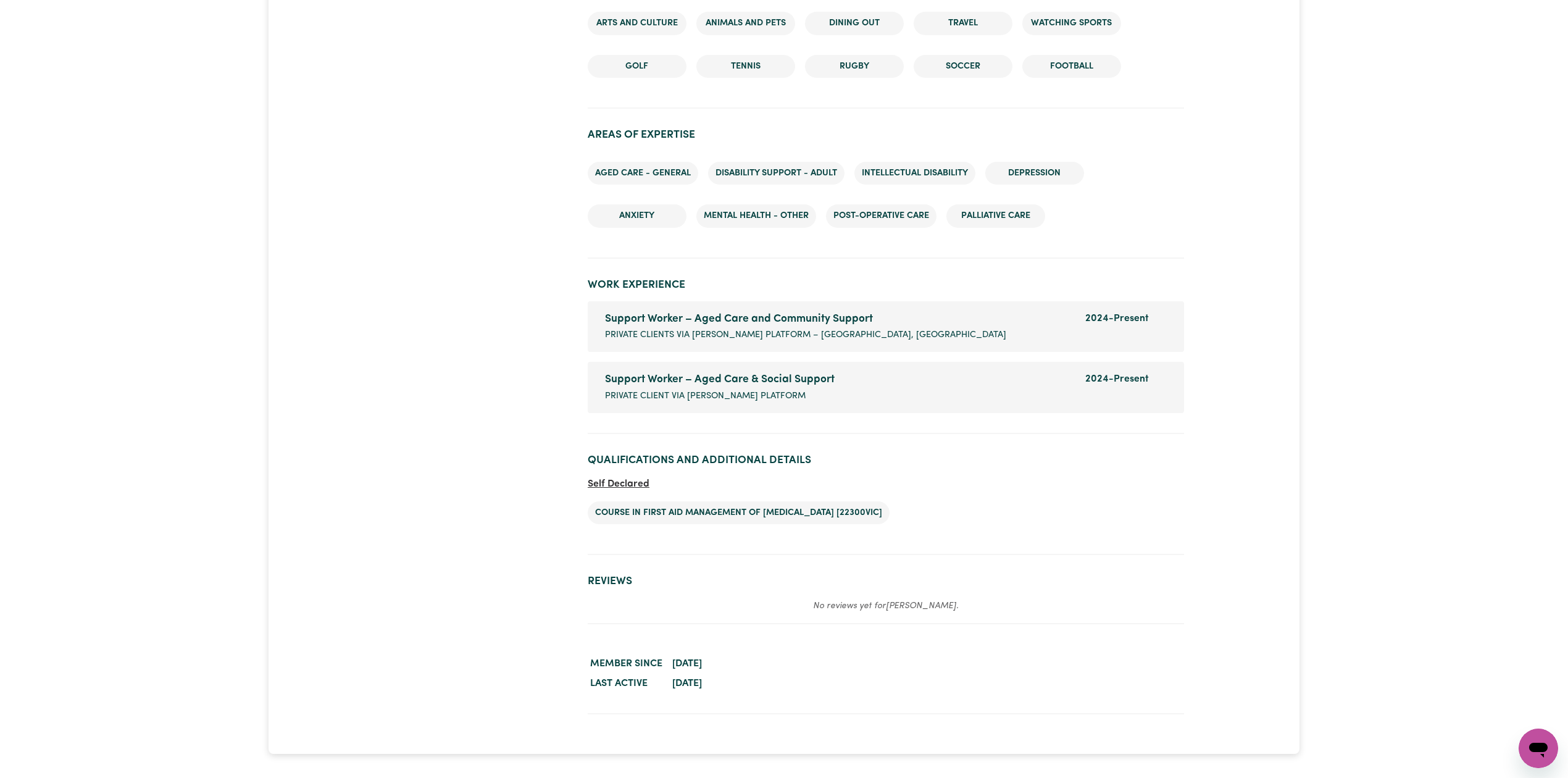
scroll to position [1611, 0]
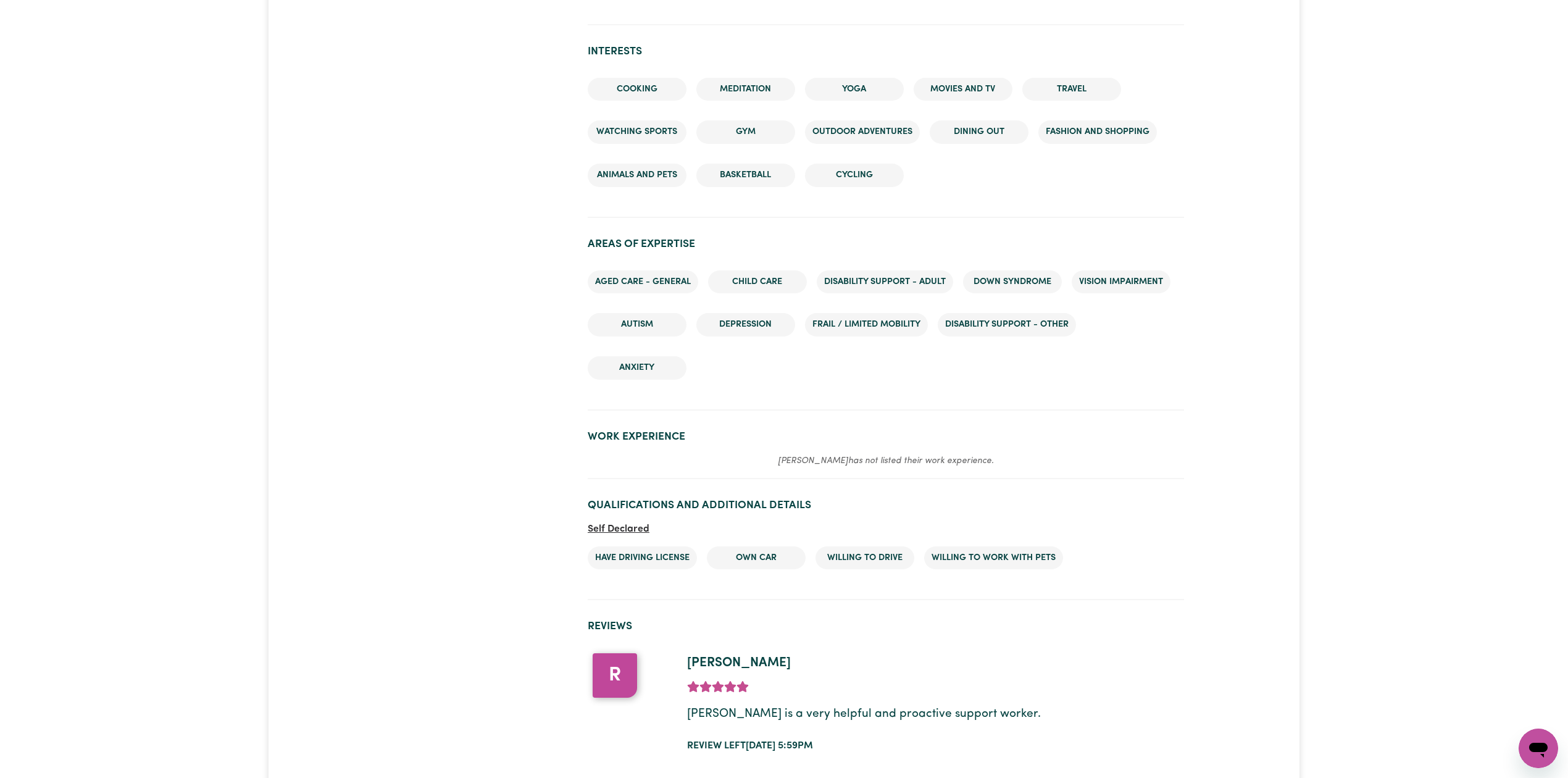
scroll to position [1524, 0]
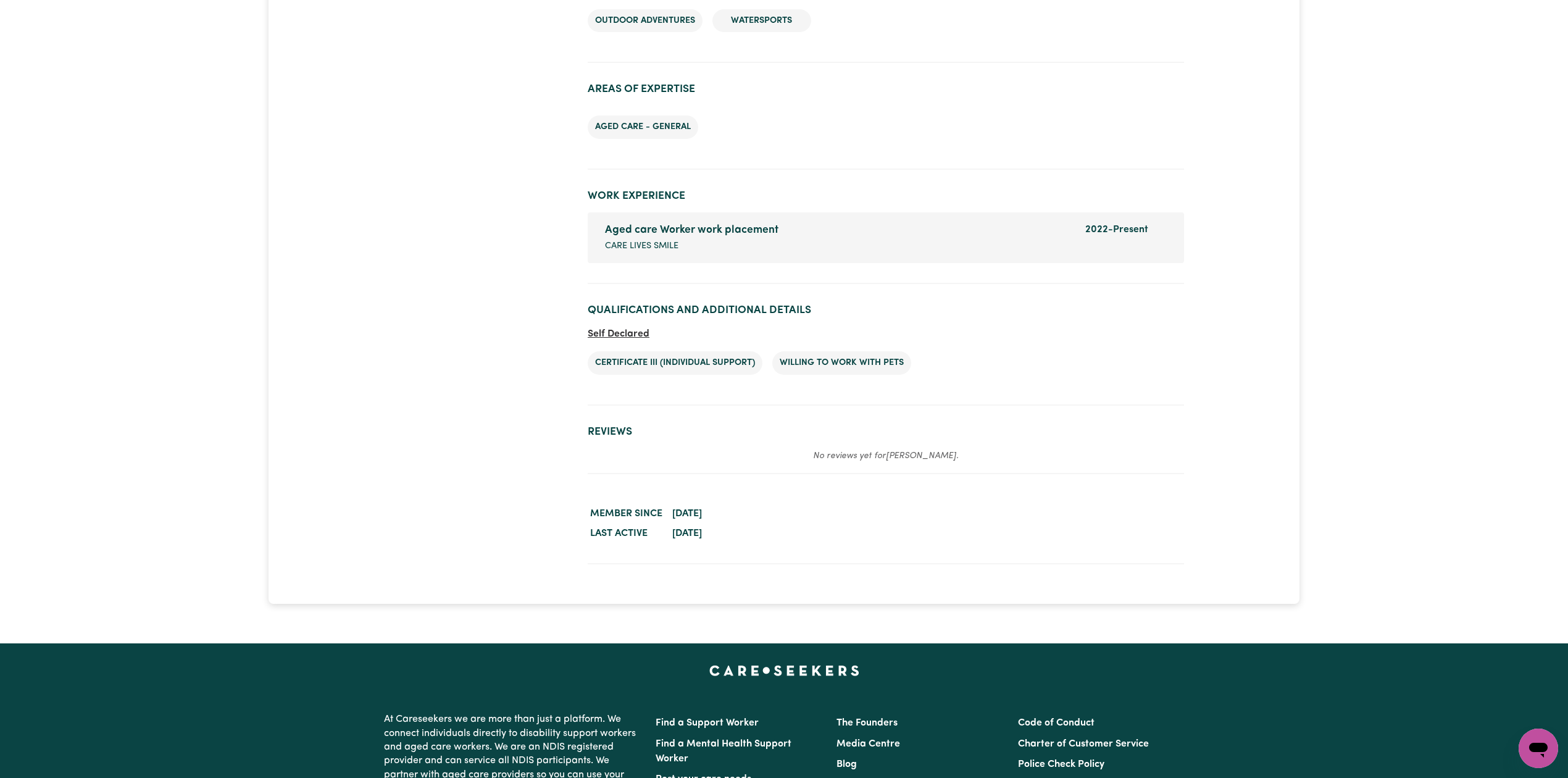
scroll to position [1450, 0]
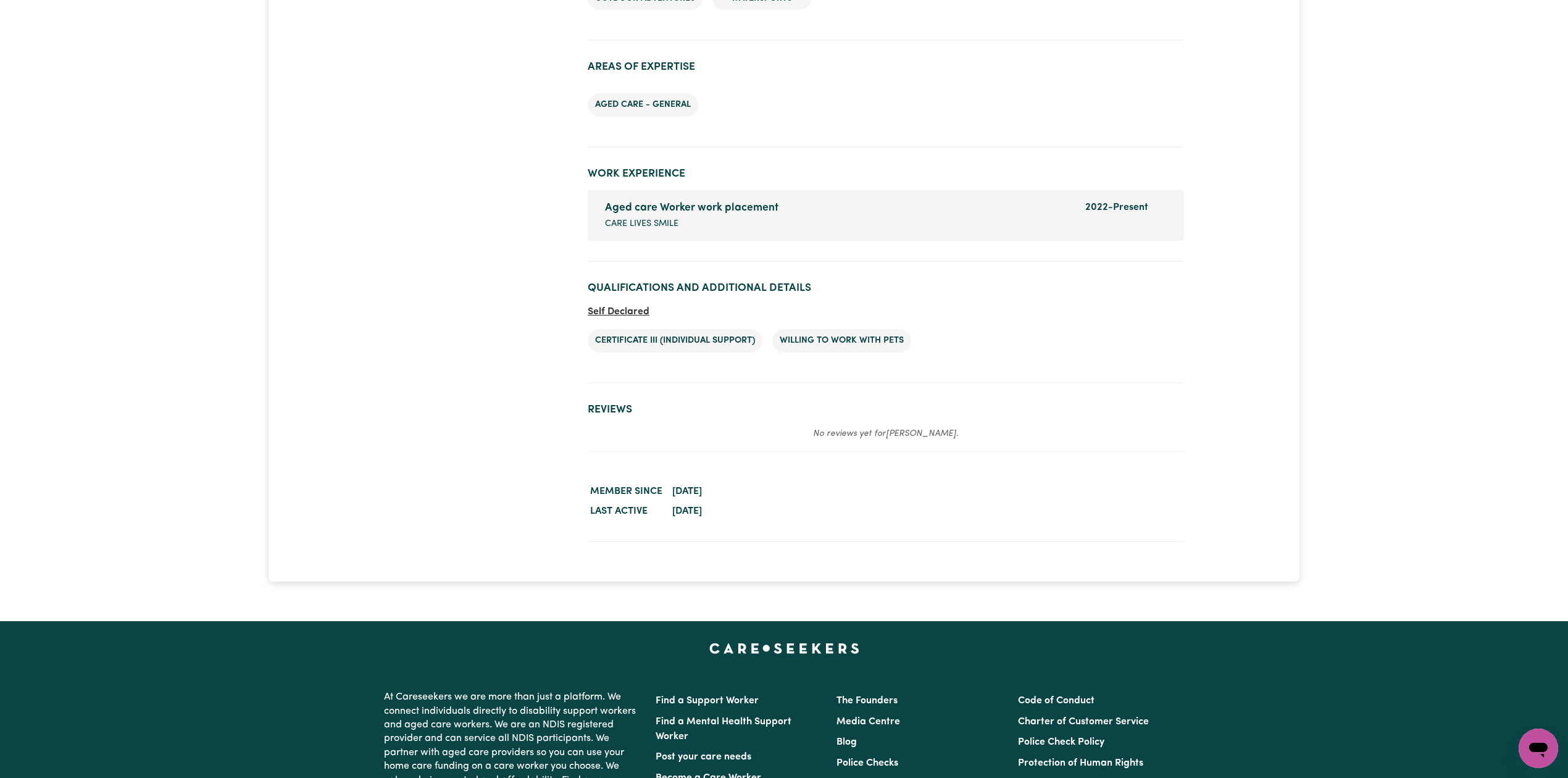
drag, startPoint x: 472, startPoint y: 418, endPoint x: 426, endPoint y: 411, distance: 46.5
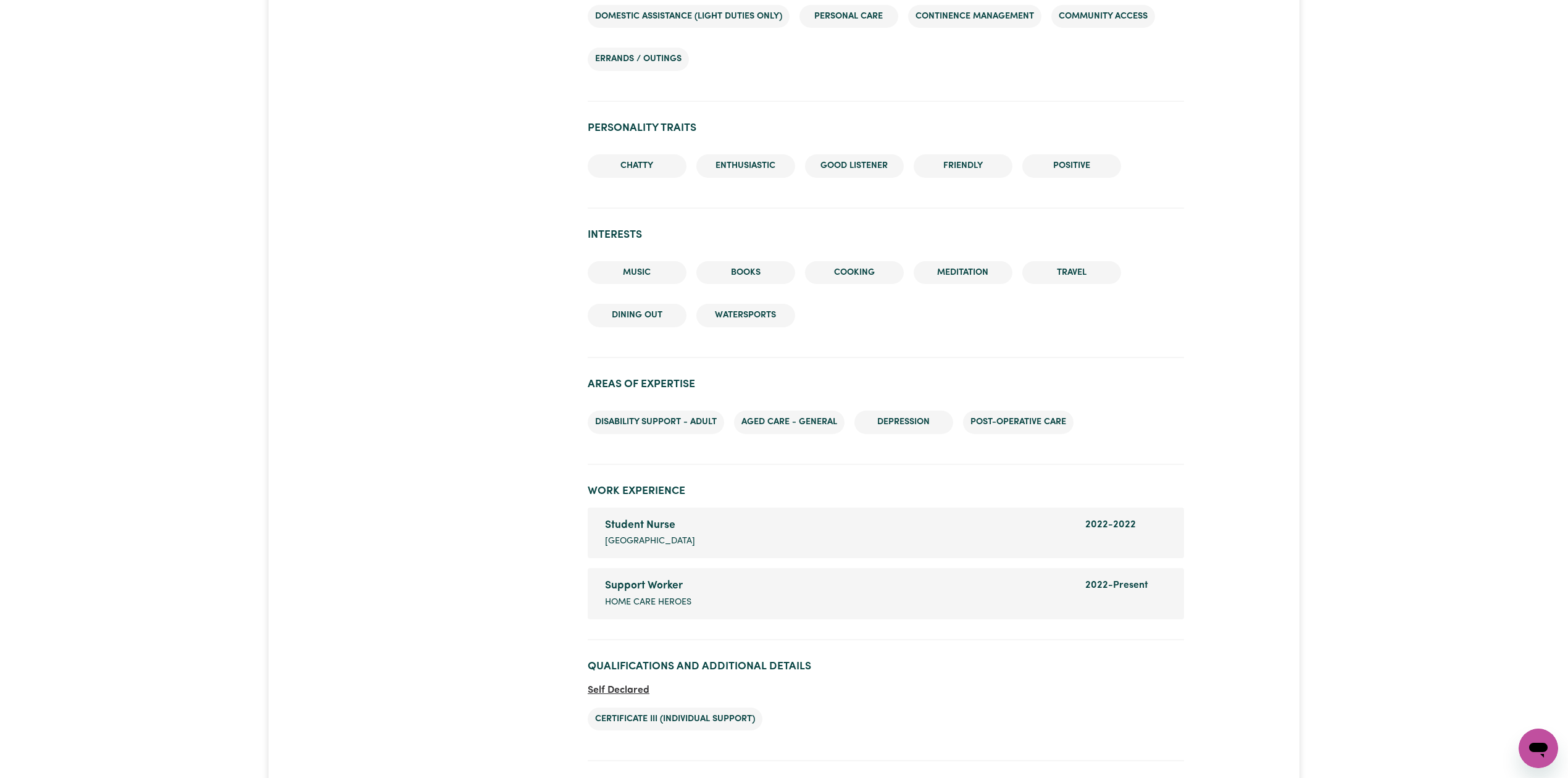
scroll to position [1098, 0]
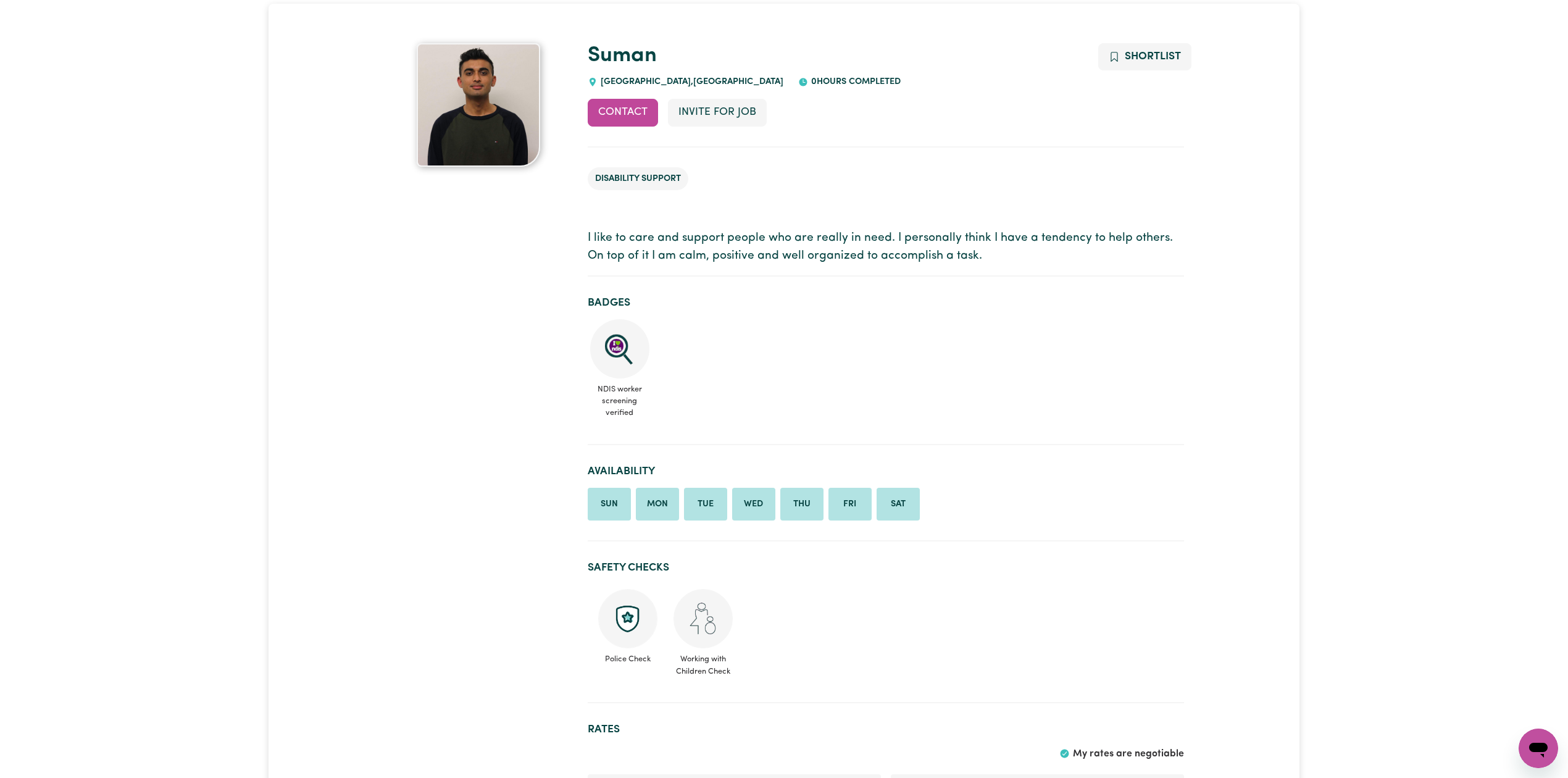
scroll to position [77, 0]
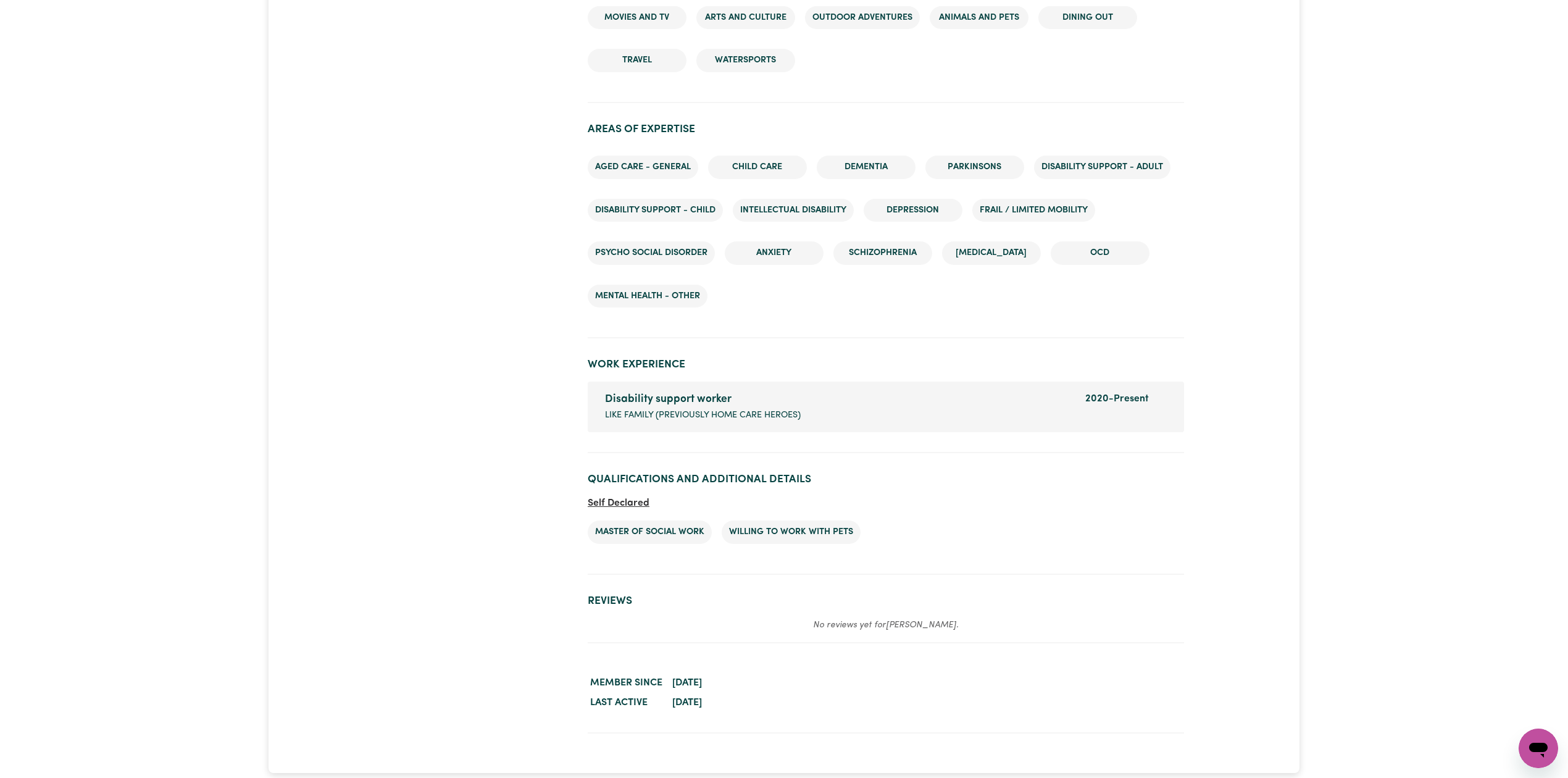
scroll to position [1707, 0]
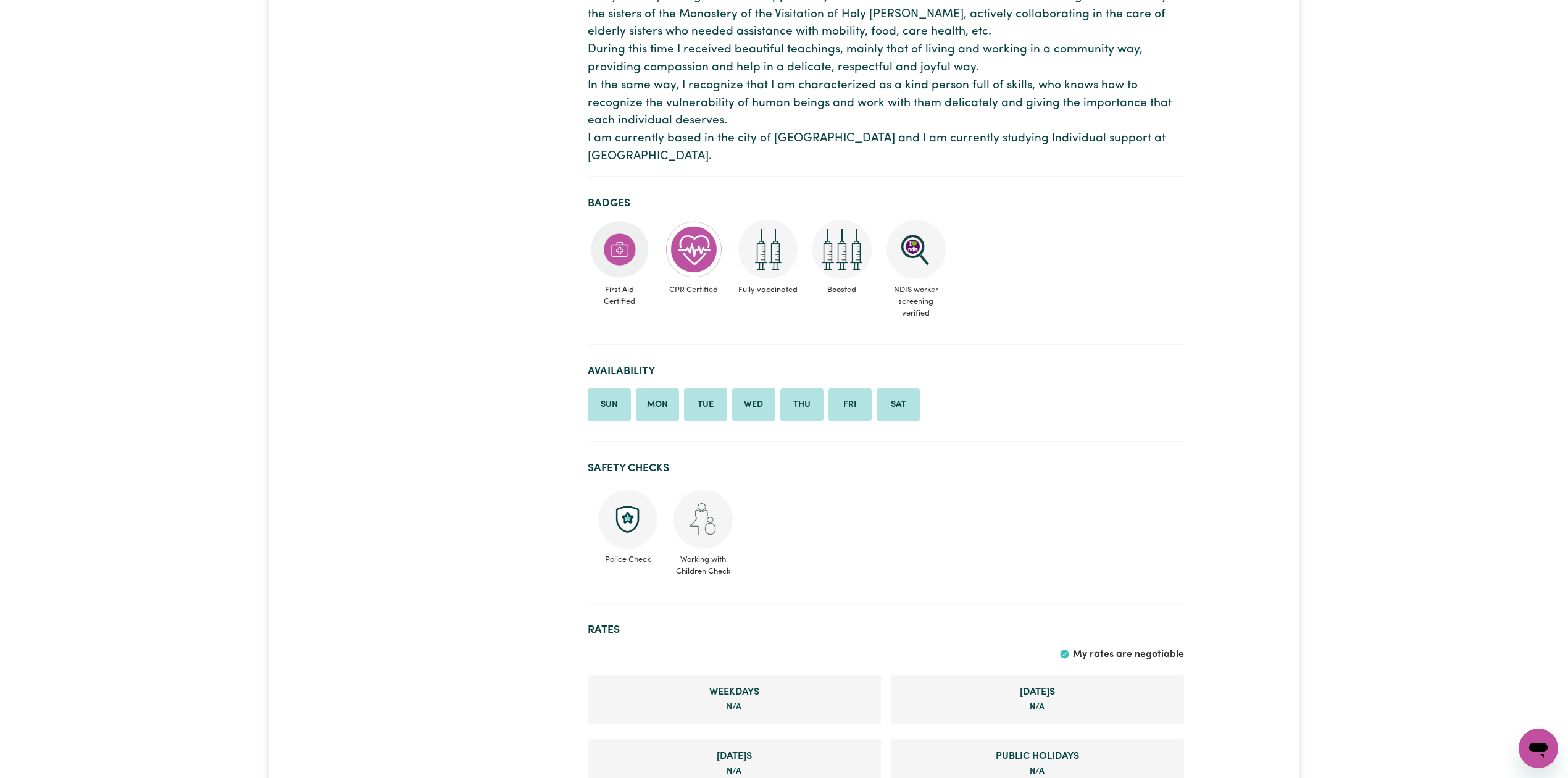
scroll to position [406, 0]
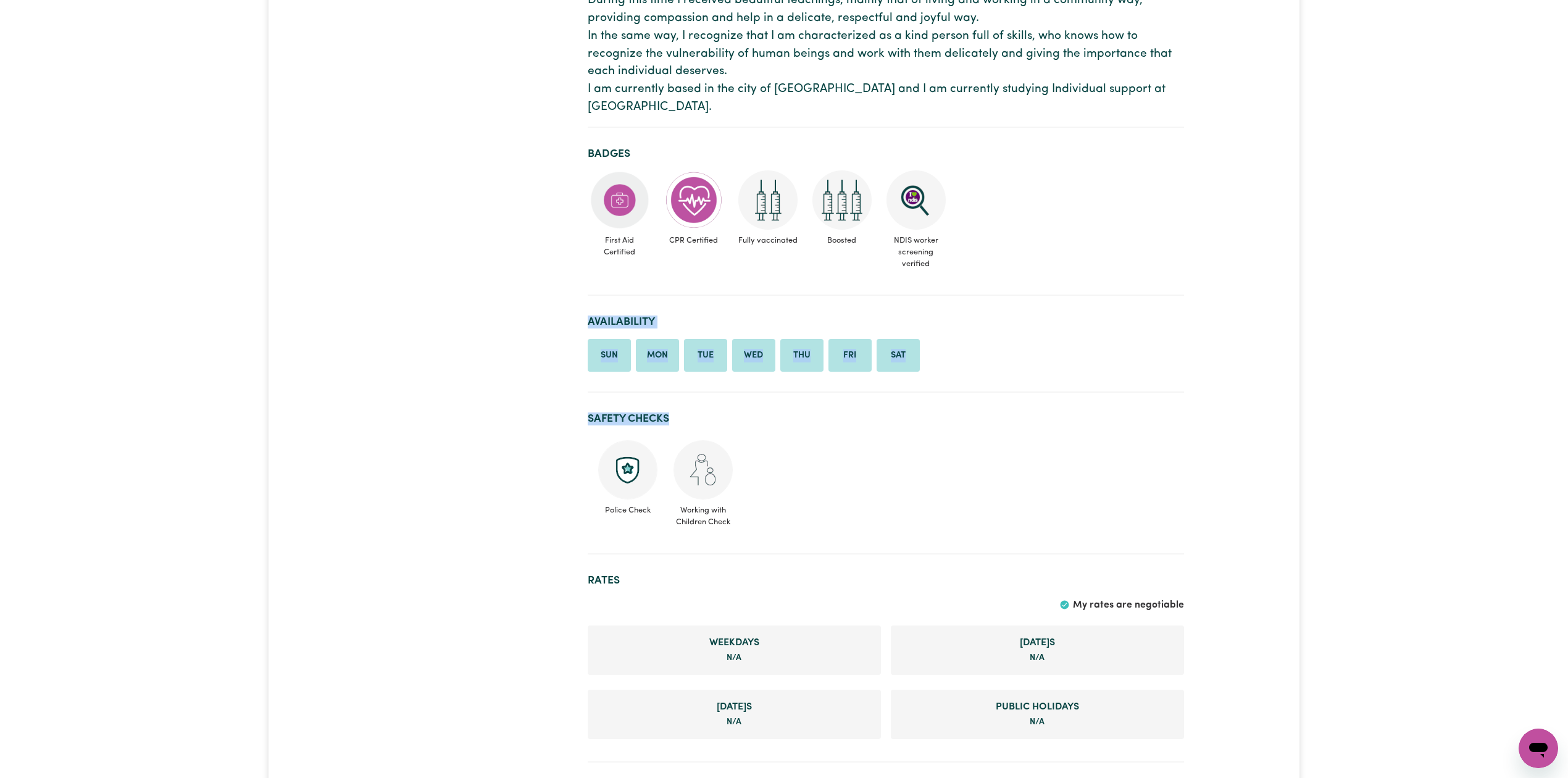
drag, startPoint x: 1567, startPoint y: 281, endPoint x: 1571, endPoint y: 386, distance: 105.1
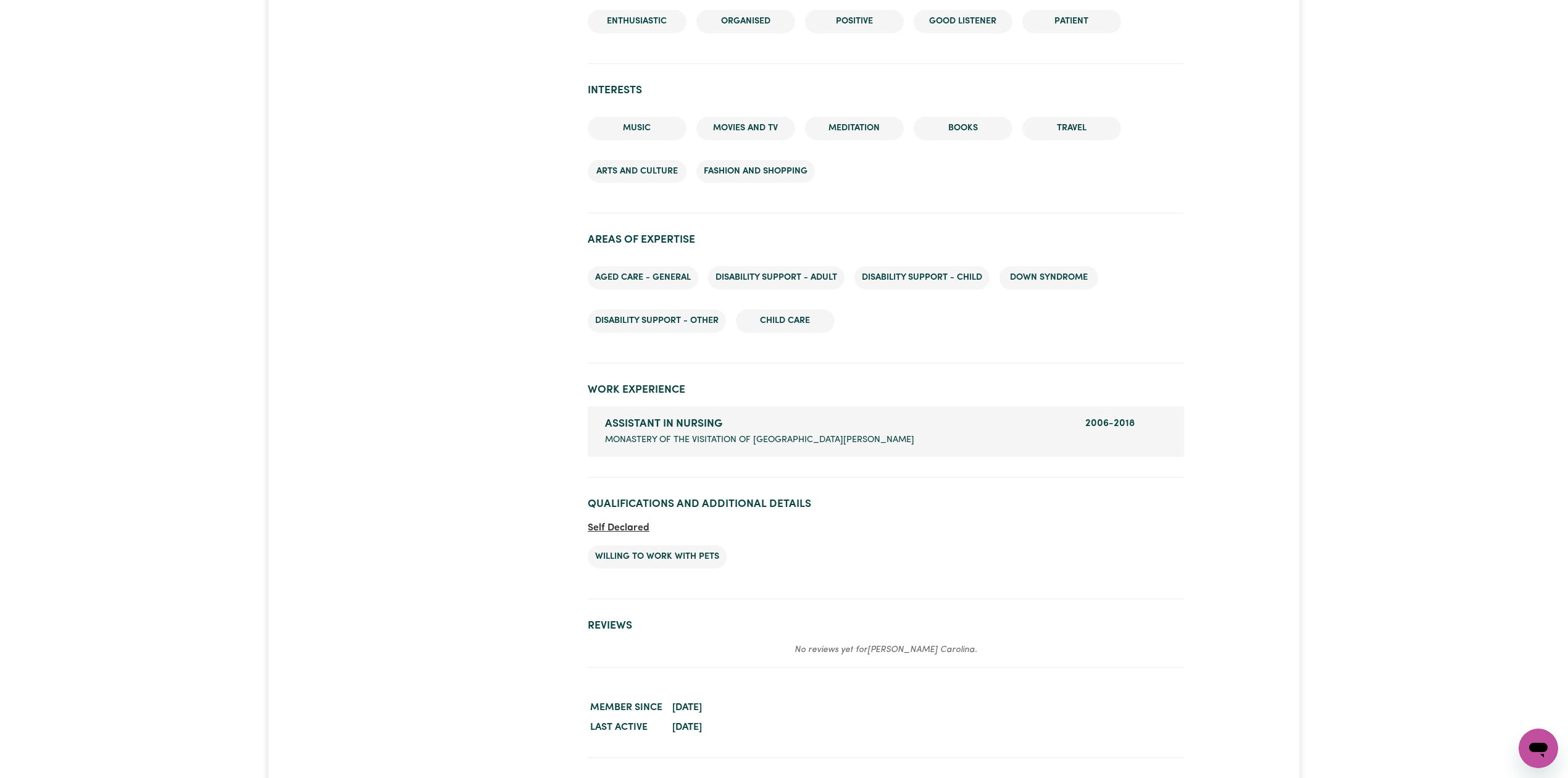
scroll to position [1470, 0]
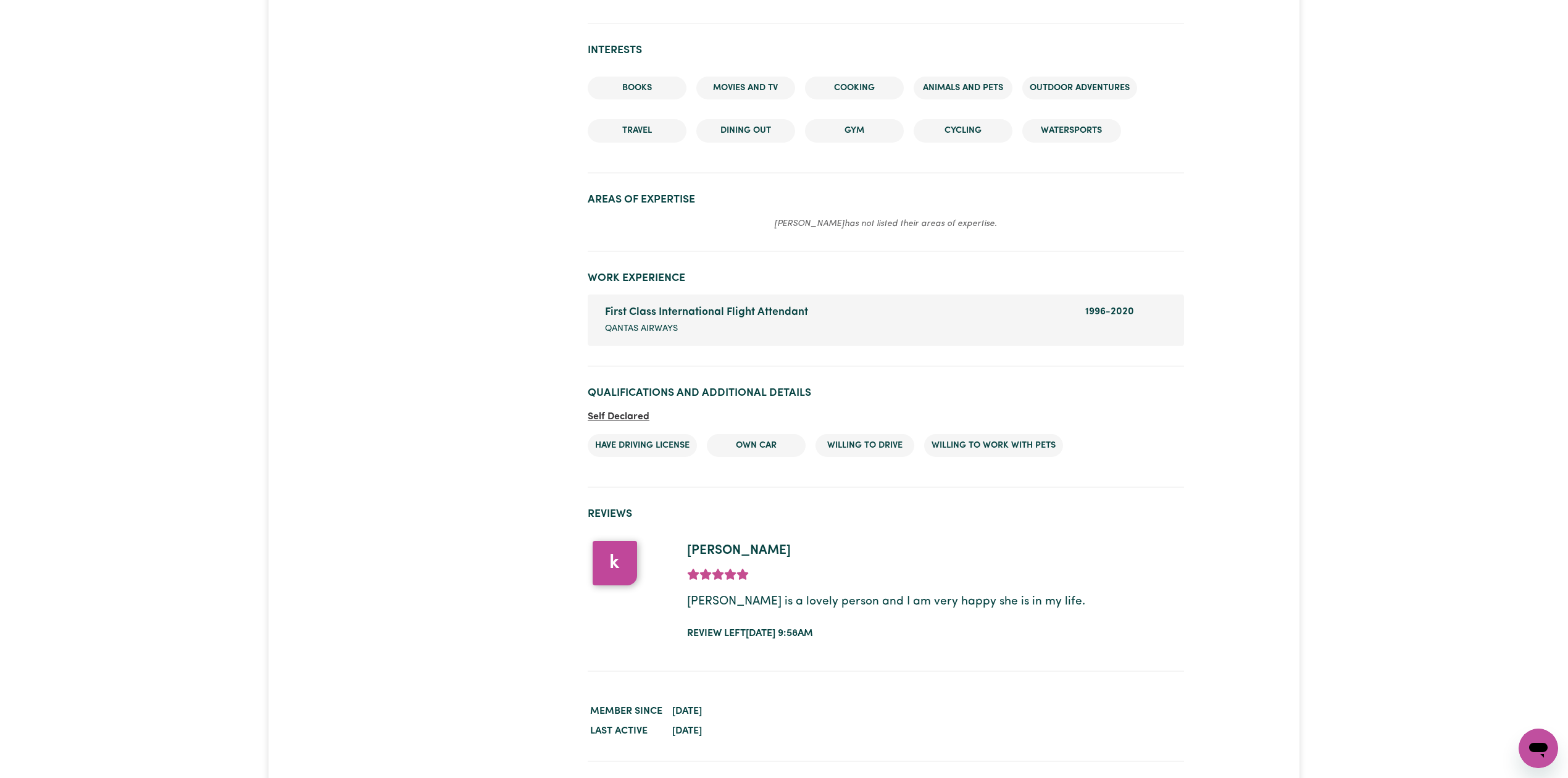
scroll to position [1313, 0]
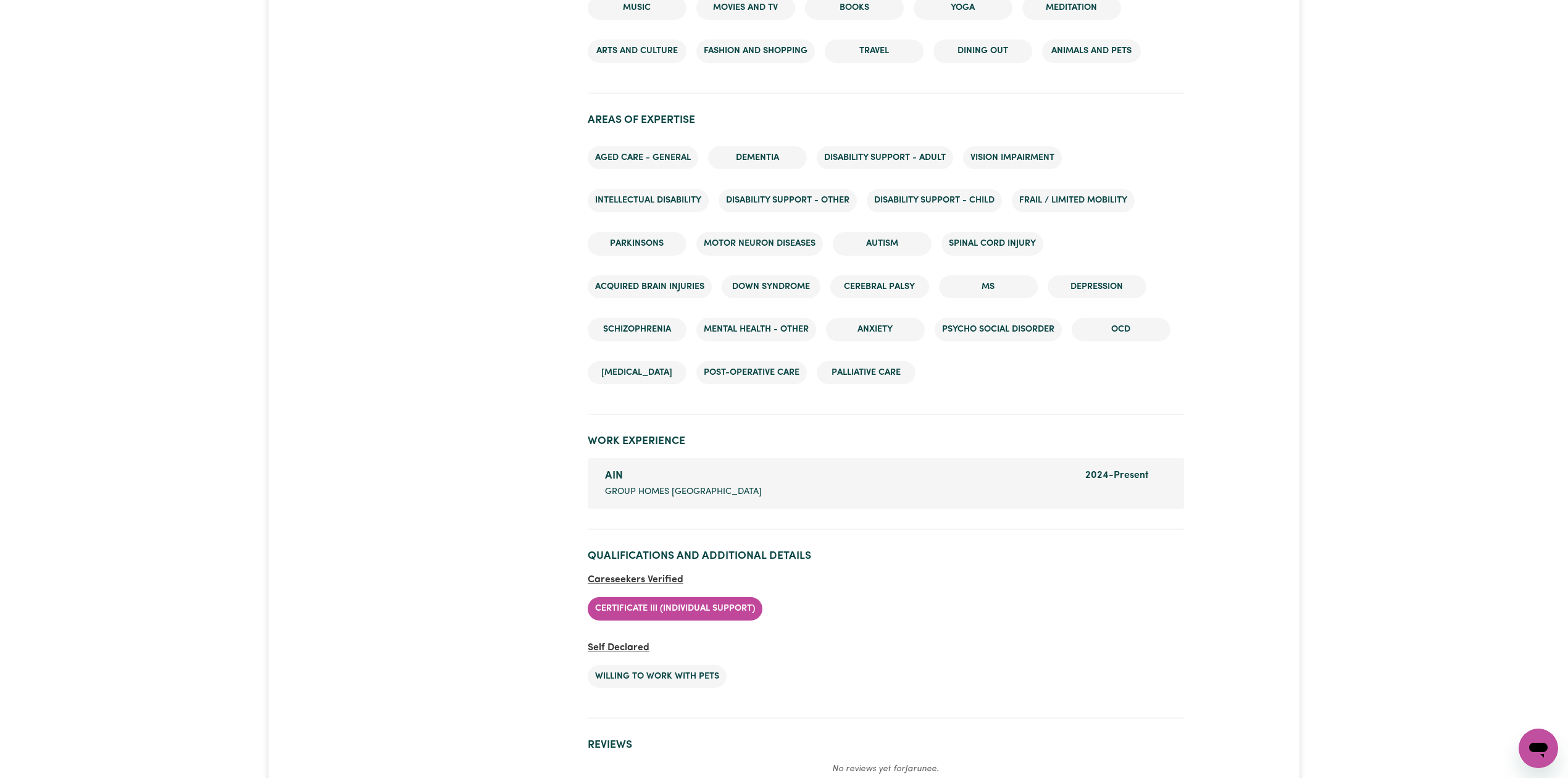
scroll to position [1646, 0]
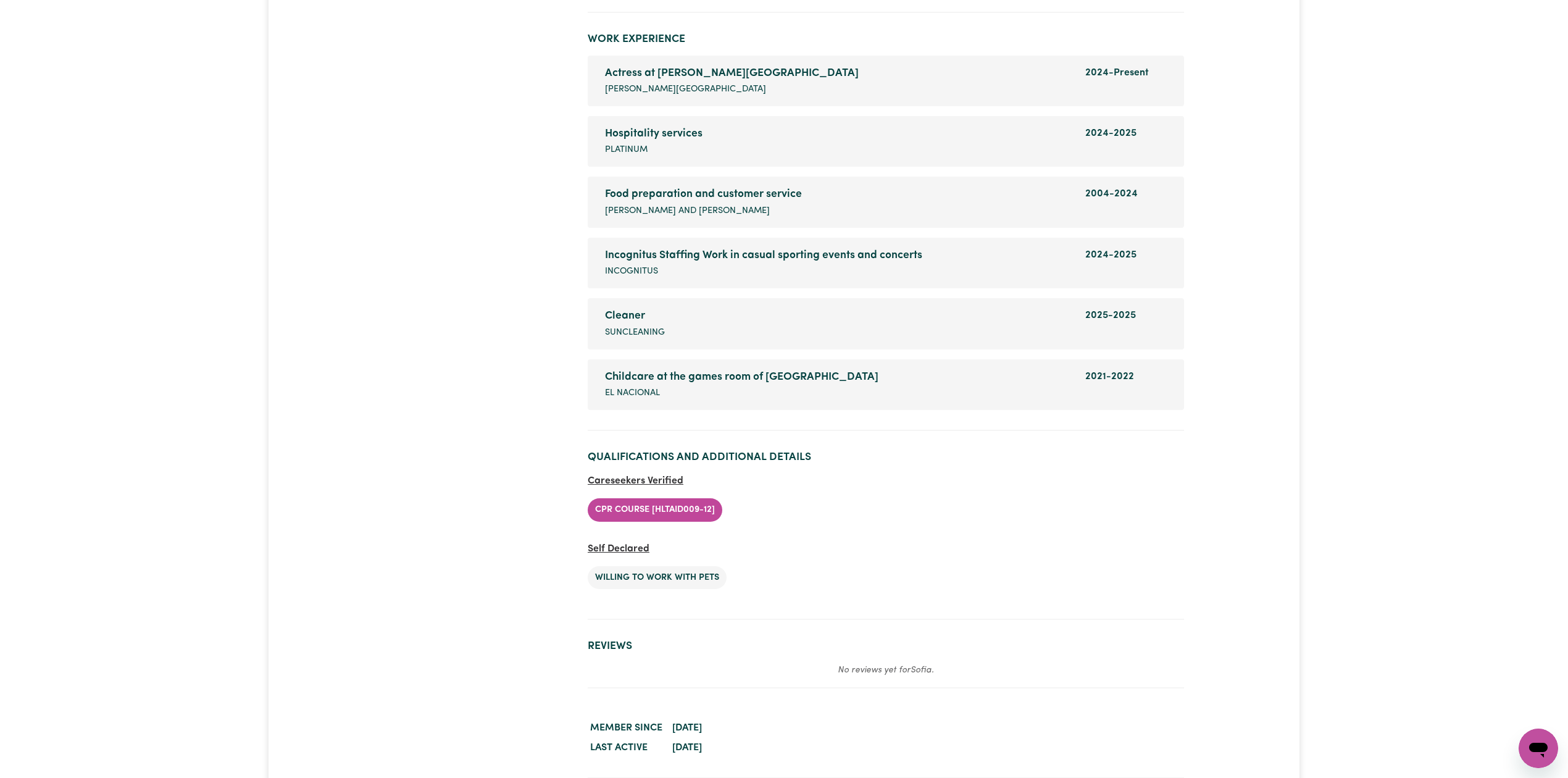
scroll to position [2027, 0]
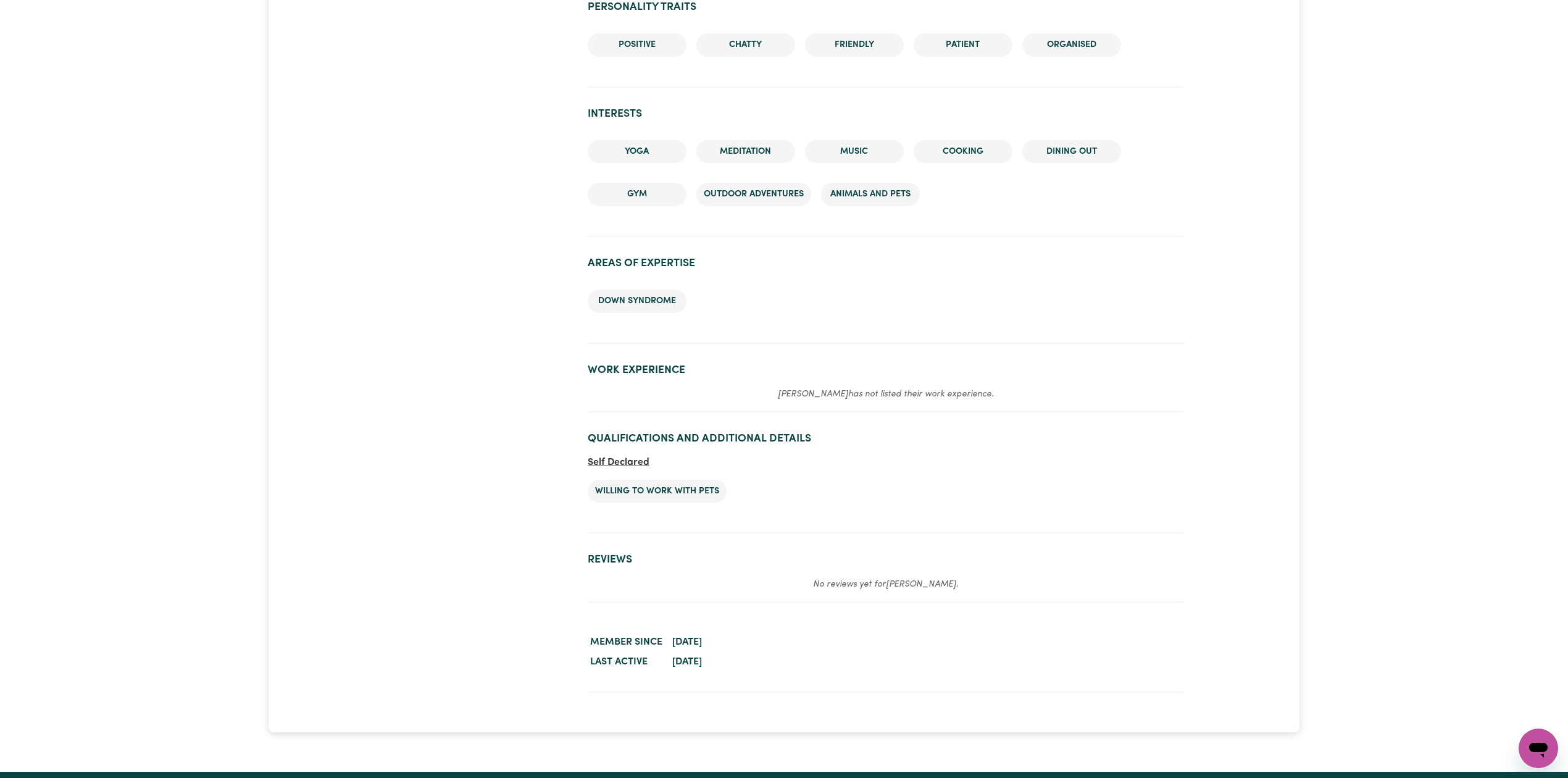
scroll to position [1370, 0]
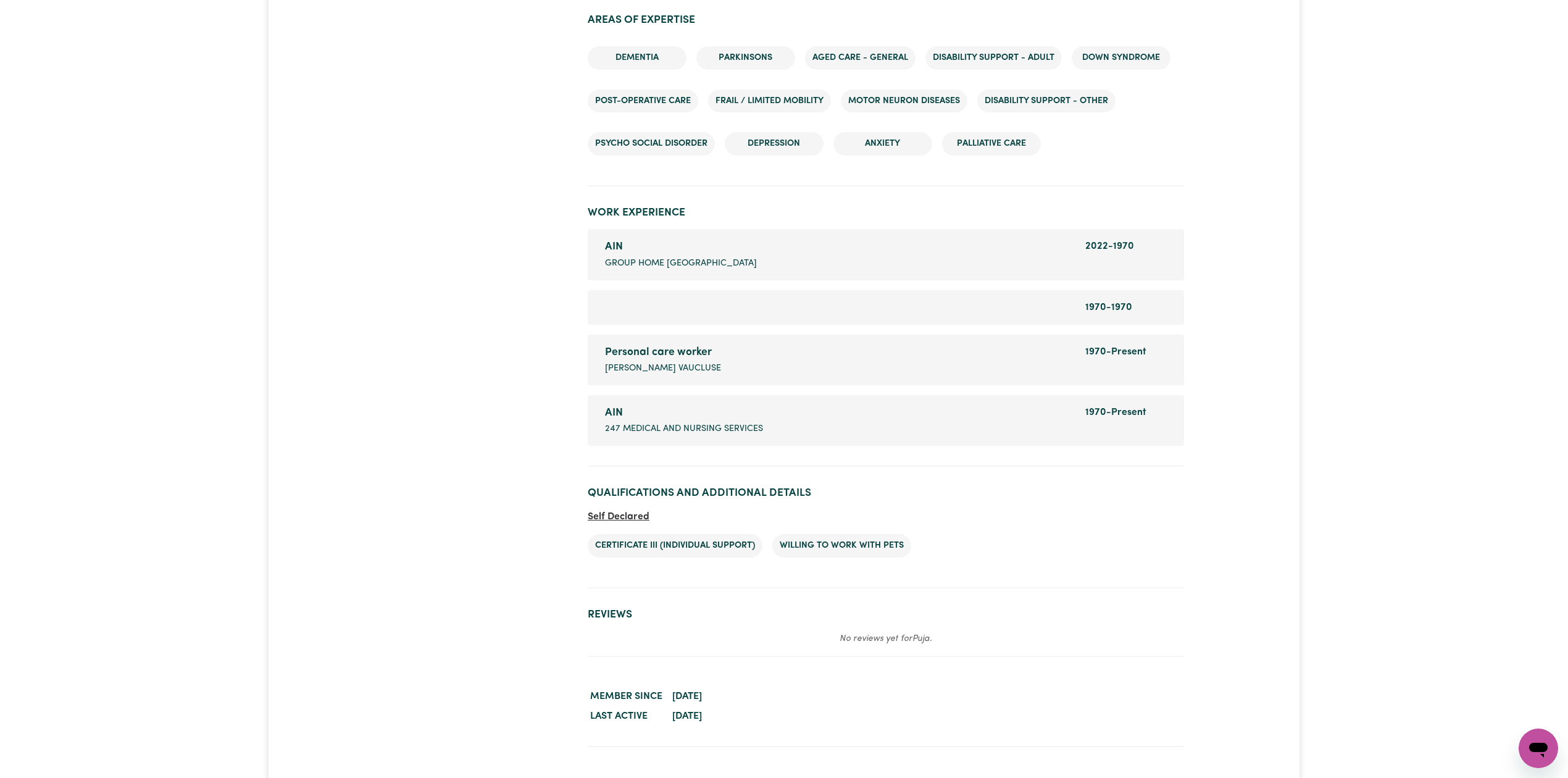
scroll to position [1637, 0]
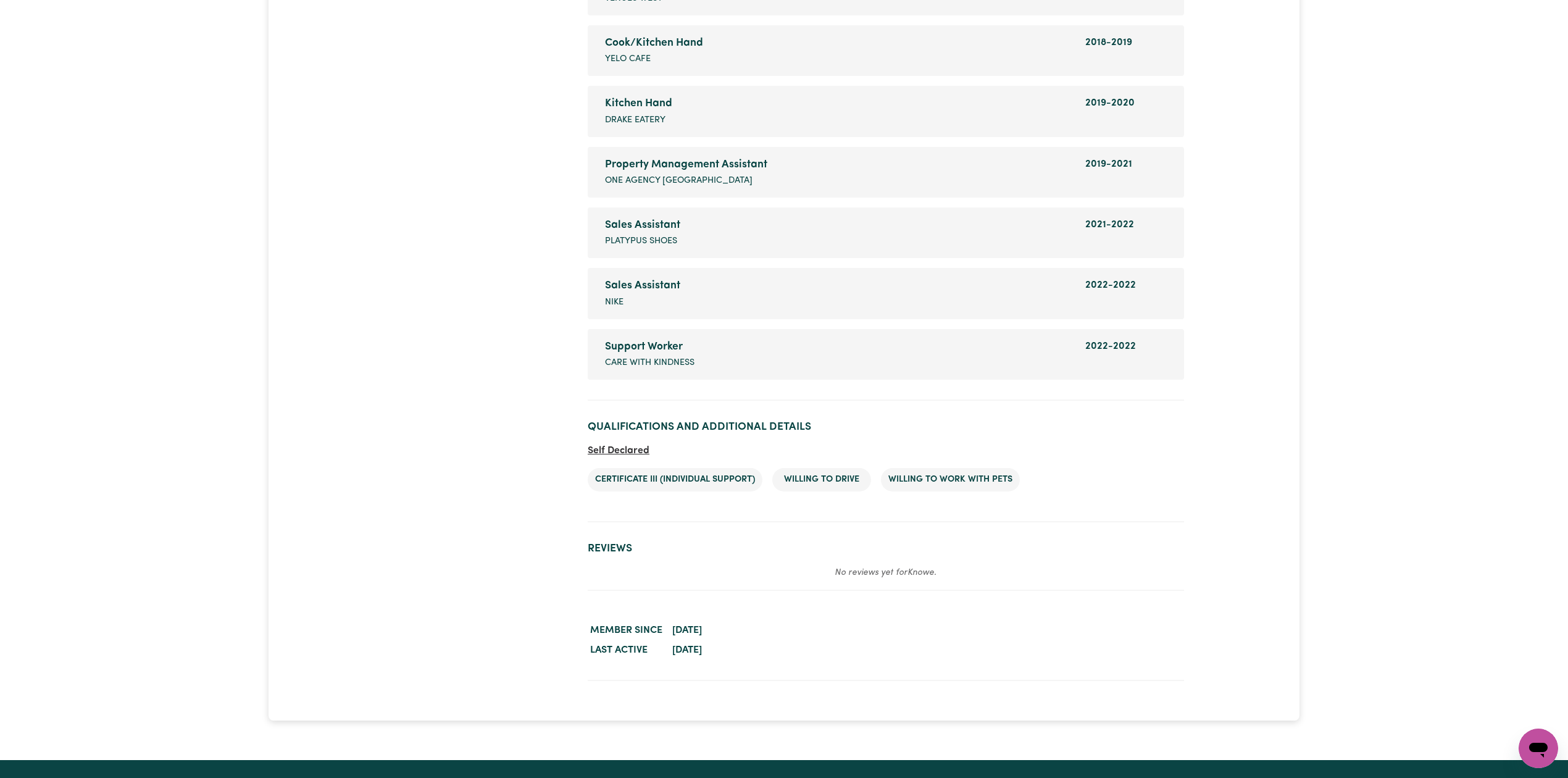
scroll to position [2018, 0]
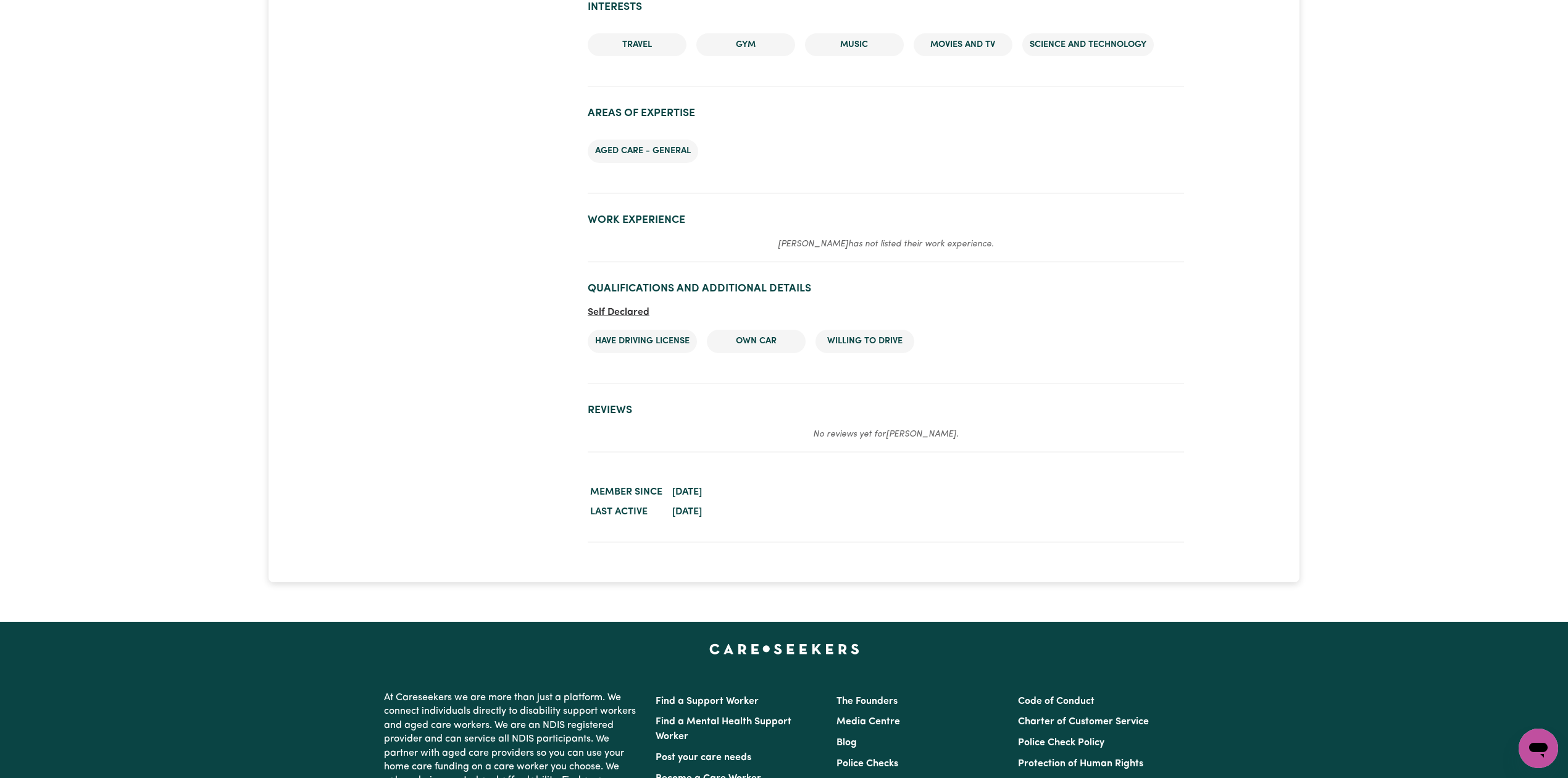
scroll to position [1386, 0]
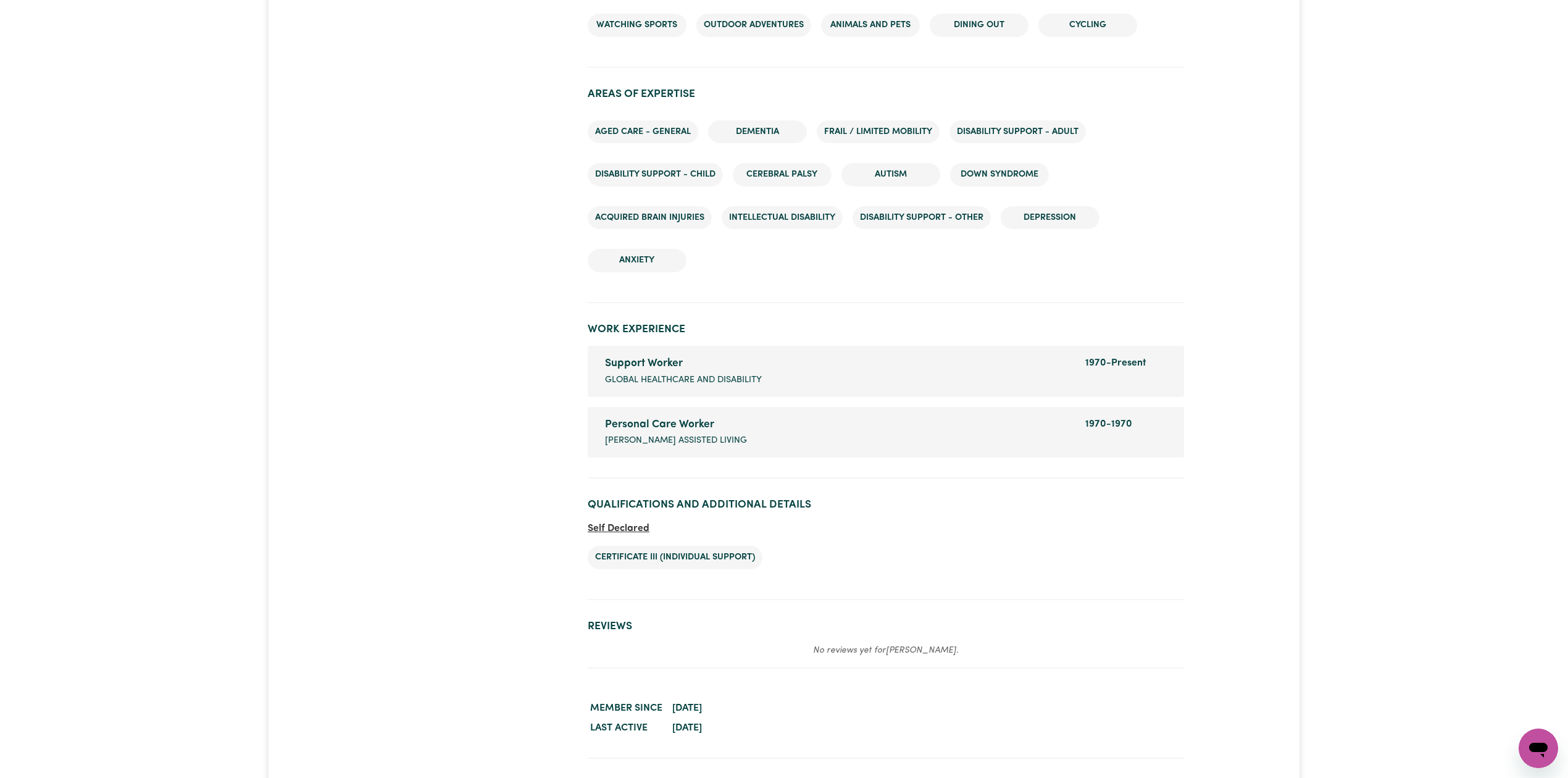
scroll to position [1512, 0]
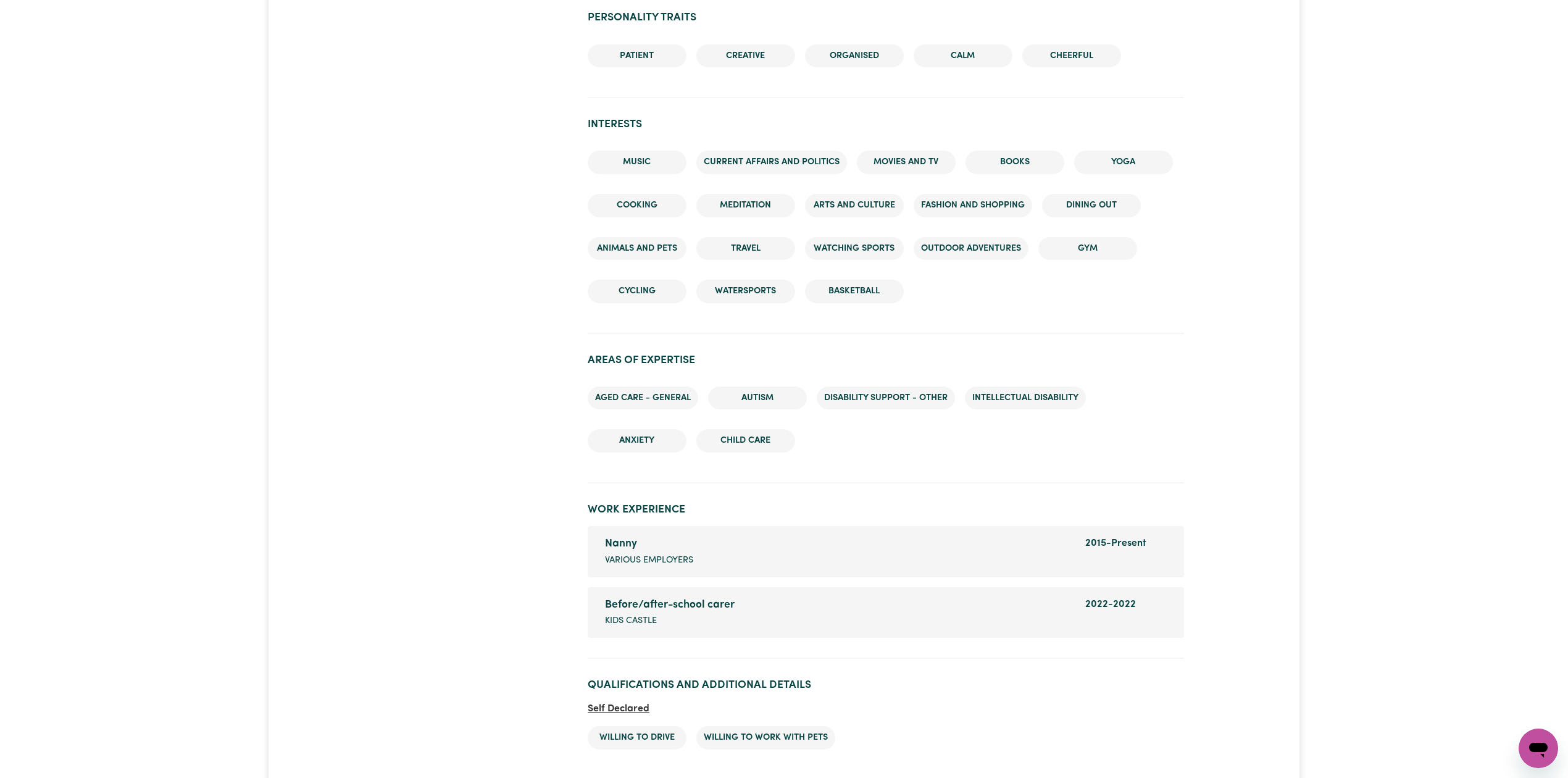
scroll to position [1773, 0]
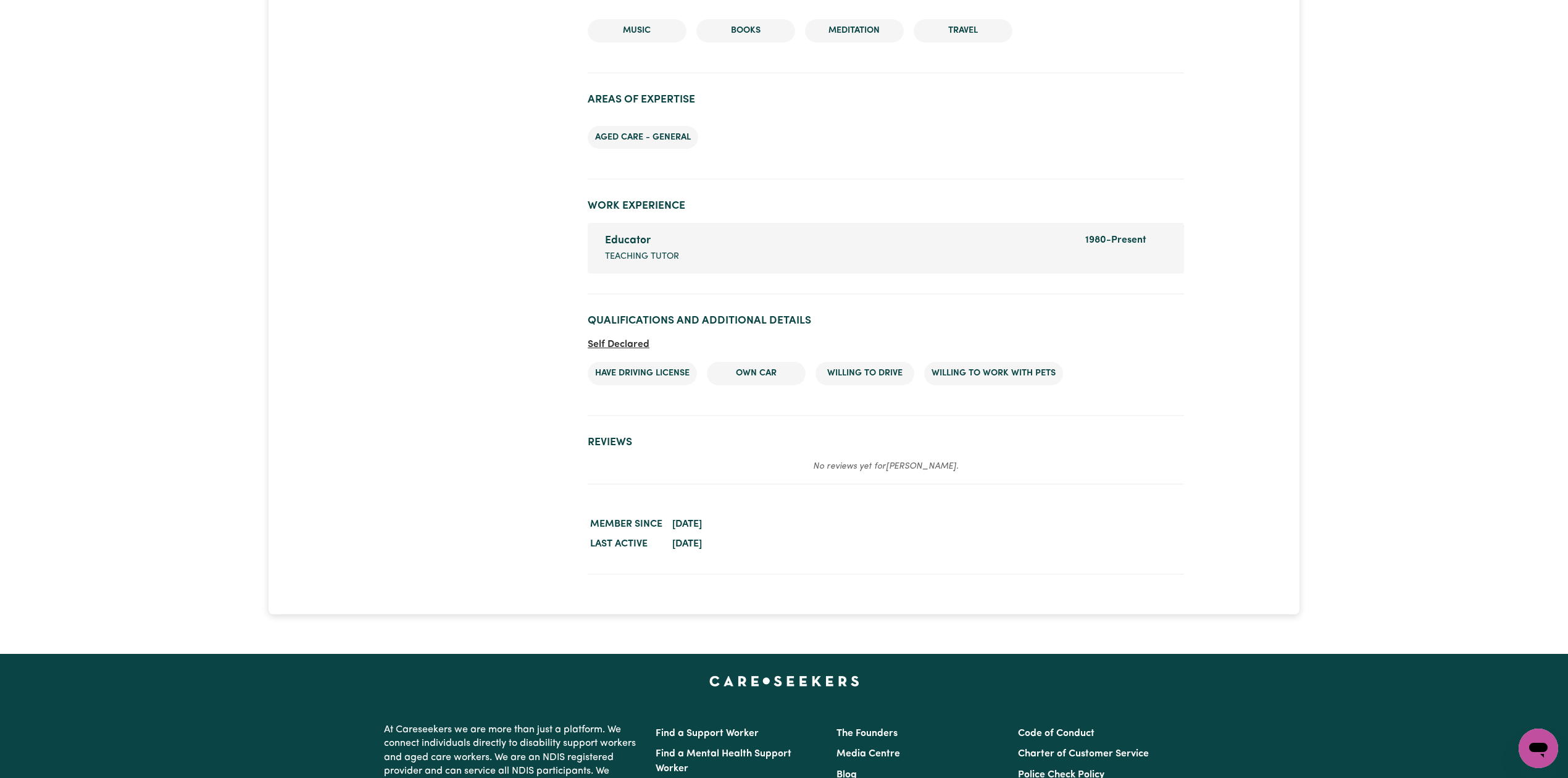
scroll to position [1300, 0]
